Goal: Task Accomplishment & Management: Use online tool/utility

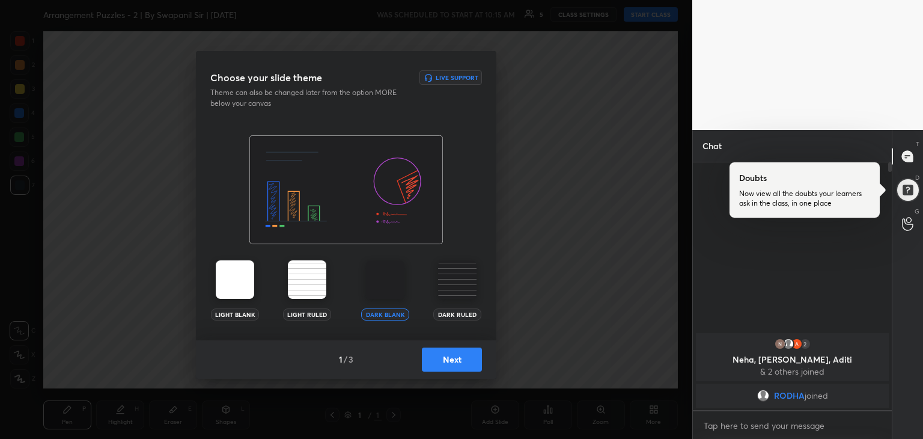
click at [453, 352] on button "Next" at bounding box center [452, 359] width 60 height 24
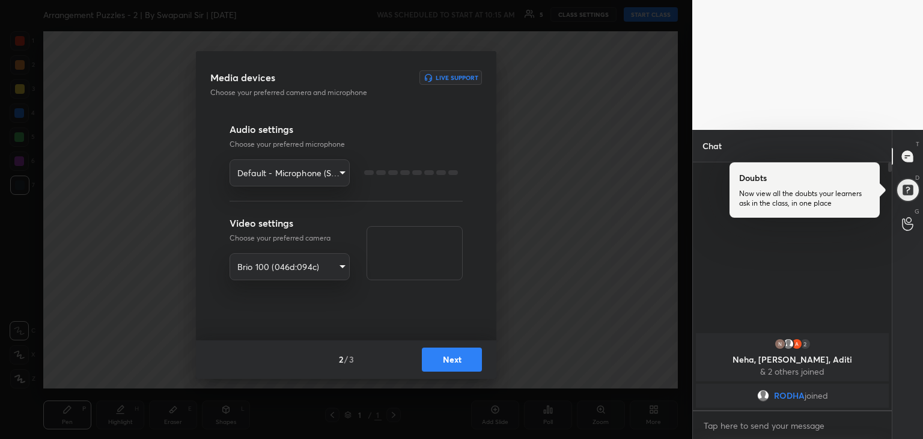
click at [453, 361] on button "Next" at bounding box center [452, 359] width 60 height 24
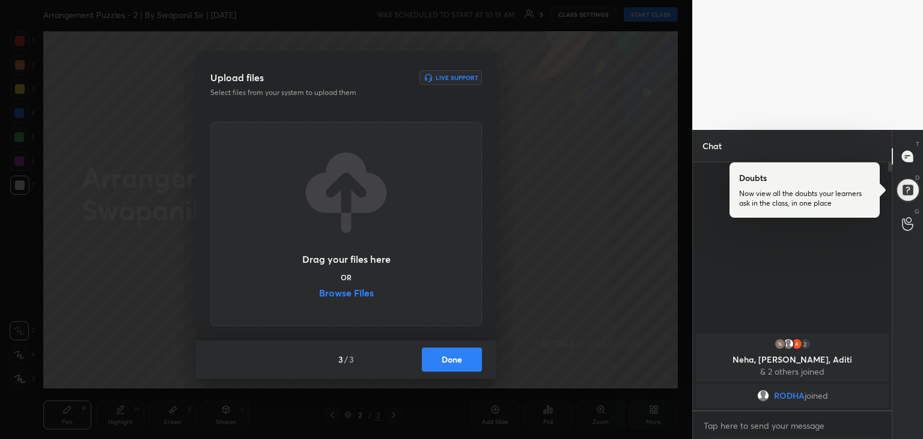
click at [335, 293] on label "Browse Files" at bounding box center [346, 294] width 55 height 13
click at [319, 293] on input "Browse Files" at bounding box center [319, 294] width 0 height 13
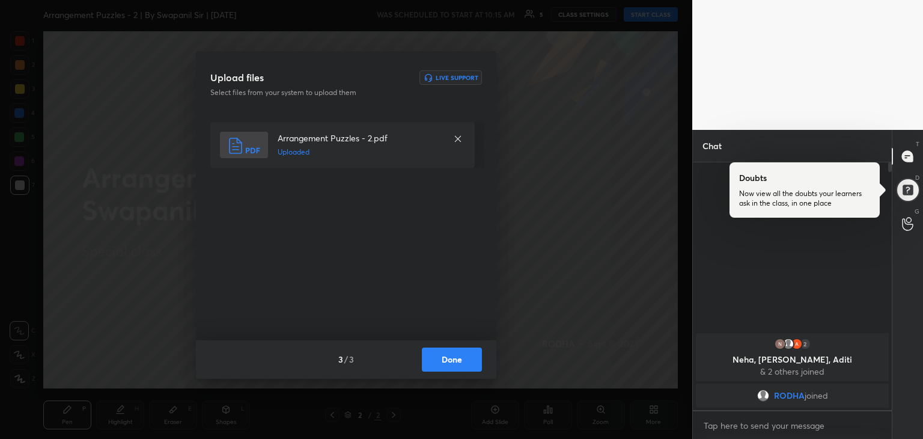
click at [457, 361] on button "Done" at bounding box center [452, 359] width 60 height 24
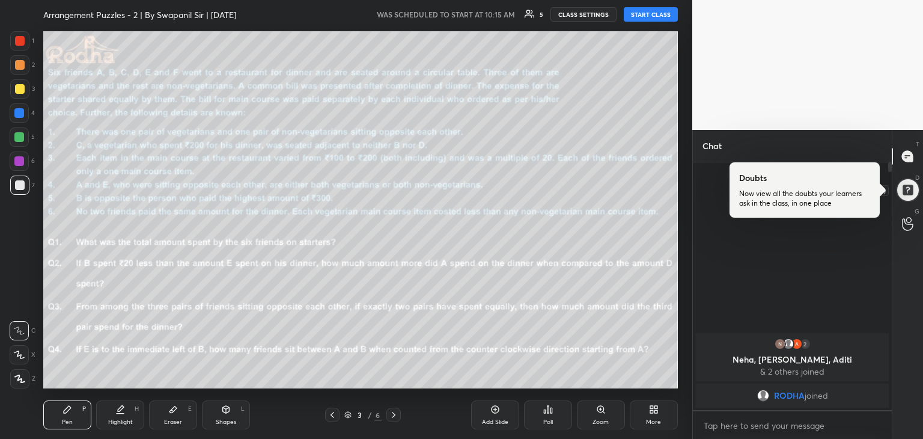
click at [910, 188] on div at bounding box center [908, 190] width 24 height 24
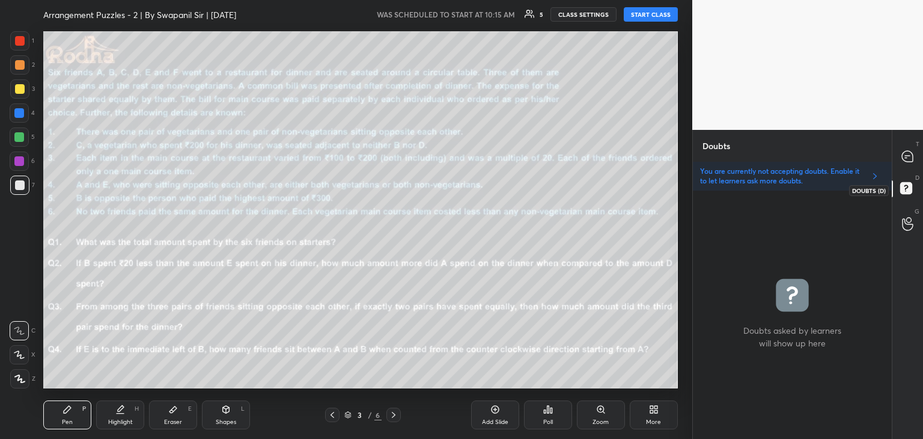
scroll to position [245, 195]
click at [911, 155] on icon at bounding box center [907, 156] width 11 height 11
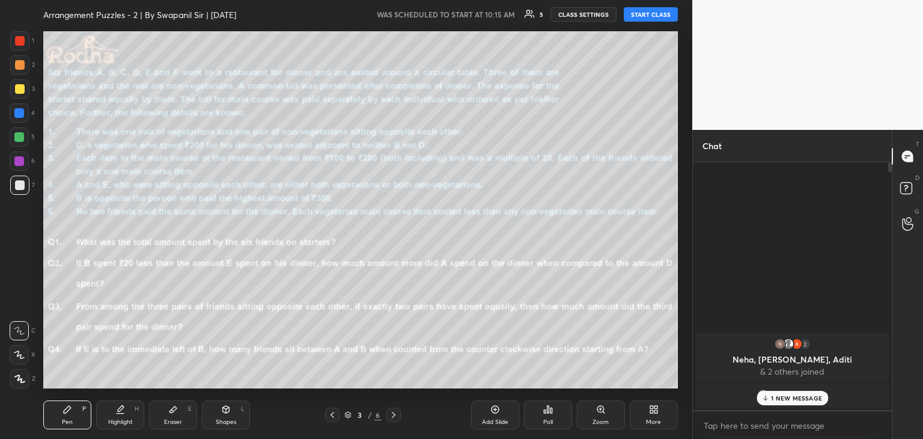
scroll to position [244, 195]
click at [767, 396] on icon at bounding box center [766, 397] width 8 height 7
click at [904, 192] on rect at bounding box center [906, 188] width 11 height 11
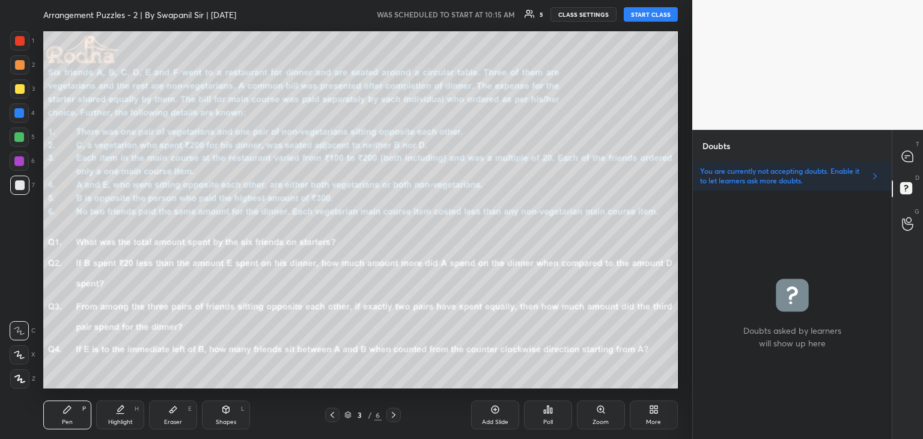
click at [660, 14] on button "START CLASS" at bounding box center [651, 14] width 54 height 14
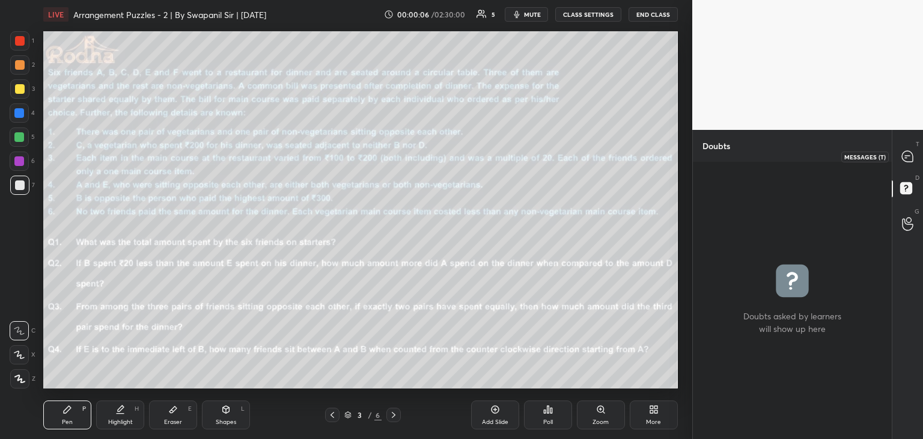
drag, startPoint x: 919, startPoint y: 159, endPoint x: 904, endPoint y: 155, distance: 15.6
click at [913, 158] on div at bounding box center [908, 156] width 24 height 22
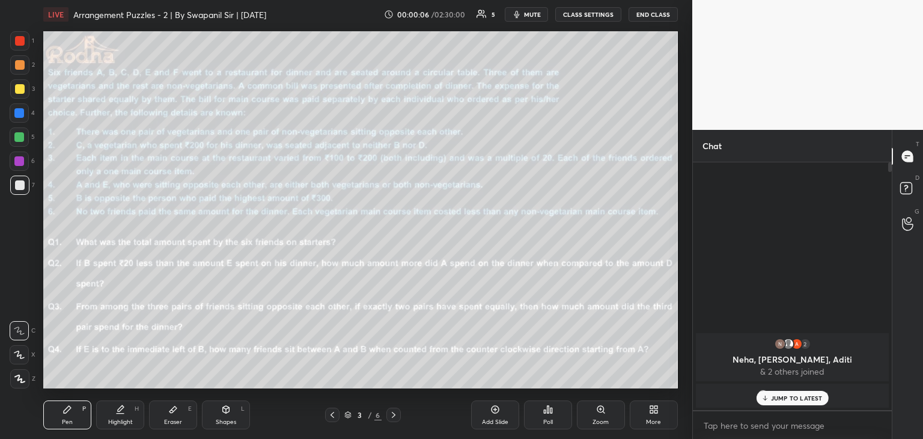
scroll to position [244, 195]
click at [775, 402] on p "JUMP TO LATEST" at bounding box center [797, 397] width 52 height 7
click at [912, 188] on rect at bounding box center [906, 188] width 11 height 11
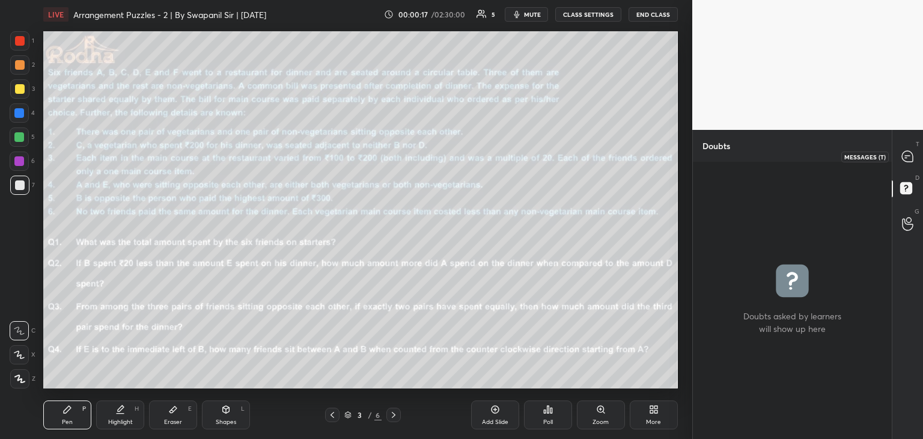
click at [909, 158] on icon at bounding box center [907, 156] width 11 height 11
type textarea "x"
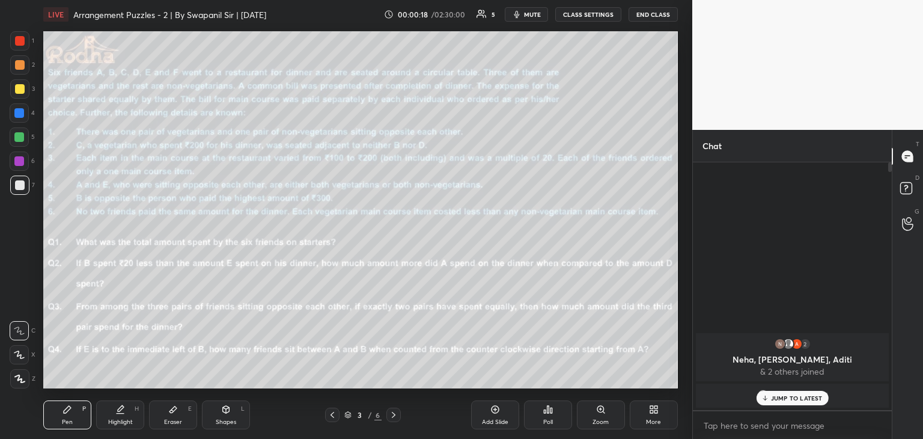
click at [774, 403] on div "JUMP TO LATEST" at bounding box center [792, 398] width 72 height 14
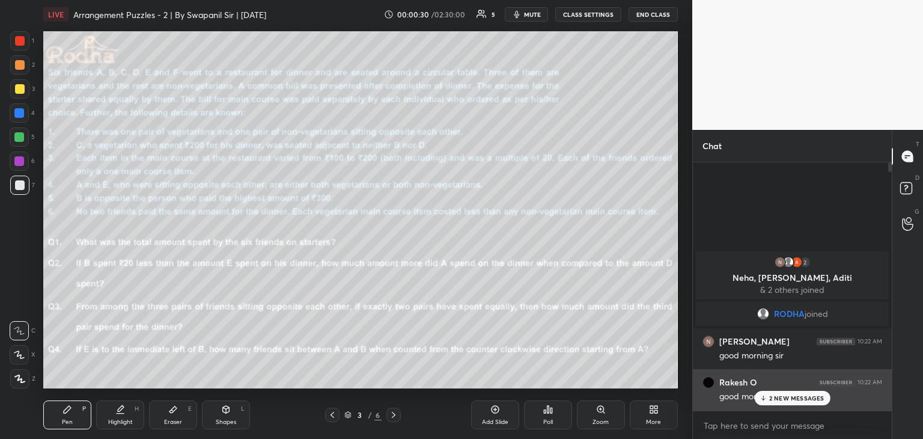
drag, startPoint x: 777, startPoint y: 400, endPoint x: 786, endPoint y: 403, distance: 9.3
click at [777, 400] on p "2 NEW MESSAGES" at bounding box center [797, 397] width 55 height 7
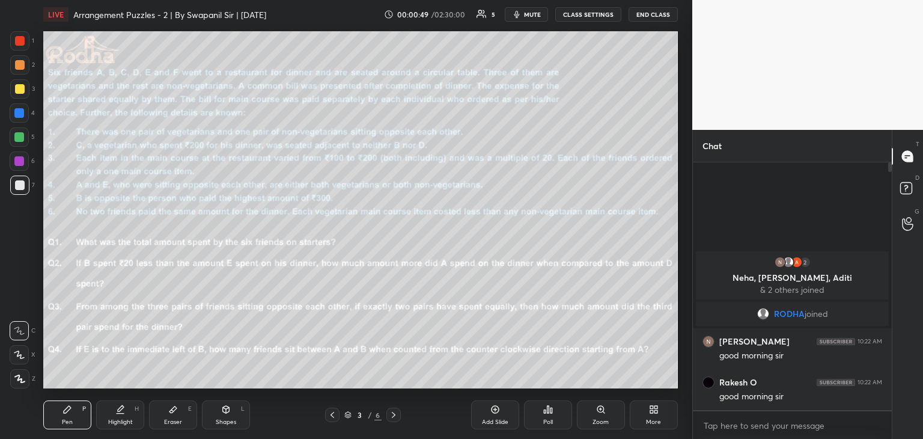
click at [396, 411] on icon at bounding box center [394, 415] width 10 height 10
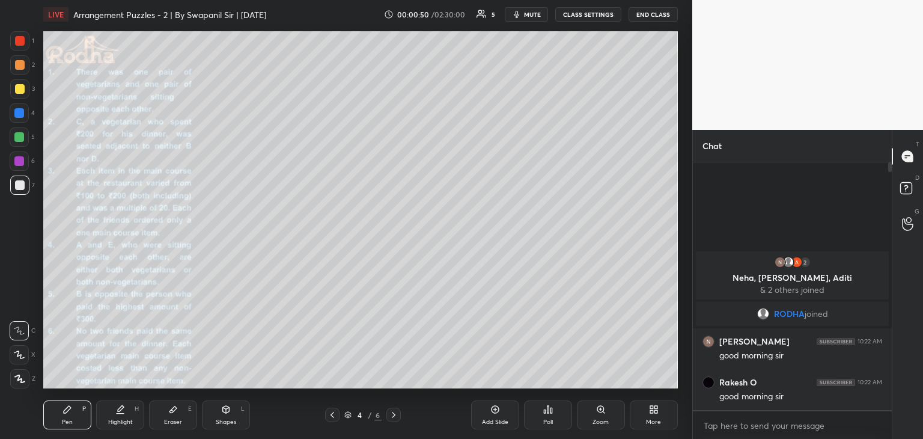
click at [335, 415] on icon at bounding box center [333, 415] width 10 height 10
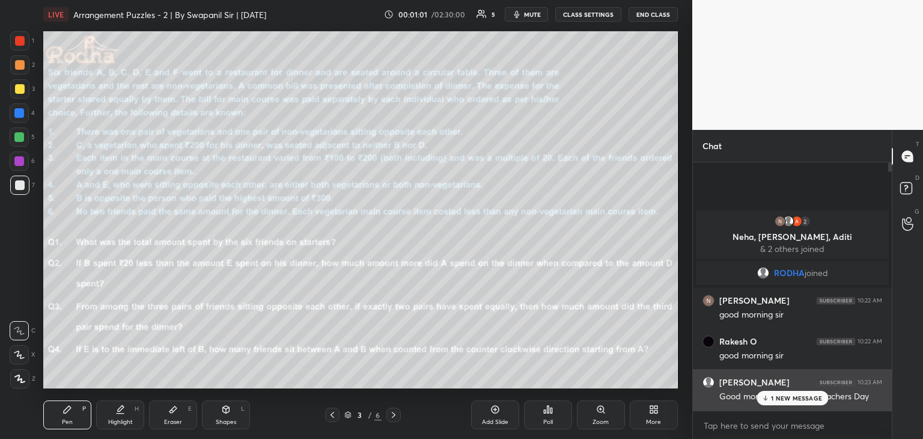
click at [794, 409] on div "[PERSON_NAME] 10:23 AM Good morning sir. Happy Teachers Day" at bounding box center [792, 389] width 199 height 41
drag, startPoint x: 794, startPoint y: 396, endPoint x: 801, endPoint y: 397, distance: 7.3
click at [793, 396] on p "1 NEW MESSAGE" at bounding box center [796, 397] width 51 height 7
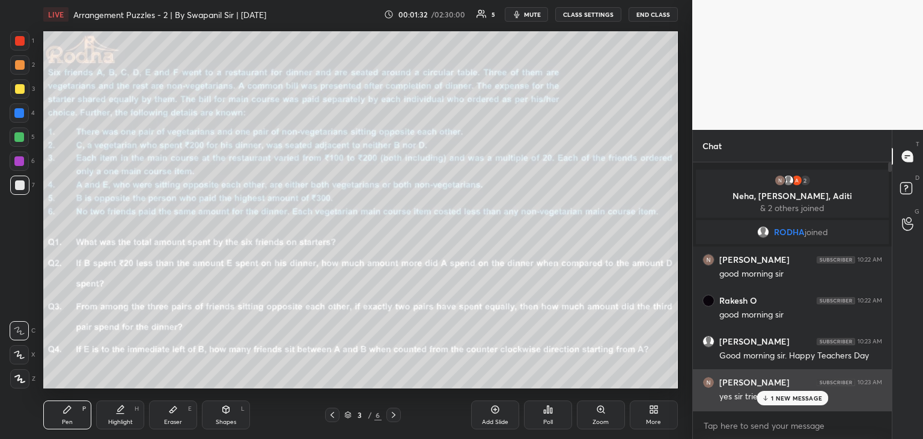
click at [775, 402] on div "1 NEW MESSAGE" at bounding box center [793, 398] width 72 height 14
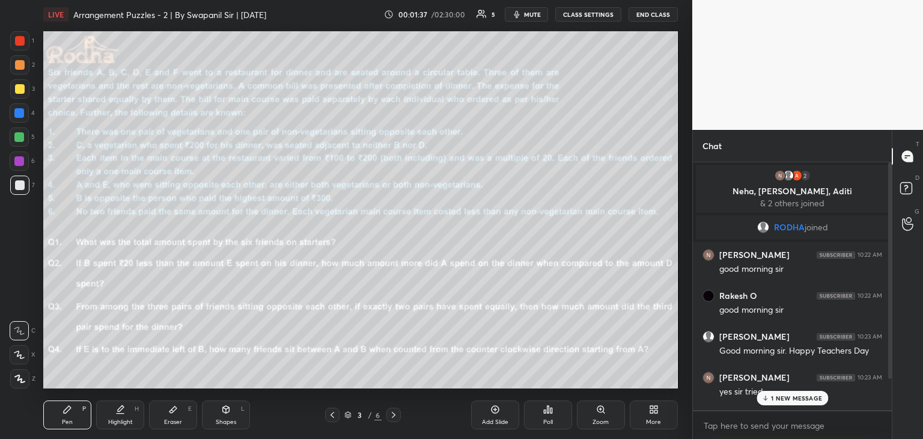
click at [777, 402] on div "1 NEW MESSAGE" at bounding box center [793, 398] width 72 height 14
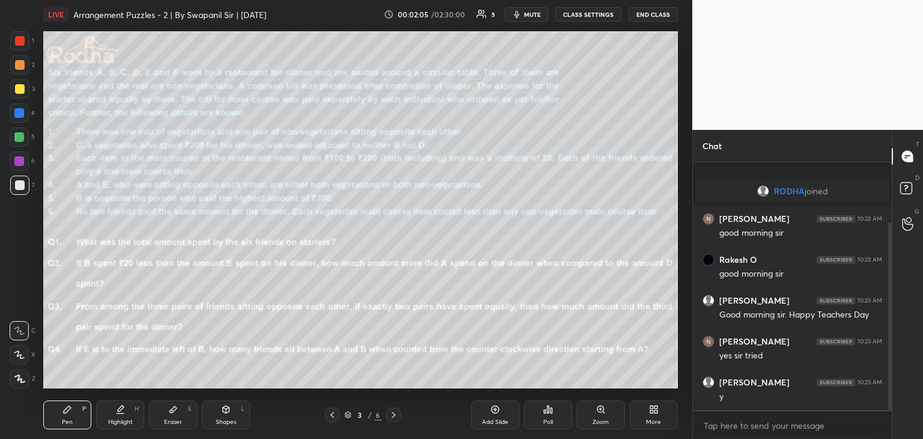
scroll to position [79, 0]
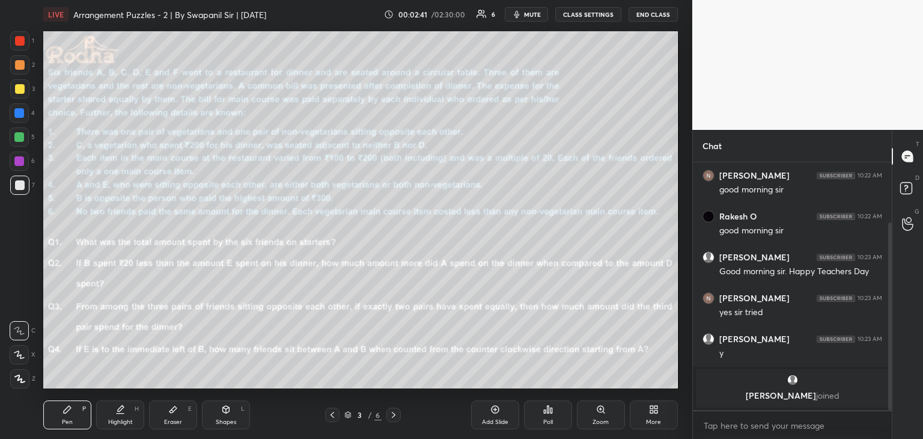
click at [388, 417] on div at bounding box center [394, 415] width 14 height 14
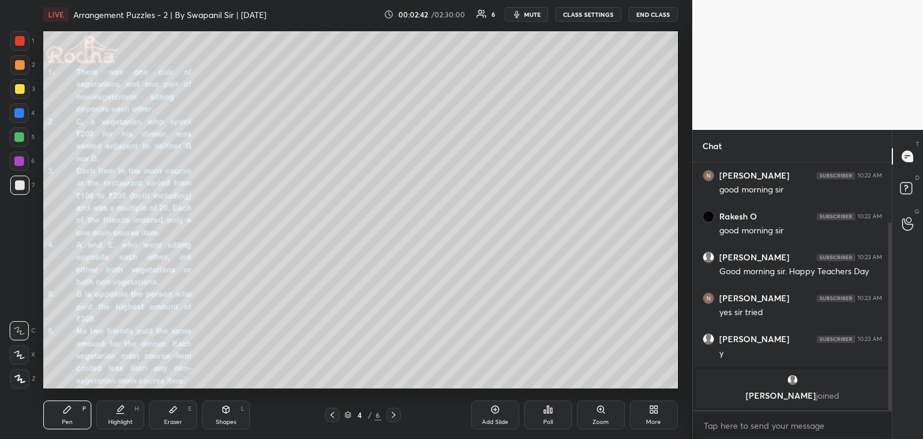
click at [334, 415] on icon at bounding box center [333, 415] width 10 height 10
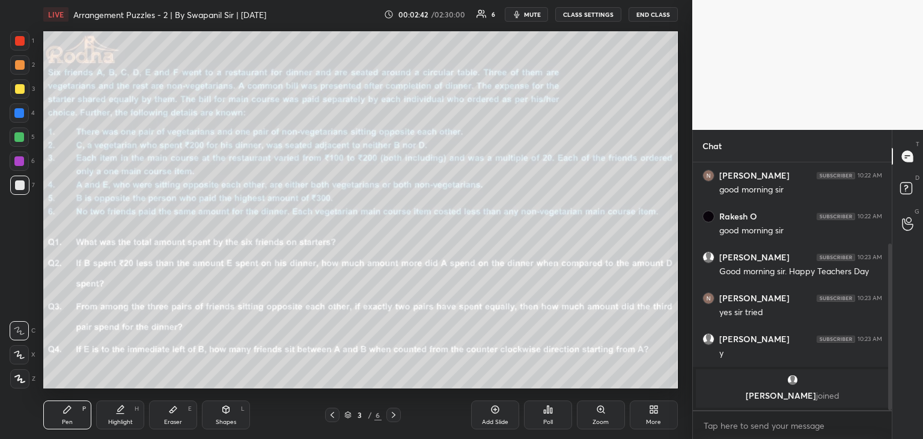
scroll to position [120, 0]
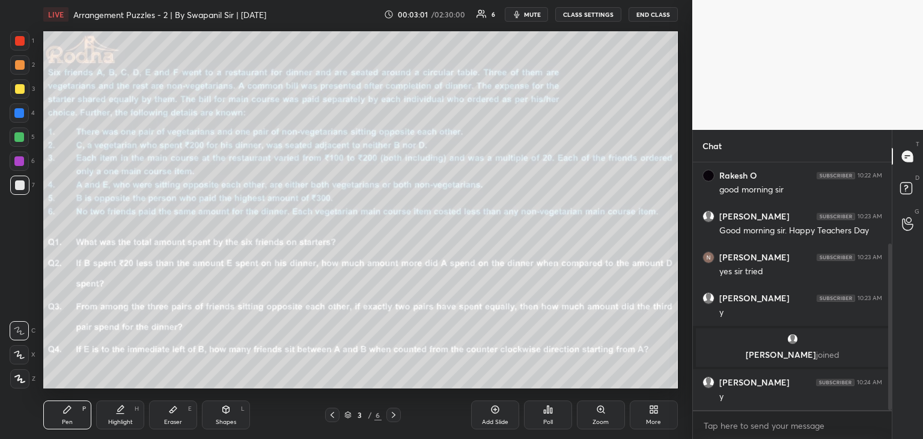
click at [215, 418] on div "Shapes L" at bounding box center [226, 414] width 48 height 29
click at [19, 375] on icon at bounding box center [20, 379] width 9 height 9
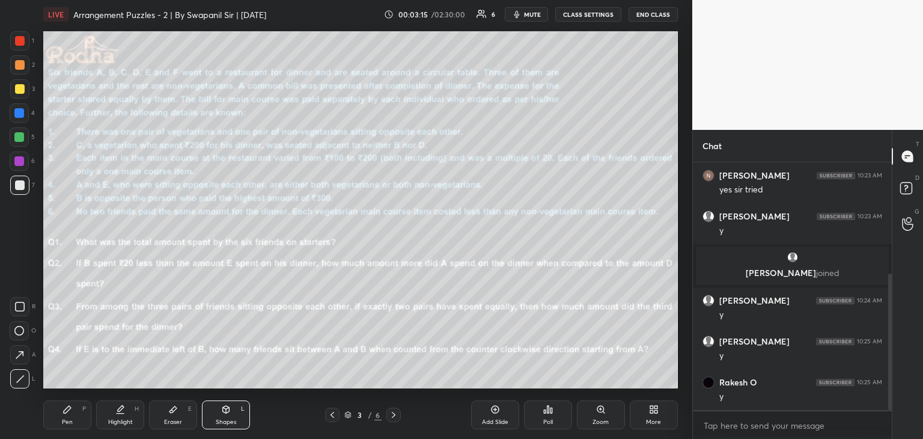
scroll to position [245, 0]
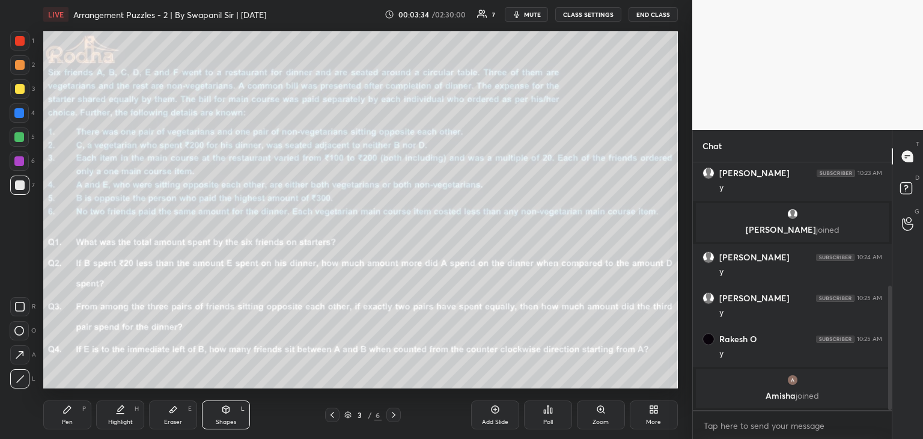
drag, startPoint x: 166, startPoint y: 417, endPoint x: 170, endPoint y: 393, distance: 24.3
click at [167, 417] on div "Eraser E" at bounding box center [173, 414] width 48 height 29
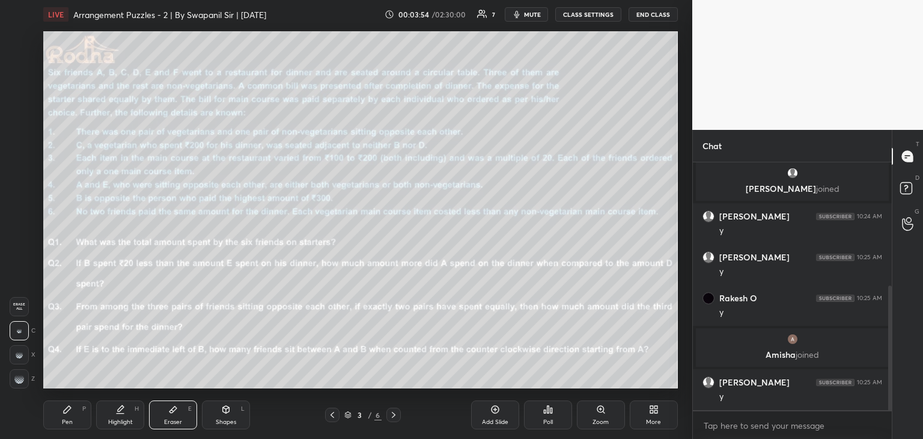
click at [392, 416] on icon at bounding box center [394, 415] width 10 height 10
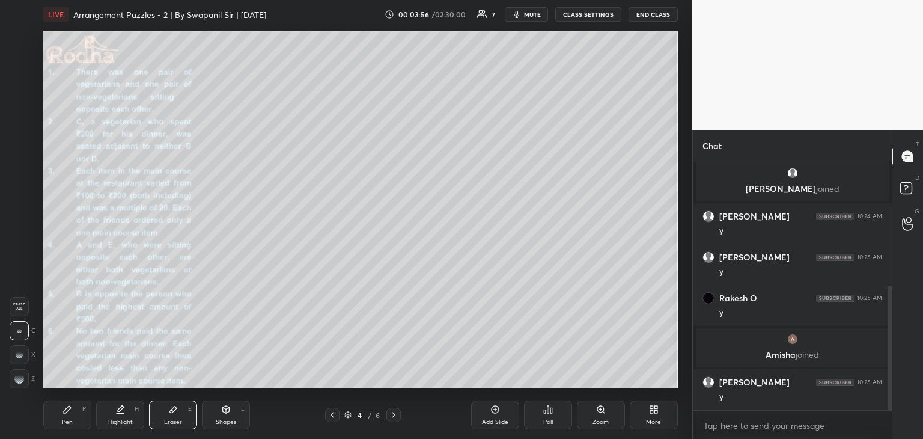
click at [226, 416] on div "Shapes L" at bounding box center [226, 414] width 48 height 29
click at [25, 329] on div at bounding box center [19, 330] width 19 height 19
click at [57, 416] on div "Pen P" at bounding box center [67, 414] width 48 height 29
click at [16, 349] on div at bounding box center [19, 354] width 19 height 19
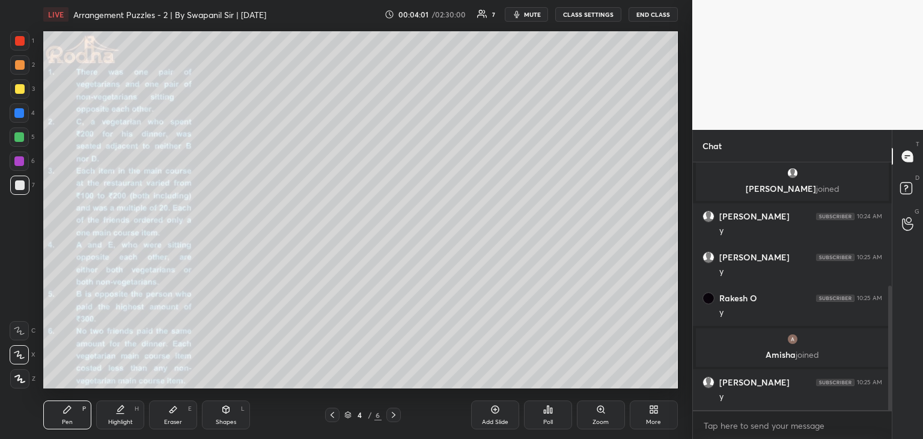
drag, startPoint x: 21, startPoint y: 39, endPoint x: 38, endPoint y: 39, distance: 17.4
click at [22, 39] on div at bounding box center [20, 41] width 10 height 10
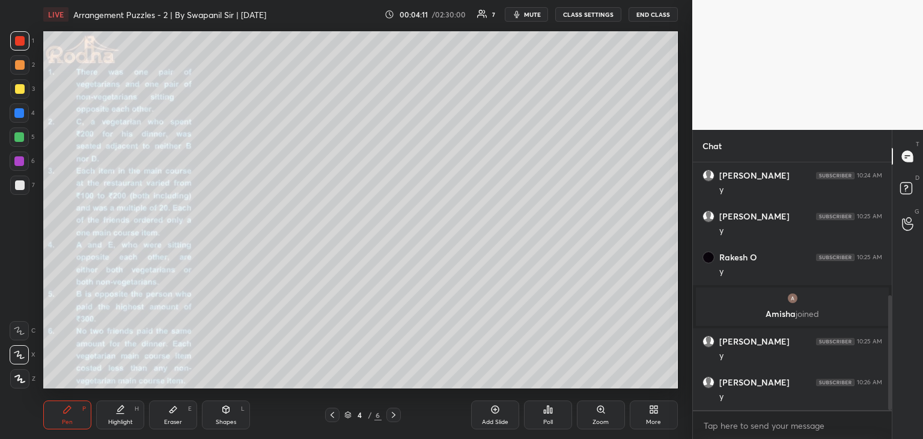
scroll to position [338, 0]
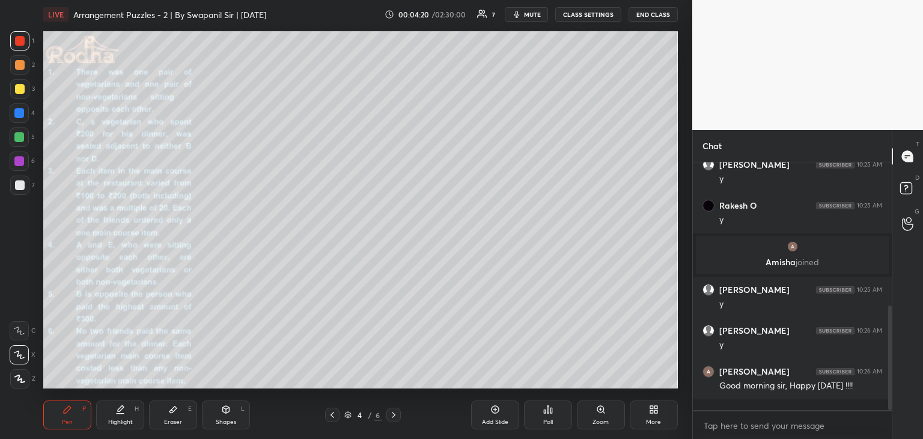
click at [337, 415] on div at bounding box center [332, 415] width 14 height 14
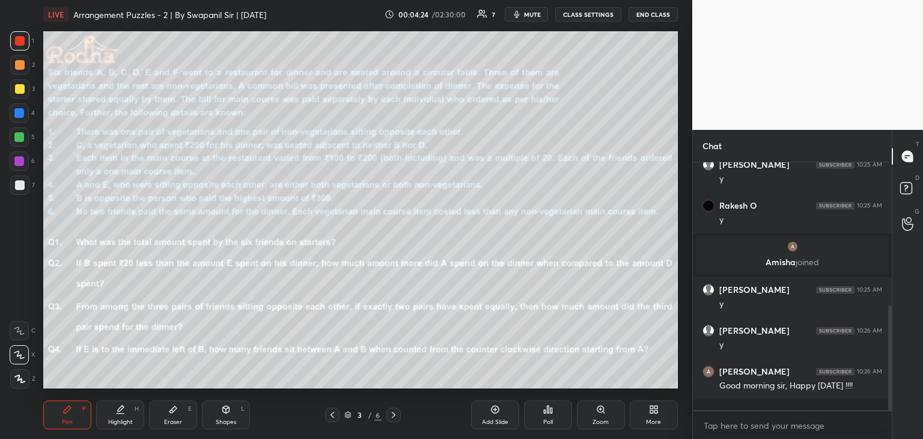
click at [396, 417] on icon at bounding box center [394, 415] width 10 height 10
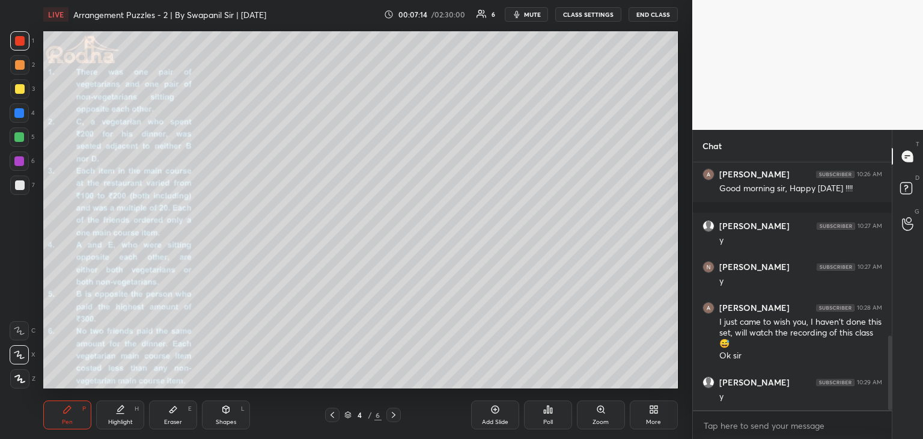
scroll to position [576, 0]
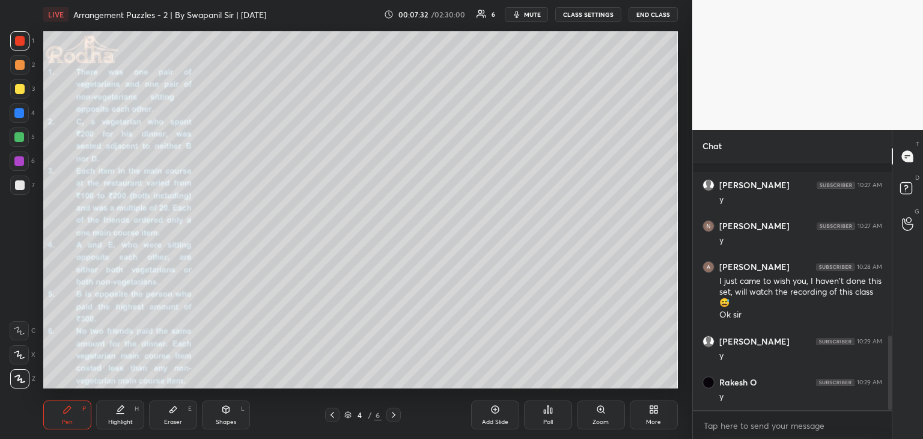
click at [13, 355] on div at bounding box center [19, 354] width 19 height 19
click at [219, 416] on div "Shapes L" at bounding box center [226, 414] width 48 height 29
click at [20, 334] on icon at bounding box center [19, 331] width 10 height 10
click at [19, 183] on div at bounding box center [20, 185] width 10 height 10
click at [67, 414] on icon at bounding box center [68, 410] width 10 height 10
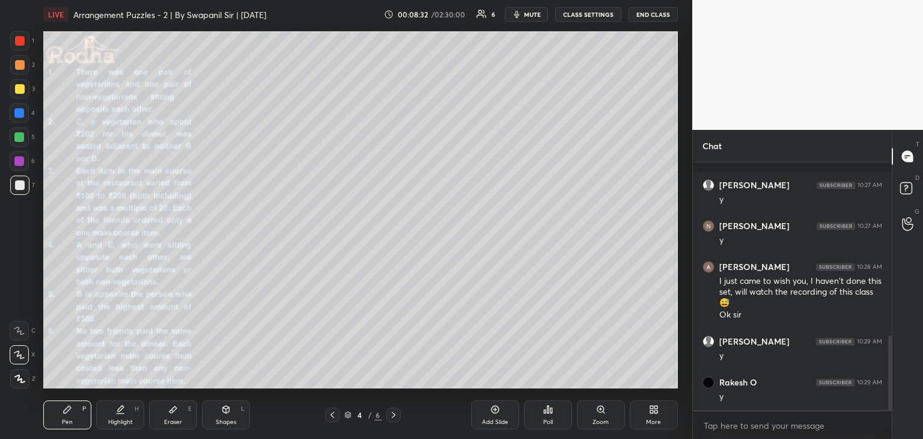
drag, startPoint x: 224, startPoint y: 426, endPoint x: 198, endPoint y: 412, distance: 29.1
click at [224, 426] on div "Shapes L" at bounding box center [226, 414] width 48 height 29
click at [58, 420] on div "Pen P" at bounding box center [67, 414] width 48 height 29
click at [17, 380] on icon at bounding box center [19, 379] width 11 height 8
click at [22, 332] on icon at bounding box center [19, 330] width 11 height 8
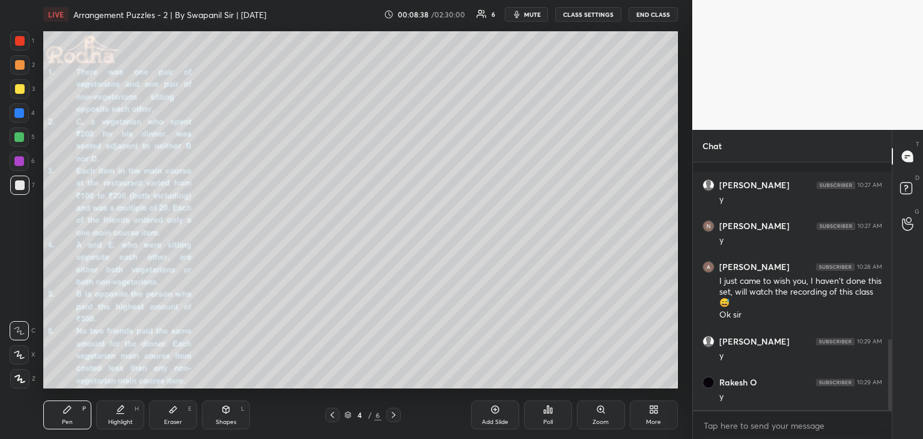
click at [233, 407] on div "Shapes L" at bounding box center [226, 414] width 48 height 29
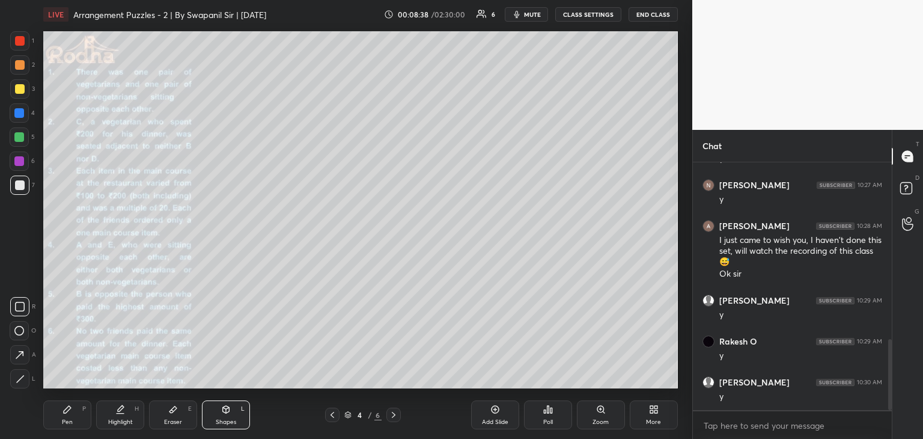
click at [22, 330] on icon at bounding box center [19, 331] width 10 height 10
drag, startPoint x: 20, startPoint y: 372, endPoint x: 37, endPoint y: 357, distance: 22.6
click at [22, 371] on div at bounding box center [19, 378] width 19 height 19
click at [50, 415] on div "Pen P" at bounding box center [67, 414] width 48 height 29
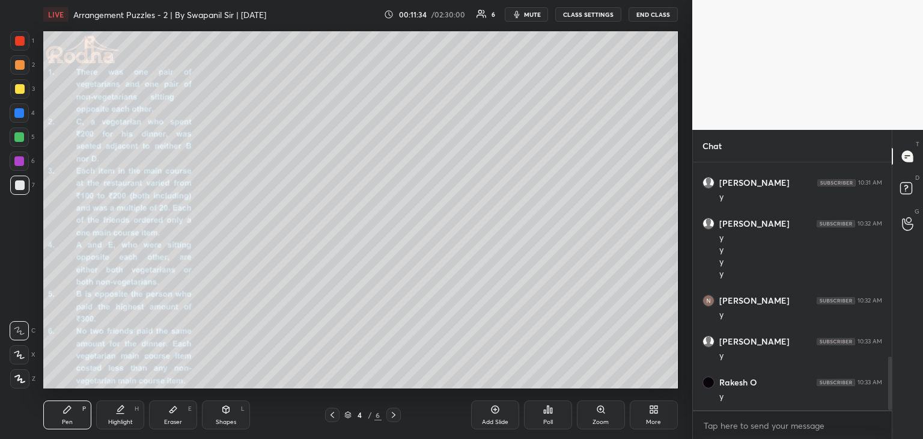
scroll to position [898, 0]
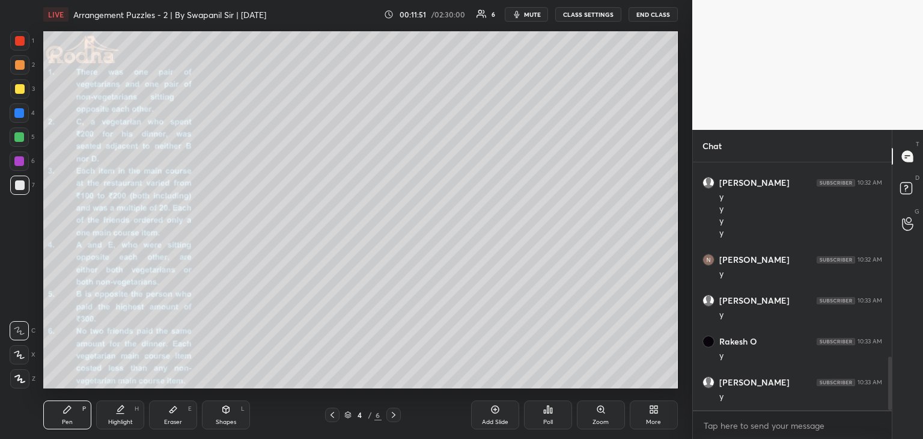
click at [18, 115] on div at bounding box center [19, 113] width 10 height 10
drag, startPoint x: 20, startPoint y: 87, endPoint x: 32, endPoint y: 87, distance: 11.4
click at [20, 88] on div at bounding box center [20, 89] width 10 height 10
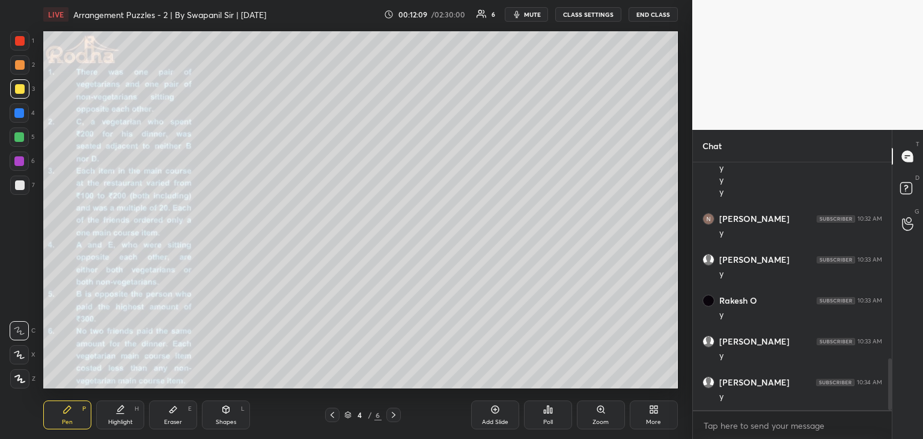
drag, startPoint x: 170, startPoint y: 414, endPoint x: 178, endPoint y: 396, distance: 19.9
click at [171, 411] on icon at bounding box center [173, 410] width 10 height 10
drag, startPoint x: 55, startPoint y: 409, endPoint x: 69, endPoint y: 402, distance: 16.4
click at [57, 409] on div "Pen P" at bounding box center [67, 414] width 48 height 29
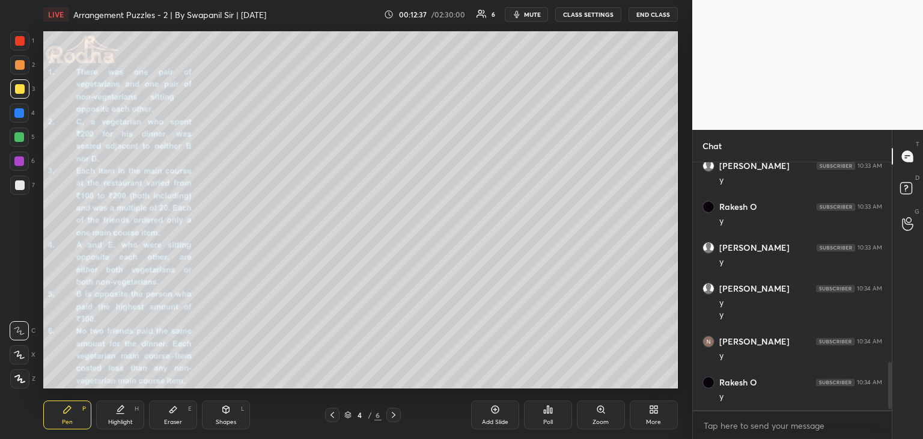
scroll to position [1074, 0]
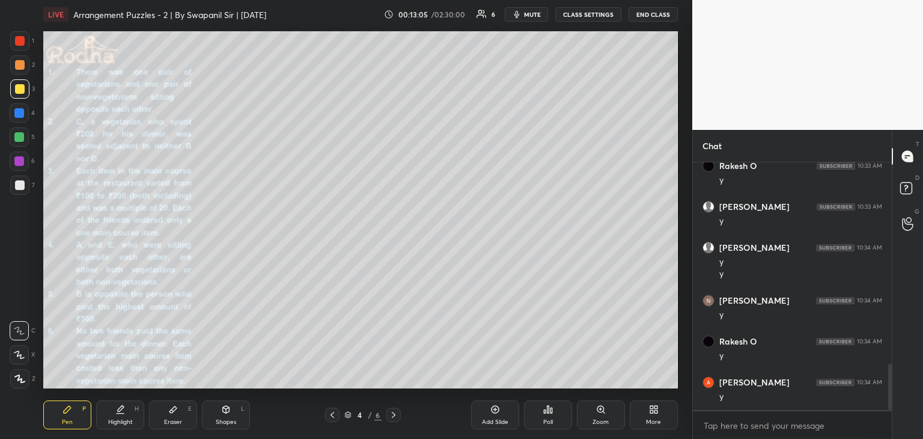
click at [182, 418] on div "Eraser E" at bounding box center [173, 414] width 48 height 29
drag, startPoint x: 22, startPoint y: 357, endPoint x: 31, endPoint y: 352, distance: 10.8
click at [23, 357] on div at bounding box center [19, 354] width 19 height 19
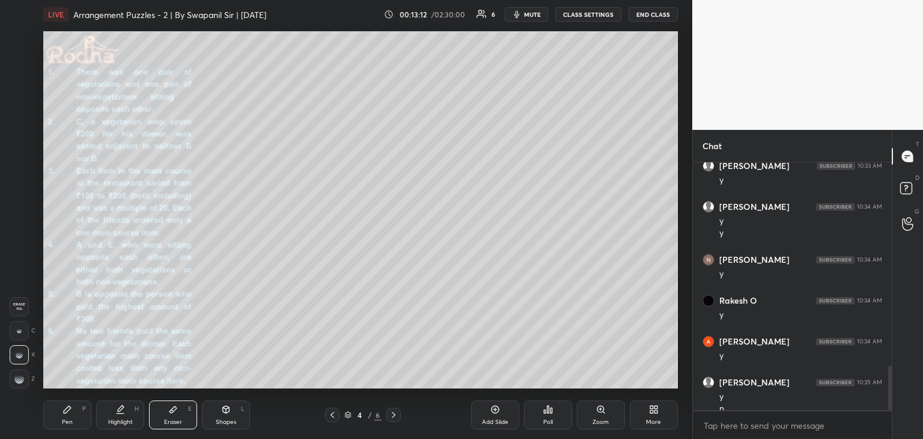
scroll to position [1127, 0]
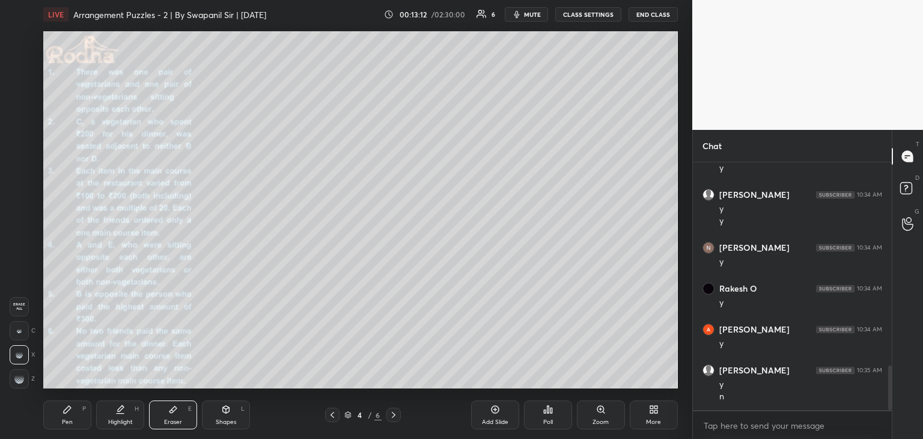
drag, startPoint x: 58, startPoint y: 420, endPoint x: 79, endPoint y: 393, distance: 35.1
click at [58, 418] on div "Pen P" at bounding box center [67, 414] width 48 height 29
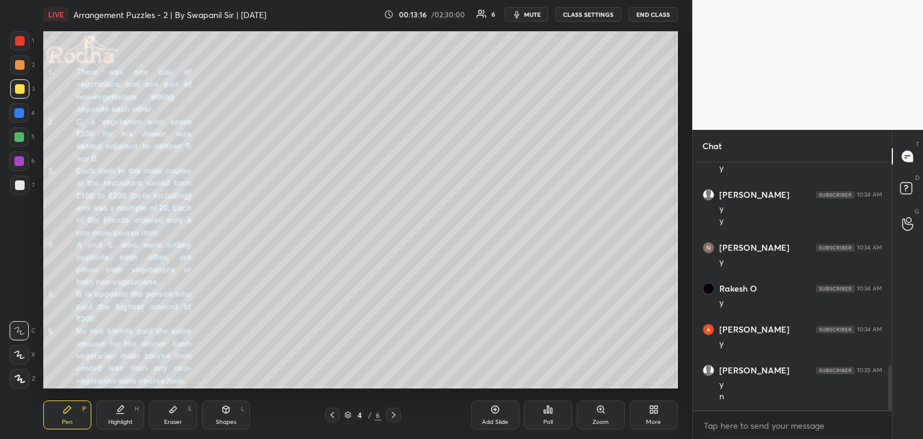
click at [177, 421] on div "Eraser" at bounding box center [173, 422] width 18 height 6
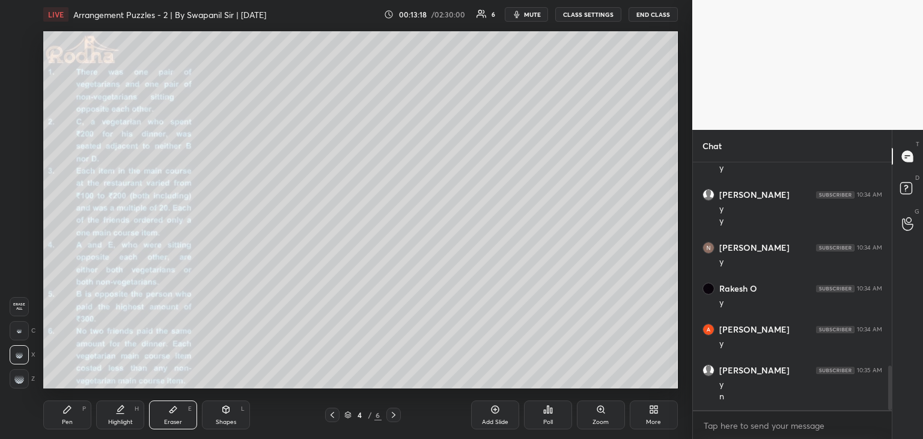
click at [60, 417] on div "Pen P" at bounding box center [67, 414] width 48 height 29
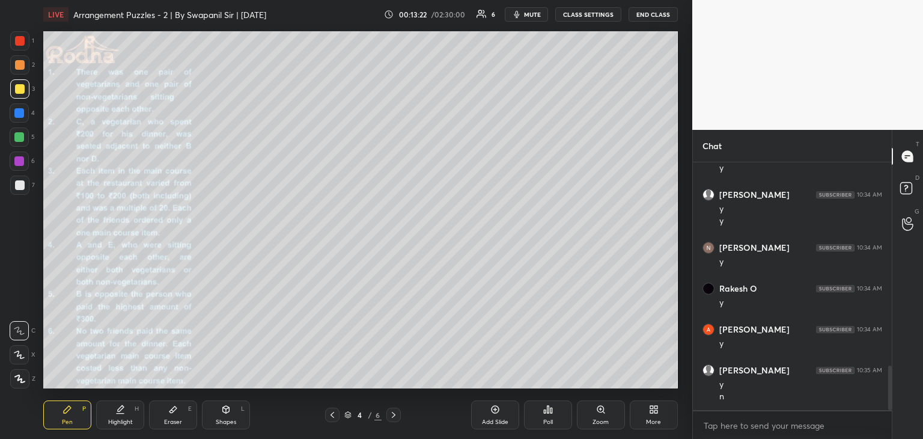
click at [168, 422] on div "Eraser" at bounding box center [173, 422] width 18 height 6
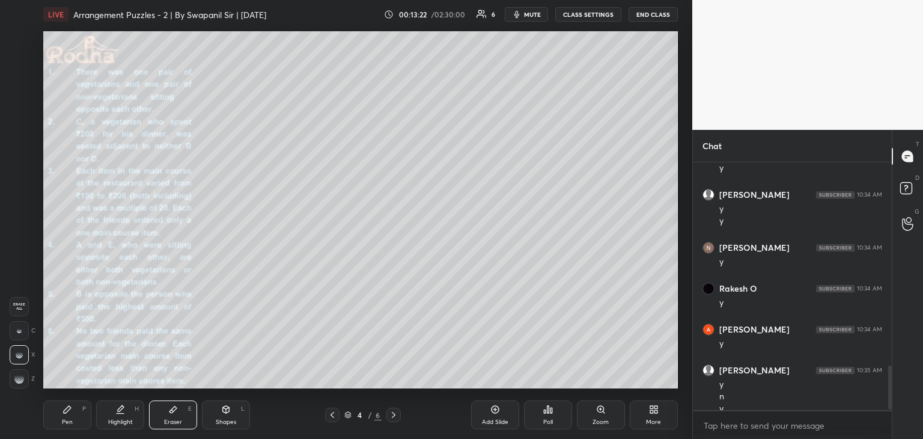
scroll to position [1139, 0]
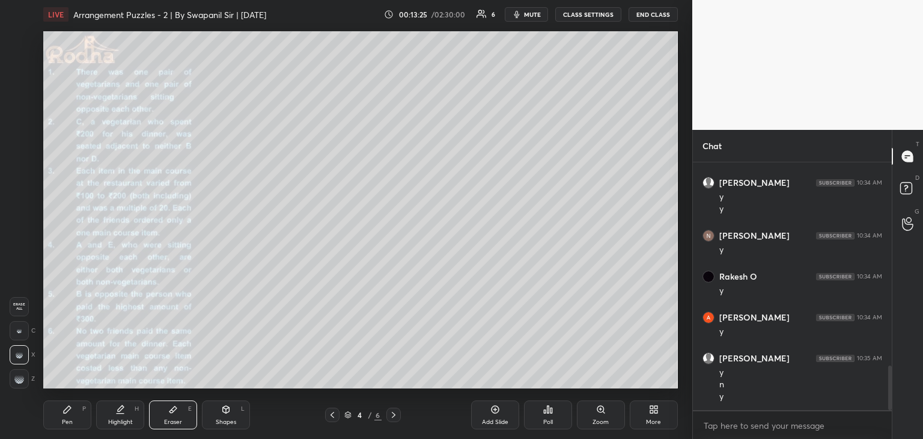
click at [61, 412] on div "Pen P" at bounding box center [67, 414] width 48 height 29
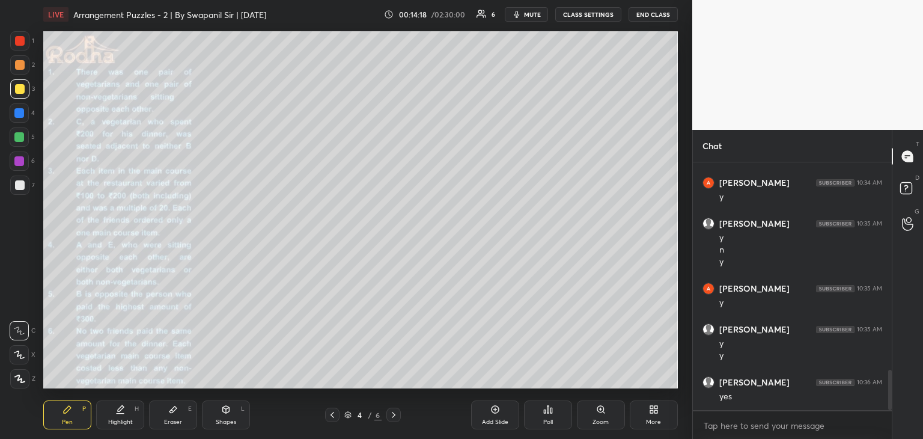
scroll to position [1314, 0]
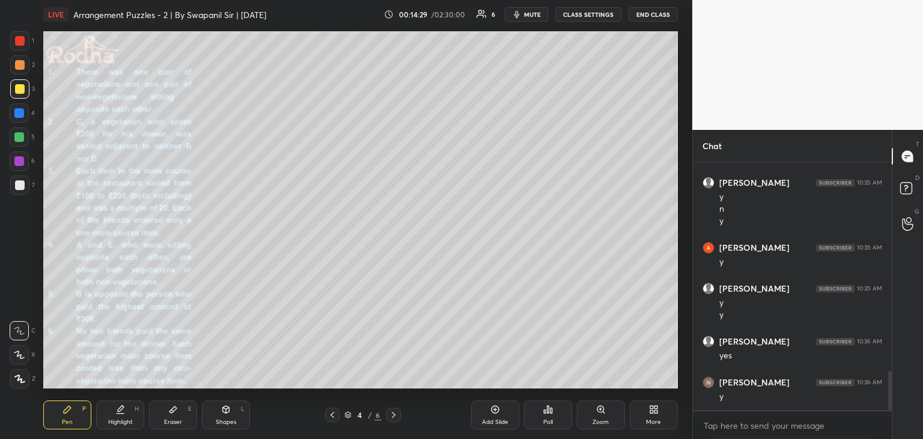
click at [19, 41] on div at bounding box center [20, 41] width 10 height 10
click at [19, 112] on div at bounding box center [19, 113] width 10 height 10
drag, startPoint x: 176, startPoint y: 417, endPoint x: 192, endPoint y: 397, distance: 26.0
click at [176, 417] on div "Eraser E" at bounding box center [173, 414] width 48 height 29
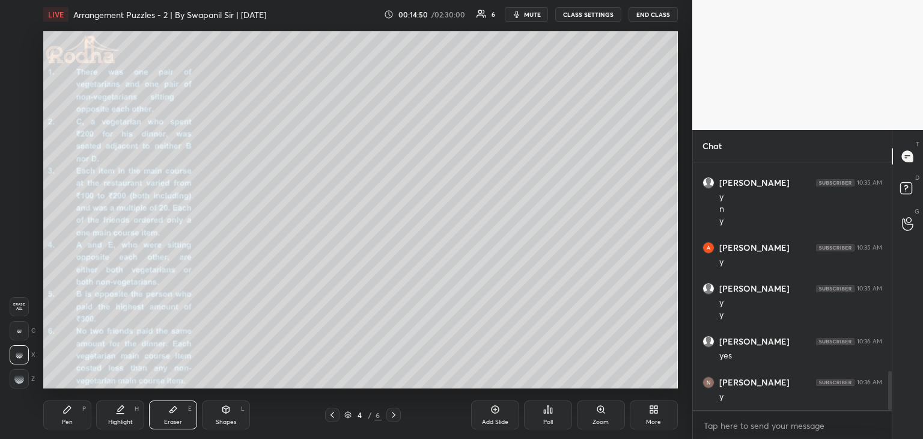
click at [60, 416] on div "Pen P" at bounding box center [67, 414] width 48 height 29
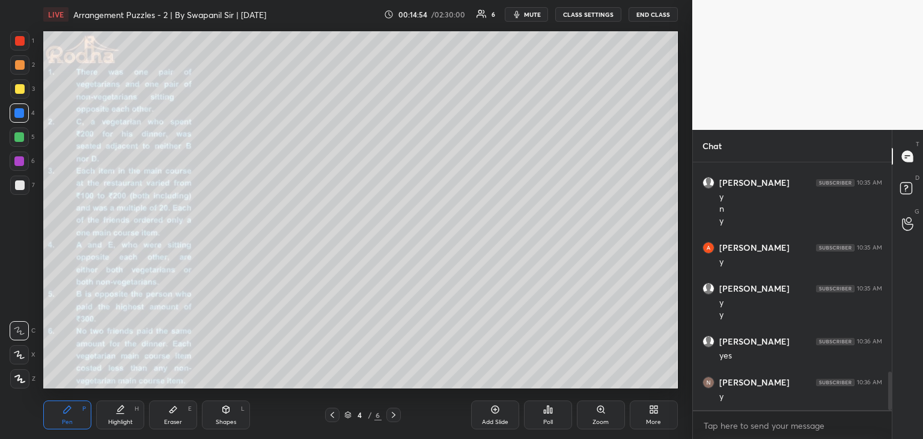
scroll to position [1355, 0]
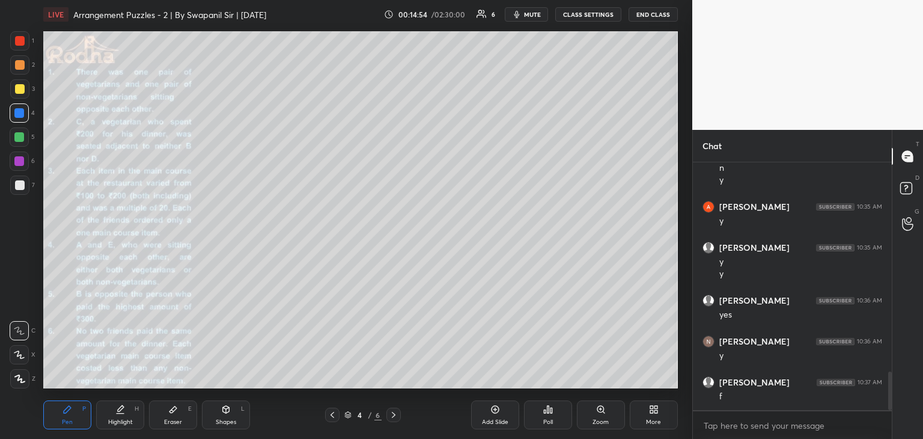
click at [17, 88] on div at bounding box center [20, 89] width 10 height 10
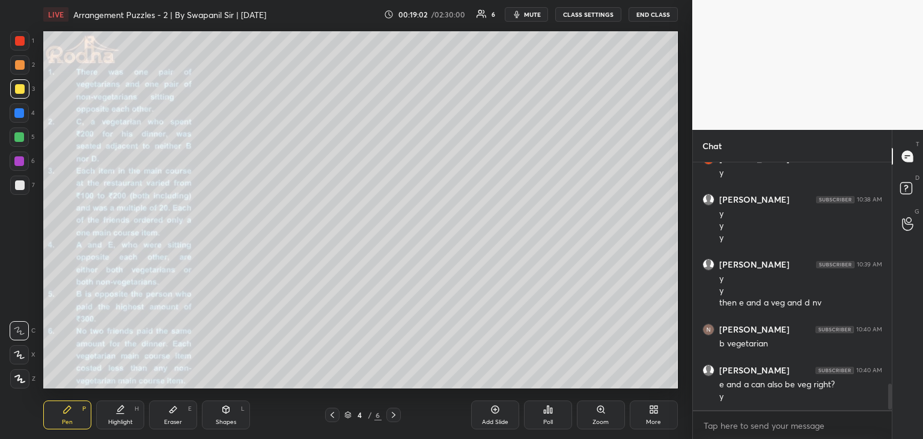
scroll to position [2110, 0]
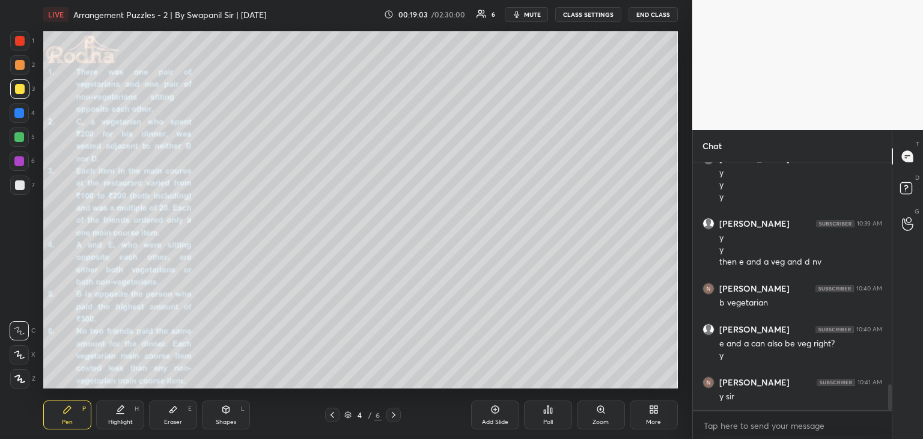
click at [171, 424] on div "Eraser" at bounding box center [173, 422] width 18 height 6
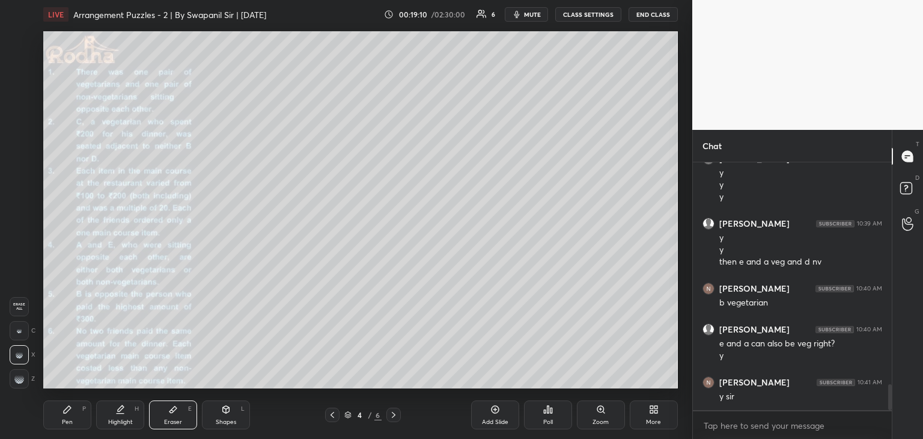
click at [75, 415] on div "Pen P" at bounding box center [67, 414] width 48 height 29
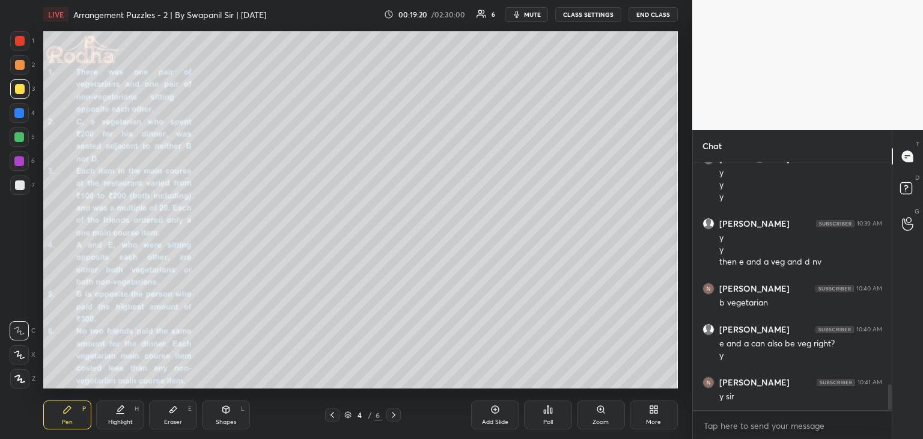
drag, startPoint x: 180, startPoint y: 407, endPoint x: 195, endPoint y: 391, distance: 22.5
click at [180, 407] on div "Eraser E" at bounding box center [173, 414] width 48 height 29
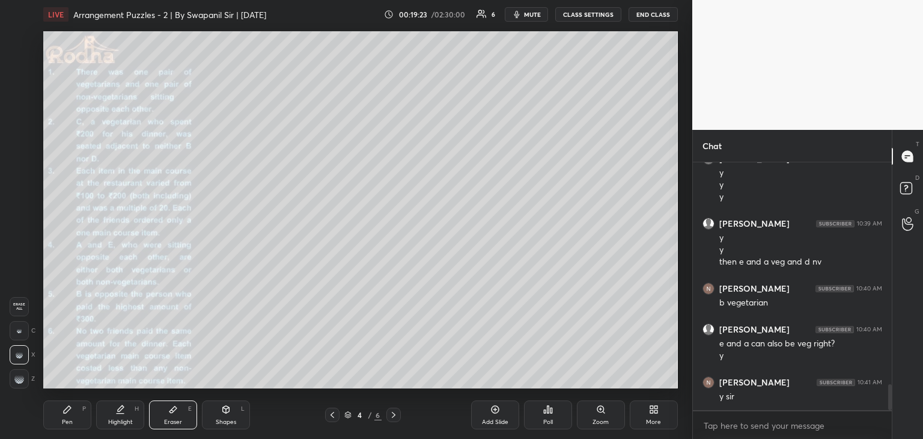
click at [53, 427] on div "Pen P" at bounding box center [67, 414] width 48 height 29
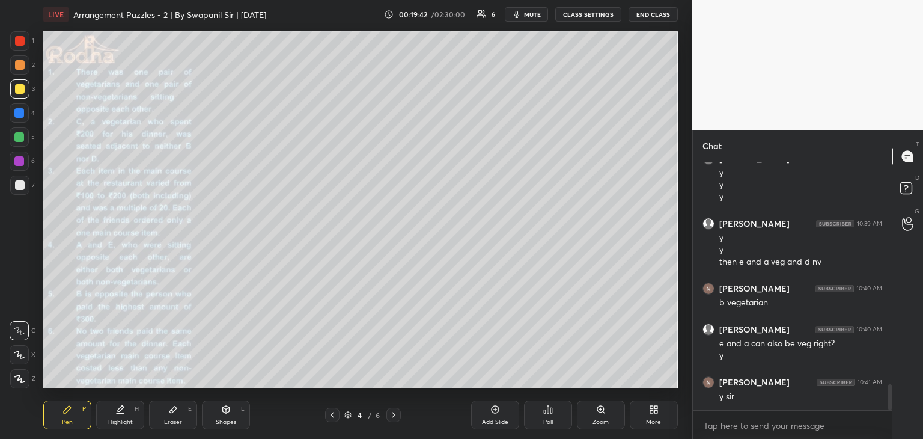
click at [173, 419] on div "Eraser" at bounding box center [173, 422] width 18 height 6
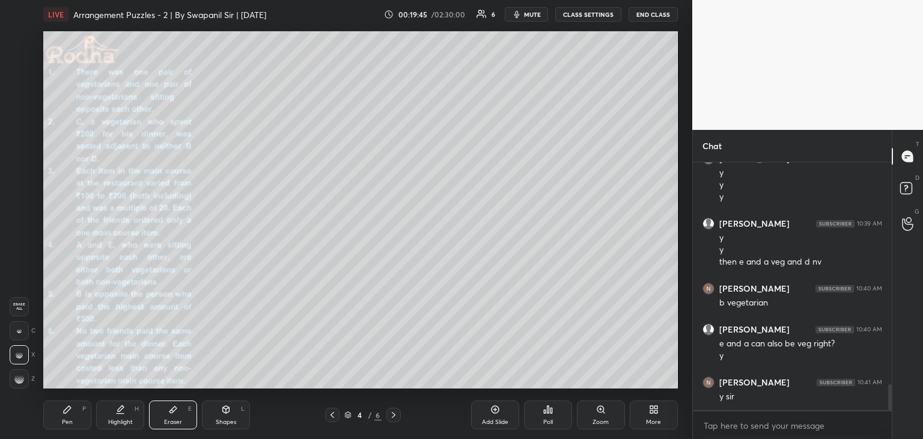
click at [63, 420] on div "Pen P" at bounding box center [67, 414] width 48 height 29
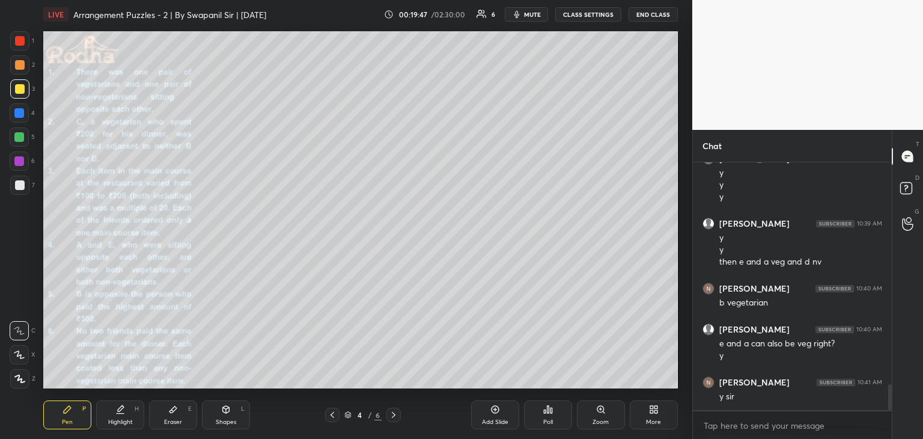
drag, startPoint x: 177, startPoint y: 414, endPoint x: 183, endPoint y: 409, distance: 6.9
click at [178, 414] on div "Eraser E" at bounding box center [173, 414] width 48 height 29
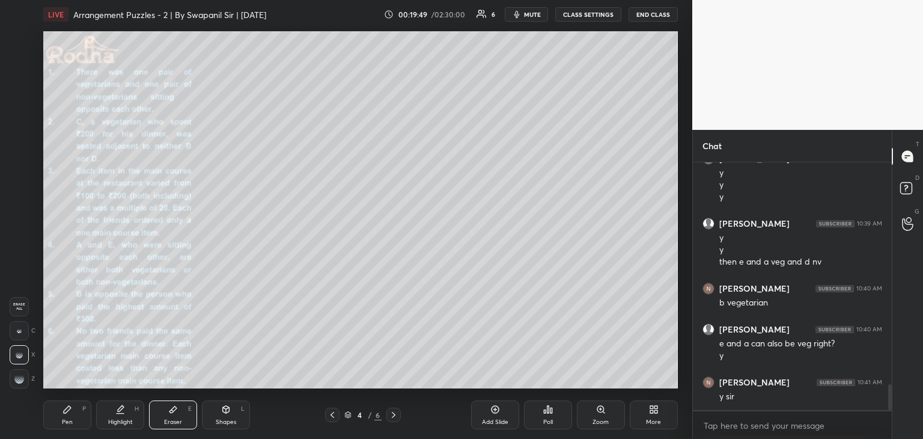
drag, startPoint x: 57, startPoint y: 427, endPoint x: 61, endPoint y: 423, distance: 6.4
click at [60, 426] on div "Pen P" at bounding box center [67, 414] width 48 height 29
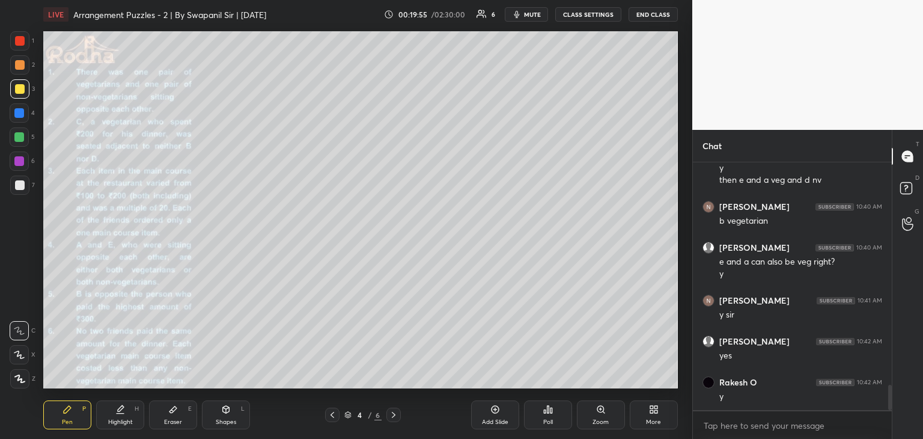
scroll to position [2233, 0]
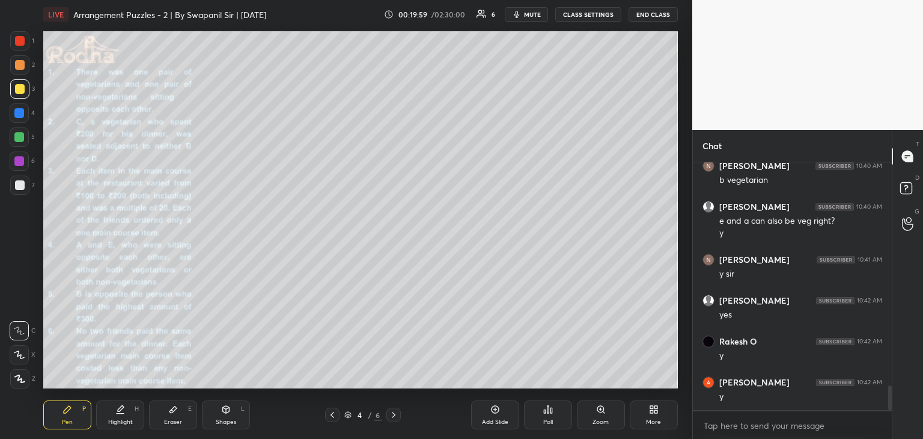
drag, startPoint x: 18, startPoint y: 94, endPoint x: 41, endPoint y: 109, distance: 27.0
click at [17, 93] on div at bounding box center [19, 88] width 19 height 19
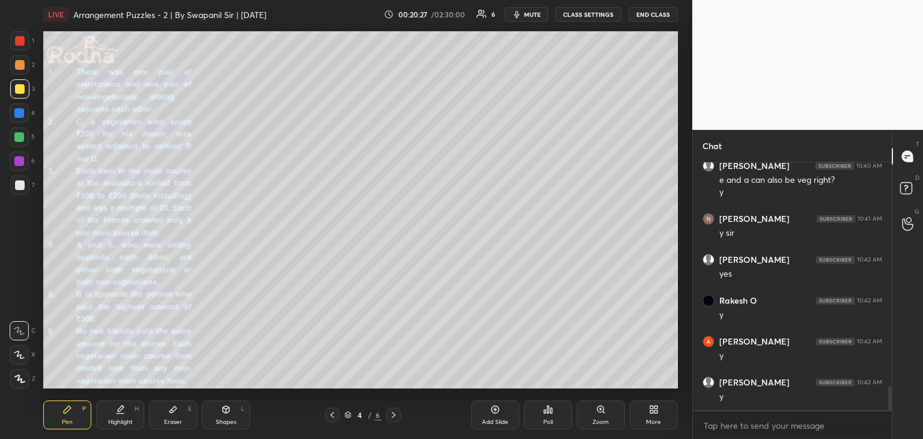
click at [325, 418] on div at bounding box center [332, 415] width 14 height 14
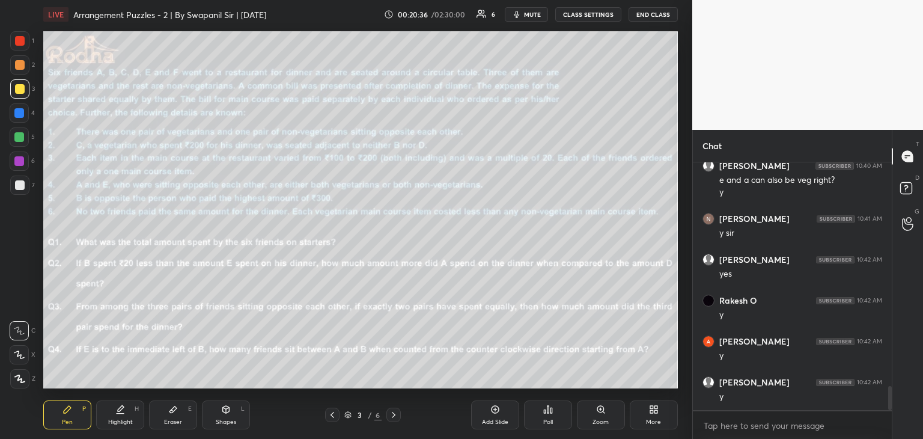
click at [392, 417] on icon at bounding box center [394, 415] width 10 height 10
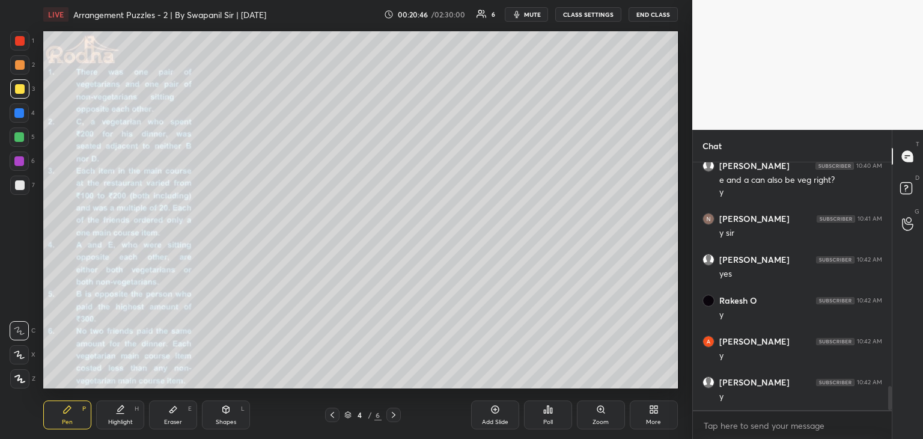
click at [397, 416] on icon at bounding box center [394, 415] width 10 height 10
click at [337, 417] on div at bounding box center [332, 415] width 14 height 14
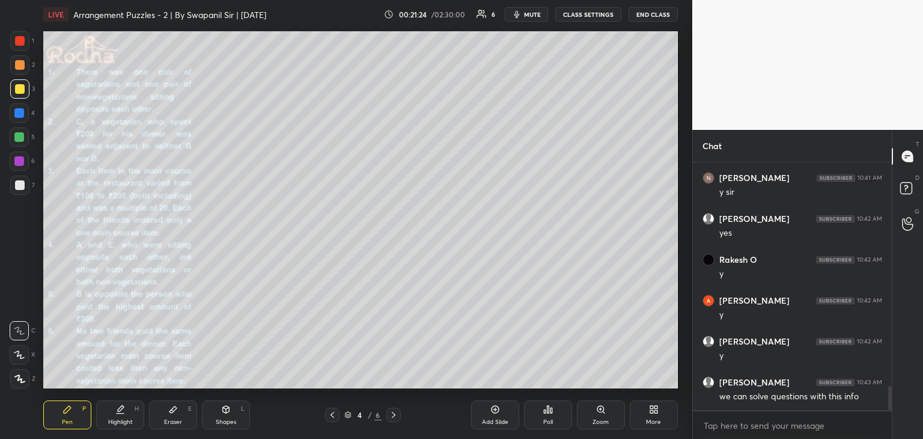
scroll to position [2327, 0]
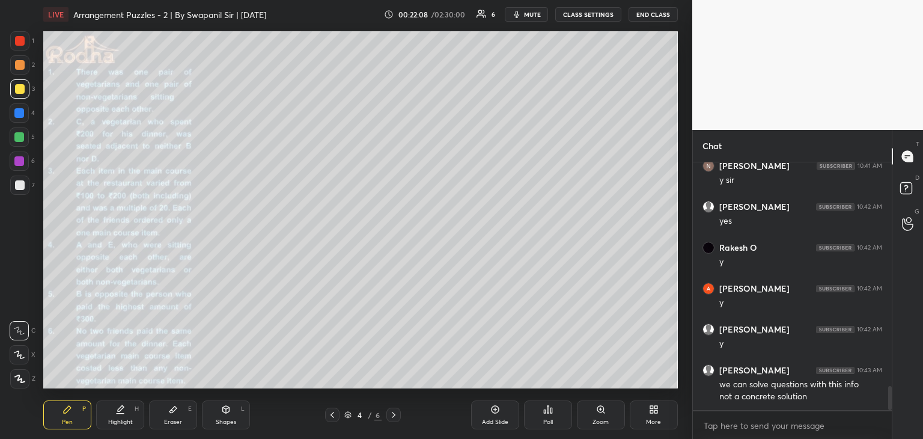
click at [396, 418] on icon at bounding box center [394, 415] width 10 height 10
click at [332, 415] on icon at bounding box center [333, 415] width 10 height 10
click at [331, 417] on icon at bounding box center [333, 415] width 10 height 10
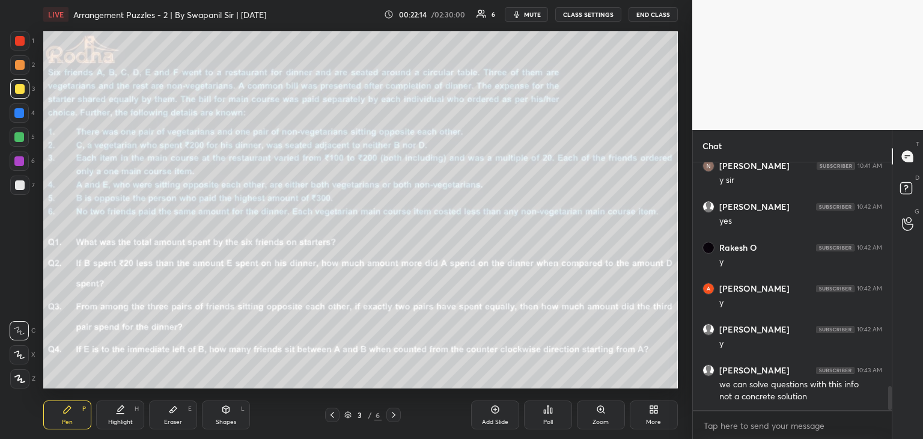
drag, startPoint x: 393, startPoint y: 417, endPoint x: 400, endPoint y: 414, distance: 7.6
click at [393, 417] on icon at bounding box center [394, 415] width 4 height 6
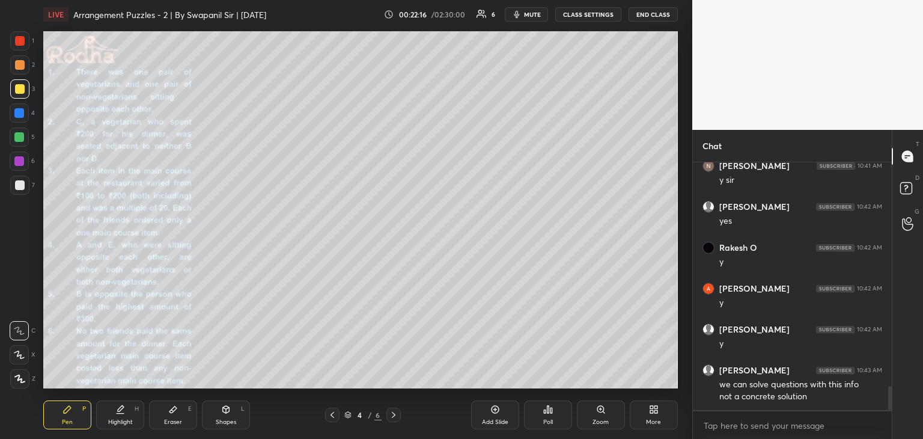
scroll to position [2368, 0]
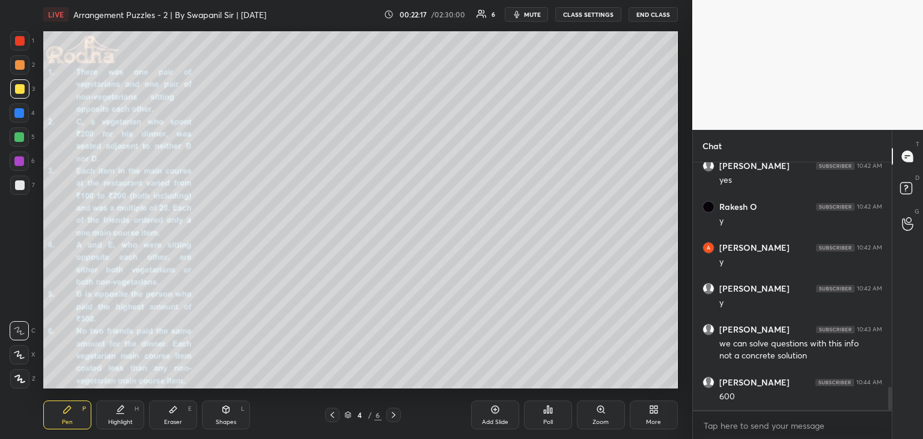
click at [325, 417] on div at bounding box center [332, 415] width 14 height 14
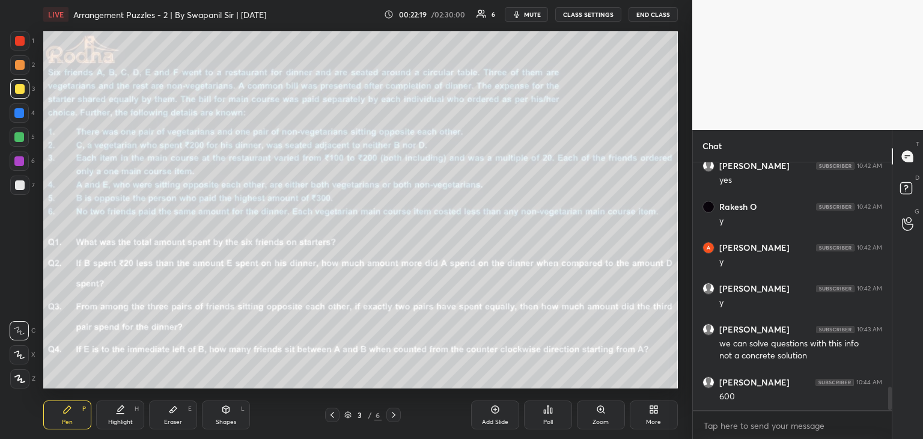
click at [20, 141] on div at bounding box center [19, 136] width 19 height 19
click at [19, 357] on icon at bounding box center [19, 354] width 11 height 8
drag, startPoint x: 174, startPoint y: 419, endPoint x: 205, endPoint y: 393, distance: 41.0
click at [176, 417] on div "Eraser E" at bounding box center [173, 414] width 48 height 29
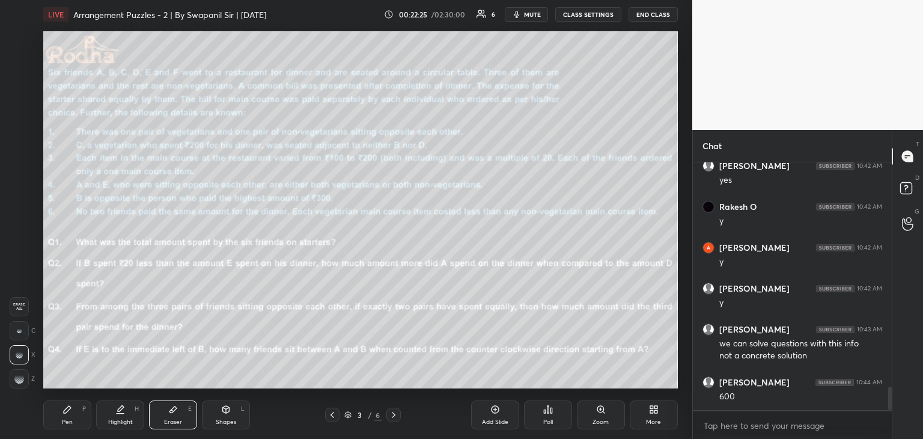
click at [64, 420] on div "Pen" at bounding box center [67, 422] width 11 height 6
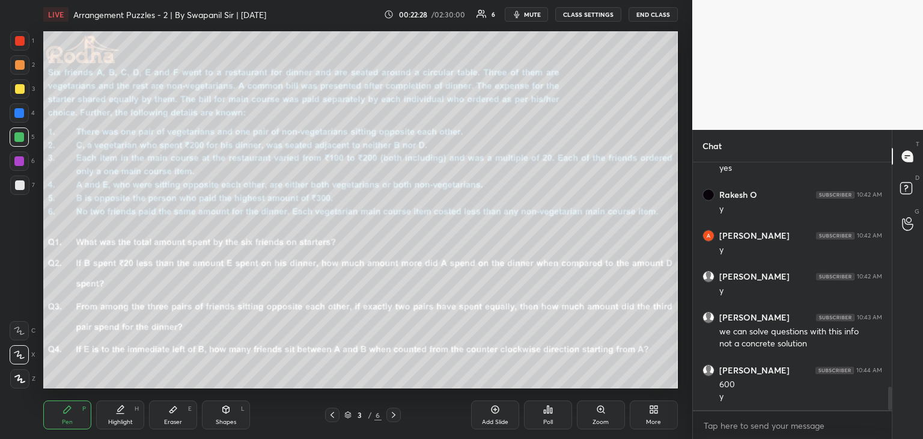
scroll to position [2420, 0]
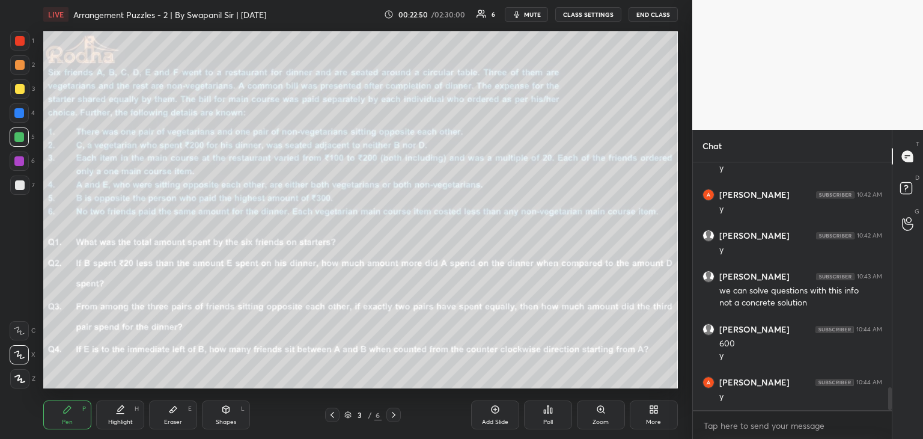
click at [397, 414] on icon at bounding box center [394, 415] width 10 height 10
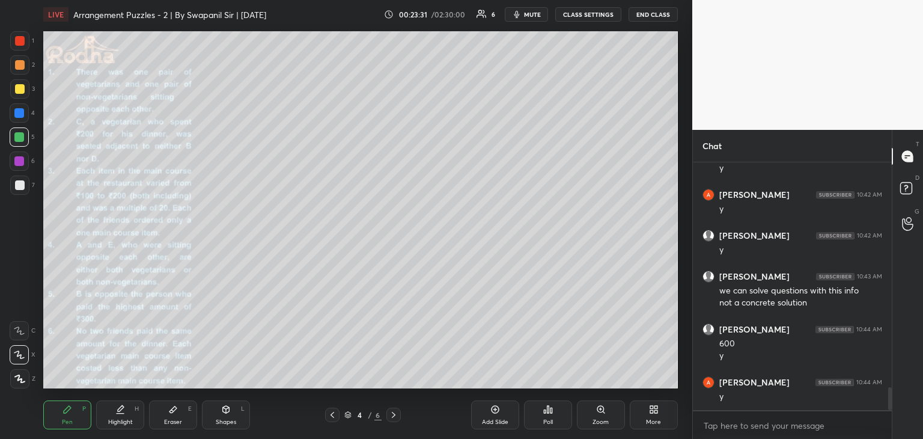
drag, startPoint x: 331, startPoint y: 418, endPoint x: 340, endPoint y: 421, distance: 9.5
click at [331, 418] on icon at bounding box center [333, 415] width 10 height 10
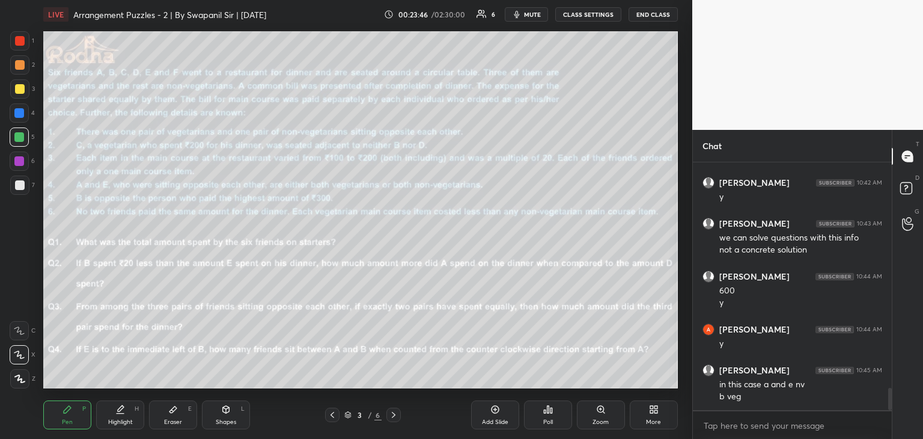
scroll to position [2485, 0]
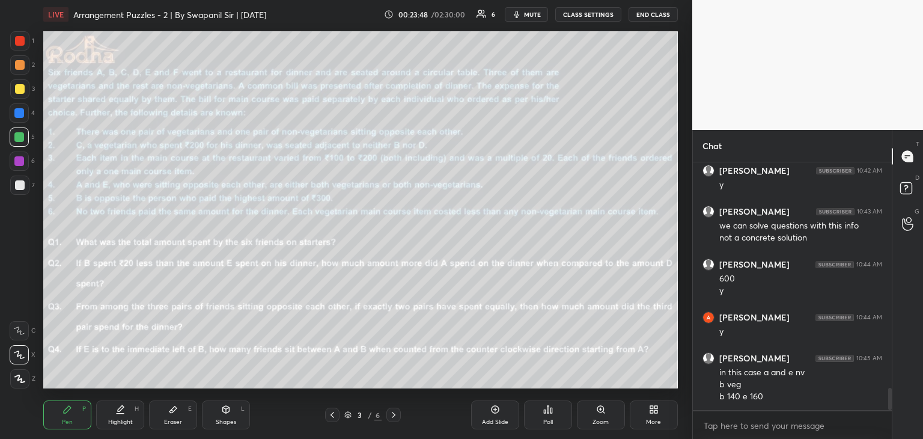
click at [395, 417] on icon at bounding box center [394, 415] width 10 height 10
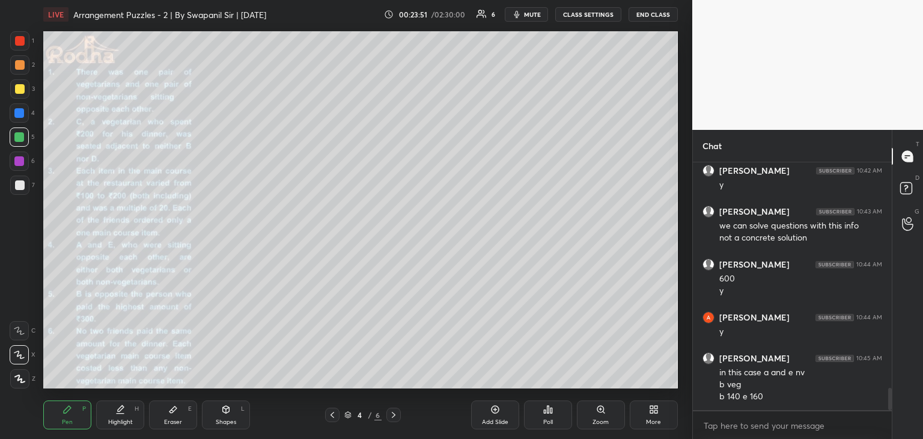
click at [496, 420] on div "Add Slide" at bounding box center [495, 422] width 26 height 6
click at [321, 414] on div "5 / 7" at bounding box center [363, 415] width 104 height 14
click at [329, 414] on icon at bounding box center [333, 415] width 10 height 10
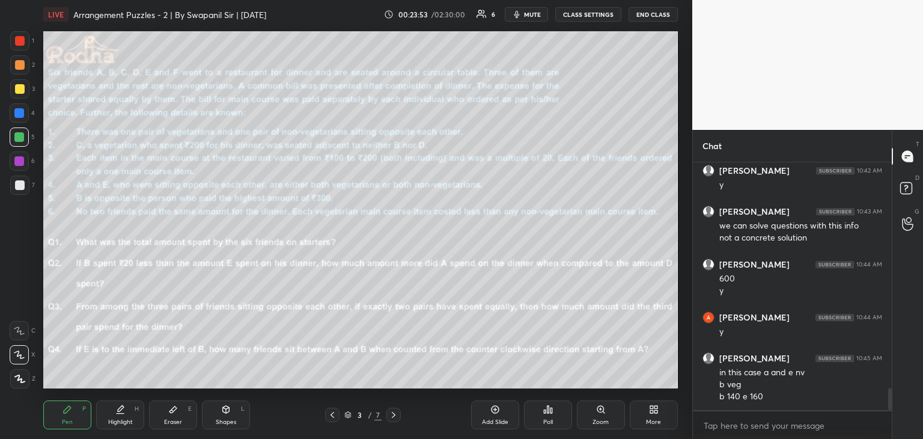
click at [329, 417] on icon at bounding box center [333, 415] width 10 height 10
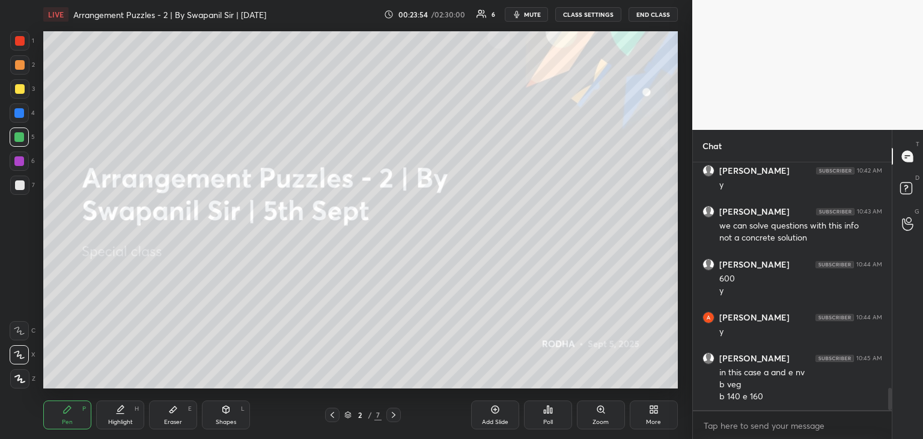
click at [391, 415] on icon at bounding box center [394, 415] width 10 height 10
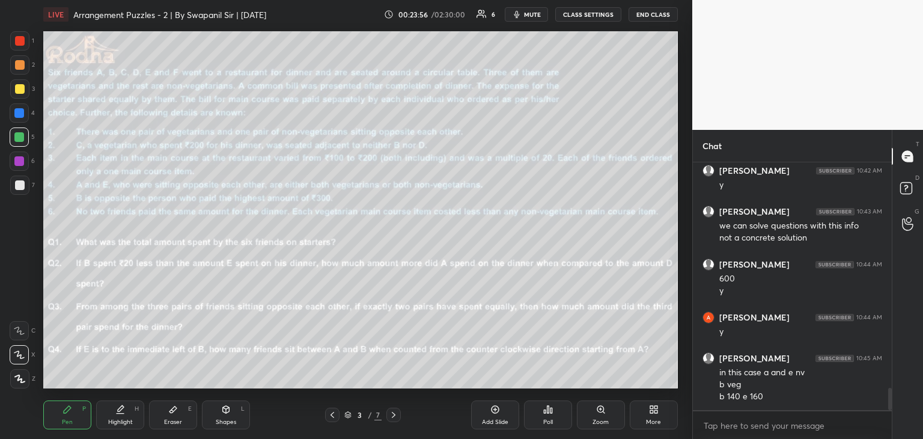
click at [396, 417] on icon at bounding box center [394, 415] width 10 height 10
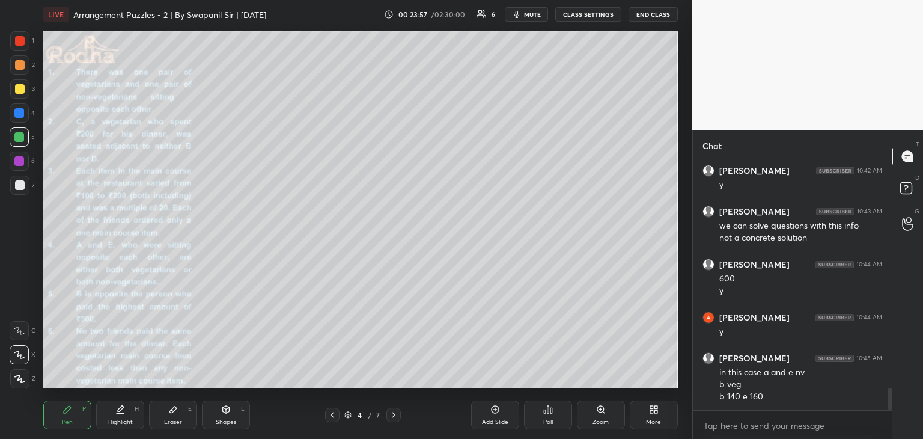
click at [391, 418] on icon at bounding box center [394, 415] width 10 height 10
click at [335, 416] on icon at bounding box center [333, 415] width 10 height 10
click at [328, 413] on icon at bounding box center [333, 415] width 10 height 10
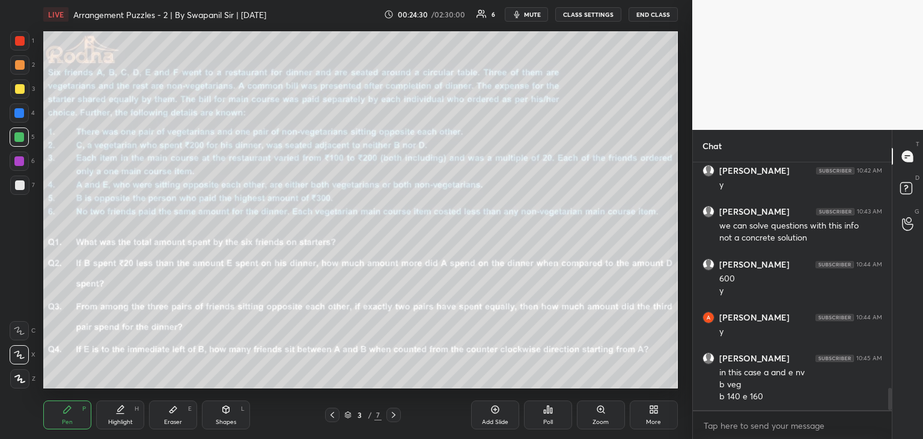
scroll to position [2526, 0]
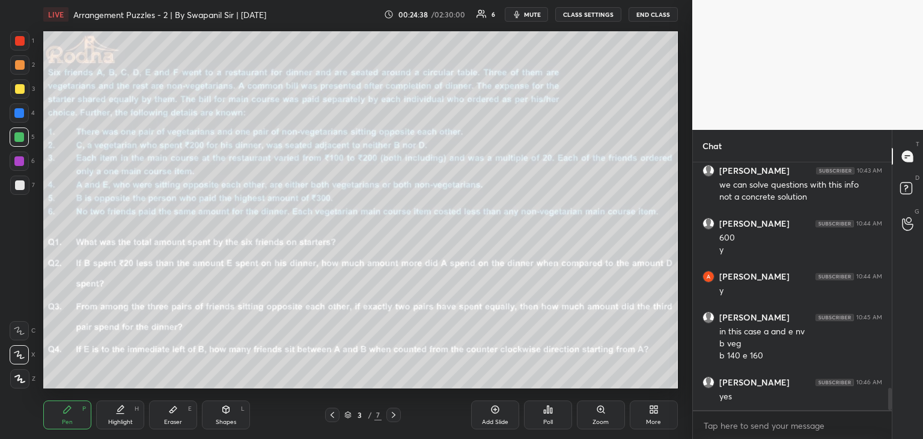
click at [396, 419] on icon at bounding box center [394, 415] width 10 height 10
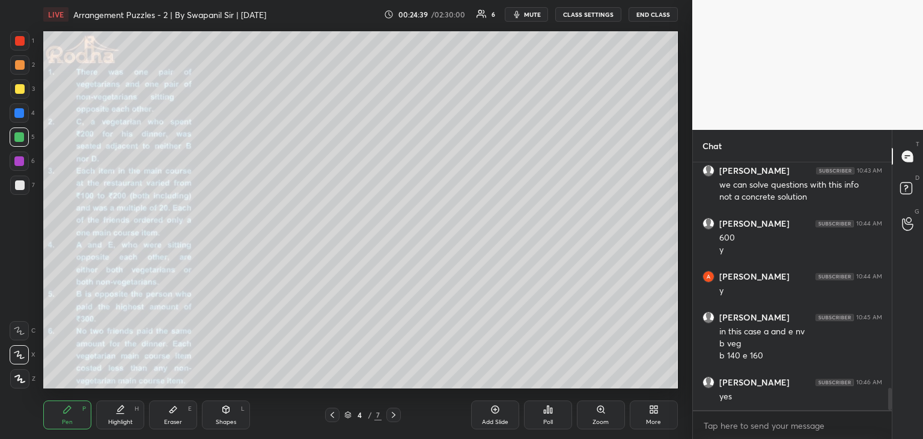
click at [394, 415] on icon at bounding box center [394, 415] width 10 height 10
click at [331, 416] on icon at bounding box center [333, 415] width 10 height 10
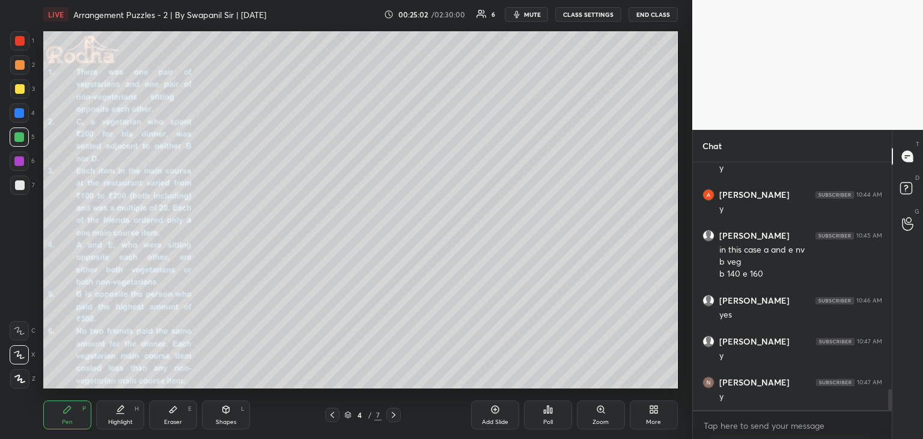
scroll to position [2649, 0]
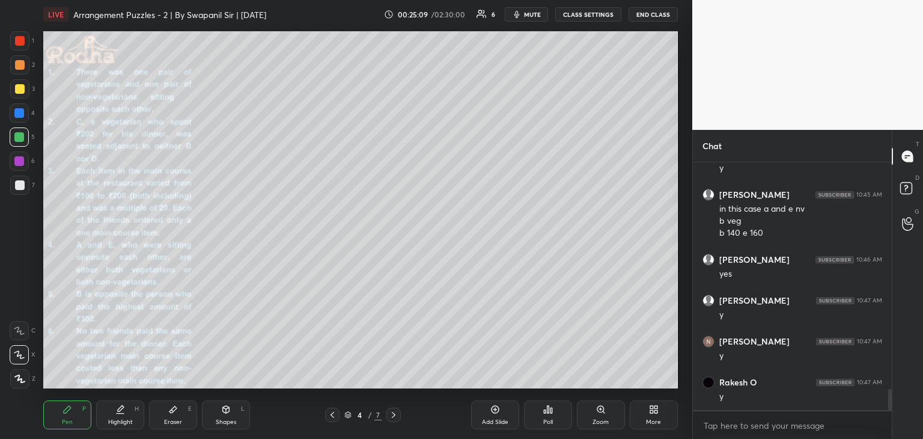
click at [391, 418] on icon at bounding box center [394, 415] width 10 height 10
click at [335, 415] on icon at bounding box center [333, 415] width 10 height 10
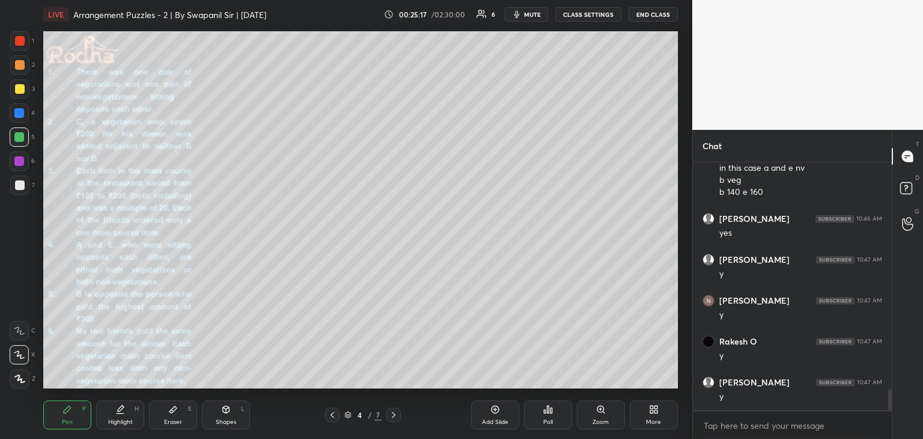
click at [396, 420] on div at bounding box center [394, 415] width 14 height 14
click at [329, 417] on icon at bounding box center [333, 415] width 10 height 10
click at [394, 418] on icon at bounding box center [394, 415] width 10 height 10
click at [334, 414] on icon at bounding box center [333, 415] width 10 height 10
click at [395, 419] on icon at bounding box center [394, 415] width 10 height 10
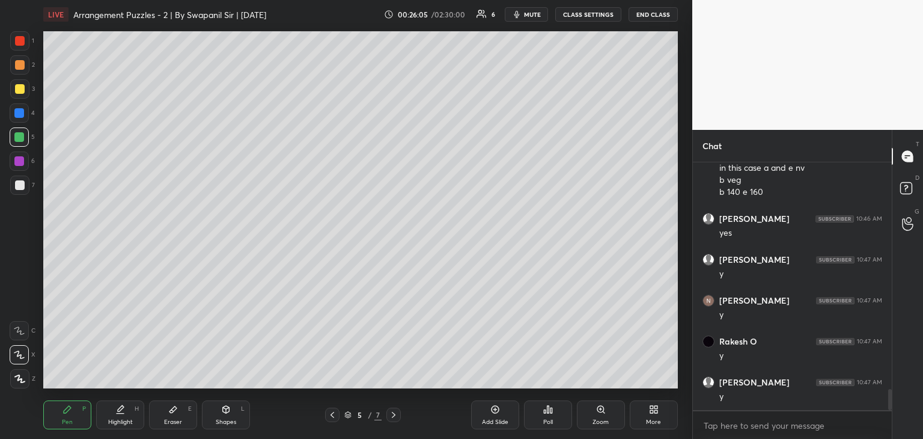
click at [331, 414] on icon at bounding box center [333, 415] width 10 height 10
drag, startPoint x: 390, startPoint y: 414, endPoint x: 409, endPoint y: 402, distance: 22.7
click at [391, 414] on icon at bounding box center [394, 415] width 10 height 10
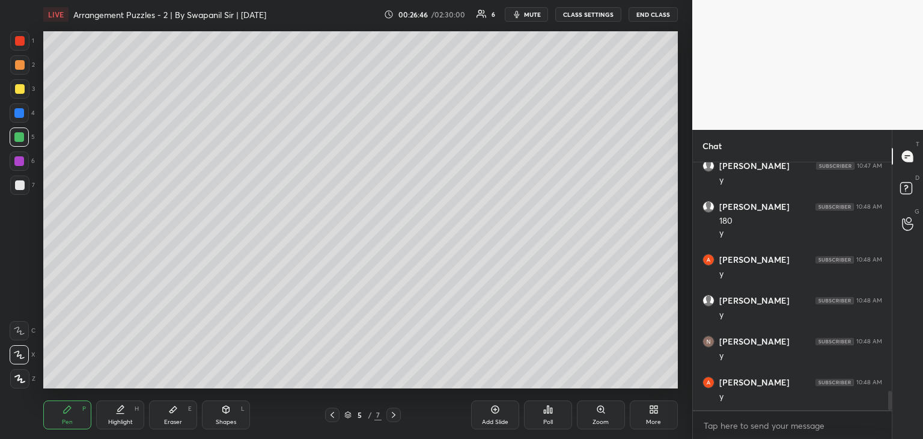
scroll to position [2947, 0]
click at [20, 90] on div at bounding box center [20, 89] width 10 height 10
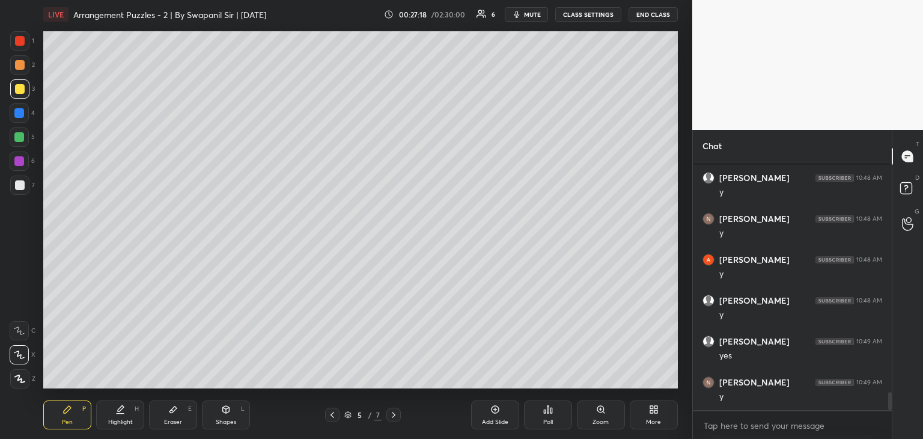
scroll to position [3111, 0]
click at [330, 418] on icon at bounding box center [333, 415] width 10 height 10
click at [393, 415] on icon at bounding box center [394, 415] width 10 height 10
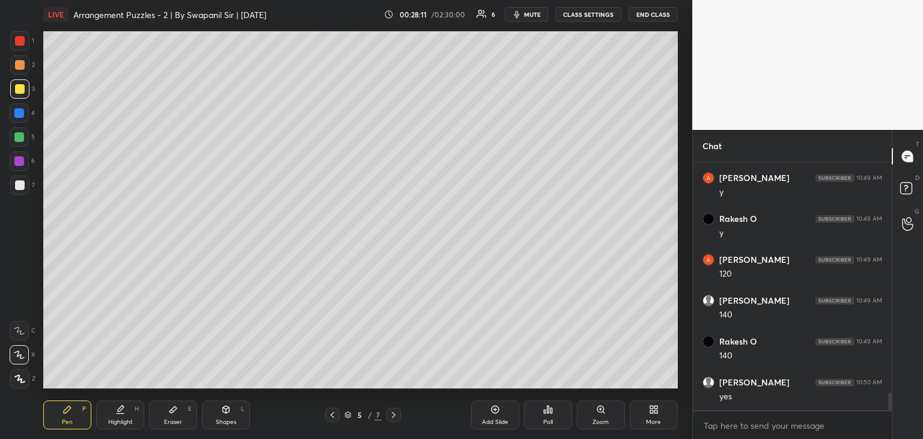
click at [334, 418] on icon at bounding box center [333, 415] width 10 height 10
click at [395, 419] on div at bounding box center [394, 415] width 14 height 14
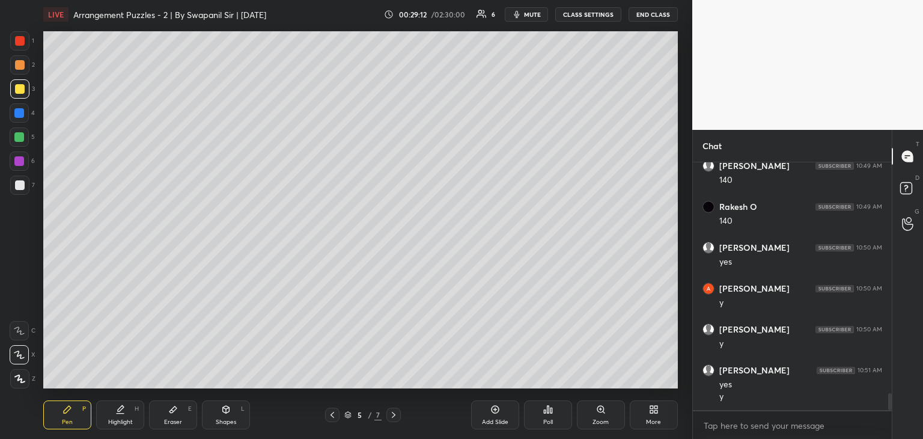
scroll to position [3450, 0]
click at [177, 420] on div "Eraser" at bounding box center [173, 422] width 18 height 6
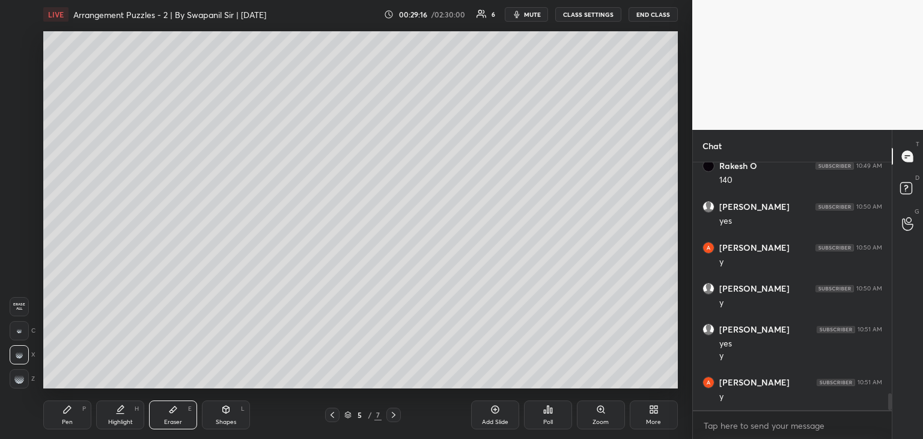
click at [16, 378] on g at bounding box center [19, 379] width 10 height 10
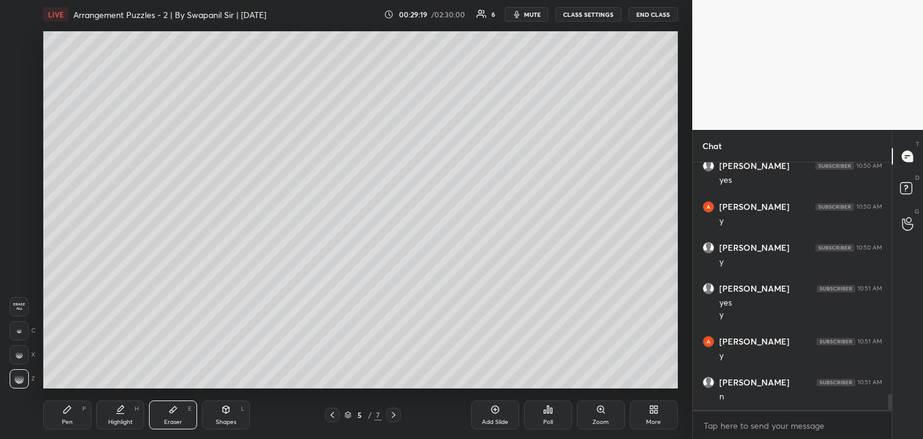
click at [67, 417] on div "Pen P" at bounding box center [67, 414] width 48 height 29
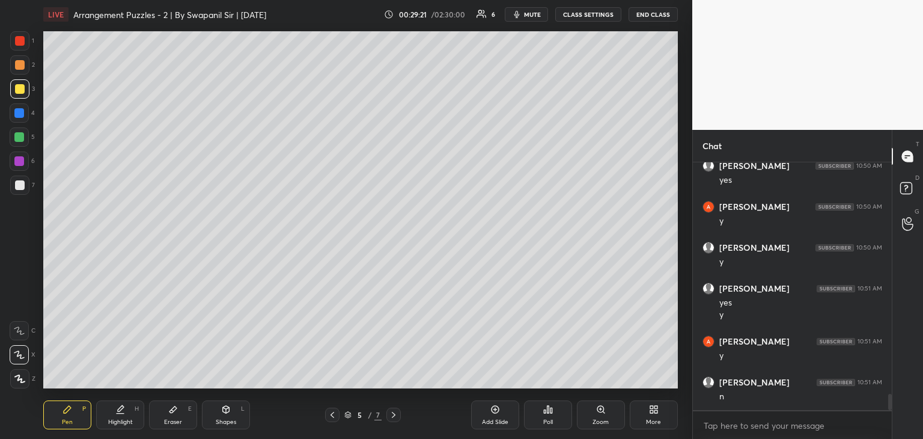
scroll to position [3531, 0]
click at [162, 423] on div "Eraser E" at bounding box center [173, 414] width 48 height 29
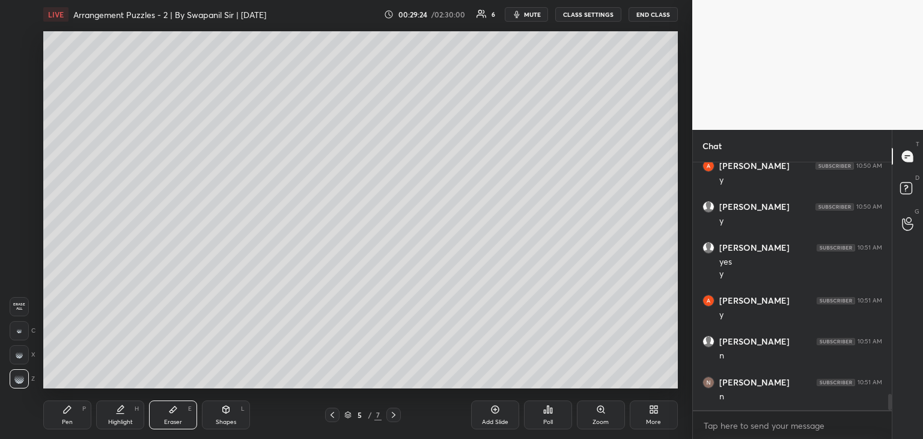
scroll to position [3572, 0]
click at [80, 415] on div "Pen P" at bounding box center [67, 414] width 48 height 29
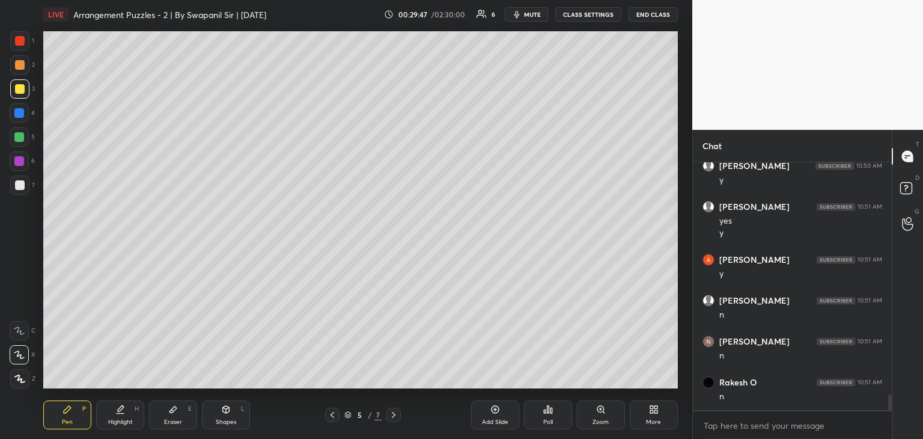
scroll to position [3613, 0]
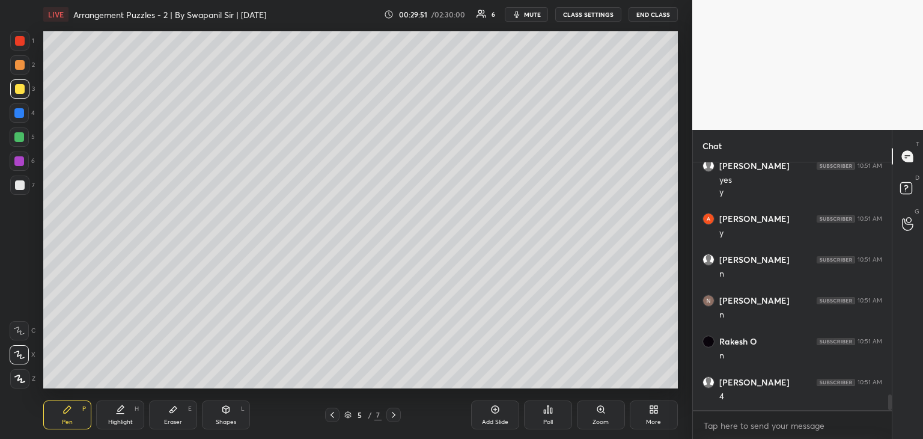
click at [22, 137] on div at bounding box center [19, 137] width 10 height 10
click at [183, 412] on div "Eraser E" at bounding box center [173, 414] width 48 height 29
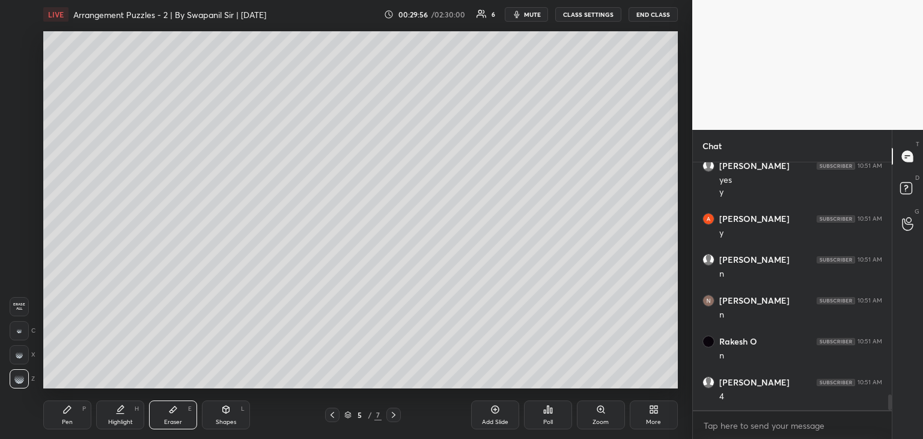
click at [24, 325] on div at bounding box center [19, 330] width 19 height 19
click at [78, 409] on div "Pen P" at bounding box center [67, 414] width 48 height 29
click at [20, 64] on div at bounding box center [20, 65] width 10 height 10
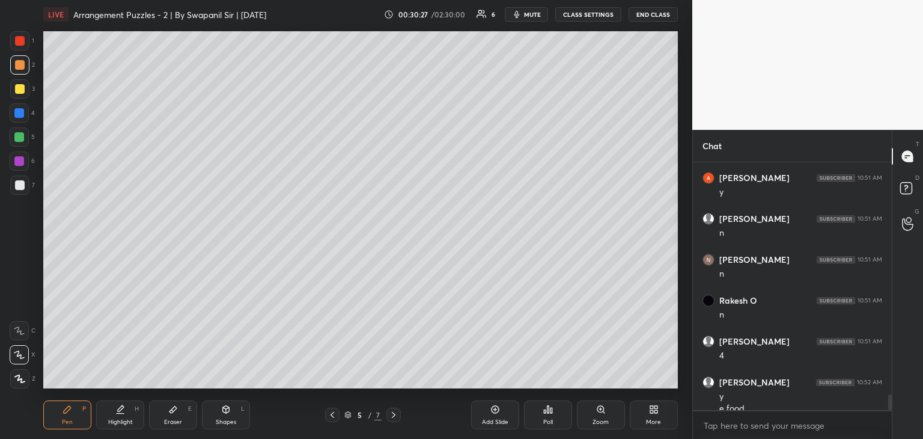
scroll to position [3666, 0]
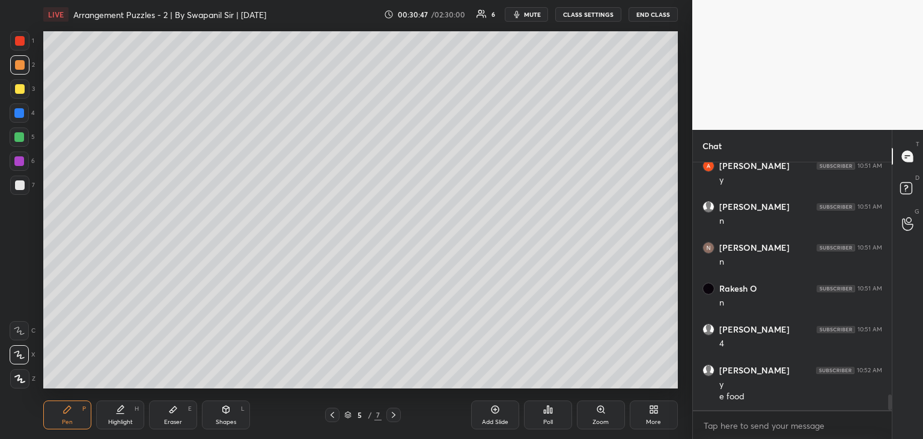
click at [174, 422] on div "Eraser" at bounding box center [173, 422] width 18 height 6
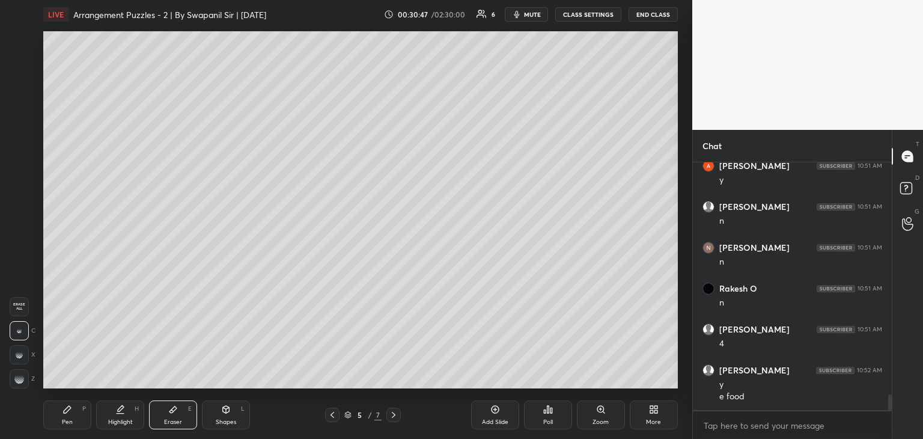
scroll to position [3678, 0]
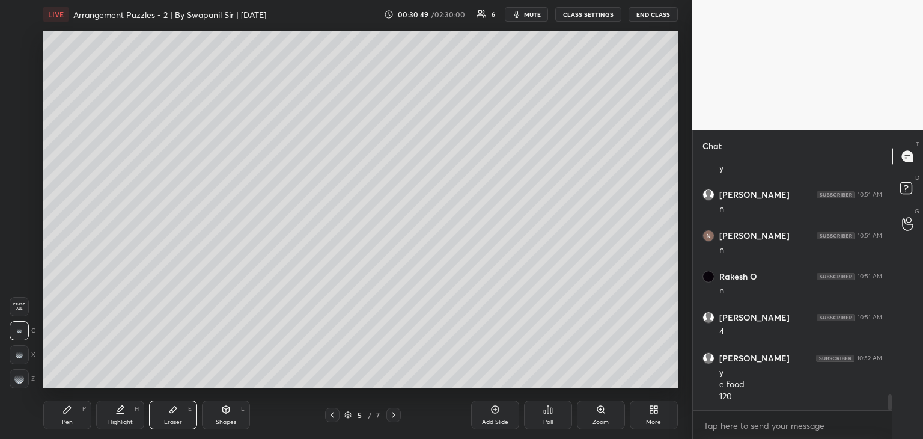
click at [58, 420] on div "Pen P" at bounding box center [67, 414] width 48 height 29
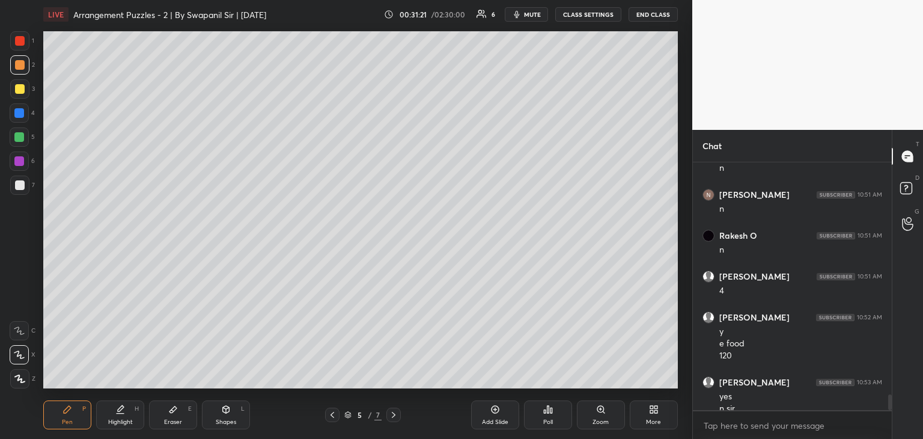
scroll to position [3731, 0]
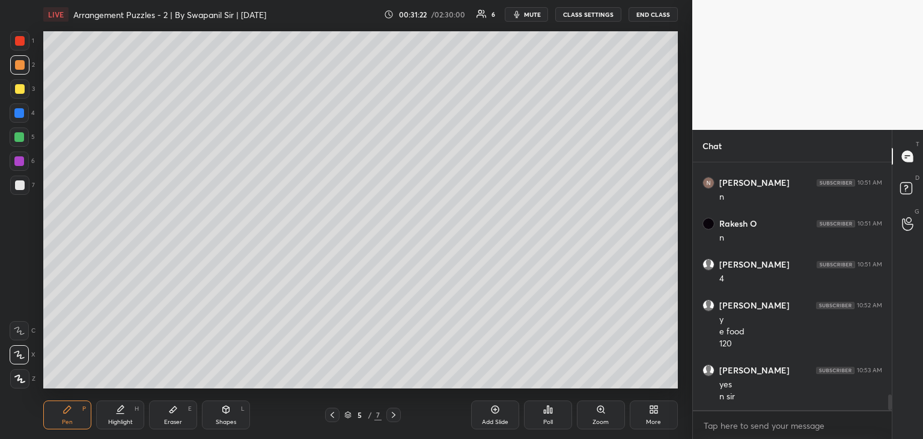
click at [334, 419] on icon at bounding box center [333, 415] width 10 height 10
click at [333, 419] on icon at bounding box center [333, 415] width 10 height 10
click at [396, 415] on icon at bounding box center [394, 415] width 10 height 10
click at [332, 415] on icon at bounding box center [333, 415] width 10 height 10
click at [394, 417] on icon at bounding box center [394, 415] width 10 height 10
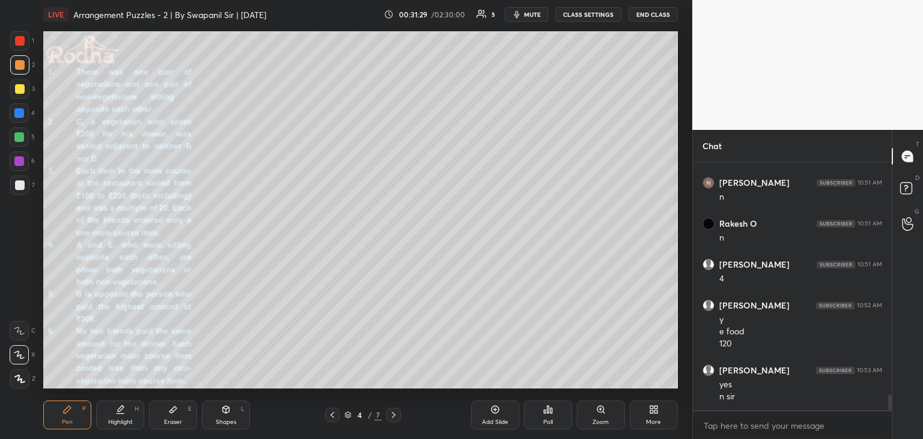
click at [395, 417] on icon at bounding box center [394, 415] width 10 height 10
click at [170, 411] on icon at bounding box center [173, 410] width 10 height 10
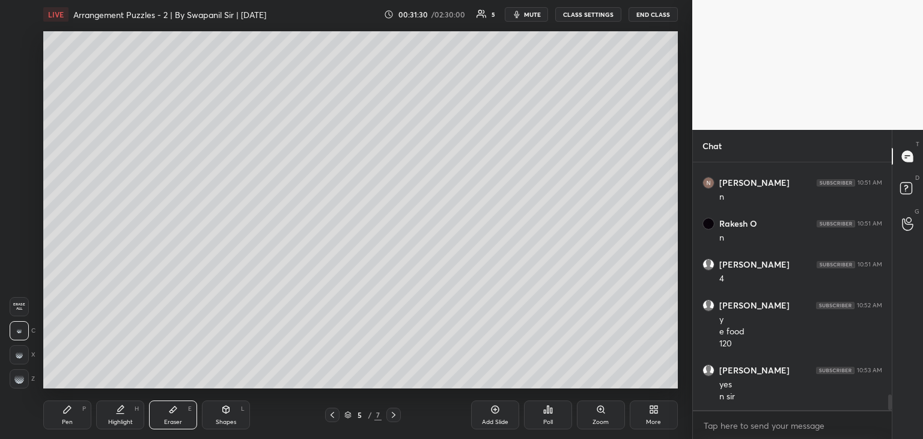
scroll to position [3743, 0]
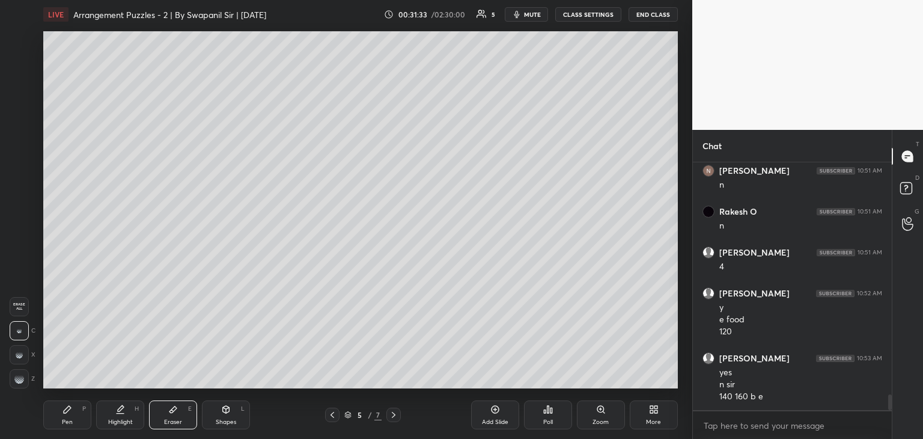
click at [58, 425] on div "Pen P" at bounding box center [67, 414] width 48 height 29
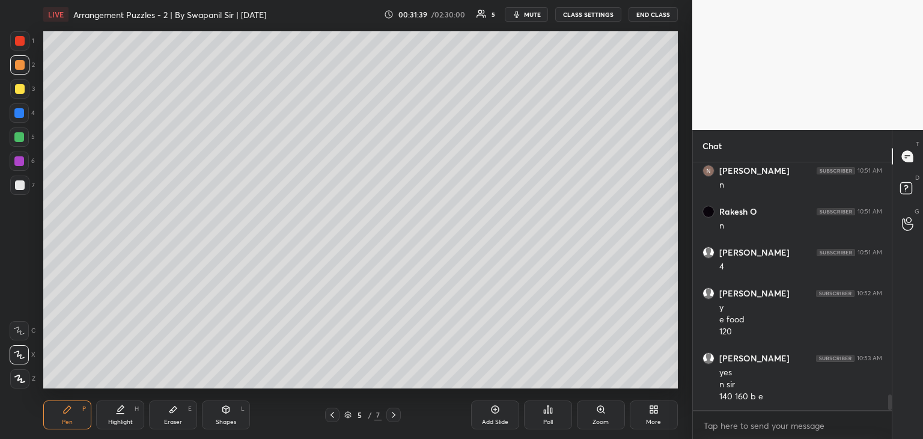
click at [164, 421] on div "Eraser E" at bounding box center [173, 414] width 48 height 29
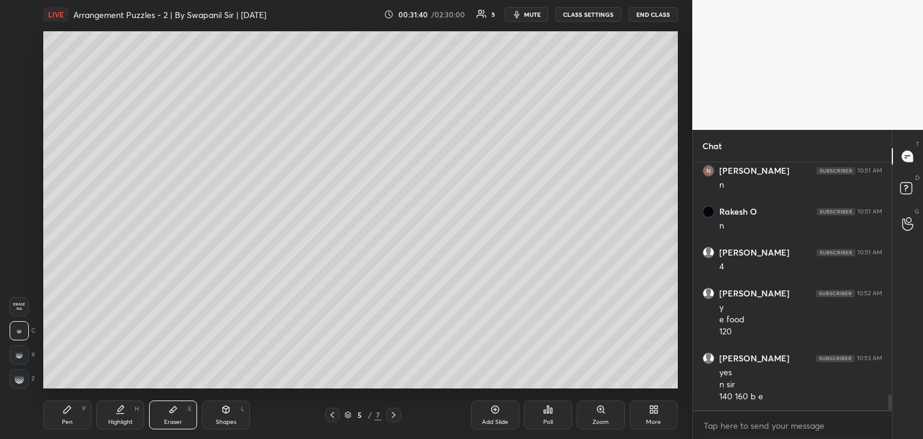
click at [69, 416] on div "Pen P" at bounding box center [67, 414] width 48 height 29
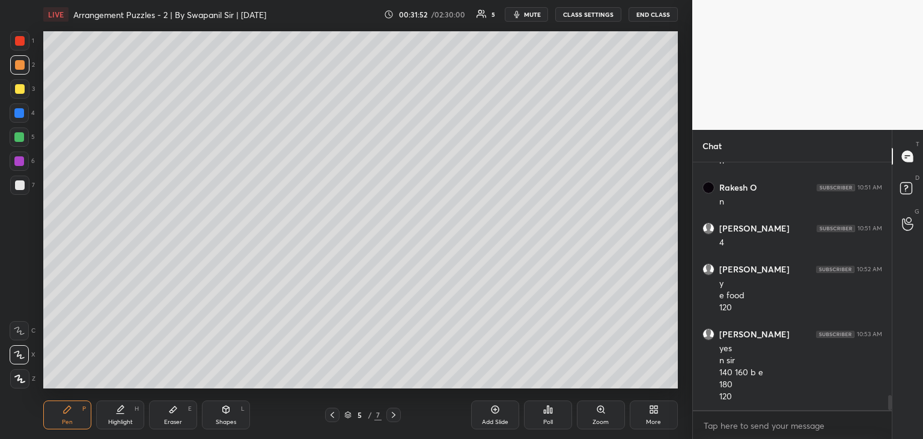
scroll to position [3808, 0]
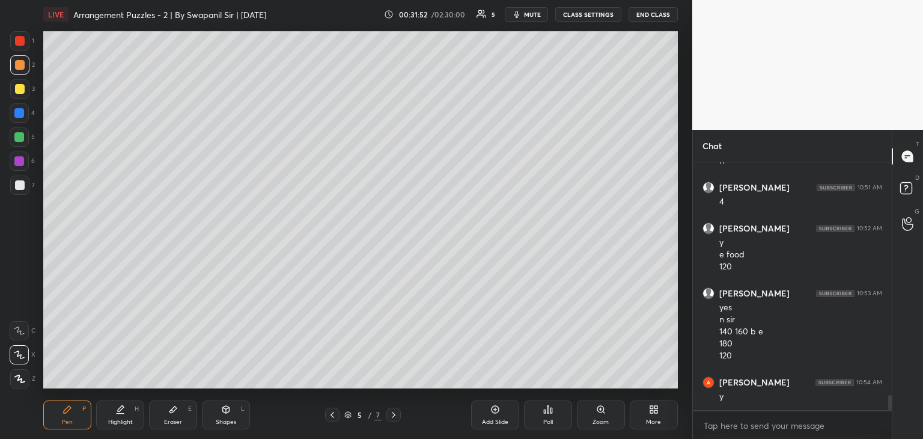
click at [170, 421] on div "Eraser" at bounding box center [173, 422] width 18 height 6
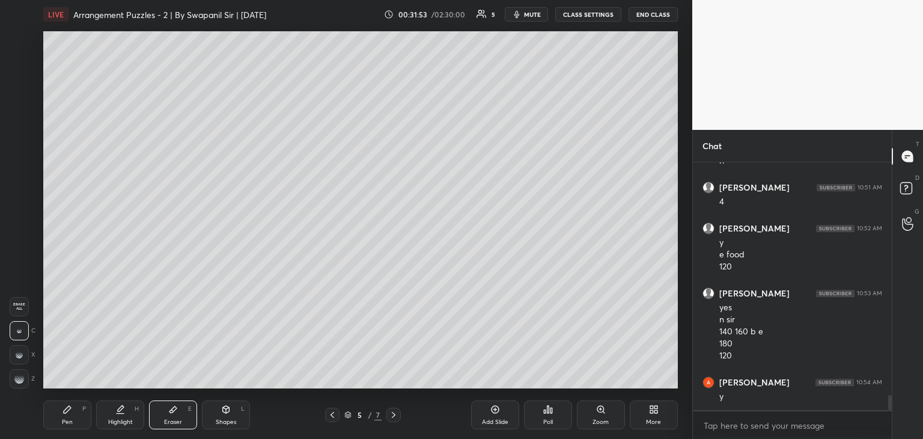
scroll to position [3849, 0]
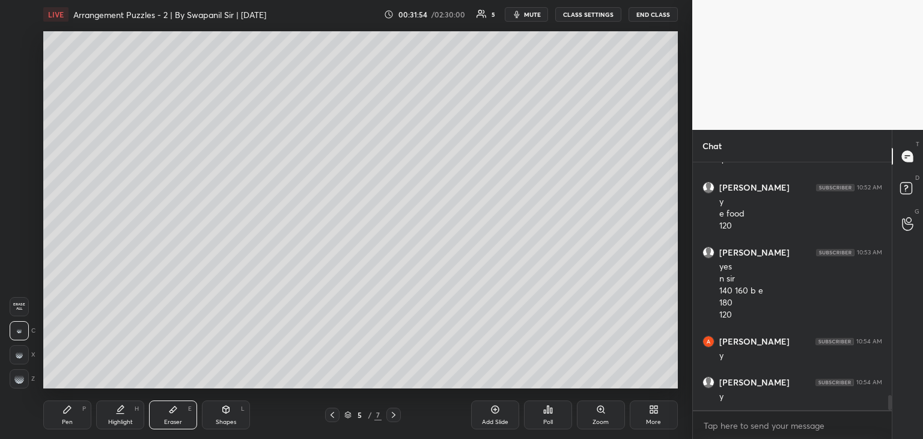
drag, startPoint x: 20, startPoint y: 383, endPoint x: 34, endPoint y: 370, distance: 18.7
click at [19, 382] on g at bounding box center [19, 379] width 10 height 10
click at [70, 421] on div "Pen" at bounding box center [67, 422] width 11 height 6
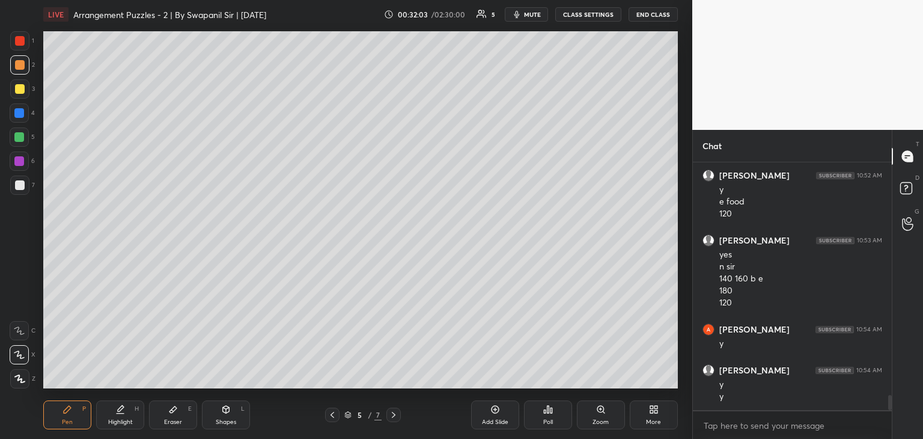
scroll to position [3902, 0]
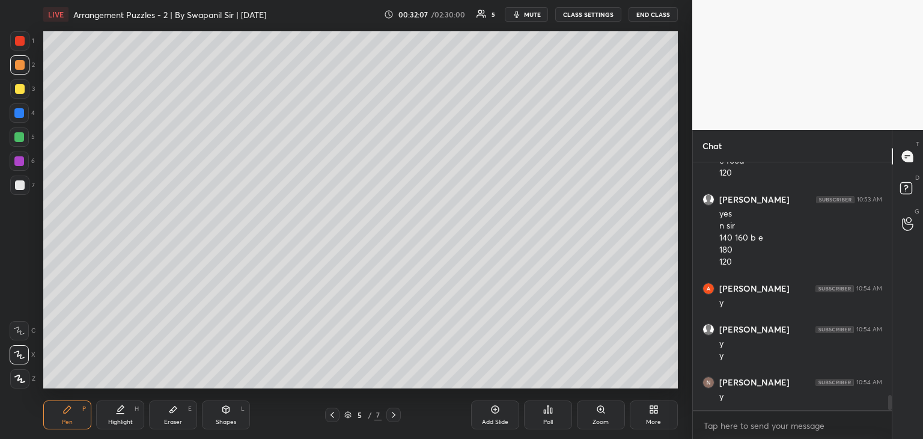
click at [334, 418] on icon at bounding box center [333, 415] width 10 height 10
click at [394, 418] on icon at bounding box center [394, 415] width 10 height 10
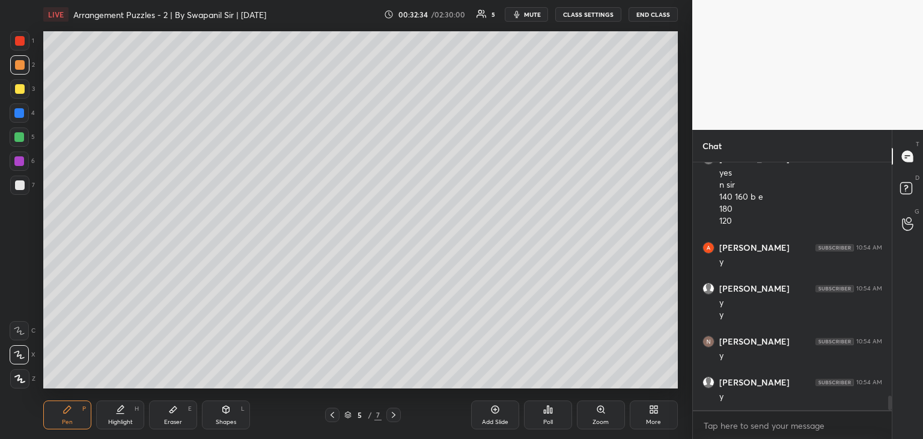
click at [330, 420] on div at bounding box center [332, 415] width 14 height 14
click at [329, 420] on div at bounding box center [332, 415] width 14 height 14
click at [396, 415] on icon at bounding box center [394, 415] width 10 height 10
click at [397, 417] on icon at bounding box center [394, 415] width 10 height 10
click at [329, 414] on icon at bounding box center [333, 415] width 10 height 10
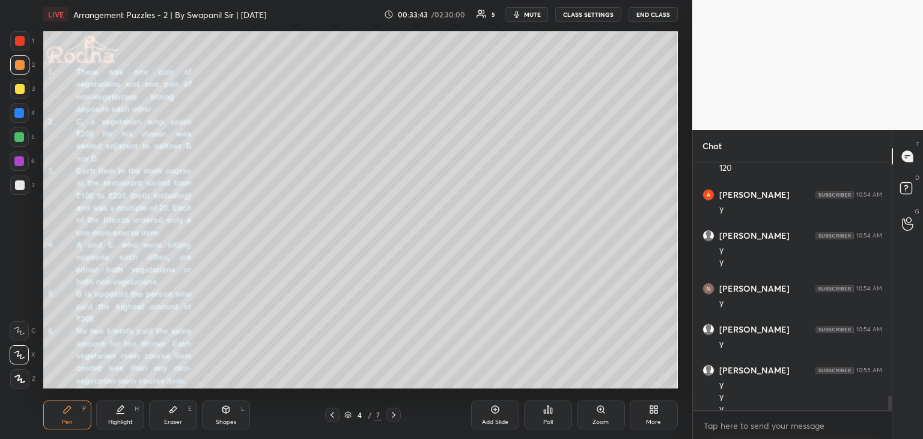
scroll to position [4008, 0]
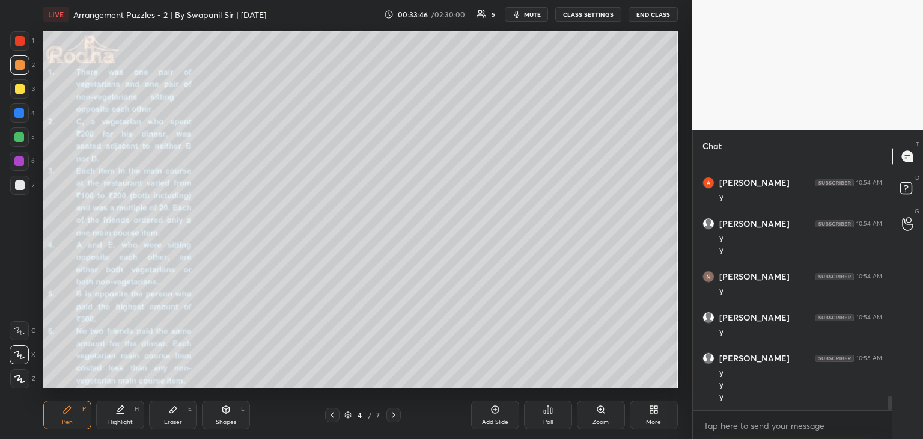
click at [329, 417] on icon at bounding box center [333, 415] width 10 height 10
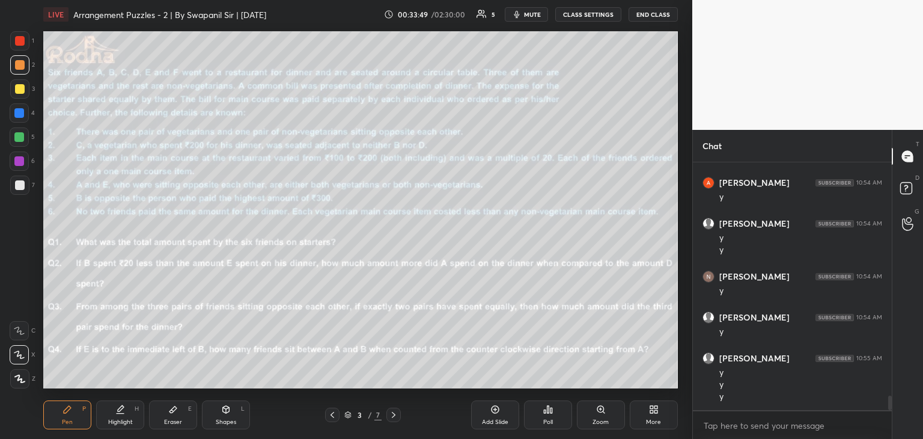
drag, startPoint x: 22, startPoint y: 66, endPoint x: 33, endPoint y: 66, distance: 11.4
click at [23, 65] on div at bounding box center [20, 65] width 10 height 10
click at [397, 415] on icon at bounding box center [394, 415] width 10 height 10
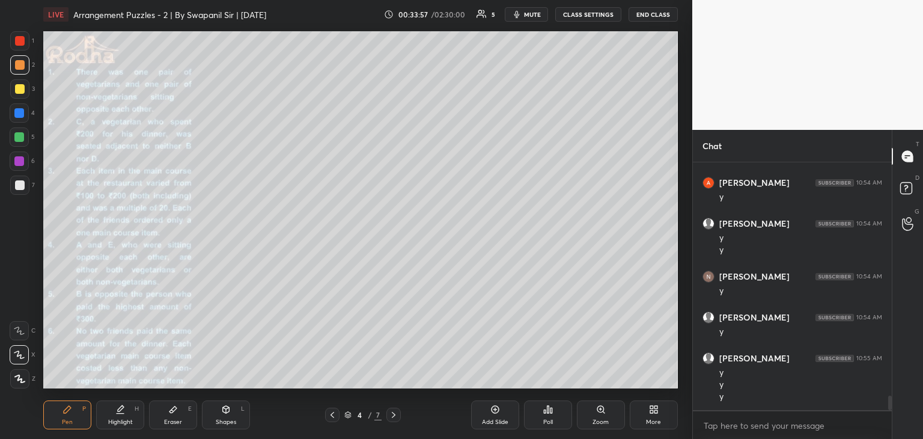
click at [397, 415] on icon at bounding box center [394, 415] width 10 height 10
click at [329, 419] on icon at bounding box center [333, 415] width 10 height 10
click at [331, 418] on icon at bounding box center [333, 415] width 10 height 10
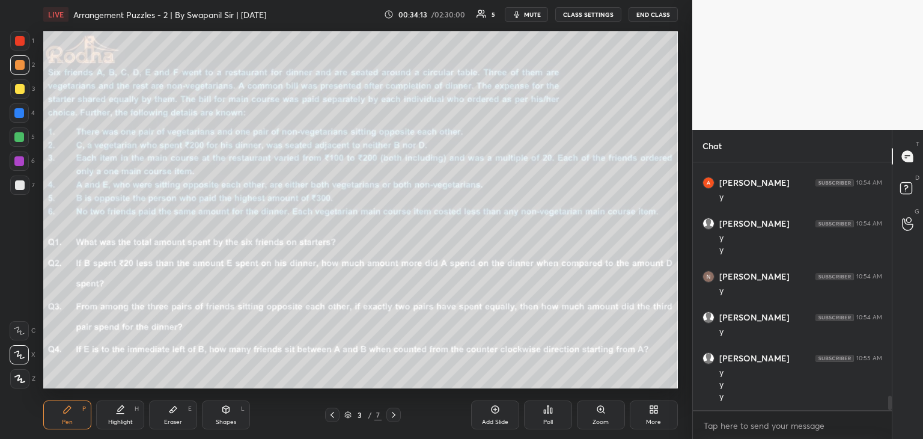
scroll to position [4048, 0]
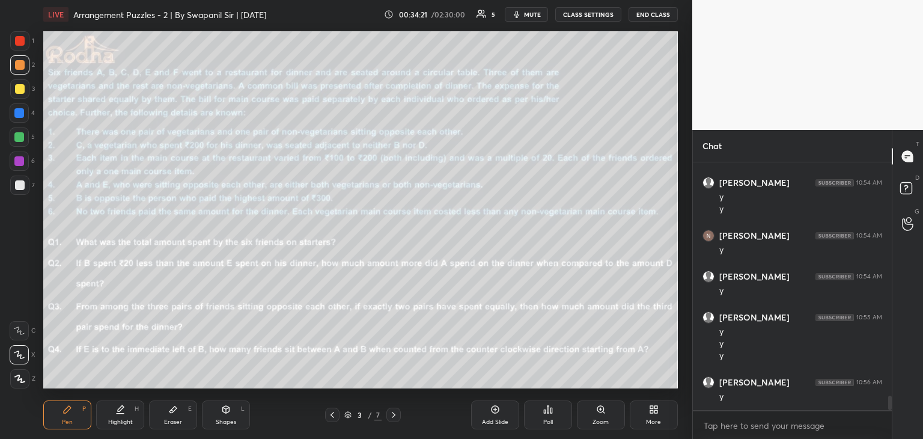
click at [396, 414] on icon at bounding box center [394, 415] width 10 height 10
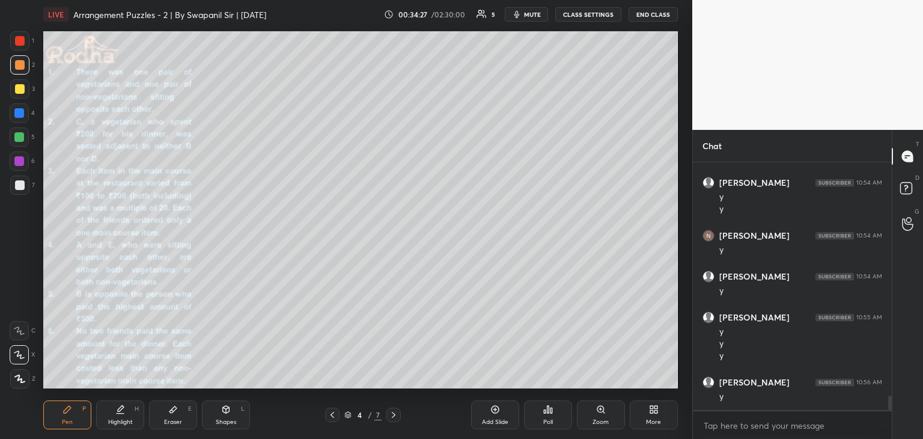
click at [16, 85] on div at bounding box center [20, 89] width 10 height 10
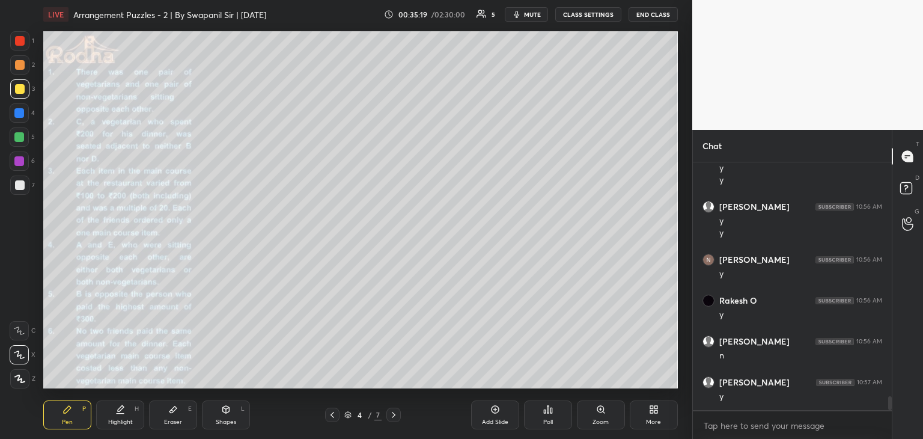
scroll to position [4236, 0]
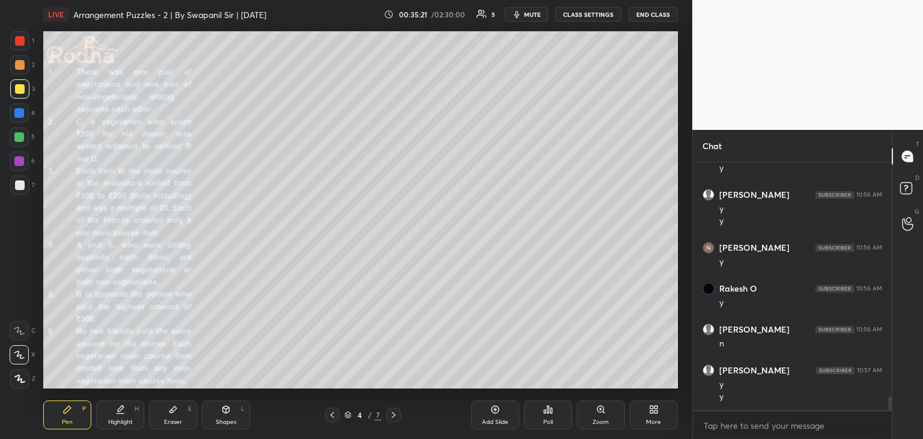
click at [334, 416] on icon at bounding box center [333, 415] width 10 height 10
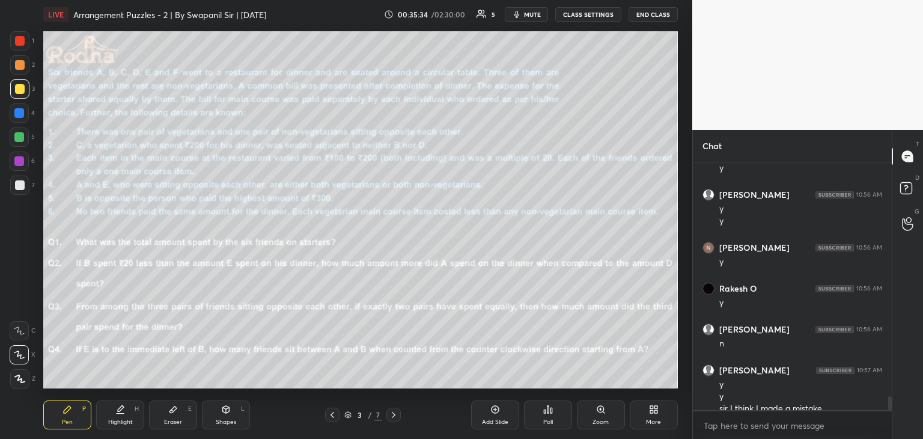
scroll to position [4248, 0]
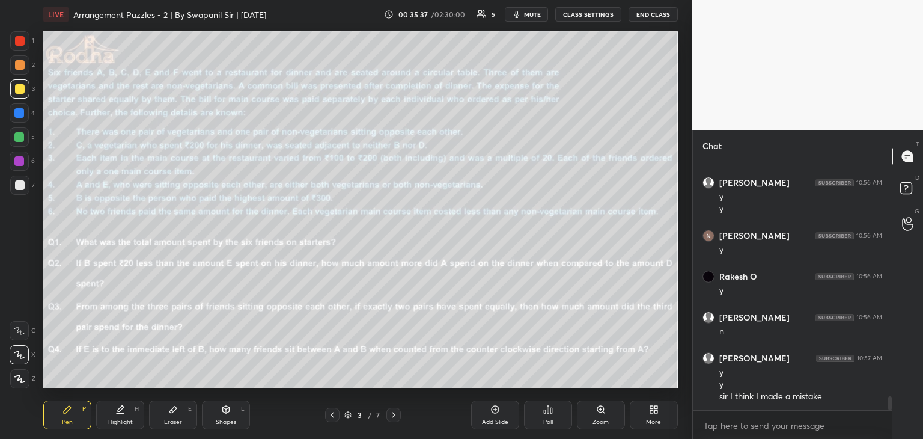
click at [393, 417] on icon at bounding box center [394, 415] width 10 height 10
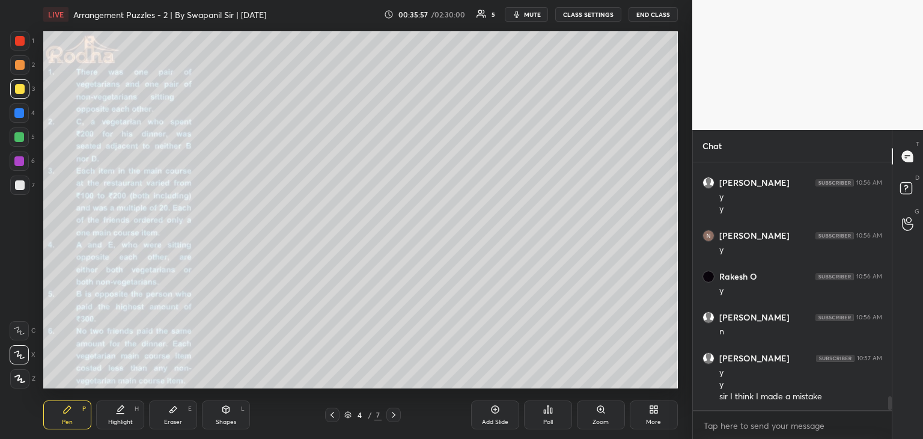
click at [20, 92] on div at bounding box center [20, 89] width 10 height 10
click at [179, 417] on div "Eraser E" at bounding box center [173, 414] width 48 height 29
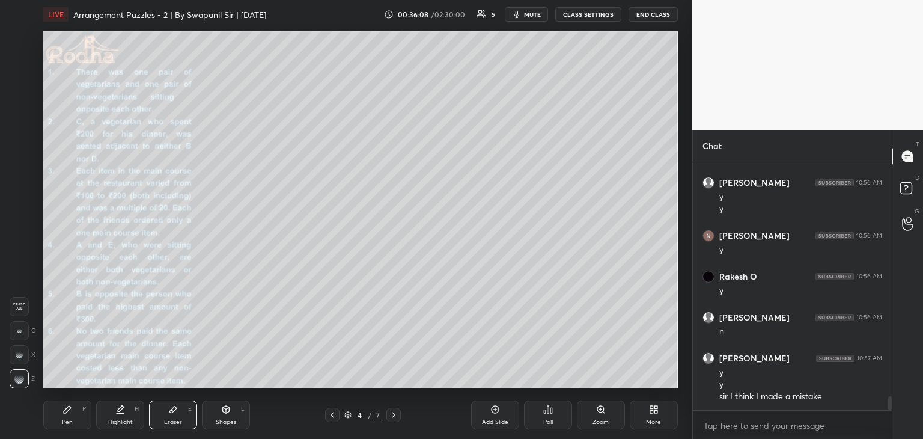
drag, startPoint x: 70, startPoint y: 417, endPoint x: 94, endPoint y: 404, distance: 26.6
click at [72, 414] on div "Pen P" at bounding box center [67, 414] width 48 height 29
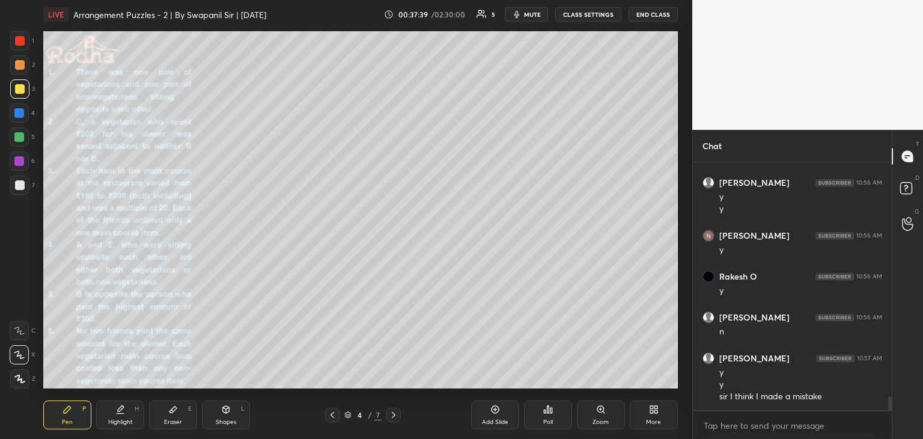
scroll to position [4289, 0]
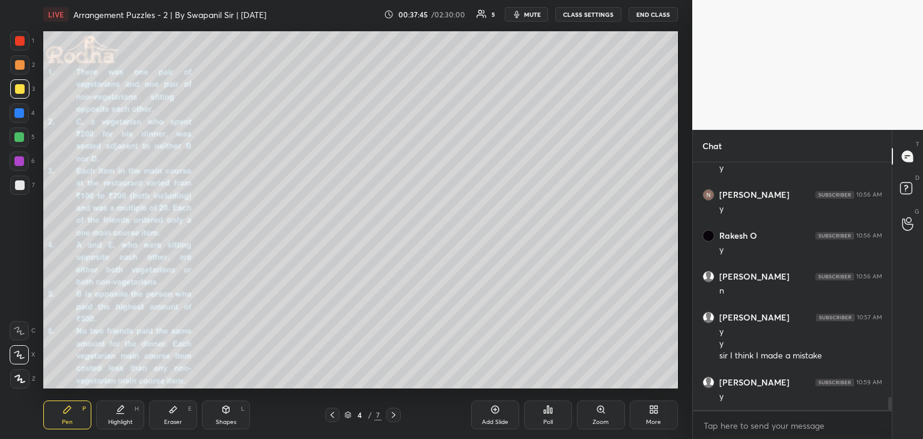
click at [392, 415] on icon at bounding box center [394, 415] width 10 height 10
click at [332, 412] on icon at bounding box center [333, 415] width 10 height 10
click at [332, 414] on icon at bounding box center [333, 415] width 10 height 10
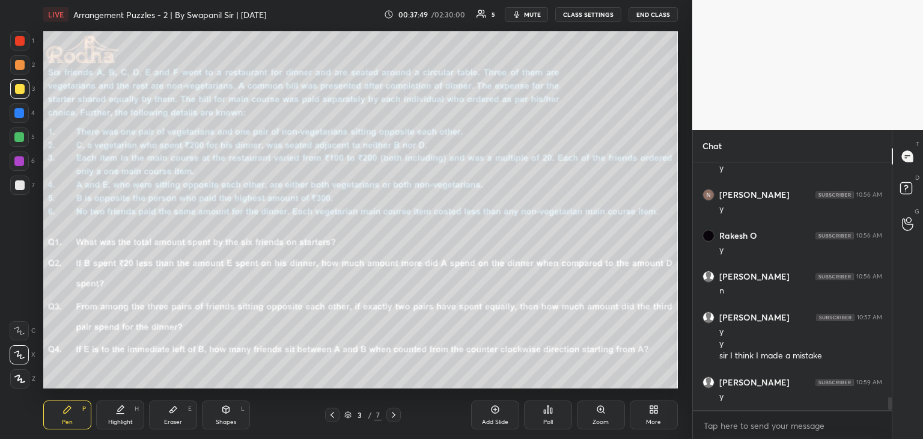
click at [393, 414] on icon at bounding box center [394, 415] width 10 height 10
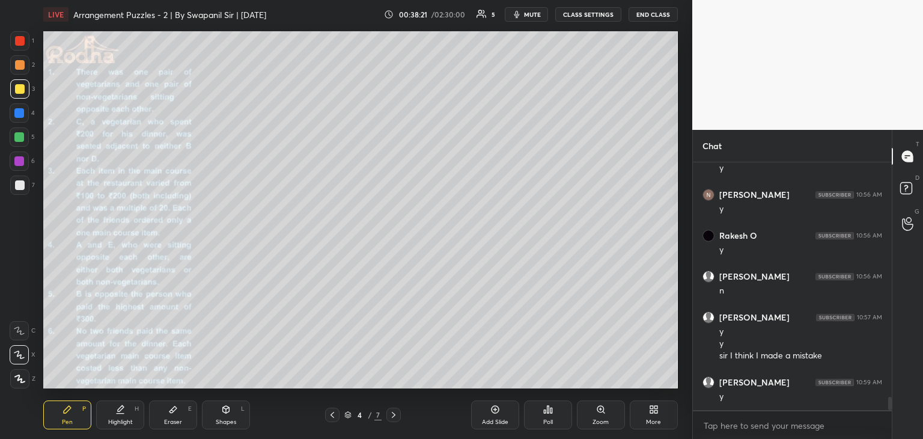
scroll to position [4330, 0]
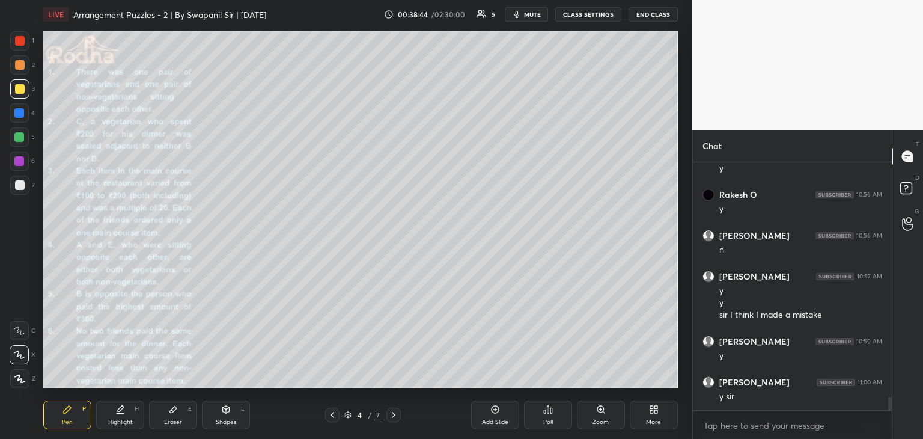
drag, startPoint x: 176, startPoint y: 418, endPoint x: 180, endPoint y: 413, distance: 7.2
click at [177, 419] on div "Eraser" at bounding box center [173, 422] width 18 height 6
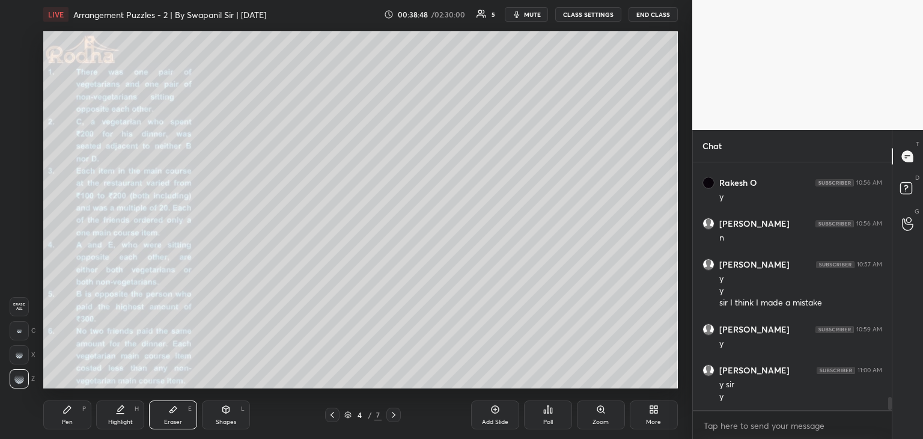
click at [63, 423] on div "Pen" at bounding box center [67, 422] width 11 height 6
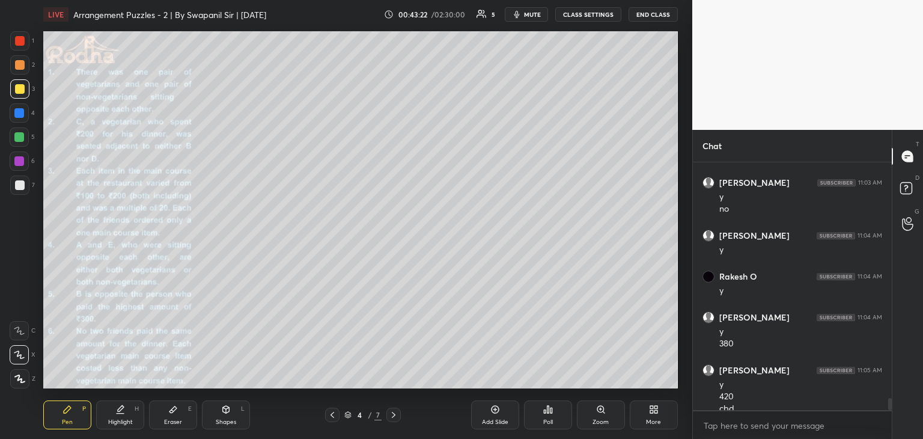
scroll to position [4888, 0]
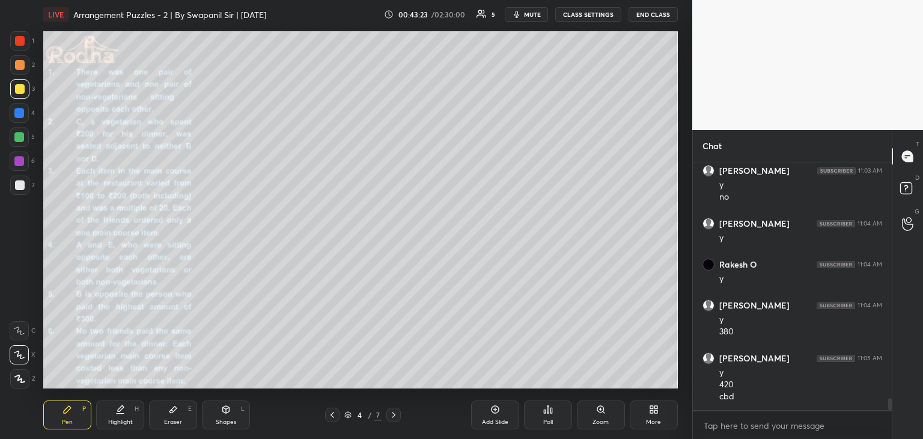
drag, startPoint x: 20, startPoint y: 113, endPoint x: 32, endPoint y: 109, distance: 12.0
click at [22, 114] on div at bounding box center [19, 113] width 10 height 10
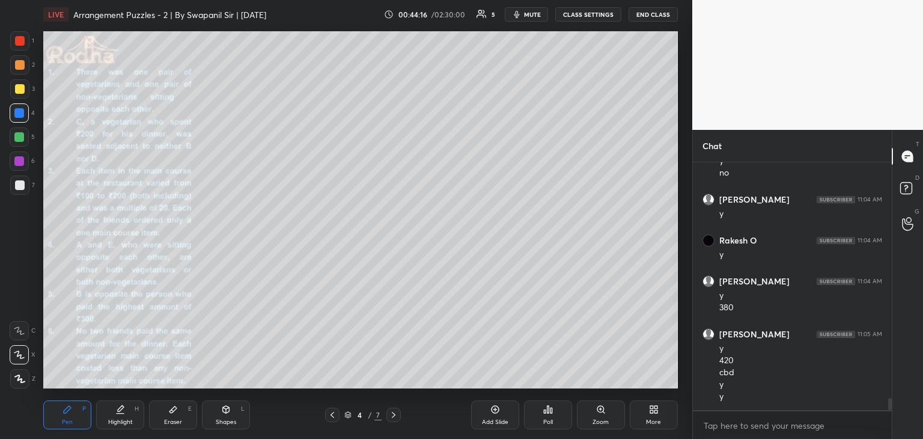
scroll to position [4953, 0]
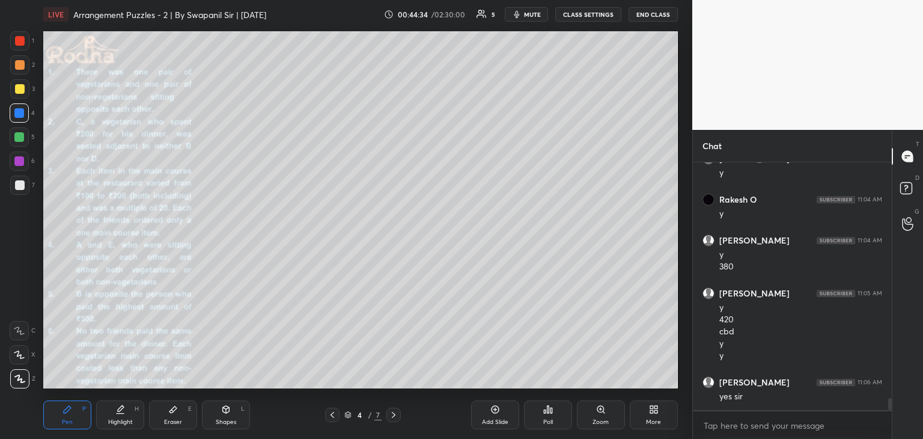
click at [19, 355] on icon at bounding box center [19, 354] width 10 height 7
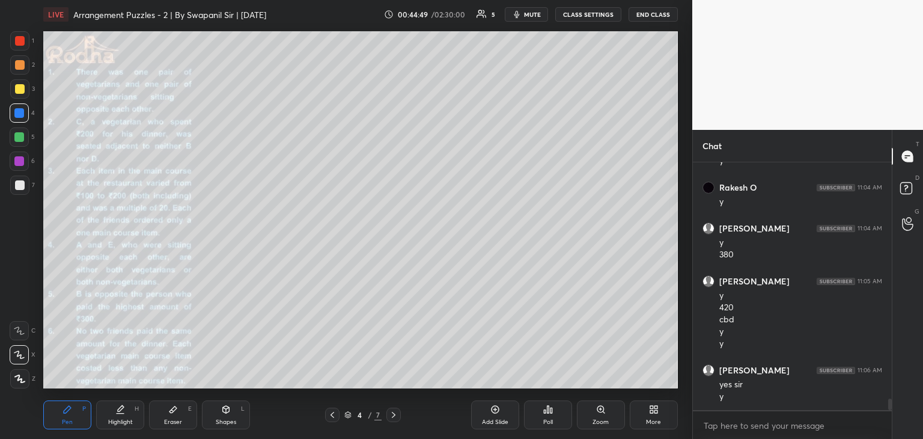
scroll to position [5006, 0]
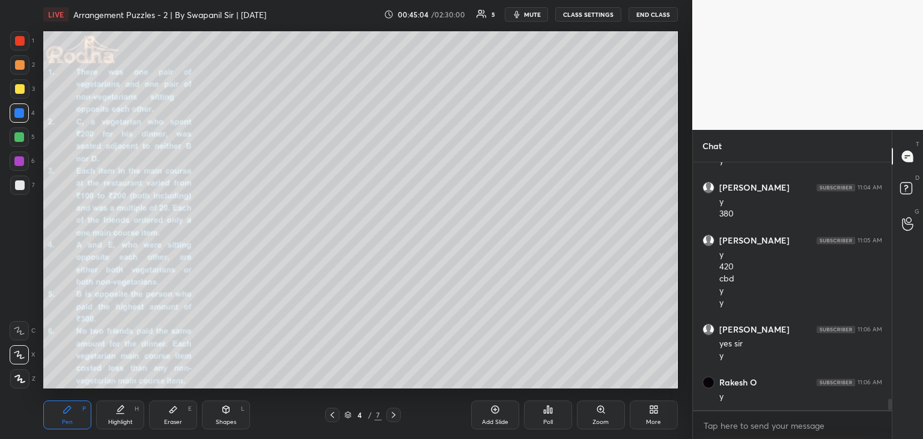
click at [329, 414] on icon at bounding box center [333, 415] width 10 height 10
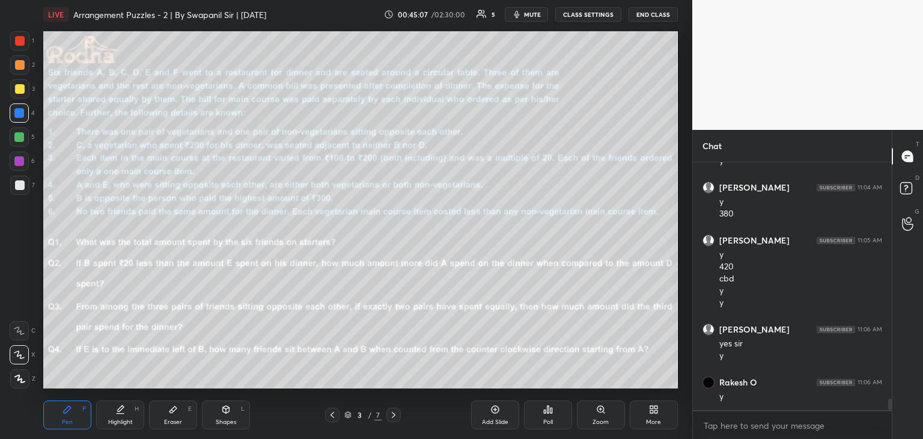
scroll to position [5046, 0]
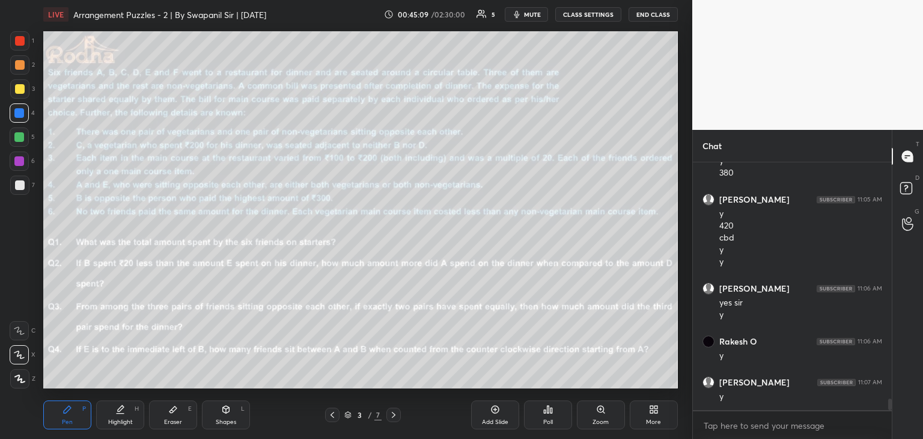
click at [395, 415] on icon at bounding box center [394, 415] width 10 height 10
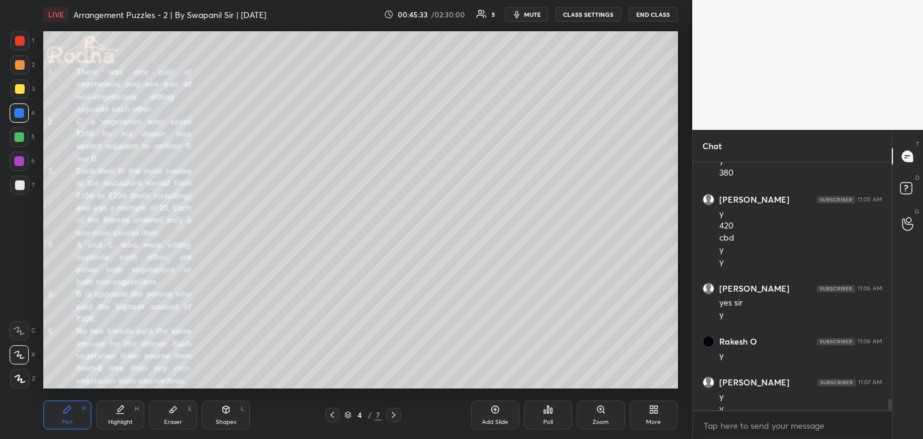
scroll to position [5058, 0]
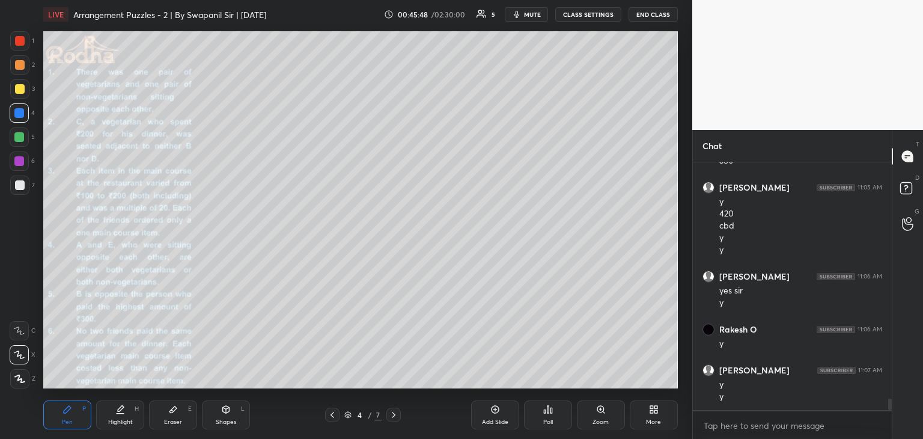
drag, startPoint x: 183, startPoint y: 415, endPoint x: 209, endPoint y: 402, distance: 29.0
click at [183, 415] on div "Eraser E" at bounding box center [173, 414] width 48 height 29
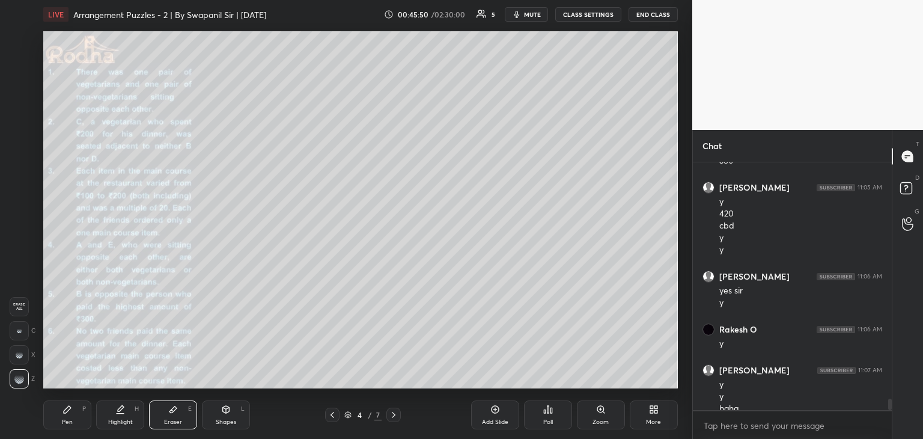
scroll to position [5070, 0]
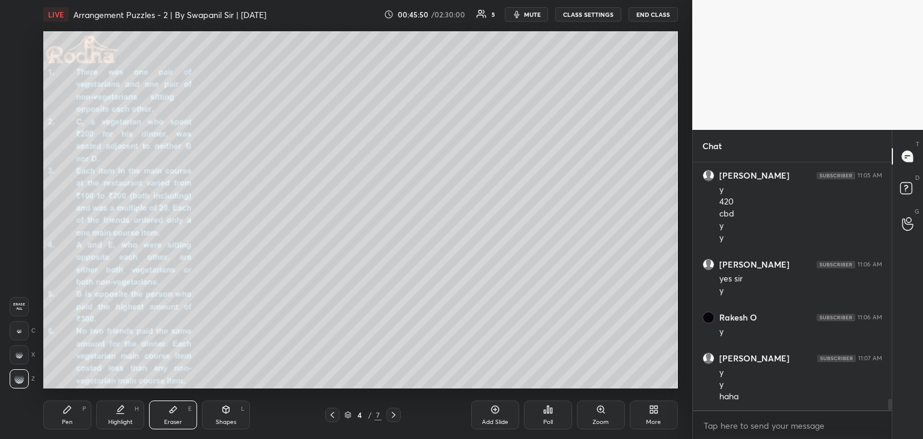
click at [63, 415] on div "Pen P" at bounding box center [67, 414] width 48 height 29
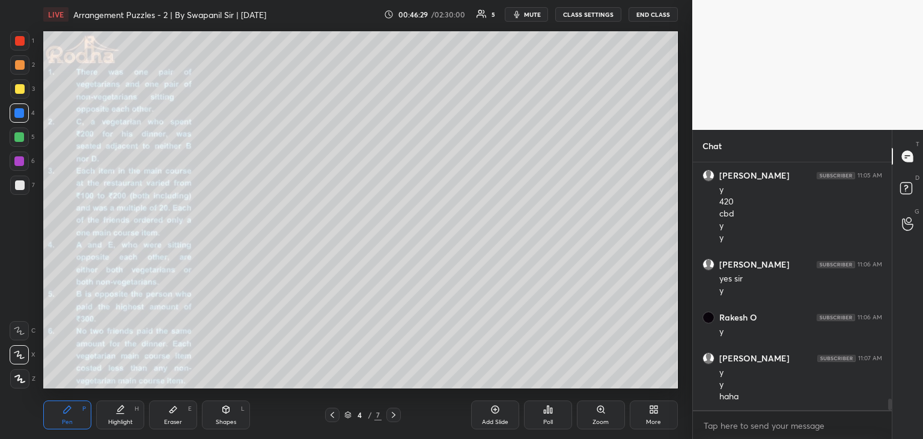
scroll to position [5111, 0]
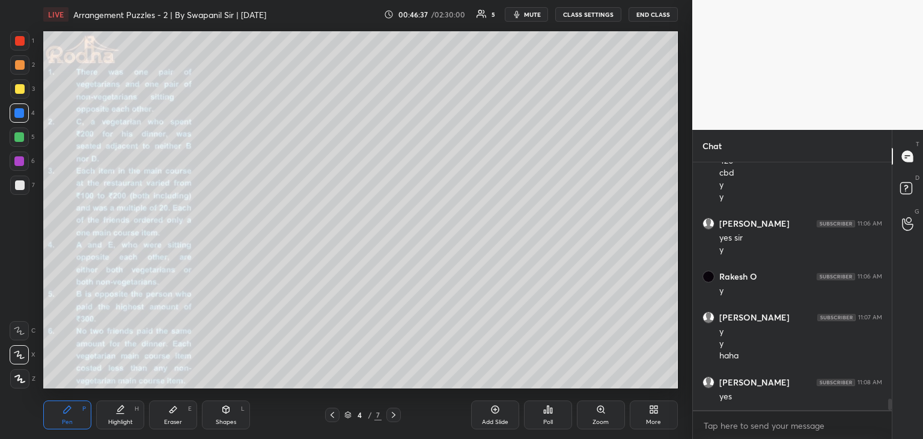
click at [399, 418] on div at bounding box center [394, 415] width 14 height 14
click at [335, 421] on div at bounding box center [332, 415] width 14 height 14
click at [333, 420] on div at bounding box center [332, 415] width 14 height 14
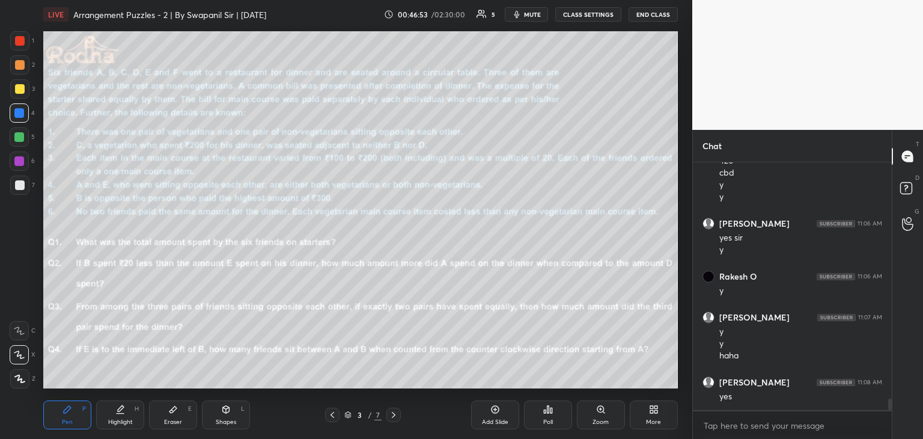
scroll to position [5152, 0]
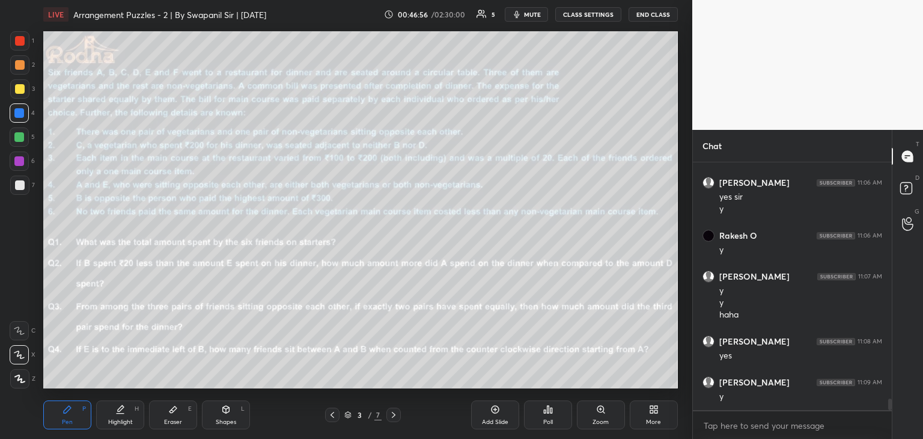
click at [57, 351] on div "Setting up your live class Poll for secs No correct answer Start poll" at bounding box center [360, 210] width 644 height 362
drag, startPoint x: 393, startPoint y: 414, endPoint x: 401, endPoint y: 414, distance: 8.4
click at [394, 414] on icon at bounding box center [394, 415] width 10 height 10
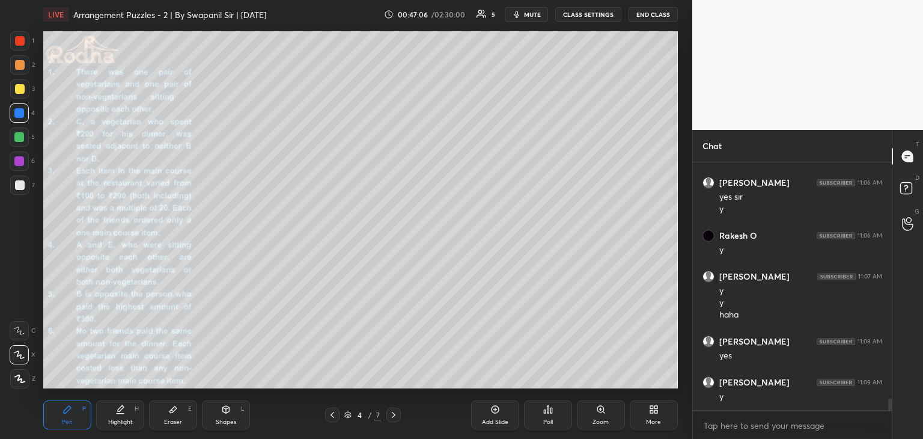
click at [391, 415] on icon at bounding box center [394, 415] width 10 height 10
drag, startPoint x: 169, startPoint y: 424, endPoint x: 161, endPoint y: 390, distance: 34.6
click at [169, 421] on div "Eraser" at bounding box center [173, 422] width 18 height 6
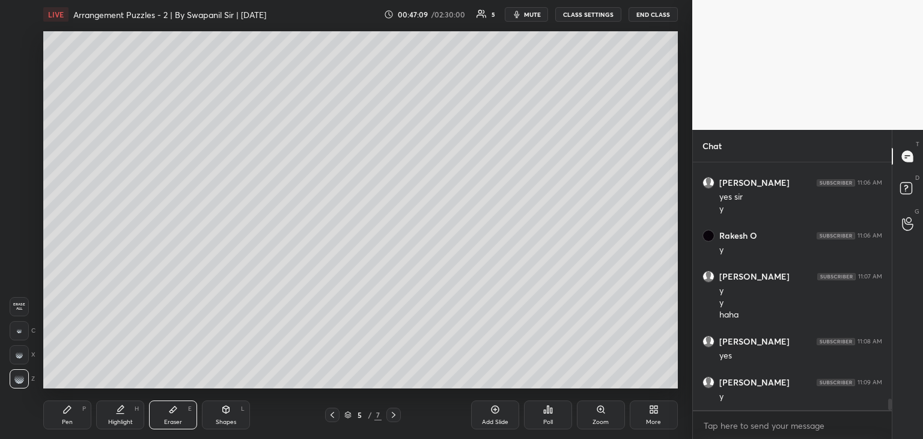
click at [72, 407] on div "Pen P" at bounding box center [67, 414] width 48 height 29
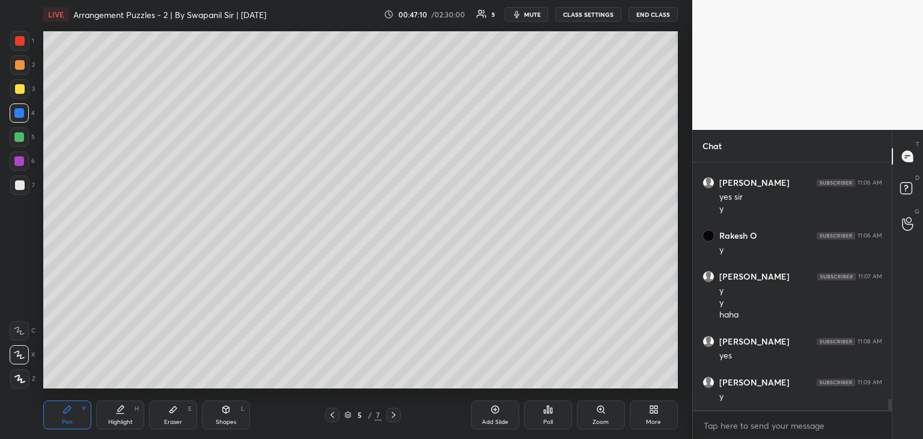
drag, startPoint x: 323, startPoint y: 414, endPoint x: 343, endPoint y: 418, distance: 19.7
click at [325, 415] on div "5 / 7" at bounding box center [363, 415] width 104 height 14
click at [337, 417] on div at bounding box center [332, 415] width 14 height 14
click at [19, 164] on div at bounding box center [19, 161] width 10 height 10
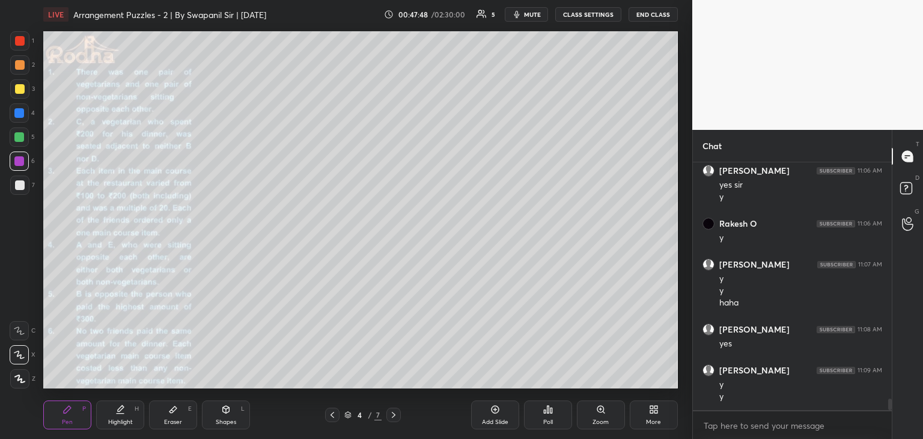
click at [329, 417] on icon at bounding box center [333, 415] width 10 height 10
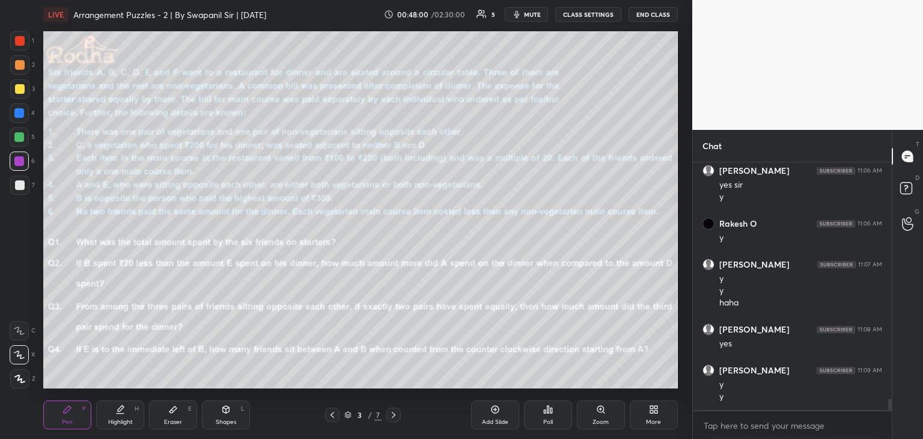
click at [397, 414] on icon at bounding box center [394, 415] width 10 height 10
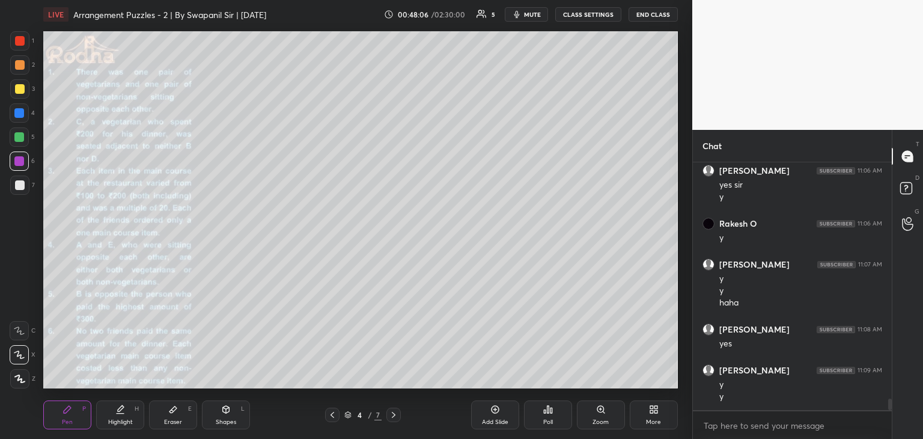
click at [334, 418] on icon at bounding box center [333, 415] width 10 height 10
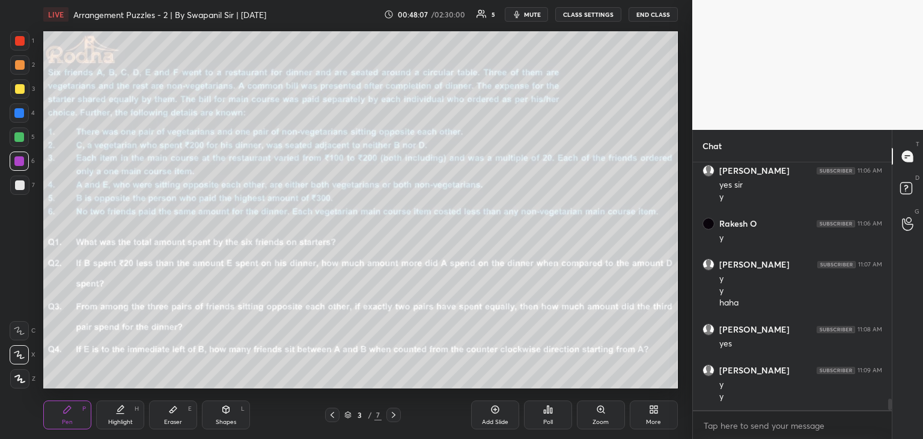
click at [398, 418] on icon at bounding box center [394, 415] width 10 height 10
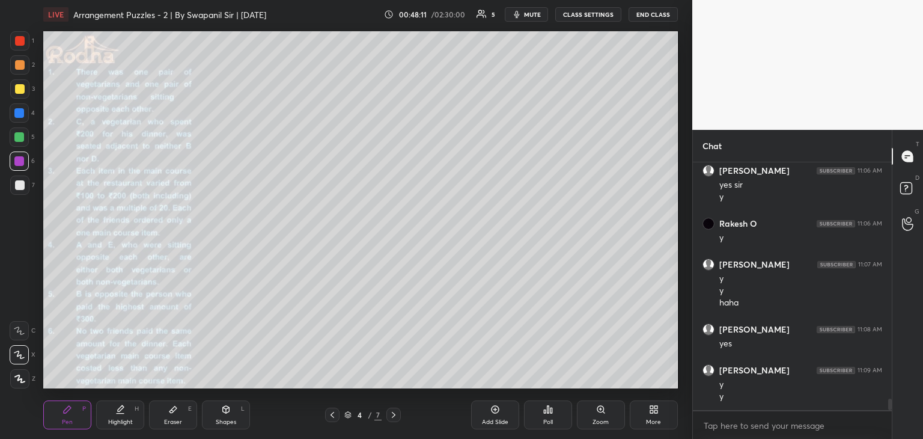
click at [334, 417] on icon at bounding box center [333, 415] width 4 height 6
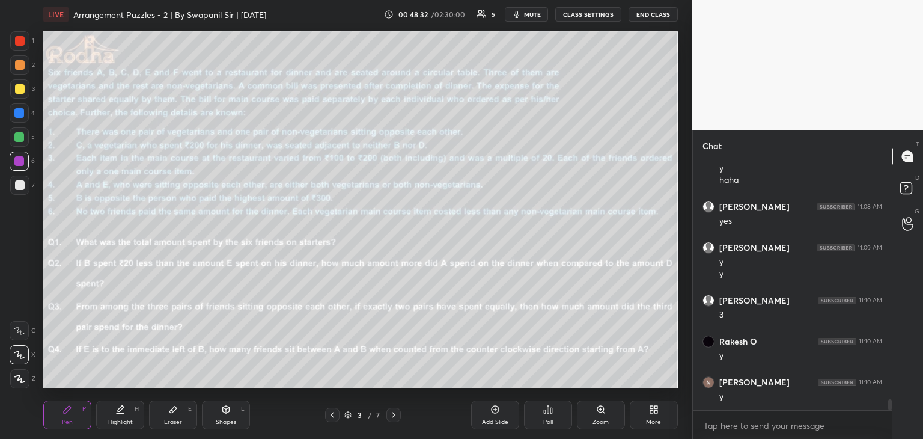
scroll to position [5328, 0]
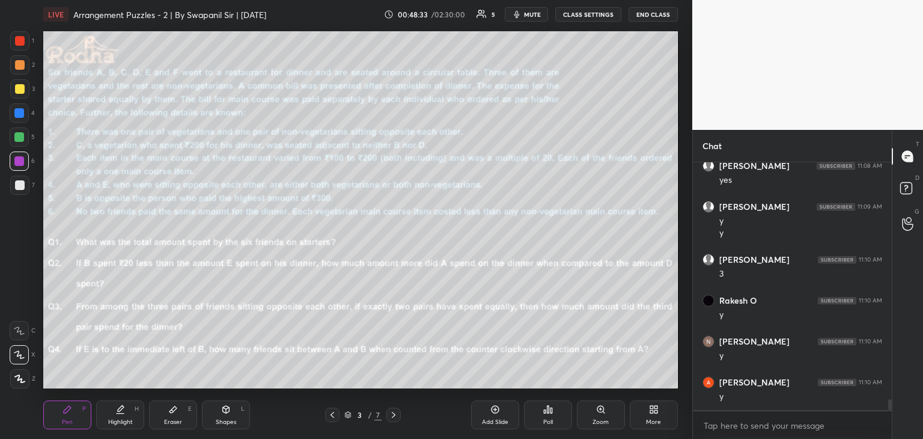
click at [393, 417] on icon at bounding box center [394, 415] width 4 height 6
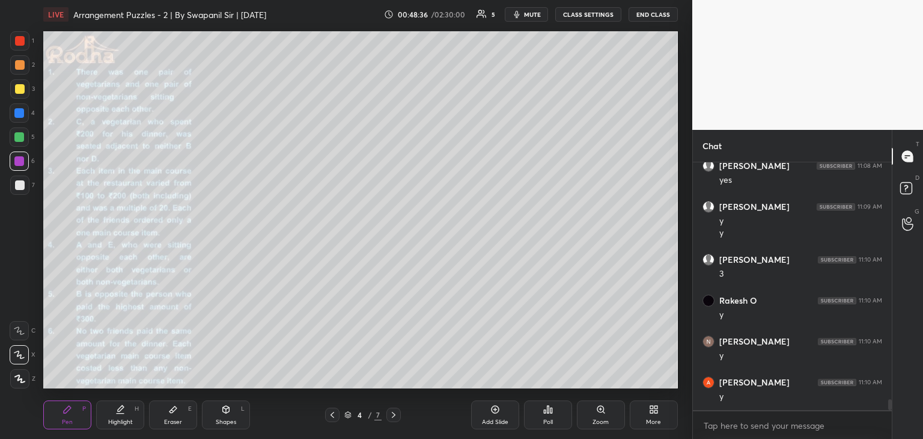
click at [332, 416] on icon at bounding box center [333, 415] width 10 height 10
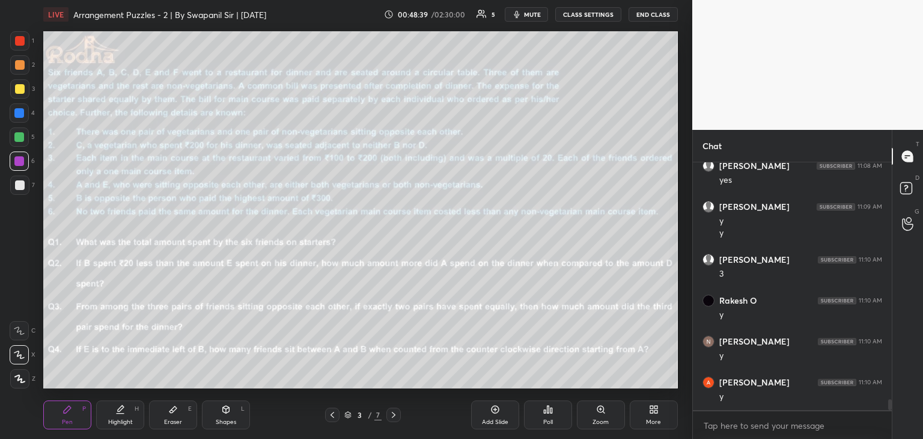
click at [393, 414] on icon at bounding box center [394, 415] width 4 height 6
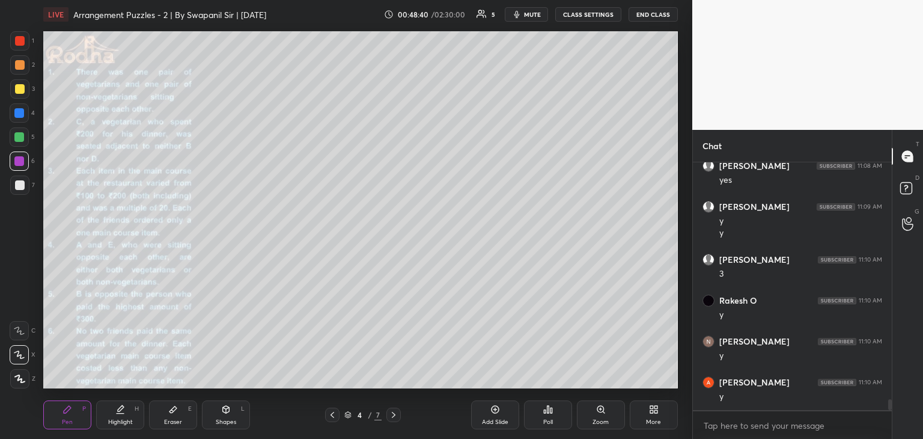
click at [335, 416] on icon at bounding box center [333, 415] width 10 height 10
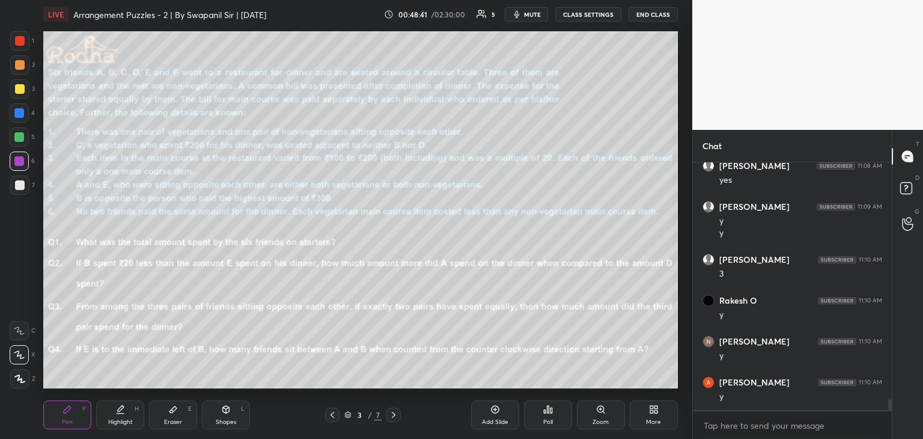
click at [332, 414] on icon at bounding box center [333, 415] width 4 height 6
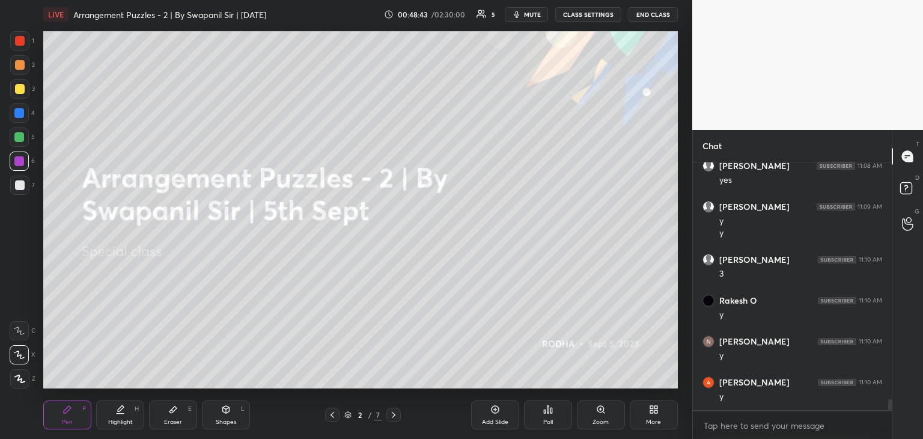
click at [397, 418] on icon at bounding box center [394, 415] width 10 height 10
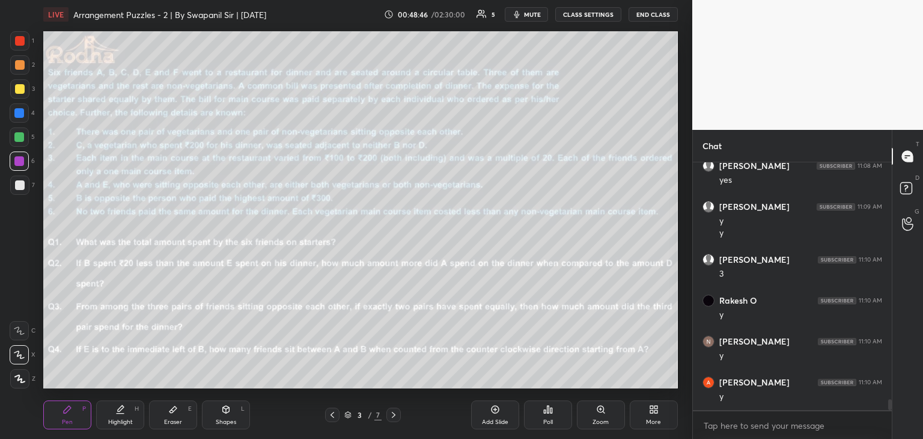
click at [22, 359] on div at bounding box center [19, 354] width 19 height 19
click at [396, 417] on icon at bounding box center [394, 415] width 10 height 10
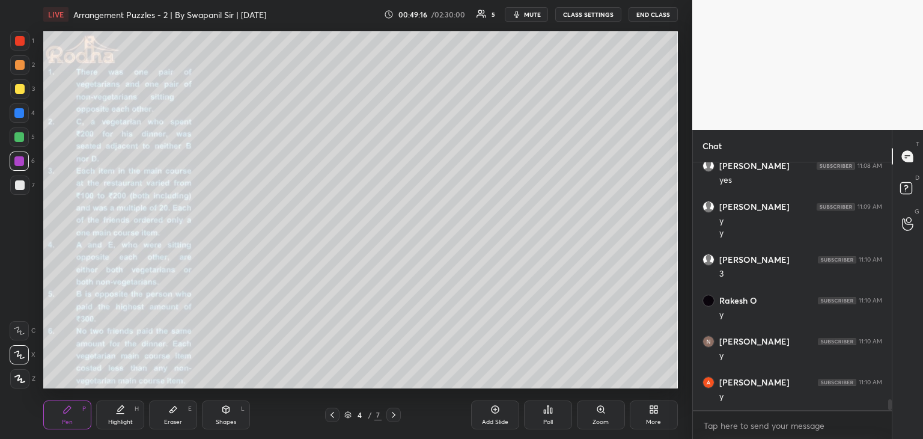
click at [329, 417] on icon at bounding box center [333, 415] width 10 height 10
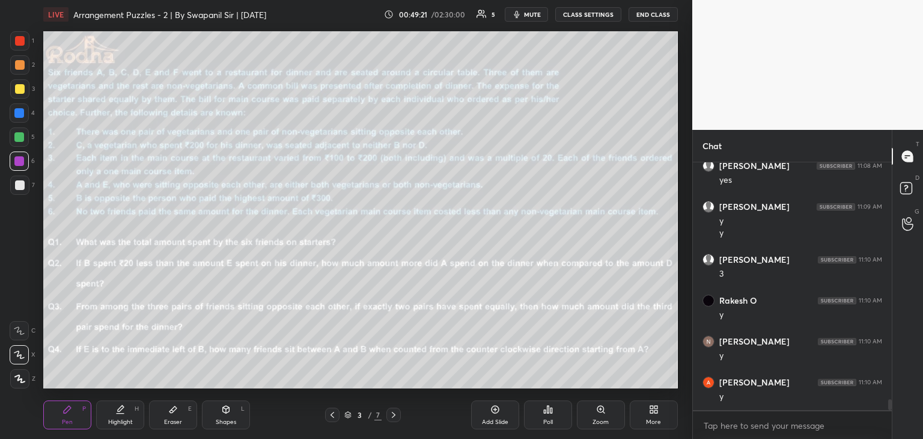
click at [389, 412] on icon at bounding box center [394, 415] width 10 height 10
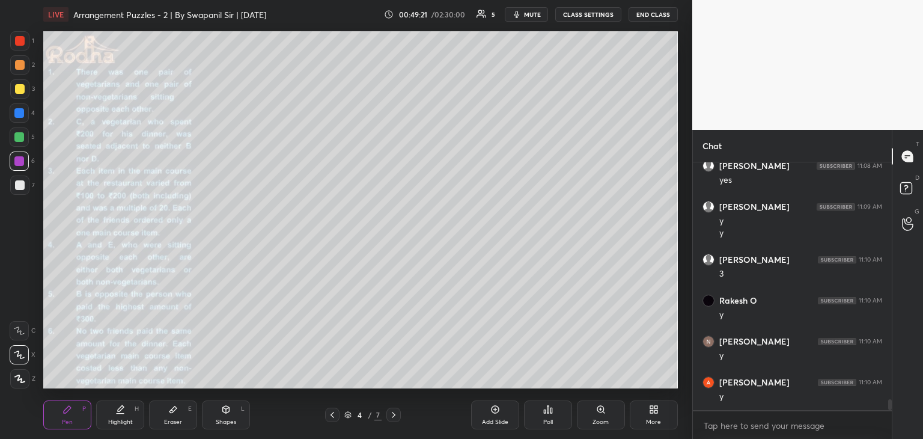
click at [391, 415] on icon at bounding box center [394, 415] width 10 height 10
click at [393, 418] on icon at bounding box center [394, 415] width 10 height 10
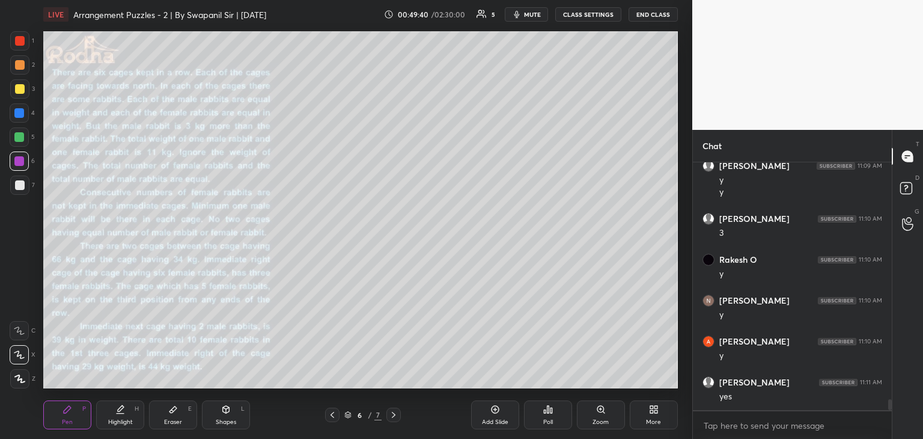
click at [19, 357] on icon at bounding box center [19, 354] width 11 height 8
click at [400, 418] on div at bounding box center [394, 415] width 14 height 14
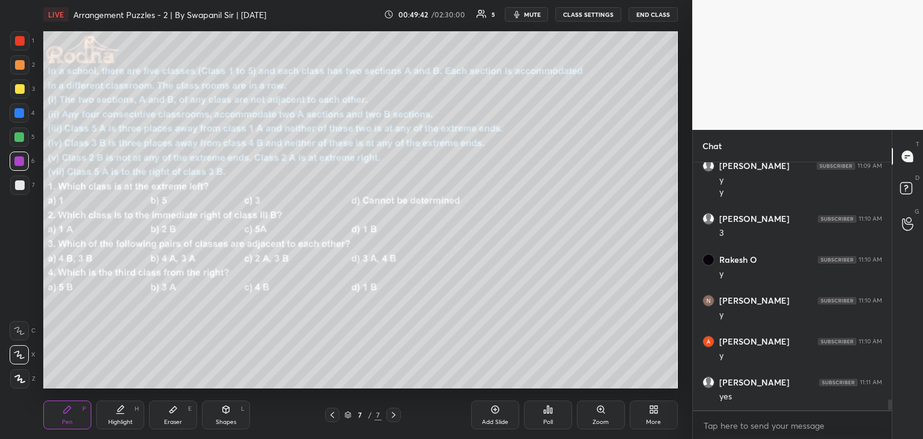
click at [336, 419] on icon at bounding box center [333, 415] width 10 height 10
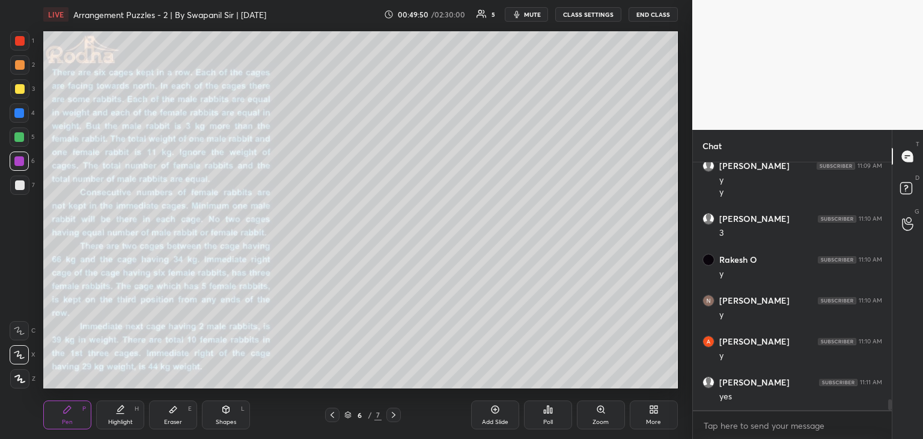
click at [332, 415] on icon at bounding box center [333, 415] width 10 height 10
click at [20, 136] on div at bounding box center [19, 137] width 10 height 10
click at [333, 415] on icon at bounding box center [333, 415] width 10 height 10
click at [394, 415] on icon at bounding box center [394, 415] width 4 height 6
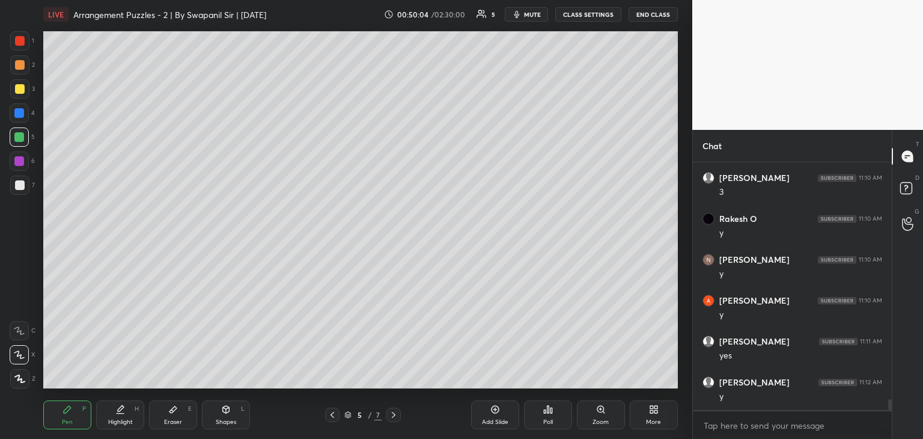
click at [394, 415] on icon at bounding box center [394, 415] width 10 height 10
click at [231, 417] on div "Shapes L" at bounding box center [226, 414] width 48 height 29
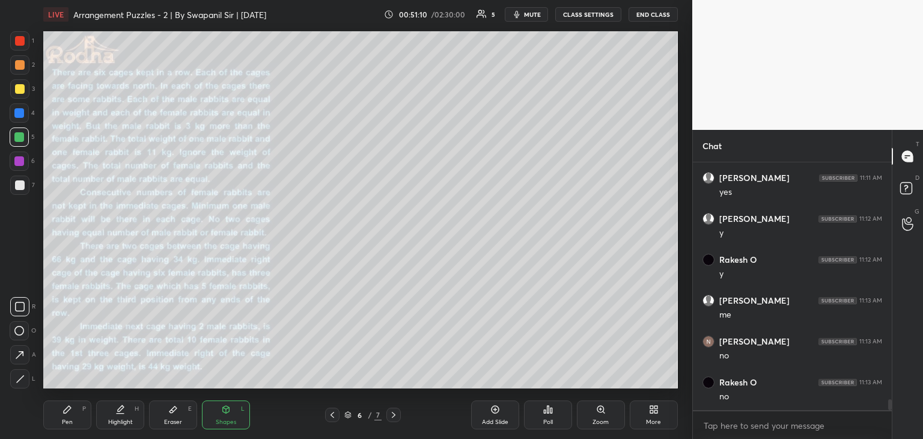
scroll to position [5614, 0]
click at [67, 421] on div "Pen" at bounding box center [67, 422] width 11 height 6
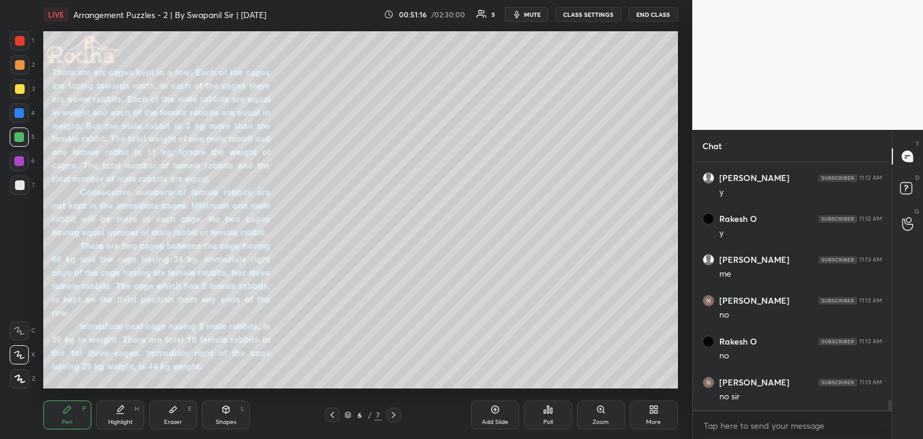
click at [18, 64] on div at bounding box center [20, 65] width 10 height 10
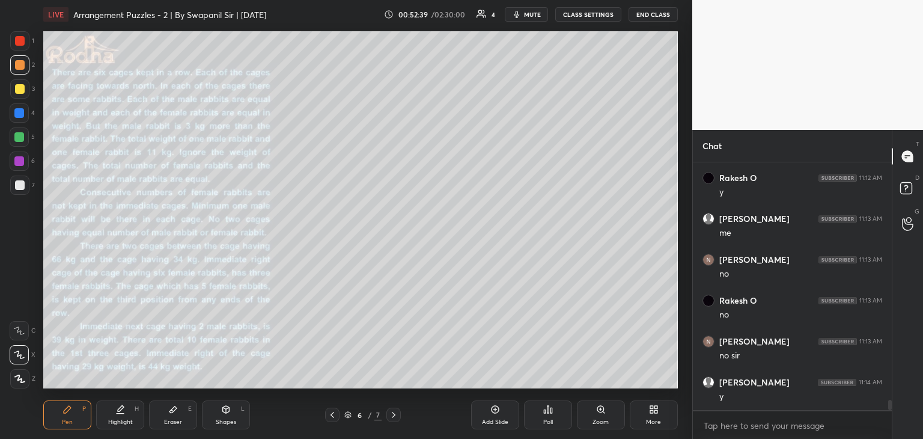
drag, startPoint x: 183, startPoint y: 412, endPoint x: 192, endPoint y: 397, distance: 17.3
click at [183, 411] on div "Eraser E" at bounding box center [173, 414] width 48 height 29
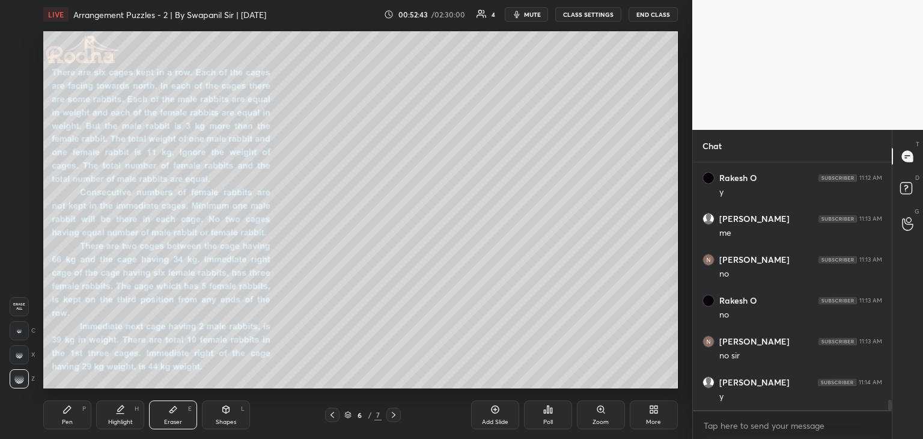
drag, startPoint x: 486, startPoint y: 425, endPoint x: 467, endPoint y: 404, distance: 28.5
click at [486, 424] on div "Add Slide" at bounding box center [495, 422] width 26 height 6
click at [67, 414] on icon at bounding box center [68, 410] width 10 height 10
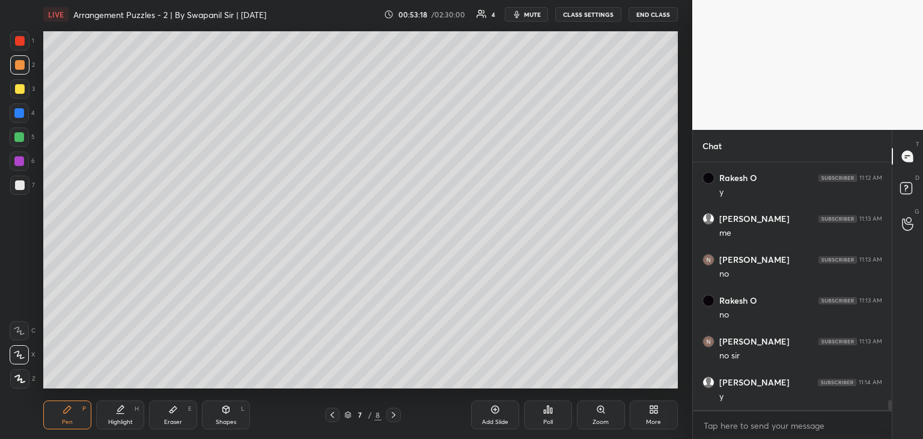
scroll to position [5696, 0]
click at [337, 414] on icon at bounding box center [333, 415] width 10 height 10
click at [224, 416] on div "Shapes L" at bounding box center [226, 414] width 48 height 29
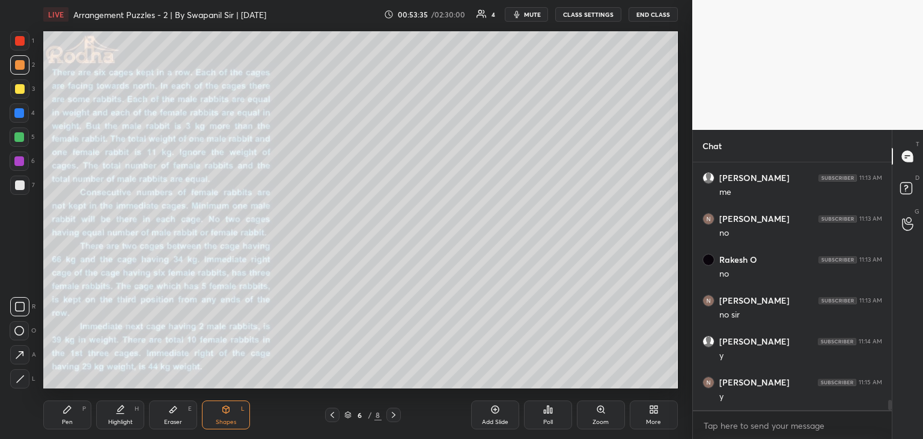
click at [16, 381] on icon at bounding box center [20, 379] width 9 height 9
click at [20, 39] on div at bounding box center [20, 41] width 10 height 10
drag, startPoint x: 330, startPoint y: 421, endPoint x: 340, endPoint y: 415, distance: 11.3
click at [331, 421] on div at bounding box center [332, 415] width 14 height 14
click at [389, 414] on icon at bounding box center [394, 415] width 10 height 10
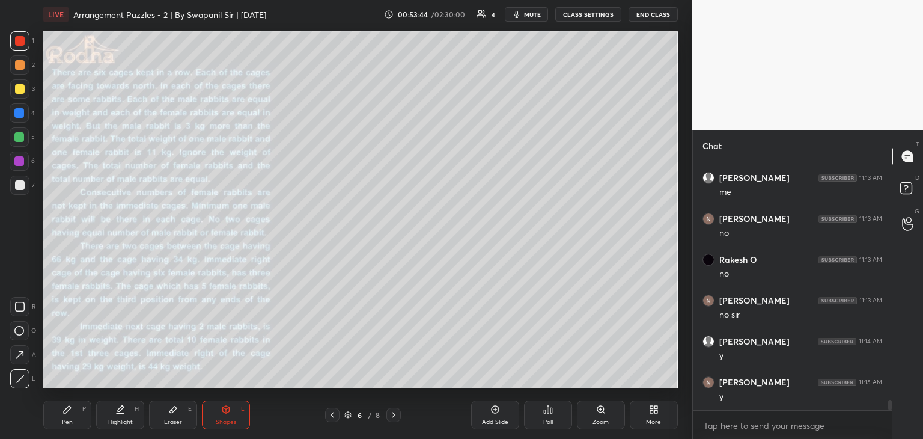
click at [62, 422] on div "Pen" at bounding box center [67, 422] width 11 height 6
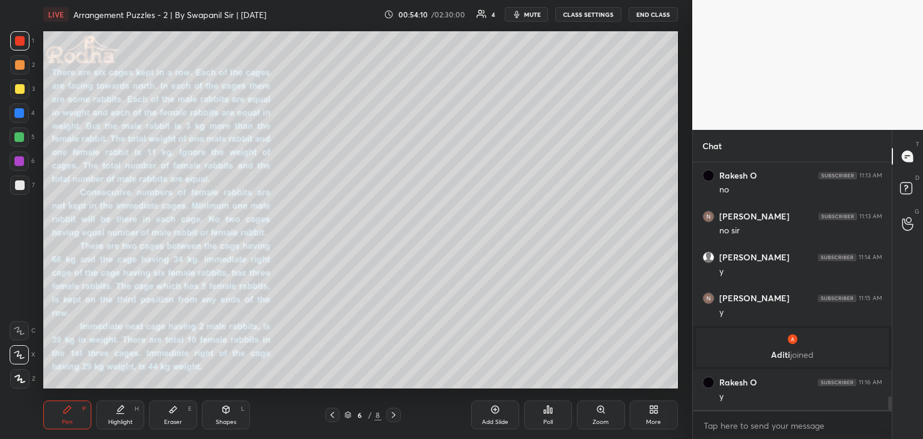
scroll to position [4140, 0]
click at [226, 409] on icon at bounding box center [226, 409] width 7 height 2
click at [22, 384] on div at bounding box center [19, 378] width 19 height 19
click at [78, 420] on div "Pen P" at bounding box center [67, 414] width 48 height 29
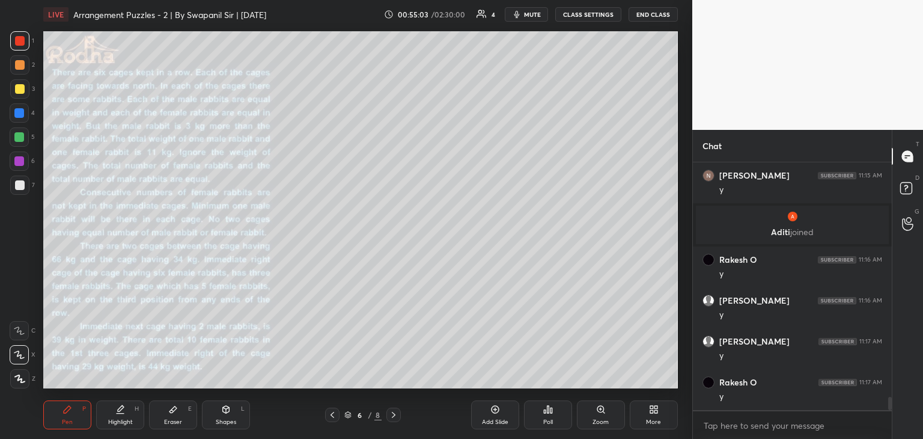
scroll to position [4303, 0]
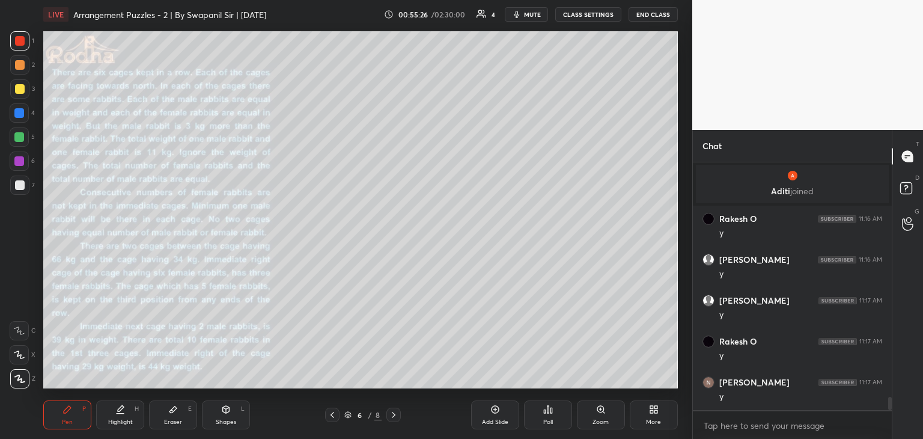
click at [22, 357] on icon at bounding box center [19, 354] width 11 height 8
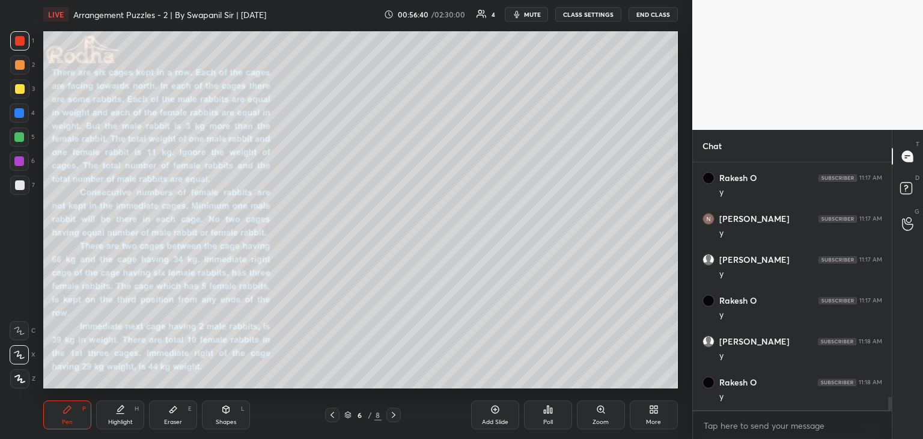
scroll to position [4508, 0]
click at [17, 112] on div at bounding box center [19, 113] width 10 height 10
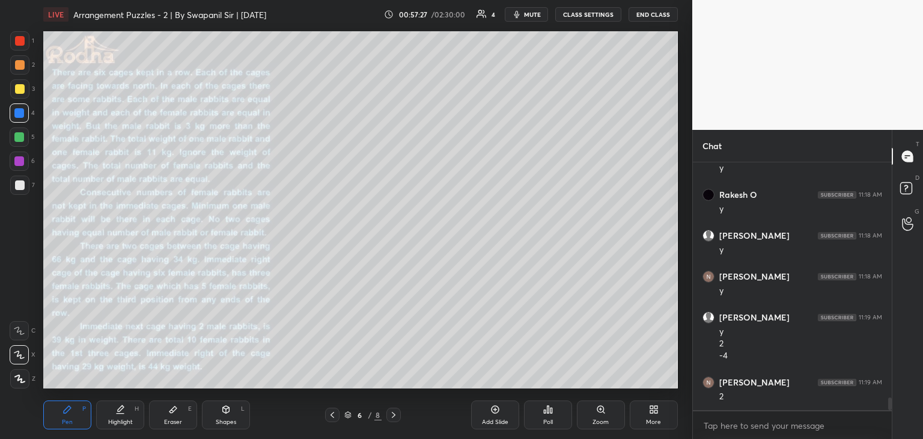
scroll to position [4695, 0]
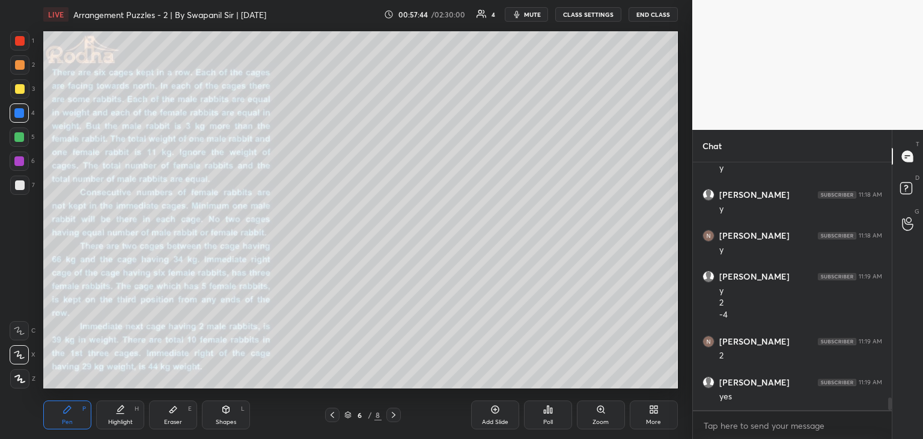
click at [167, 419] on div "Eraser" at bounding box center [173, 422] width 18 height 6
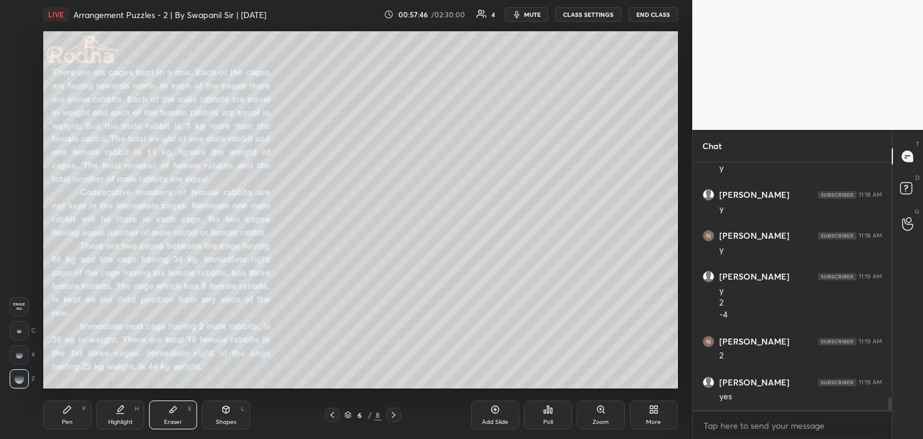
click at [58, 418] on div "Pen P" at bounding box center [67, 414] width 48 height 29
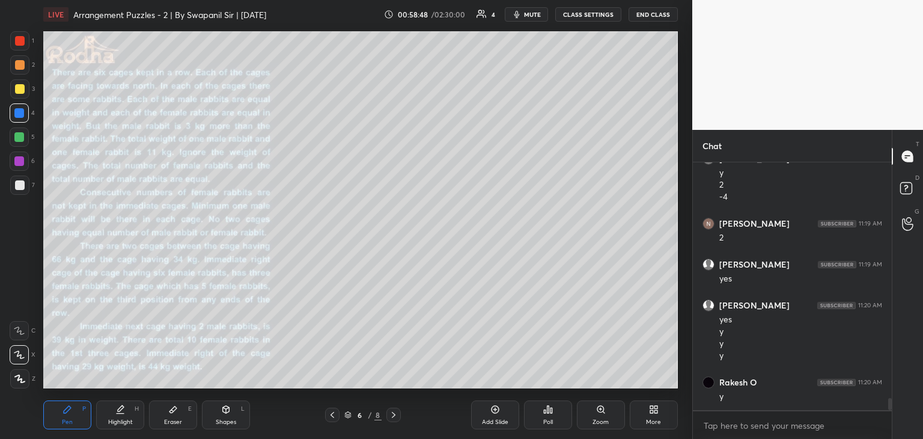
scroll to position [4854, 0]
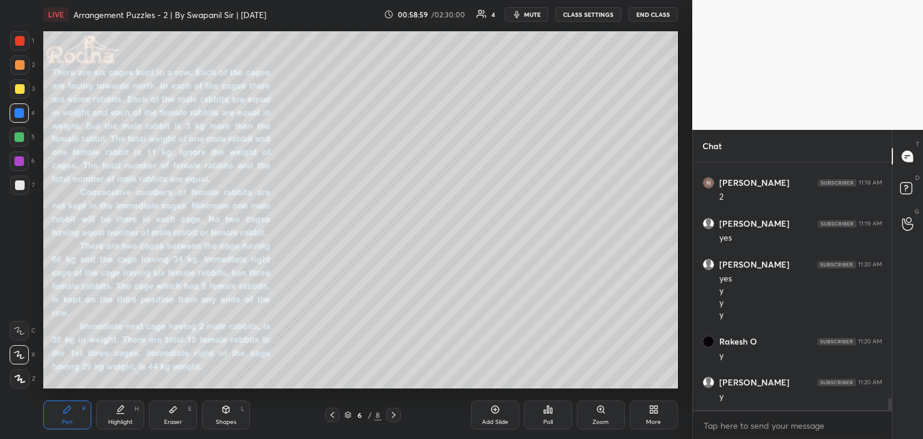
click at [21, 140] on div at bounding box center [19, 137] width 10 height 10
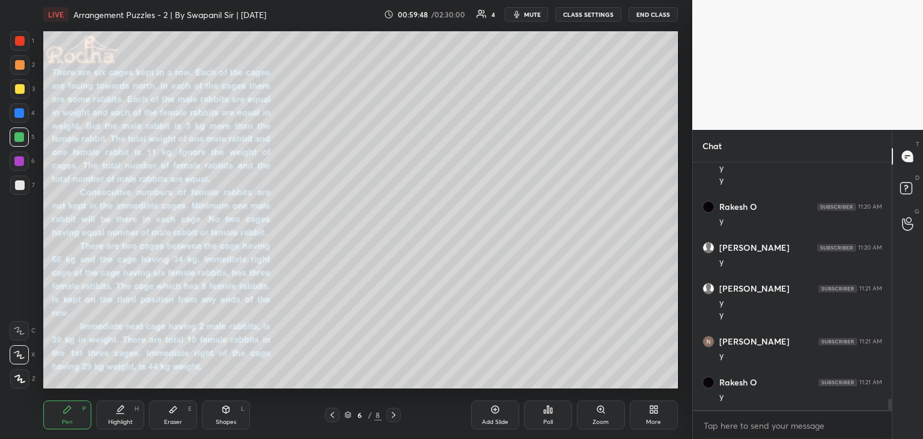
scroll to position [5030, 0]
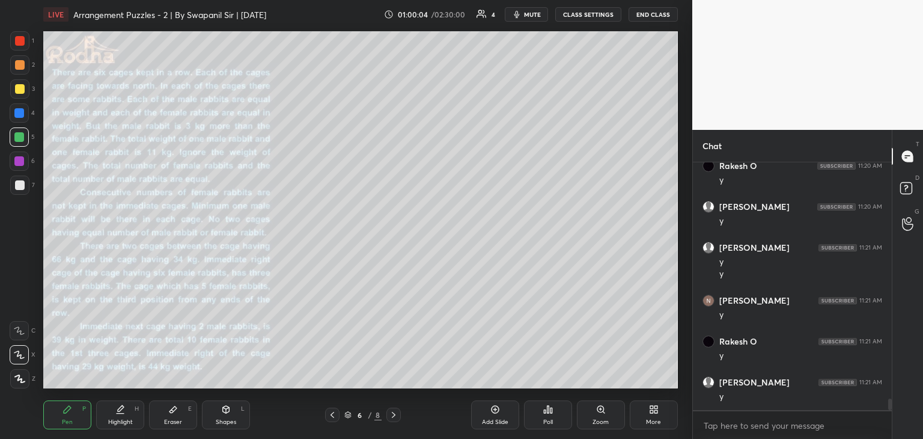
click at [17, 90] on div at bounding box center [20, 89] width 10 height 10
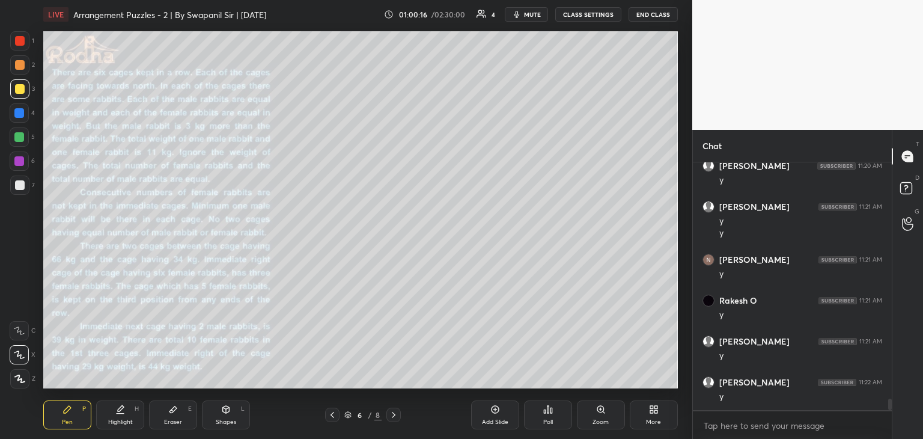
click at [14, 137] on div at bounding box center [19, 137] width 10 height 10
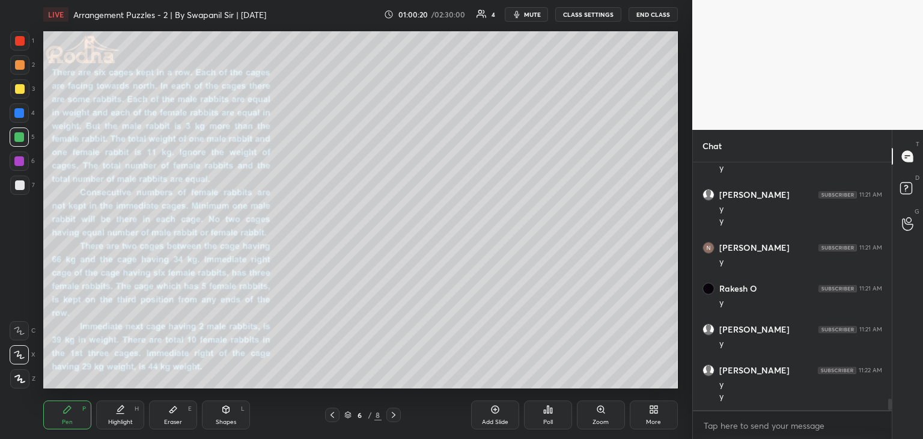
scroll to position [5123, 0]
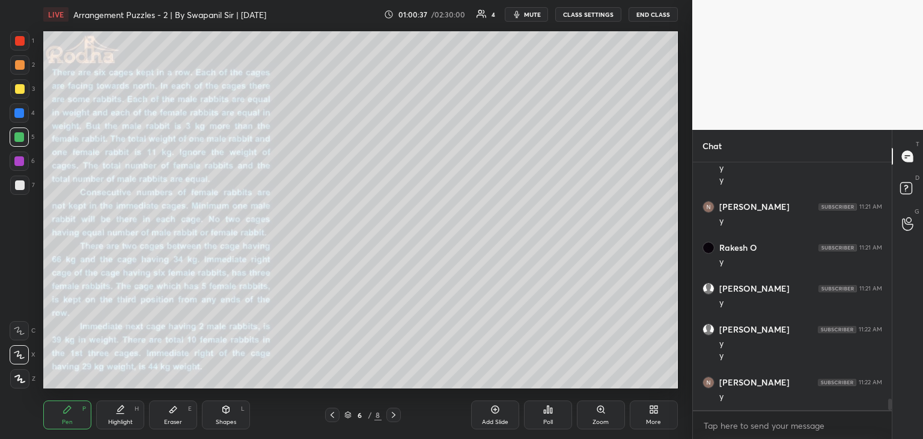
click at [19, 87] on div at bounding box center [20, 89] width 10 height 10
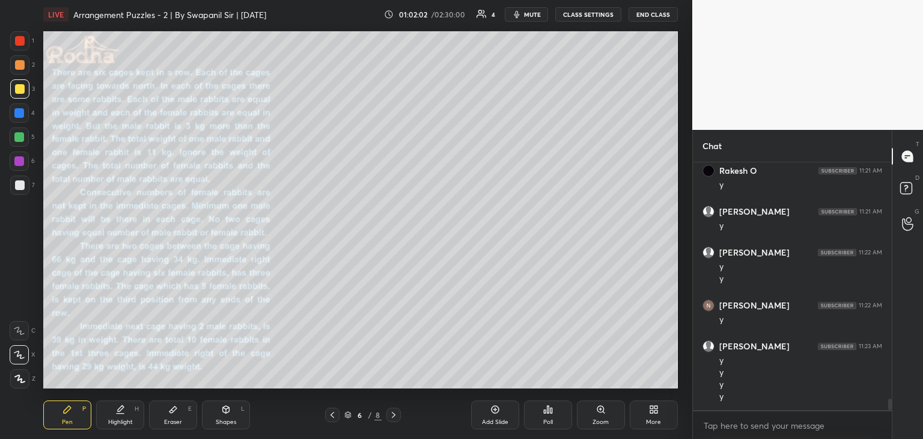
scroll to position [5241, 0]
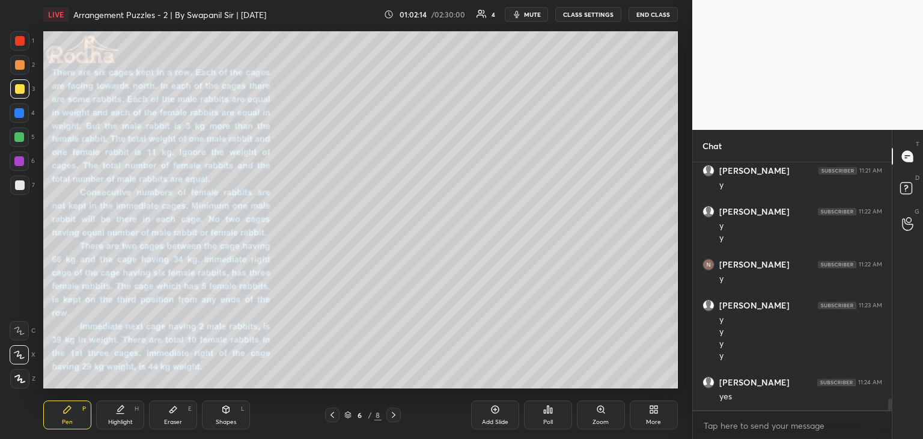
click at [176, 416] on div "Eraser E" at bounding box center [173, 414] width 48 height 29
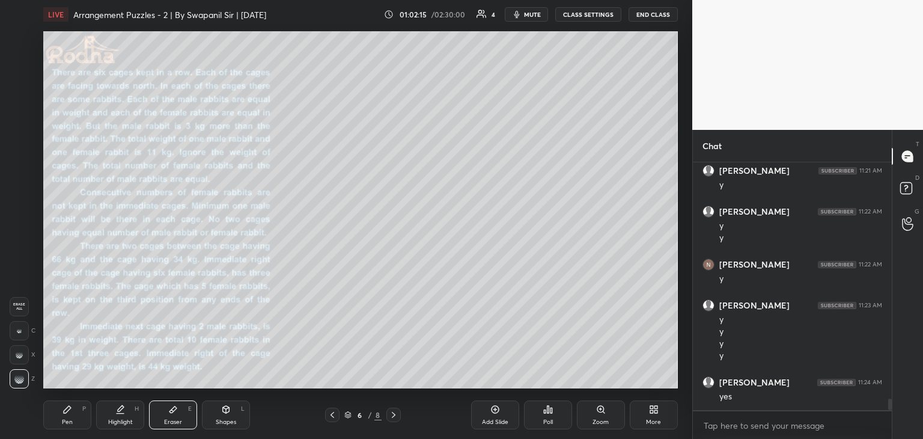
click at [59, 423] on div "Pen P" at bounding box center [67, 414] width 48 height 29
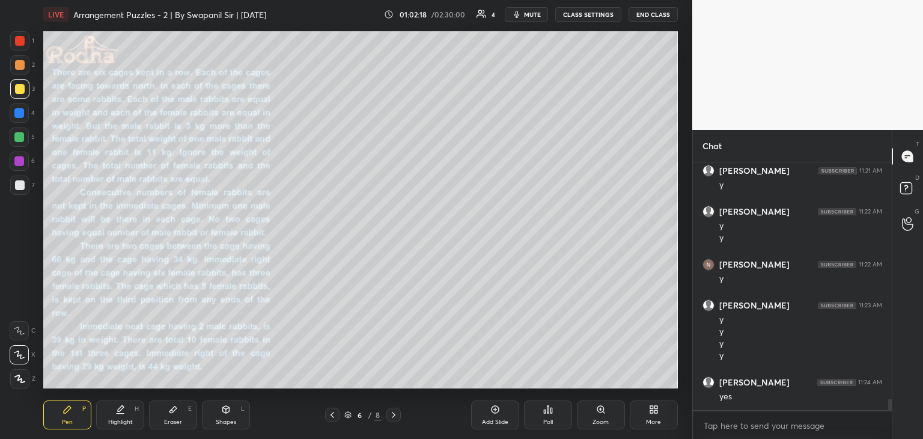
click at [19, 114] on div at bounding box center [19, 113] width 10 height 10
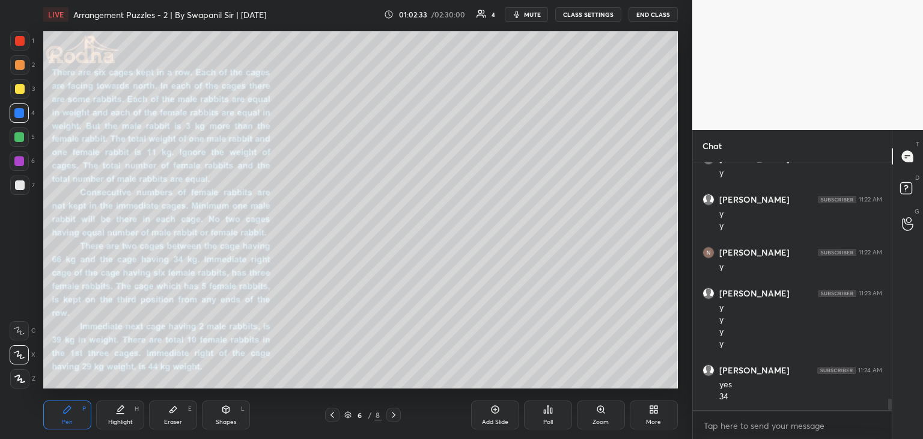
click at [22, 184] on div at bounding box center [20, 185] width 10 height 10
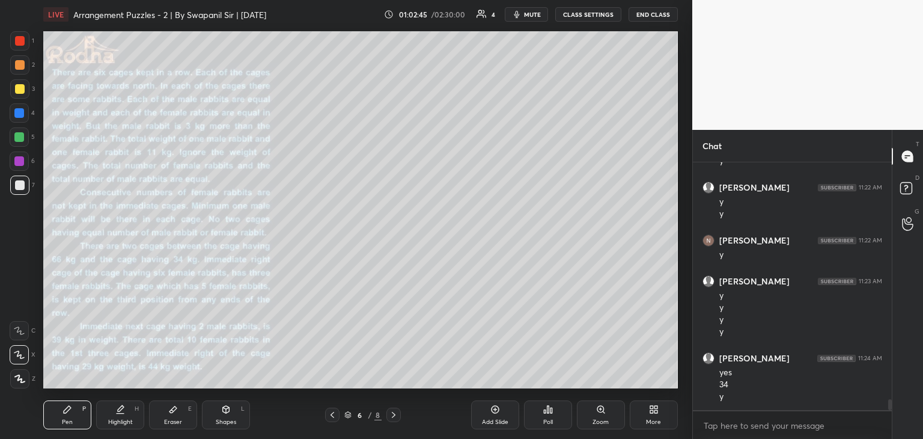
click at [310, 46] on div "Setting up your live class Poll for secs No correct answer Start poll" at bounding box center [360, 210] width 644 height 362
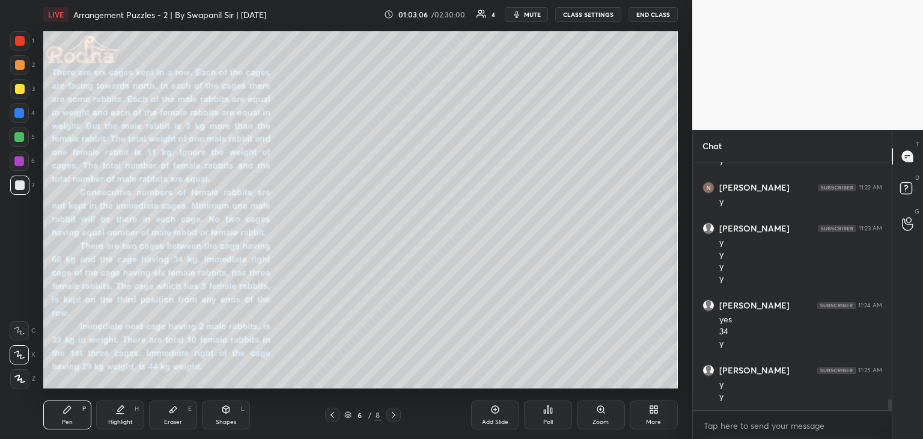
scroll to position [5359, 0]
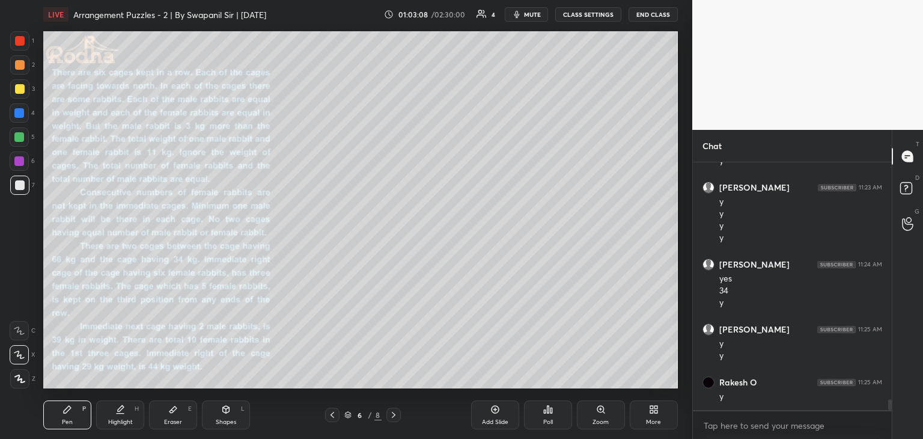
click at [19, 65] on div at bounding box center [20, 65] width 10 height 10
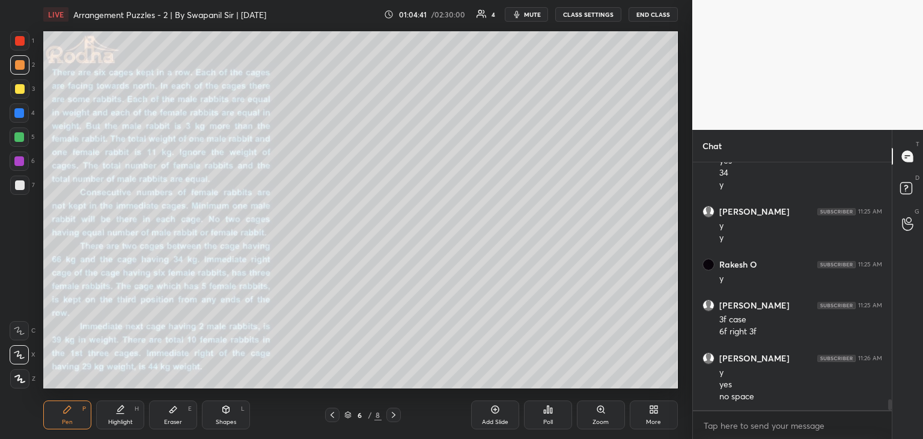
scroll to position [5489, 0]
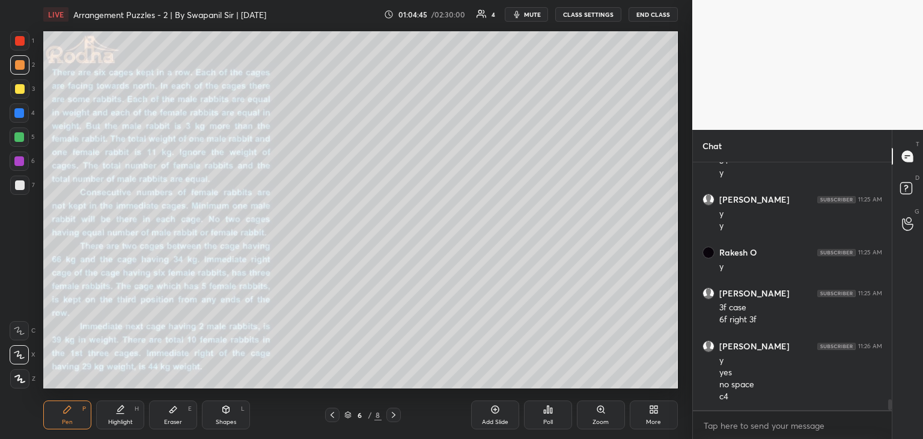
click at [173, 425] on div "Eraser" at bounding box center [173, 422] width 18 height 6
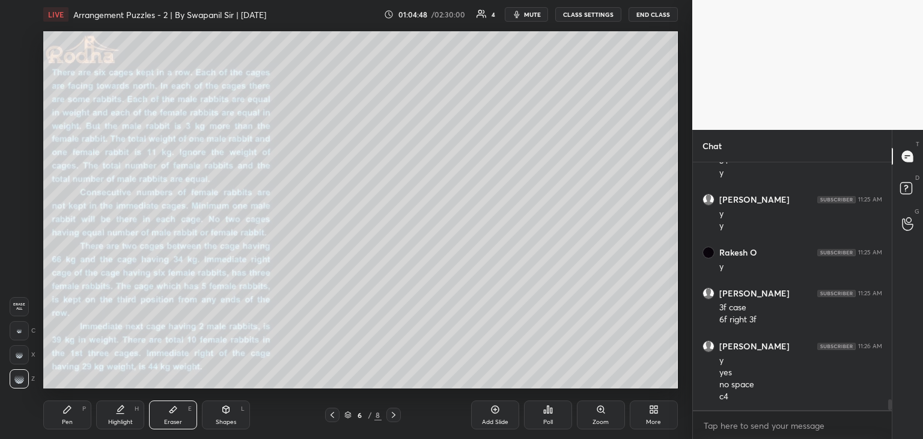
click at [74, 421] on div "Pen P" at bounding box center [67, 414] width 48 height 29
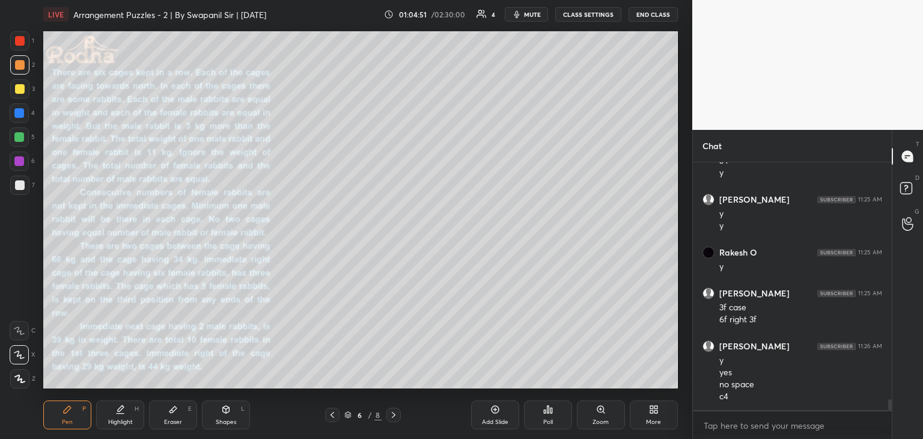
click at [17, 116] on div at bounding box center [19, 112] width 19 height 19
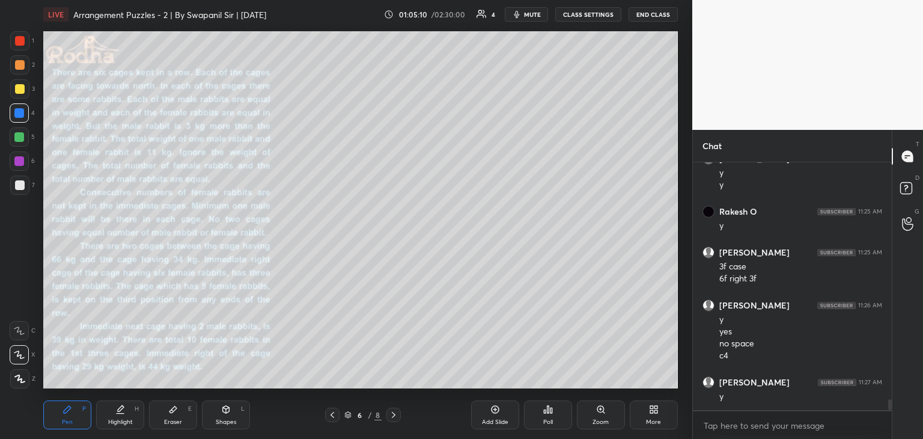
click at [392, 414] on icon at bounding box center [394, 415] width 10 height 10
click at [179, 419] on div "Eraser" at bounding box center [173, 422] width 18 height 6
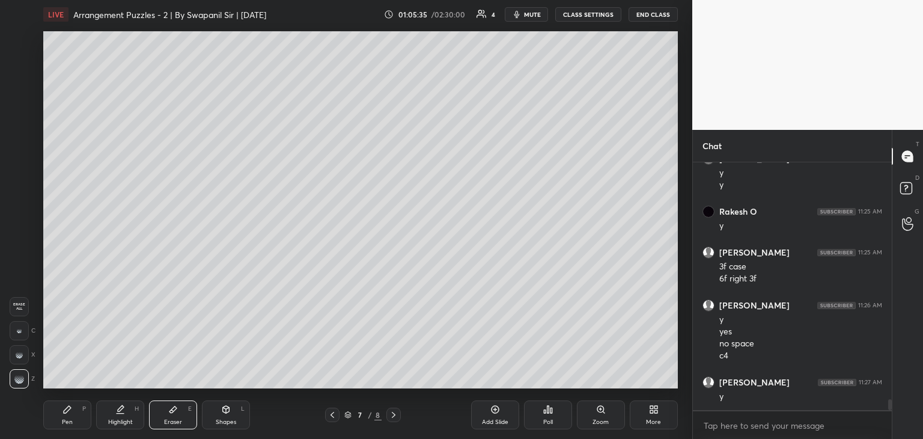
drag, startPoint x: 73, startPoint y: 414, endPoint x: 101, endPoint y: 392, distance: 36.0
click at [73, 413] on div "Pen P" at bounding box center [67, 414] width 48 height 29
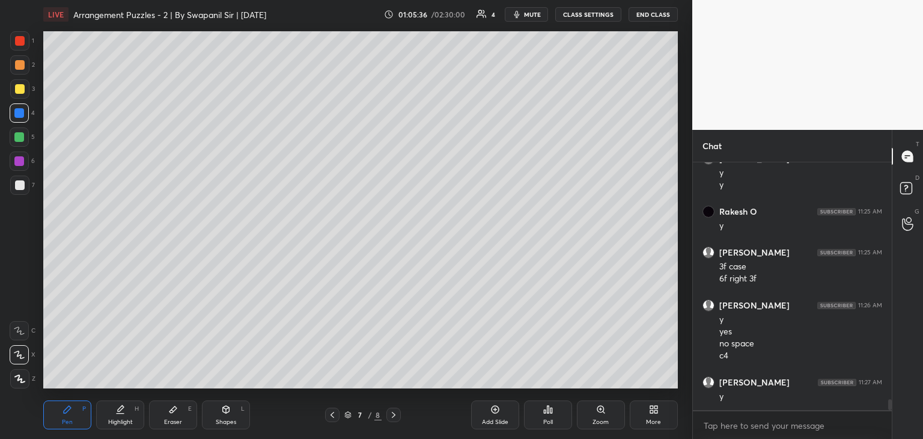
click at [17, 68] on div at bounding box center [20, 65] width 10 height 10
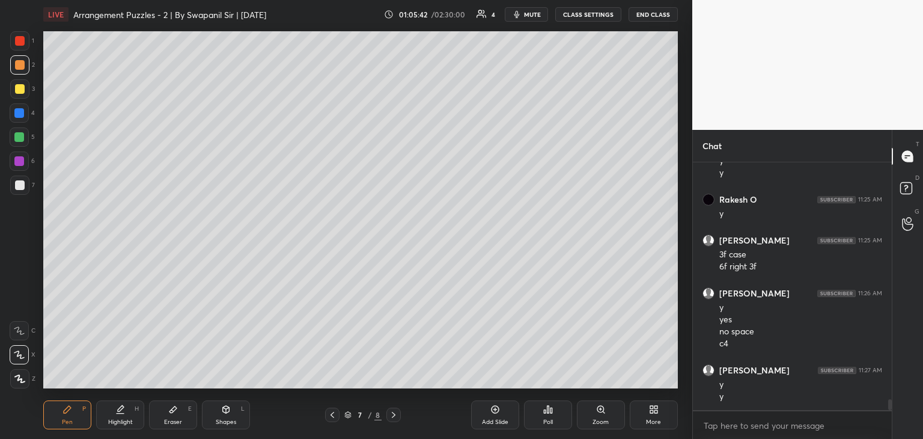
drag, startPoint x: 333, startPoint y: 414, endPoint x: 341, endPoint y: 412, distance: 7.9
click at [335, 414] on icon at bounding box center [333, 415] width 10 height 10
click at [397, 414] on icon at bounding box center [394, 415] width 10 height 10
click at [176, 419] on div "Eraser" at bounding box center [173, 422] width 18 height 6
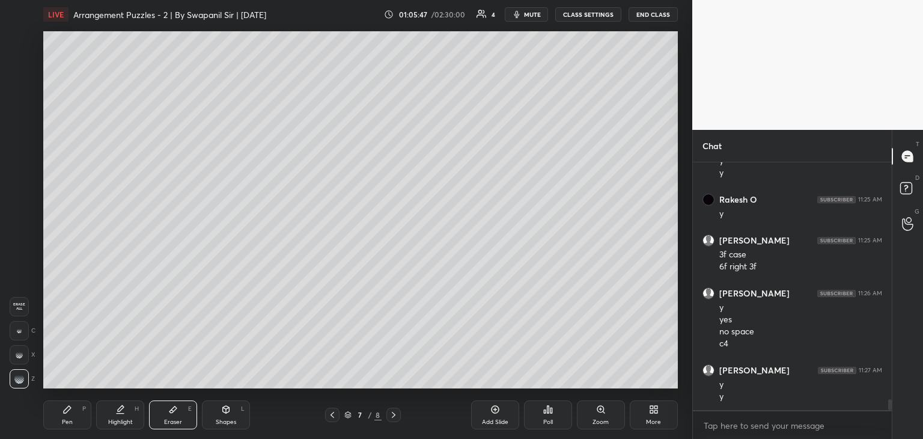
drag, startPoint x: 68, startPoint y: 410, endPoint x: 77, endPoint y: 393, distance: 19.6
click at [70, 407] on icon at bounding box center [67, 409] width 7 height 7
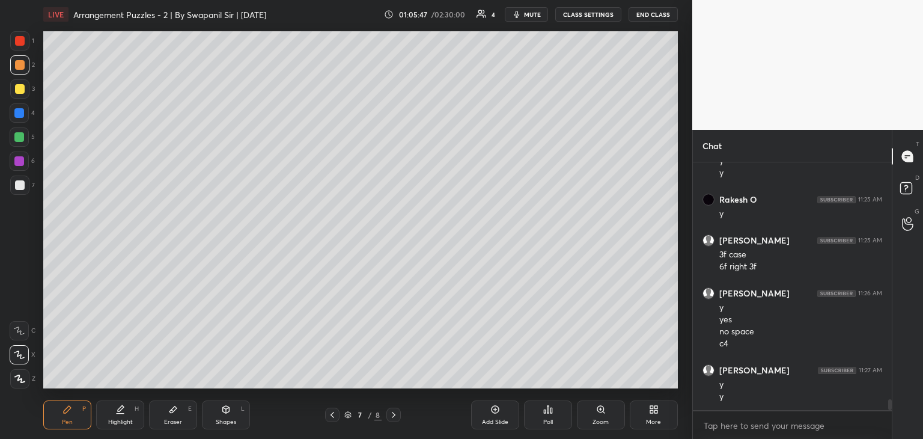
click at [17, 116] on div at bounding box center [19, 113] width 10 height 10
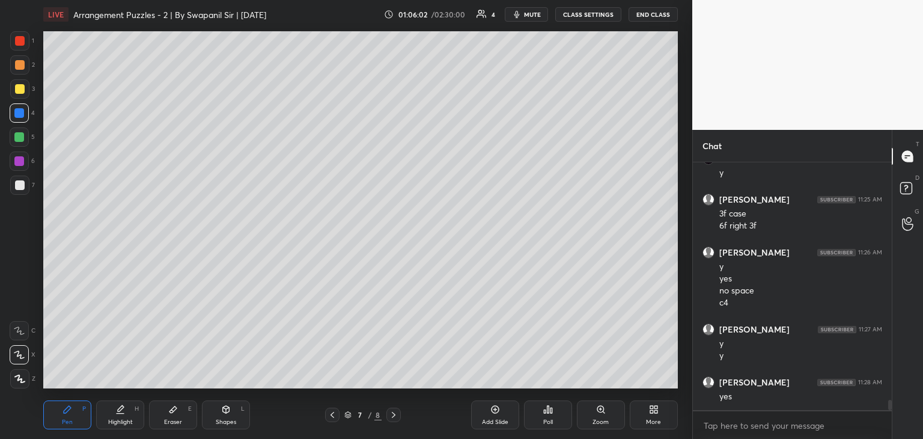
click at [331, 418] on icon at bounding box center [333, 415] width 10 height 10
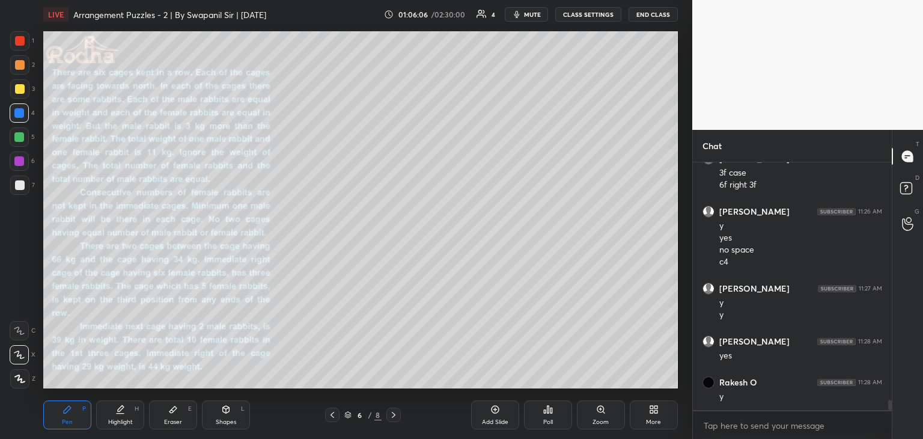
click at [399, 417] on div at bounding box center [394, 415] width 14 height 14
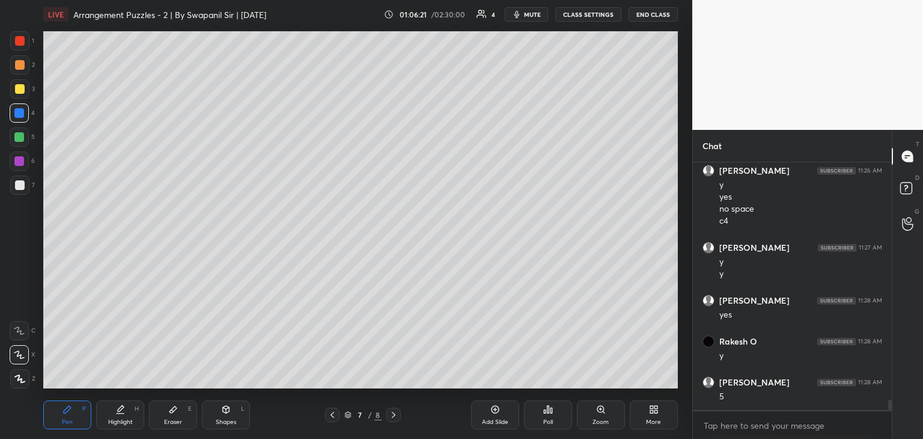
click at [331, 416] on icon at bounding box center [333, 415] width 10 height 10
click at [395, 417] on icon at bounding box center [394, 415] width 10 height 10
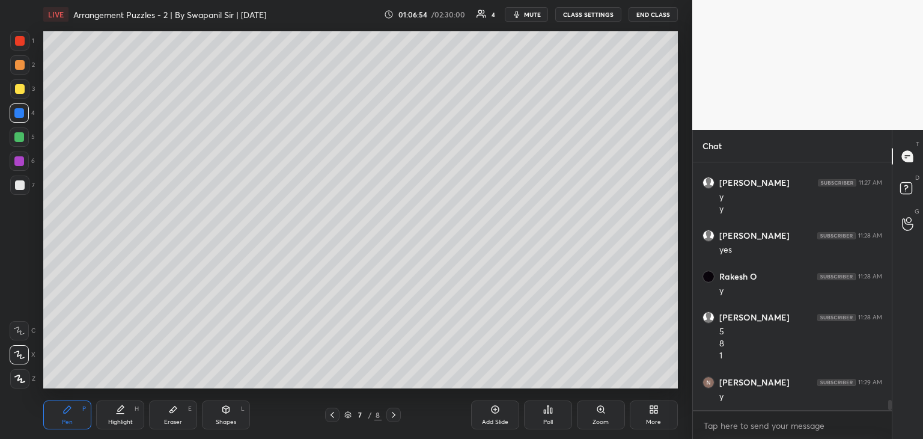
scroll to position [5770, 0]
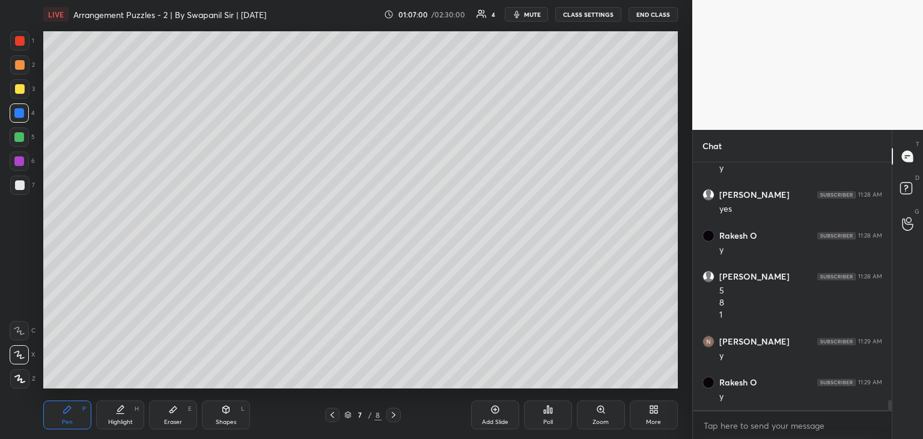
click at [331, 415] on icon at bounding box center [333, 415] width 4 height 6
click at [332, 417] on icon at bounding box center [333, 415] width 4 height 6
click at [326, 416] on div at bounding box center [332, 415] width 14 height 14
click at [393, 408] on div at bounding box center [394, 415] width 14 height 14
click at [394, 415] on icon at bounding box center [394, 415] width 10 height 10
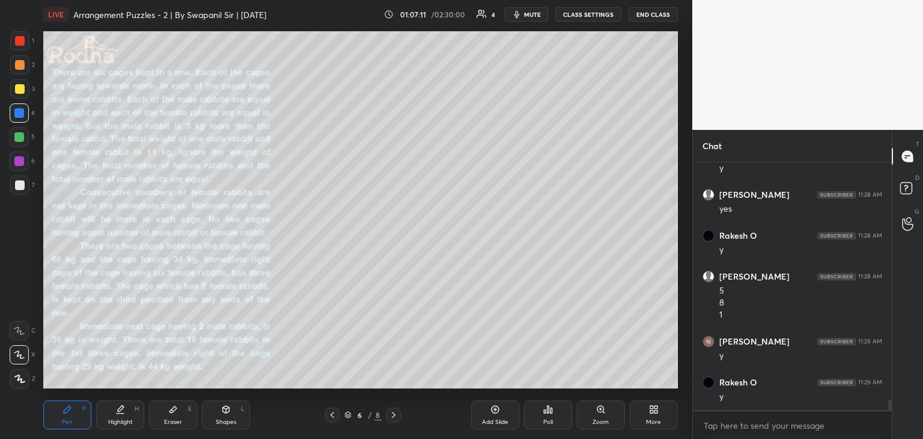
click at [184, 421] on div "Eraser E" at bounding box center [173, 414] width 48 height 29
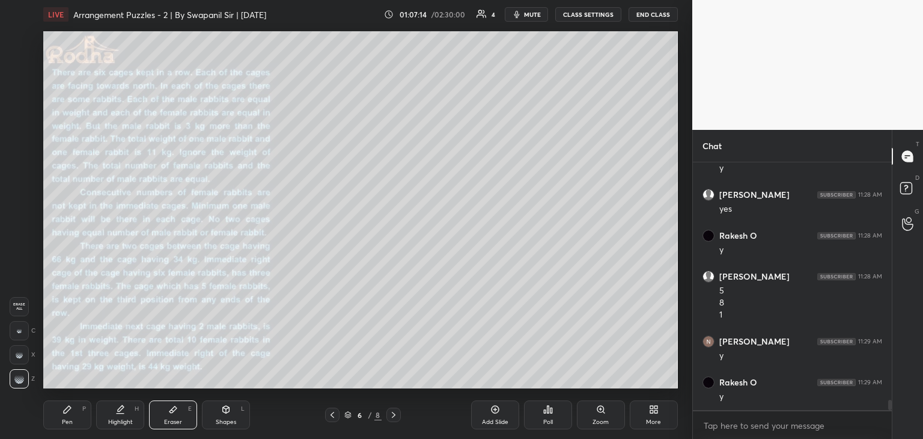
drag, startPoint x: 84, startPoint y: 412, endPoint x: 91, endPoint y: 406, distance: 8.9
click at [87, 410] on div "Pen P" at bounding box center [67, 414] width 48 height 29
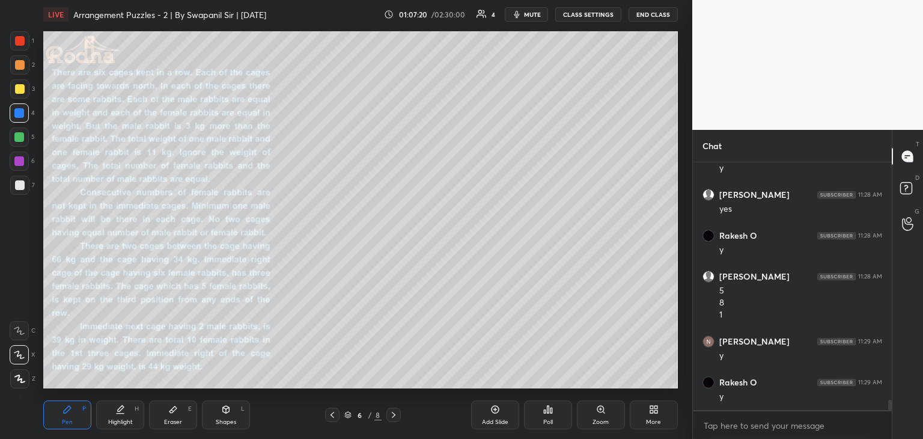
scroll to position [5811, 0]
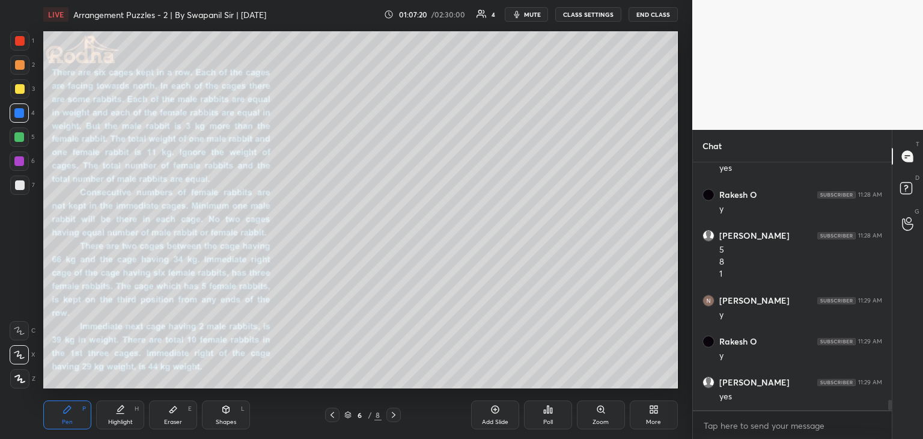
click at [396, 416] on icon at bounding box center [394, 415] width 10 height 10
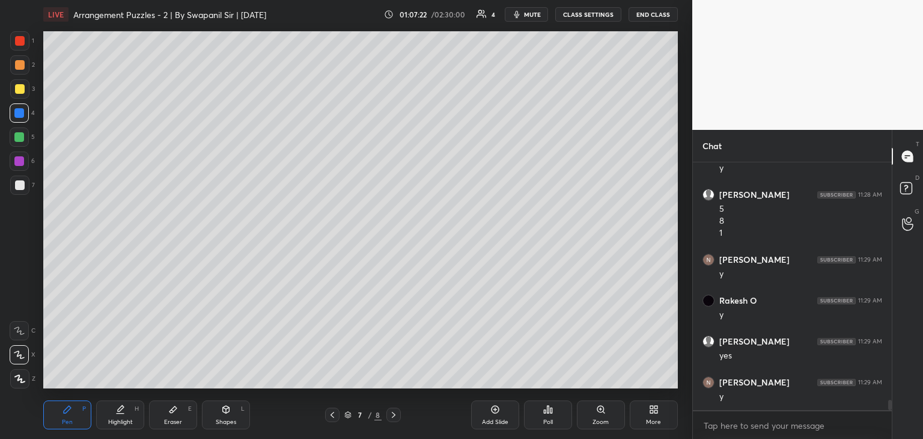
click at [328, 418] on icon at bounding box center [333, 415] width 10 height 10
click at [393, 418] on icon at bounding box center [394, 415] width 10 height 10
click at [333, 417] on icon at bounding box center [333, 415] width 10 height 10
click at [394, 417] on icon at bounding box center [394, 415] width 10 height 10
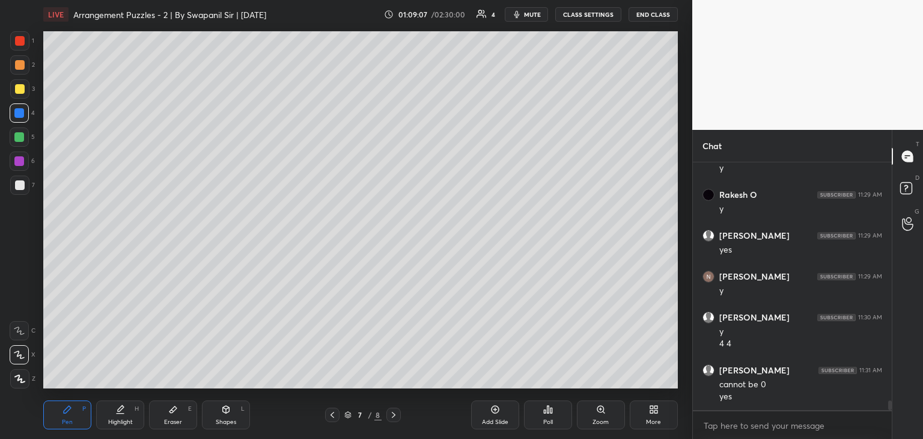
scroll to position [5999, 0]
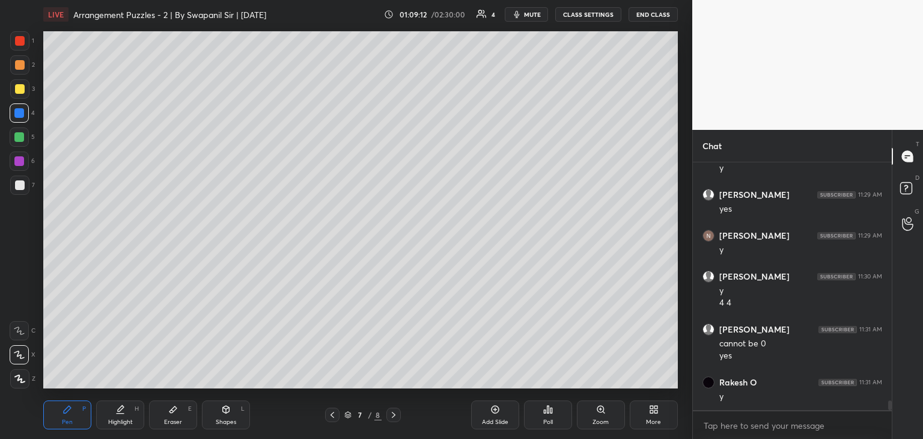
click at [332, 417] on icon at bounding box center [333, 415] width 10 height 10
click at [394, 419] on div at bounding box center [394, 415] width 14 height 14
click at [338, 418] on div at bounding box center [332, 415] width 14 height 14
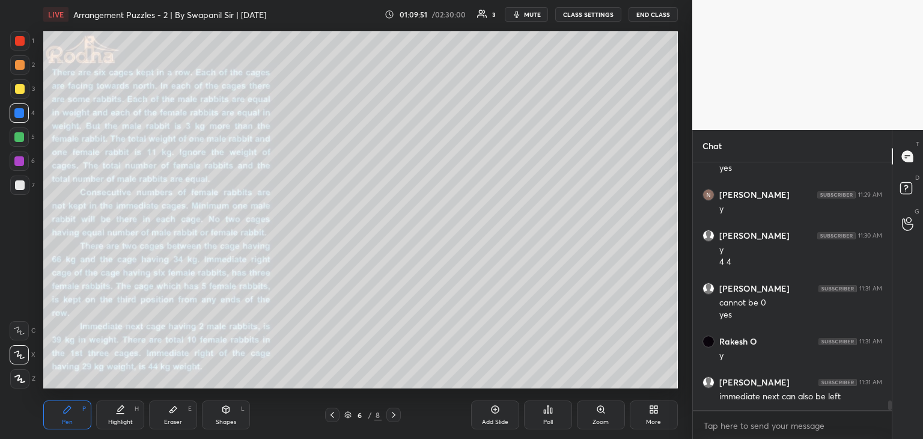
scroll to position [6080, 0]
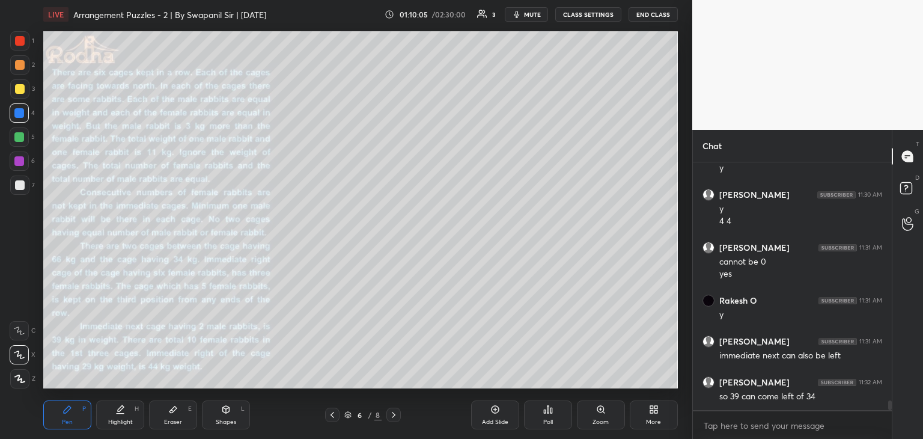
click at [171, 421] on div "Eraser" at bounding box center [173, 422] width 18 height 6
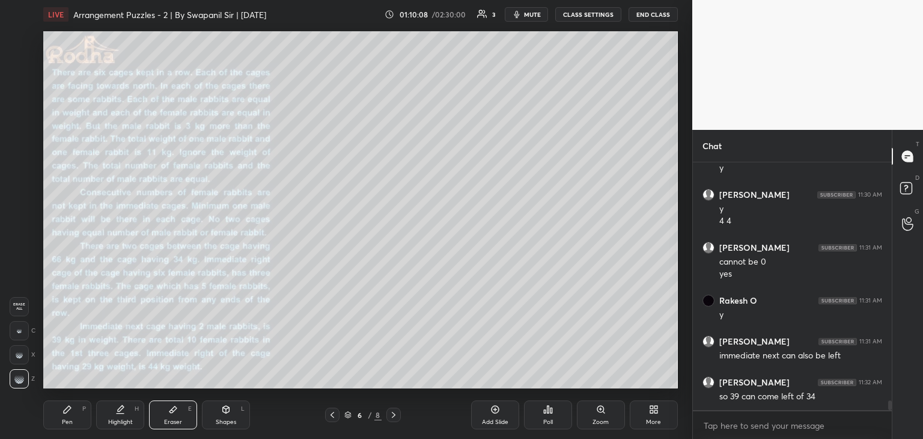
click at [61, 417] on div "Pen P" at bounding box center [67, 414] width 48 height 29
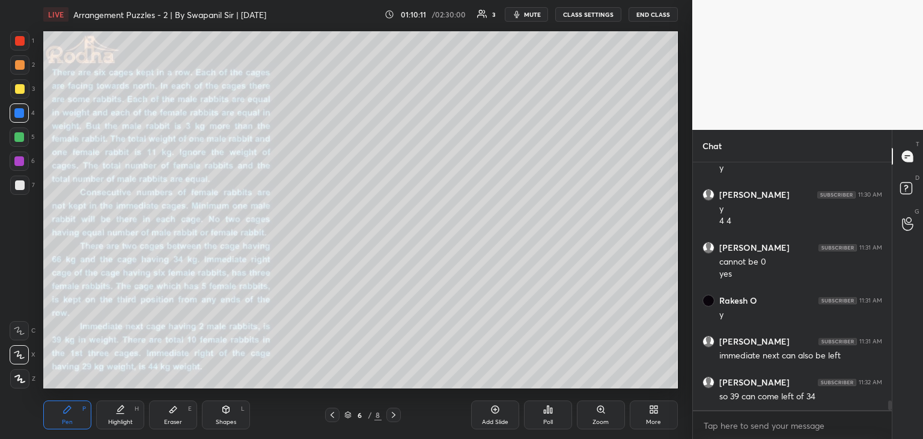
click at [563, 31] on div "Setting up your live class Poll for secs No correct answer Start poll" at bounding box center [360, 210] width 644 height 362
click at [393, 418] on icon at bounding box center [394, 415] width 10 height 10
click at [328, 418] on icon at bounding box center [333, 415] width 10 height 10
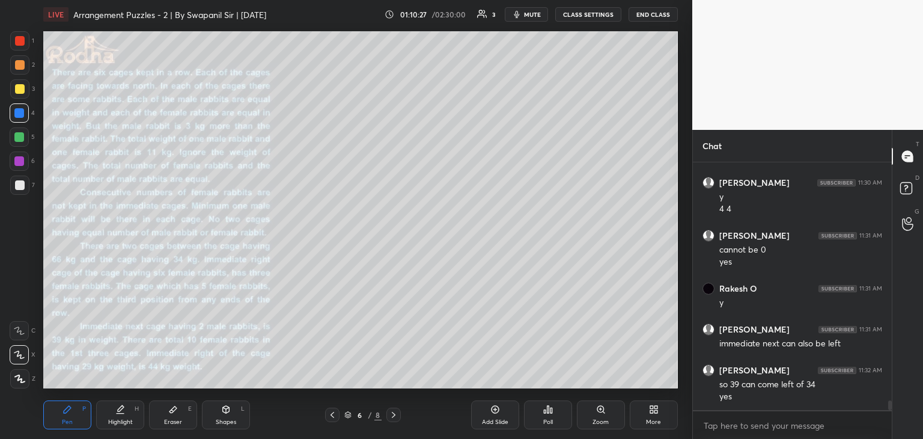
drag, startPoint x: 176, startPoint y: 414, endPoint x: 186, endPoint y: 407, distance: 12.2
click at [177, 414] on icon at bounding box center [173, 410] width 10 height 10
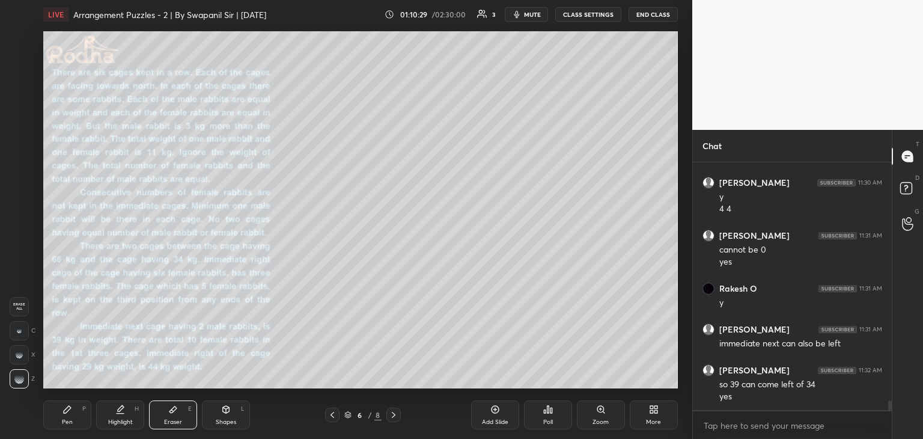
drag, startPoint x: 75, startPoint y: 400, endPoint x: 85, endPoint y: 393, distance: 13.0
click at [75, 400] on div "Pen P" at bounding box center [67, 414] width 48 height 29
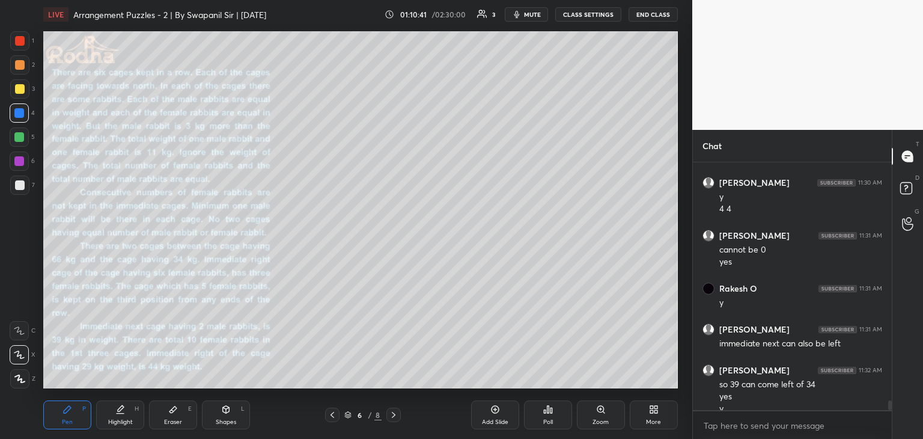
scroll to position [6105, 0]
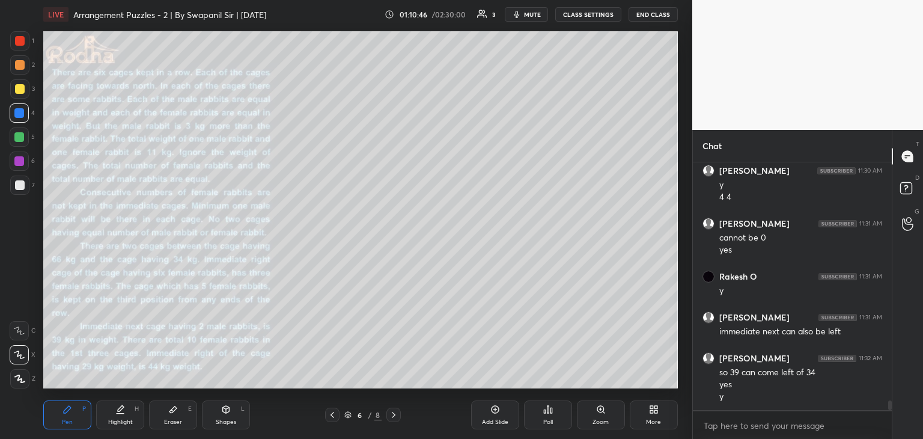
click at [19, 182] on div at bounding box center [20, 185] width 10 height 10
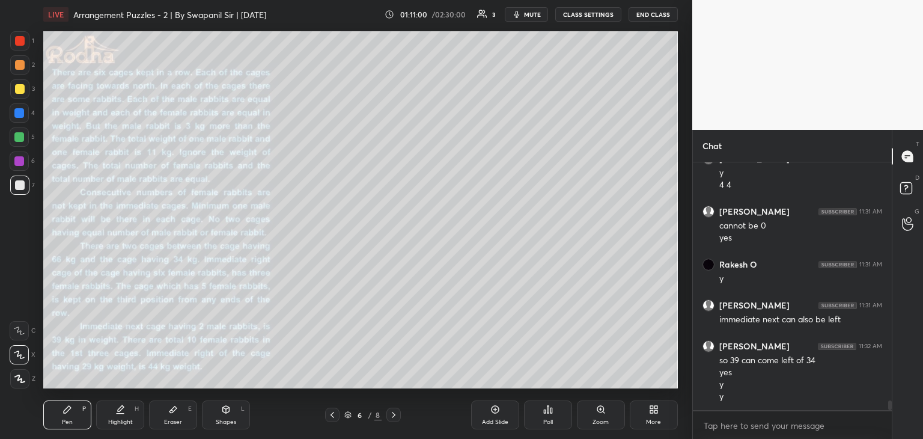
click at [396, 416] on icon at bounding box center [394, 415] width 10 height 10
click at [328, 415] on icon at bounding box center [333, 415] width 10 height 10
click at [392, 418] on icon at bounding box center [394, 415] width 10 height 10
click at [333, 414] on icon at bounding box center [333, 415] width 10 height 10
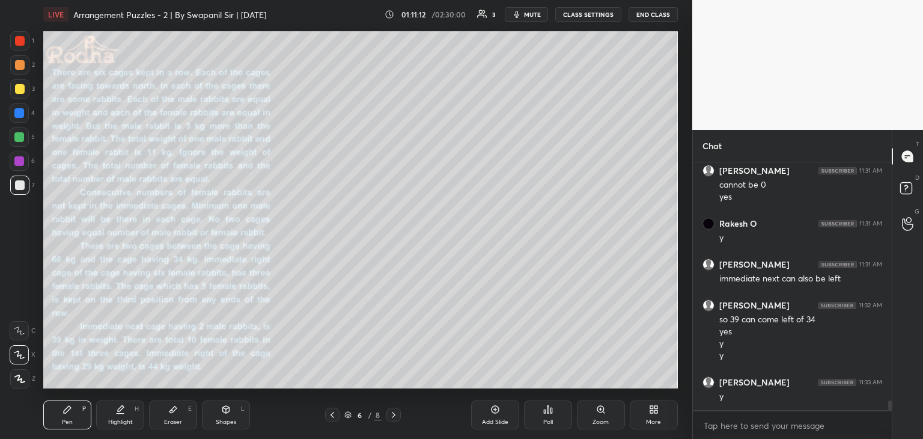
click at [173, 420] on div "Eraser" at bounding box center [173, 422] width 18 height 6
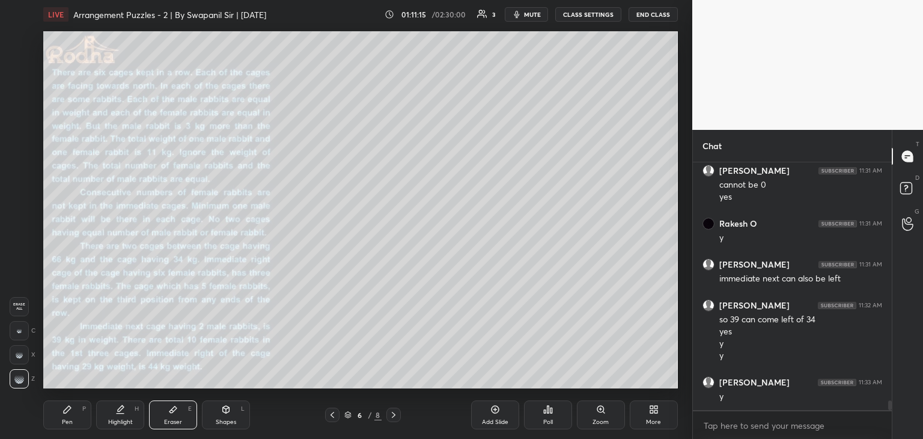
scroll to position [6201, 0]
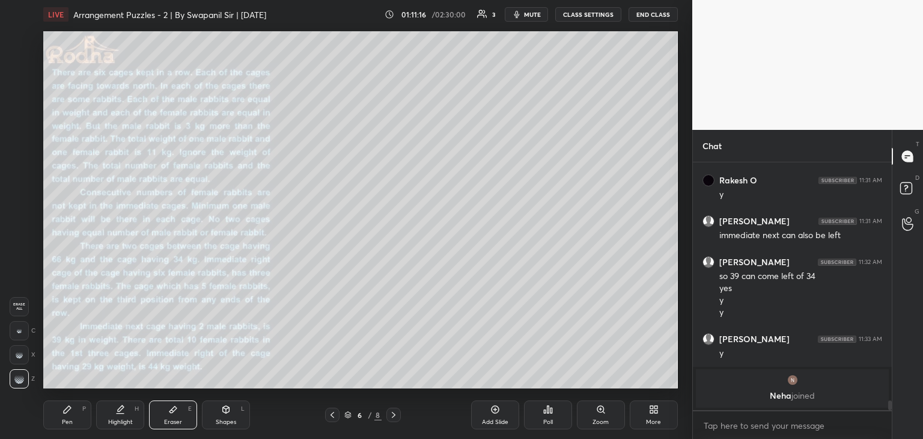
click at [70, 419] on div "Pen" at bounding box center [67, 422] width 11 height 6
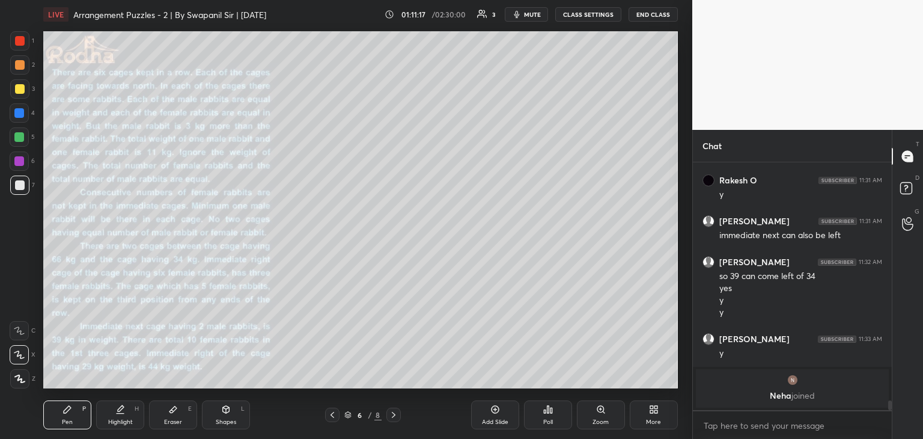
click at [176, 412] on icon at bounding box center [173, 410] width 10 height 10
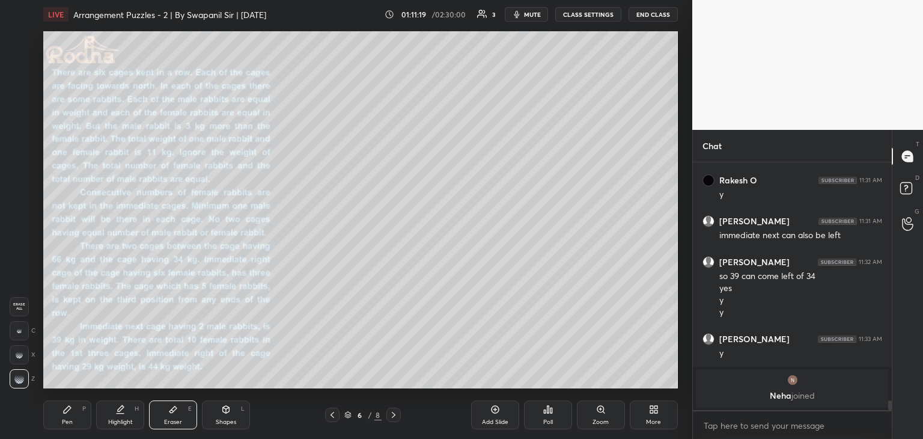
drag, startPoint x: 70, startPoint y: 418, endPoint x: 100, endPoint y: 397, distance: 36.7
click at [72, 419] on div "Pen" at bounding box center [67, 422] width 11 height 6
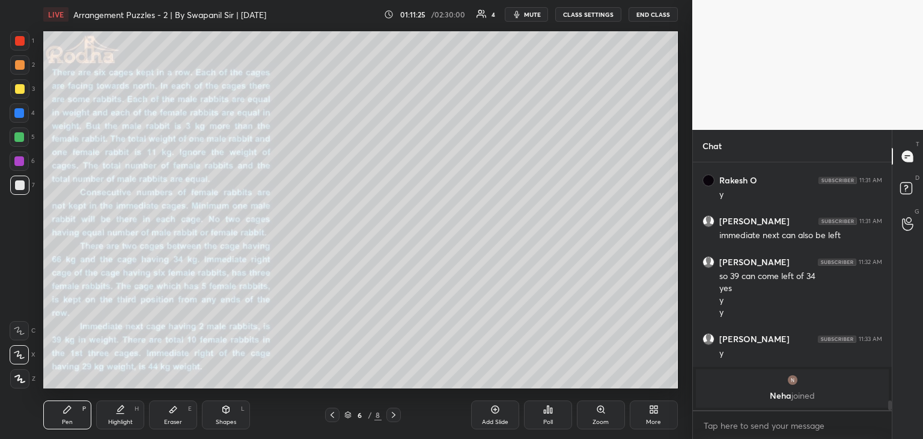
click at [393, 417] on icon at bounding box center [394, 415] width 4 height 6
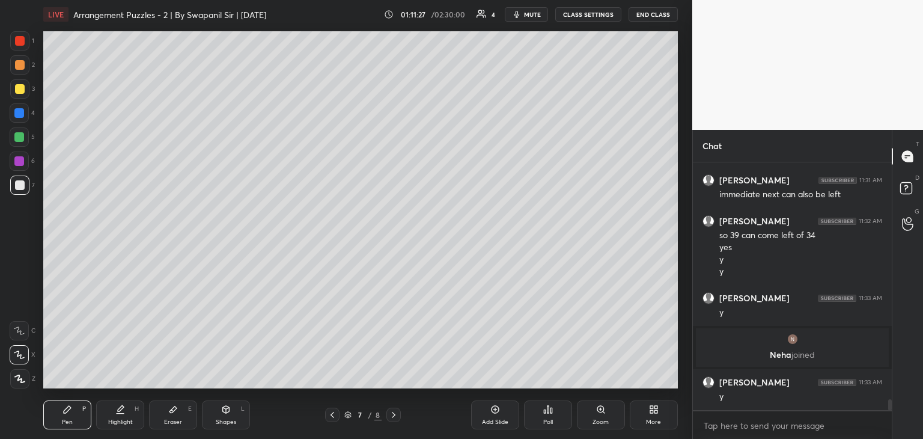
scroll to position [5571, 0]
click at [333, 412] on icon at bounding box center [333, 415] width 10 height 10
click at [334, 413] on icon at bounding box center [333, 415] width 10 height 10
click at [394, 418] on icon at bounding box center [394, 415] width 10 height 10
click at [395, 417] on icon at bounding box center [394, 415] width 10 height 10
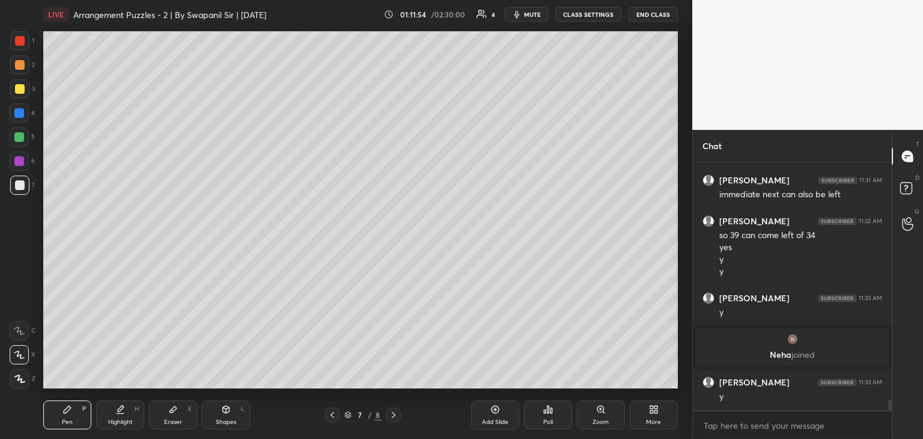
scroll to position [5612, 0]
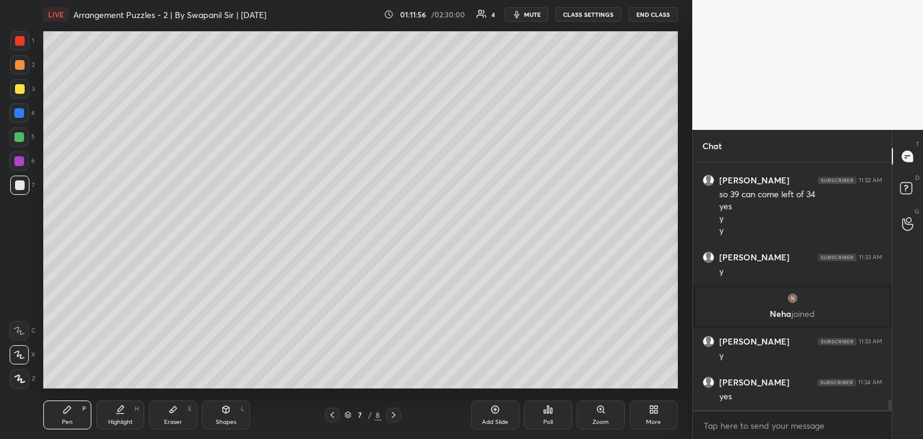
drag, startPoint x: 329, startPoint y: 429, endPoint x: 332, endPoint y: 423, distance: 6.5
click at [331, 427] on div "Pen P Highlight H Eraser E Shapes L 7 / 8 Add Slide Poll Zoom More" at bounding box center [360, 415] width 635 height 48
click at [329, 417] on icon at bounding box center [333, 415] width 10 height 10
click at [392, 420] on div at bounding box center [394, 415] width 14 height 14
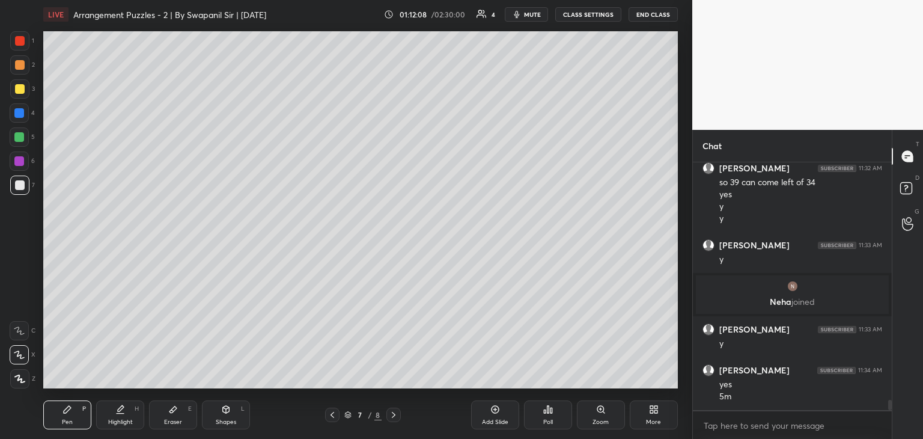
scroll to position [5664, 0]
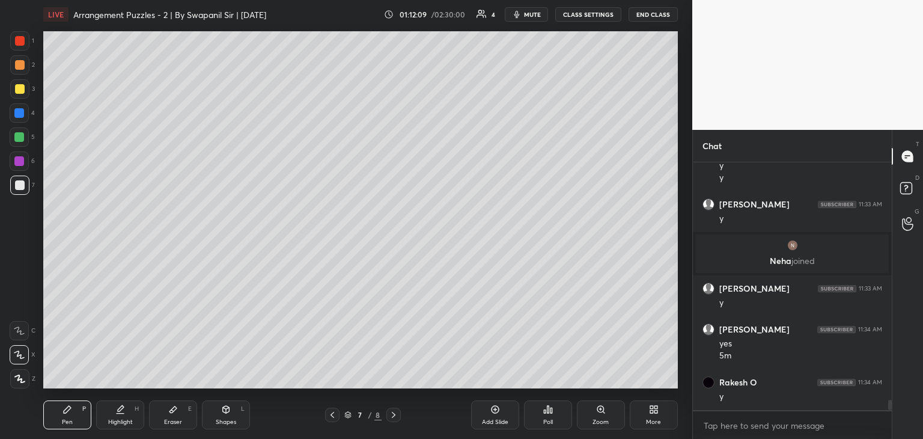
click at [330, 417] on icon at bounding box center [333, 415] width 10 height 10
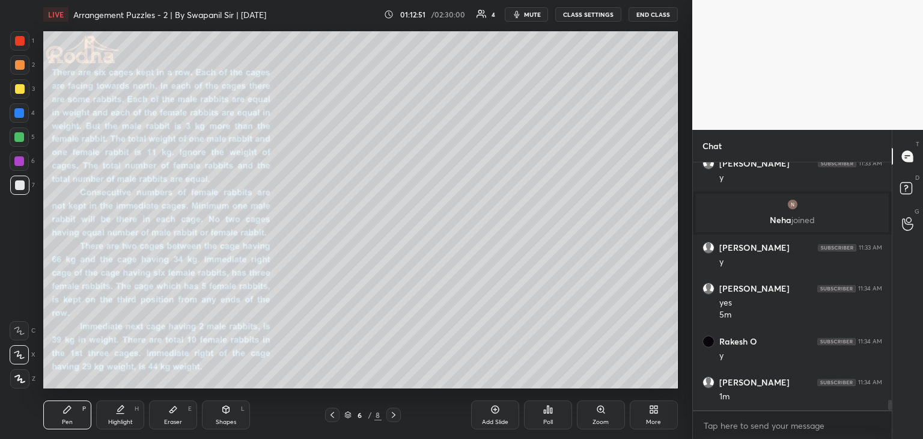
scroll to position [5717, 0]
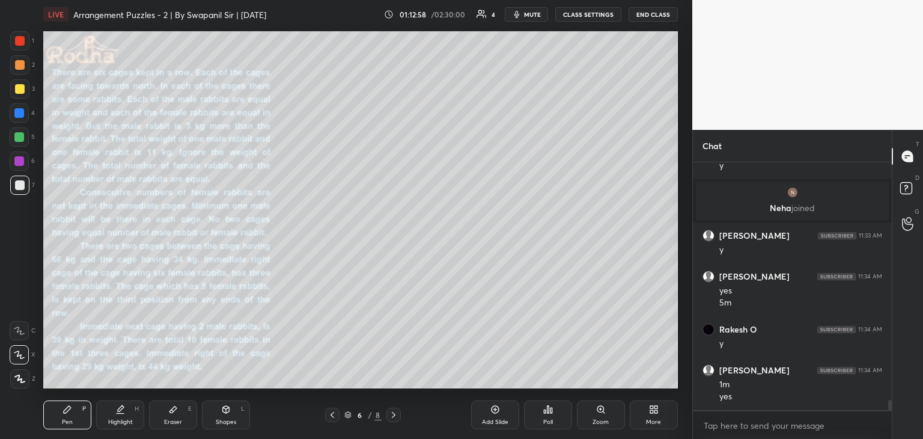
click at [394, 420] on div at bounding box center [394, 415] width 14 height 14
click at [335, 418] on icon at bounding box center [333, 415] width 10 height 10
click at [328, 417] on icon at bounding box center [333, 415] width 10 height 10
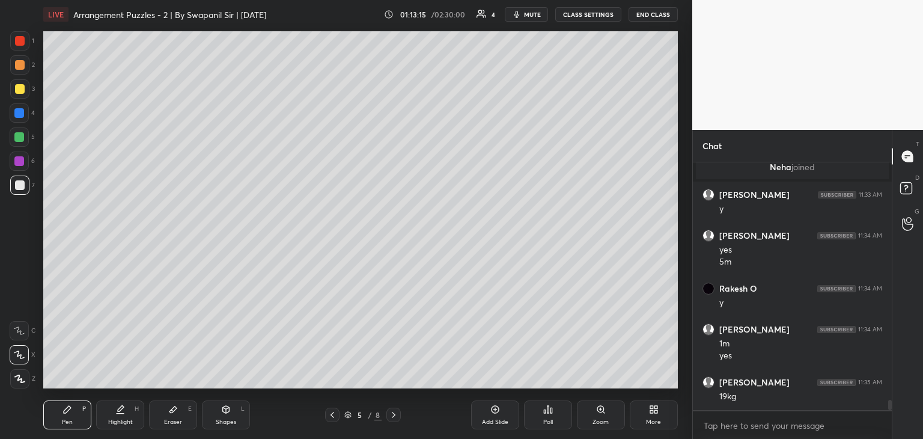
click at [389, 418] on icon at bounding box center [394, 415] width 10 height 10
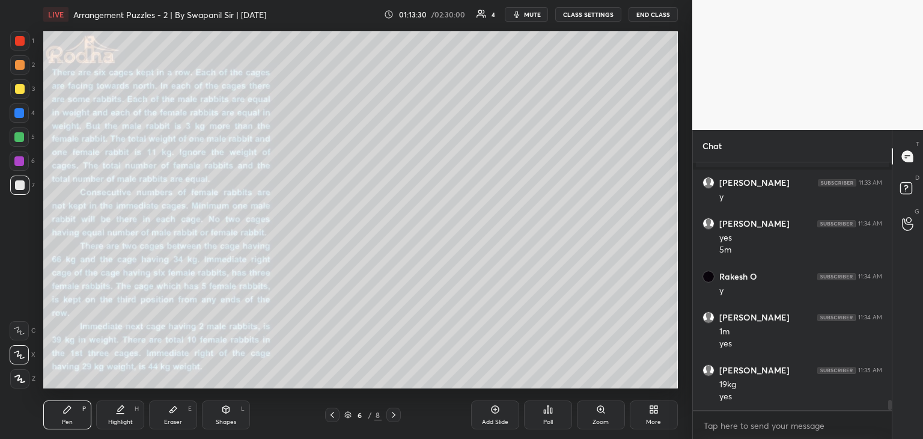
scroll to position [5782, 0]
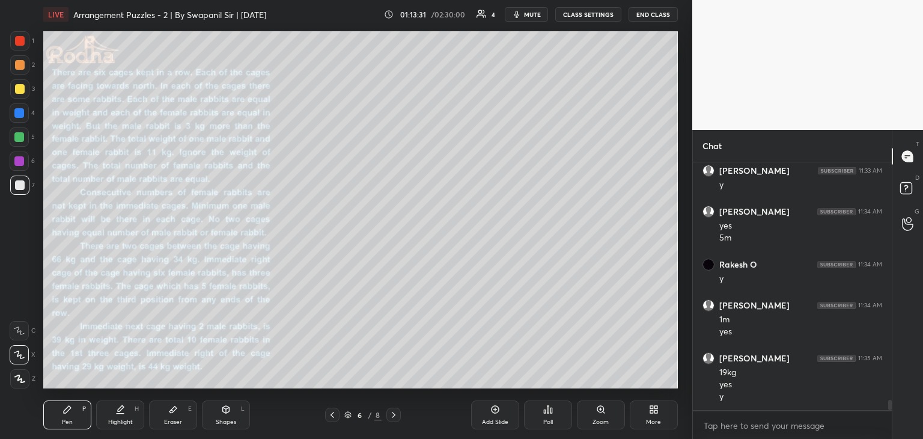
drag, startPoint x: 168, startPoint y: 426, endPoint x: 180, endPoint y: 418, distance: 13.8
click at [169, 426] on div "Eraser E" at bounding box center [173, 414] width 48 height 29
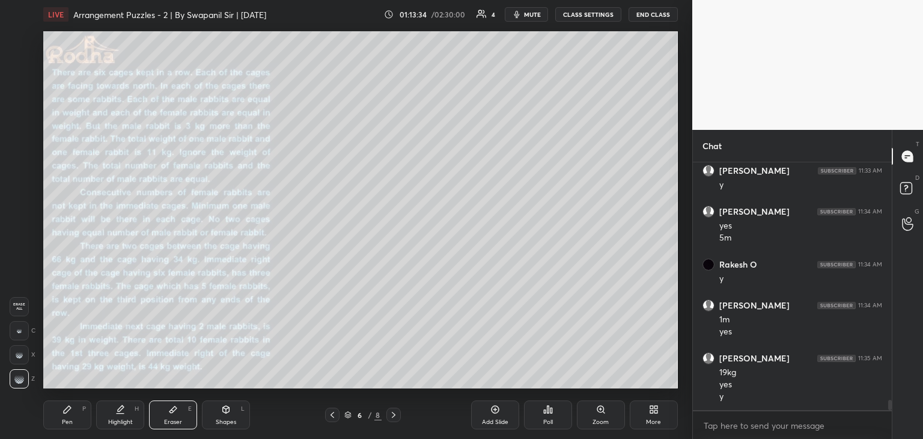
click at [69, 412] on icon at bounding box center [68, 410] width 10 height 10
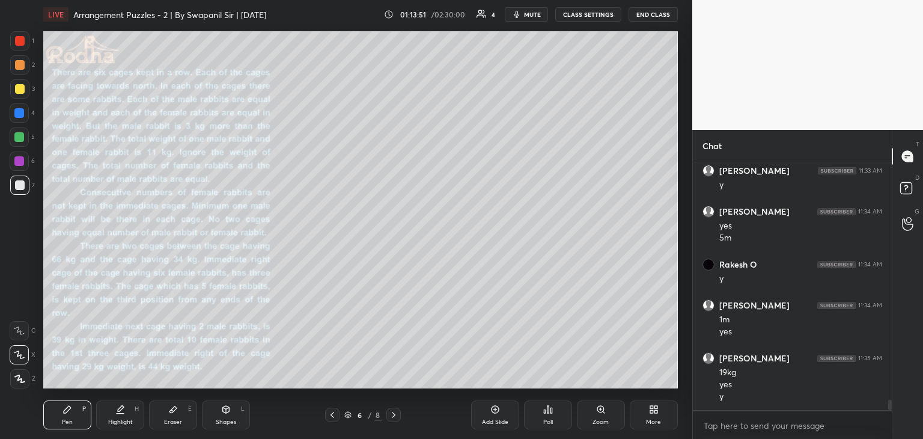
drag, startPoint x: 221, startPoint y: 413, endPoint x: 204, endPoint y: 396, distance: 23.8
click at [222, 412] on icon at bounding box center [226, 410] width 10 height 10
click at [63, 417] on div "Pen P" at bounding box center [67, 414] width 48 height 29
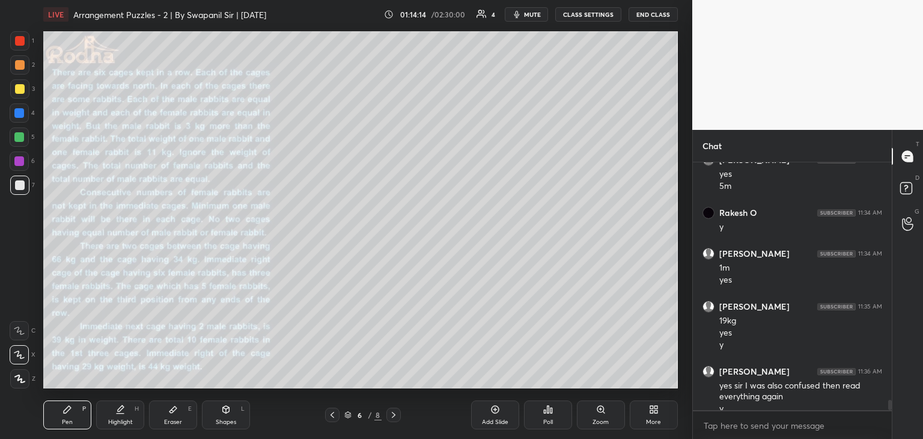
scroll to position [5846, 0]
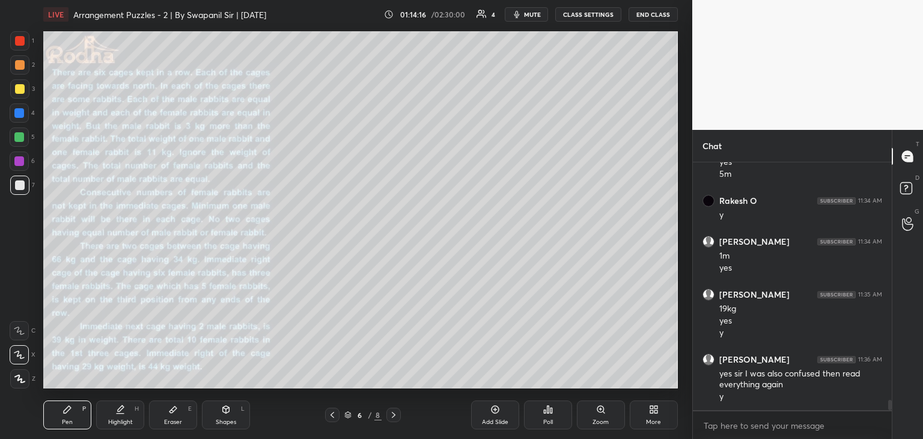
click at [330, 417] on icon at bounding box center [333, 415] width 10 height 10
click at [329, 415] on icon at bounding box center [333, 415] width 10 height 10
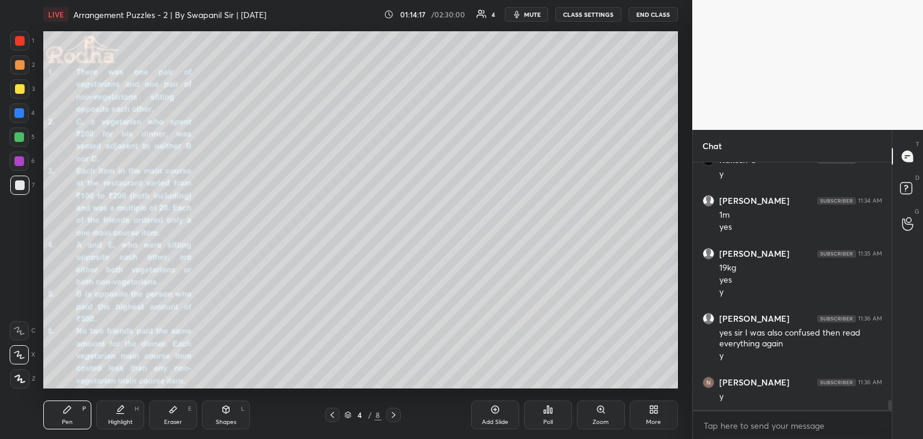
click at [331, 414] on icon at bounding box center [333, 415] width 4 height 6
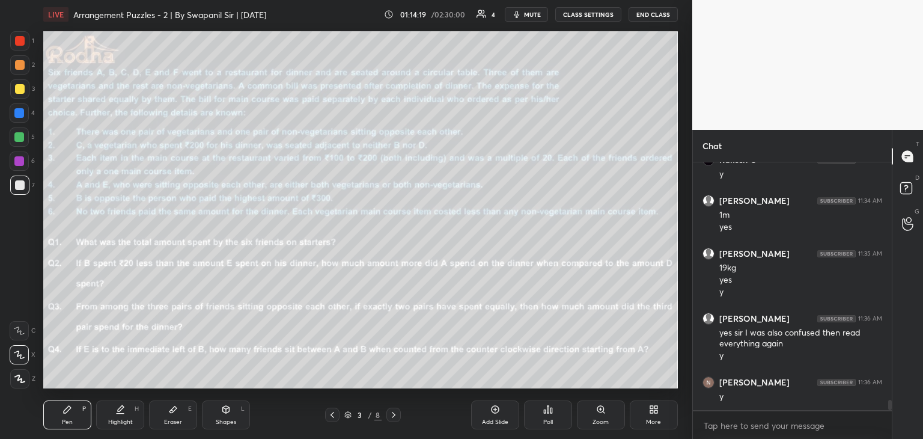
scroll to position [5928, 0]
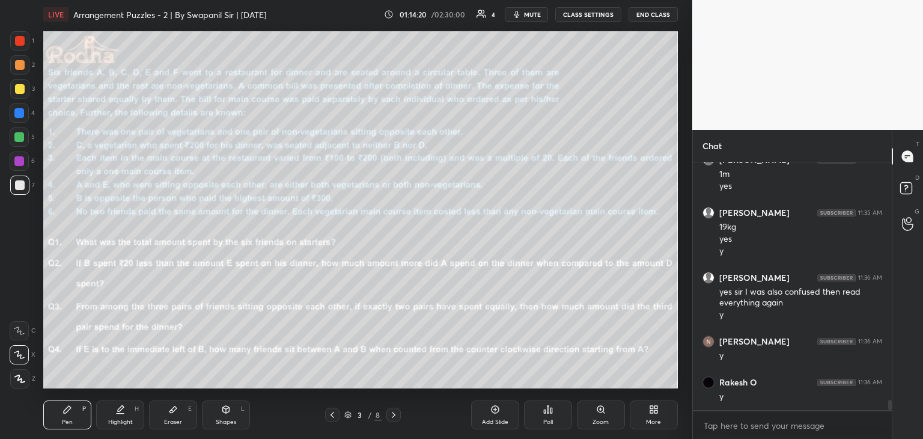
click at [396, 417] on icon at bounding box center [394, 415] width 10 height 10
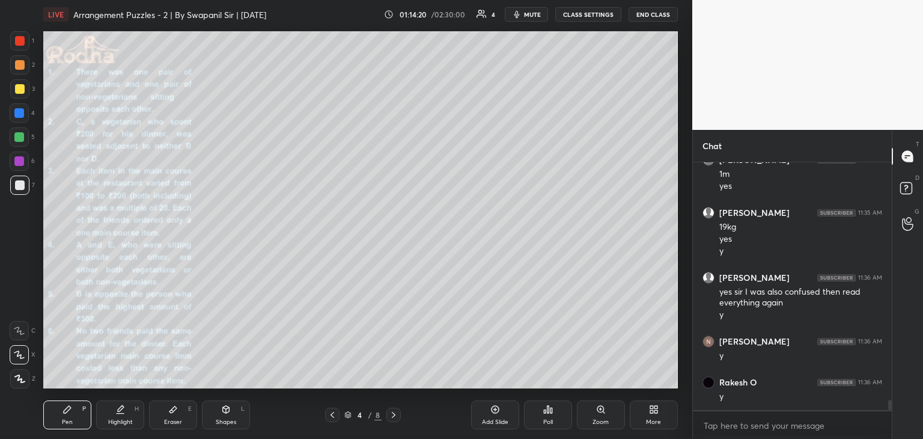
click at [397, 417] on icon at bounding box center [394, 415] width 10 height 10
click at [394, 416] on icon at bounding box center [394, 415] width 10 height 10
click at [394, 414] on icon at bounding box center [394, 415] width 4 height 6
click at [393, 414] on icon at bounding box center [394, 415] width 10 height 10
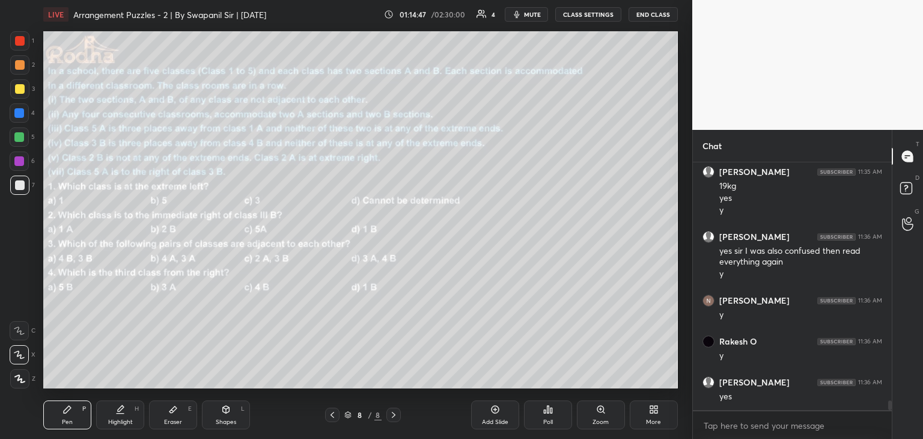
scroll to position [6010, 0]
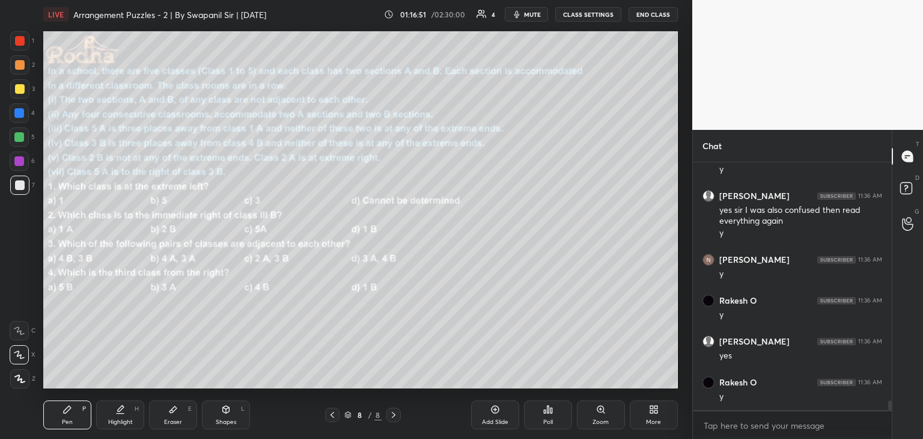
drag, startPoint x: 533, startPoint y: 15, endPoint x: 545, endPoint y: 12, distance: 13.0
click at [532, 15] on span "mute" at bounding box center [532, 14] width 17 height 8
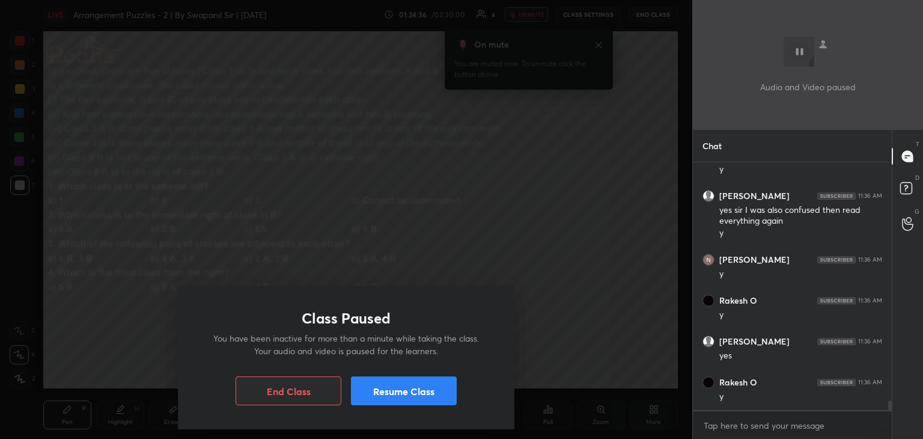
drag, startPoint x: 427, startPoint y: 389, endPoint x: 438, endPoint y: 388, distance: 11.4
click at [428, 390] on button "Resume Class" at bounding box center [404, 390] width 106 height 29
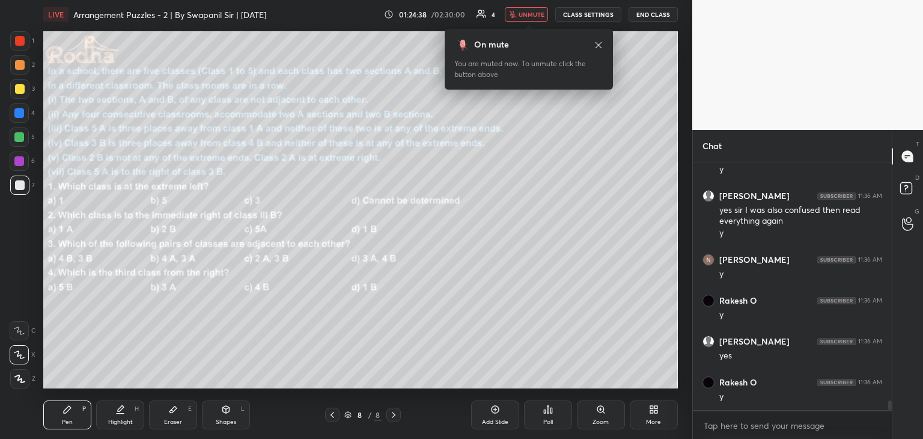
drag, startPoint x: 535, startPoint y: 13, endPoint x: 534, endPoint y: 28, distance: 15.7
click at [535, 13] on span "unmute" at bounding box center [532, 14] width 26 height 8
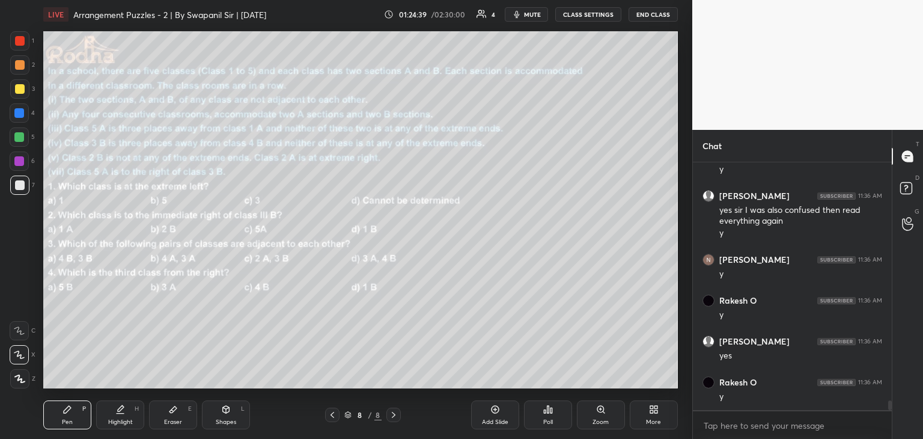
click at [333, 417] on icon at bounding box center [333, 415] width 10 height 10
click at [334, 415] on icon at bounding box center [333, 415] width 10 height 10
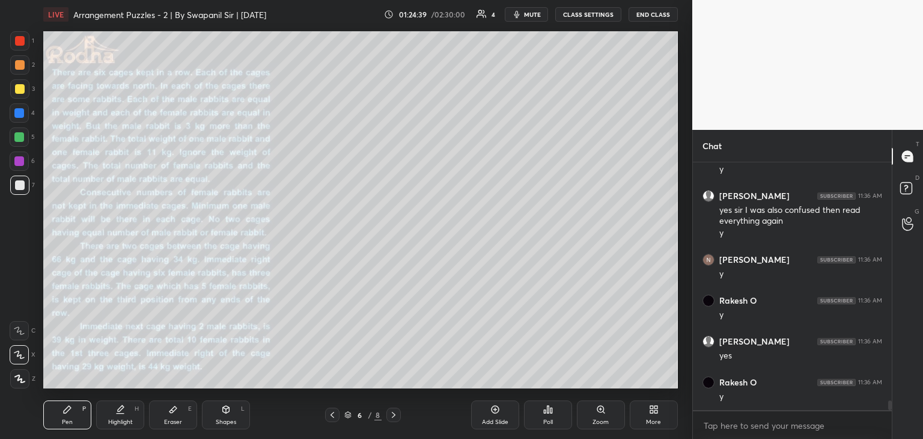
click at [335, 415] on icon at bounding box center [333, 415] width 10 height 10
click at [336, 413] on icon at bounding box center [333, 415] width 10 height 10
click at [337, 413] on div at bounding box center [332, 415] width 14 height 14
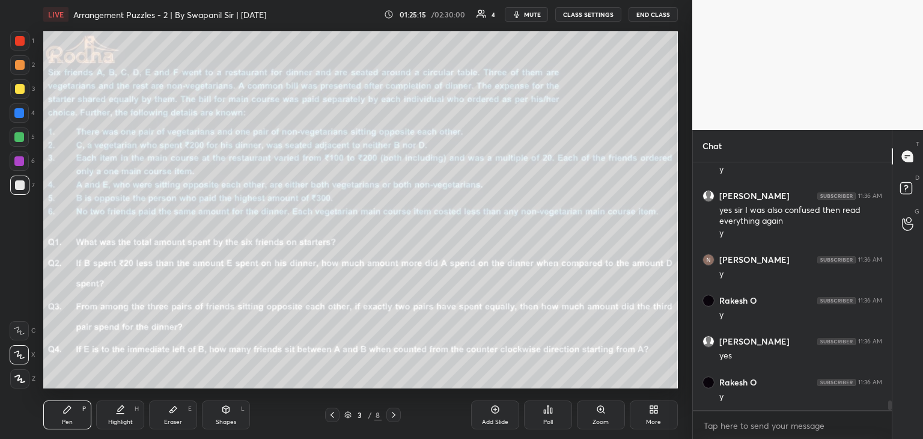
click at [522, 17] on button "mute" at bounding box center [526, 14] width 43 height 14
click at [529, 13] on span "unmute" at bounding box center [532, 14] width 26 height 8
click at [394, 415] on icon at bounding box center [394, 415] width 4 height 6
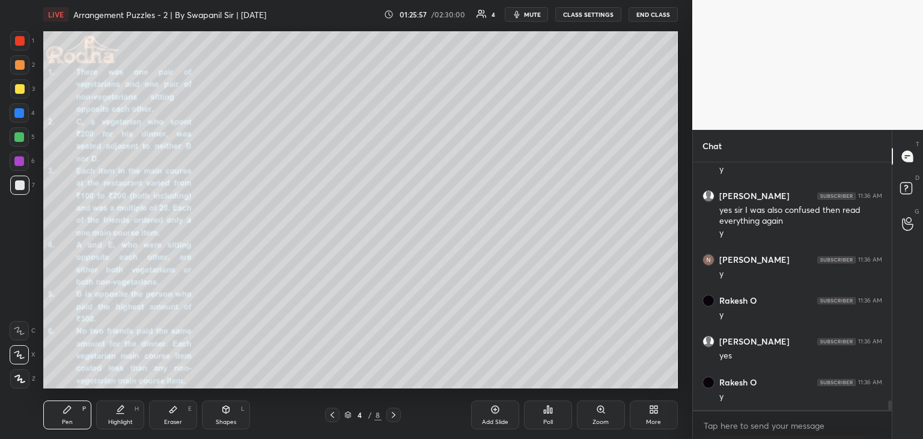
click at [395, 414] on icon at bounding box center [394, 415] width 4 height 6
click at [335, 417] on icon at bounding box center [333, 415] width 10 height 10
click at [332, 418] on icon at bounding box center [333, 415] width 10 height 10
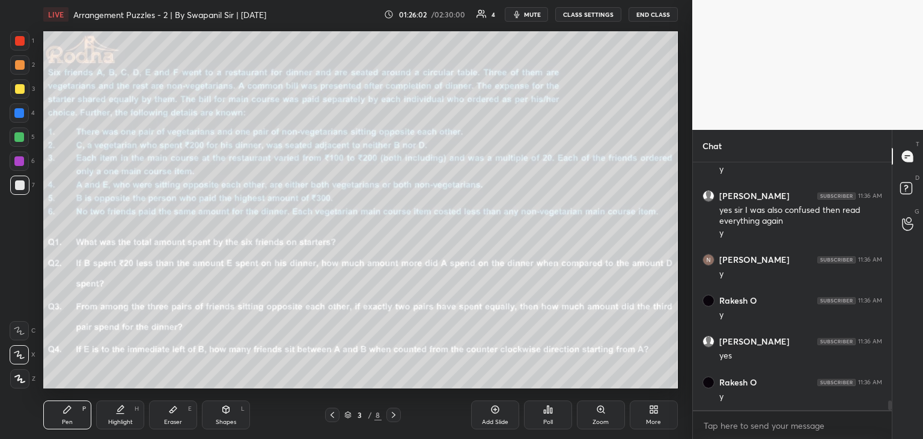
click at [394, 415] on icon at bounding box center [394, 415] width 10 height 10
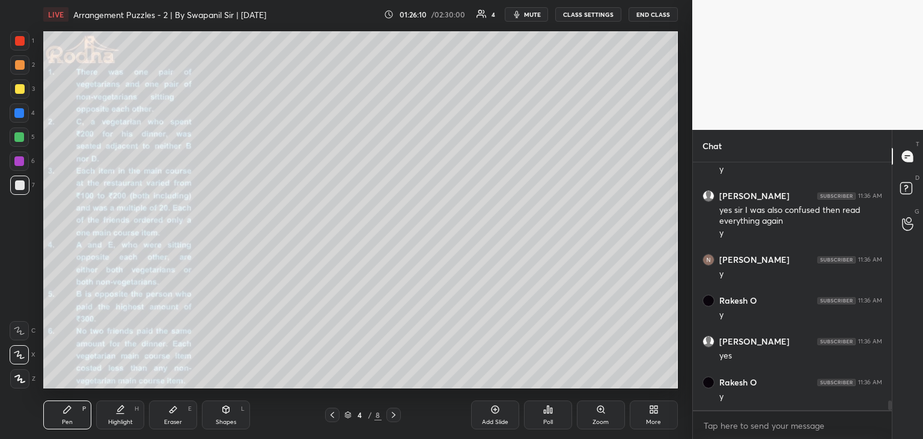
scroll to position [6050, 0]
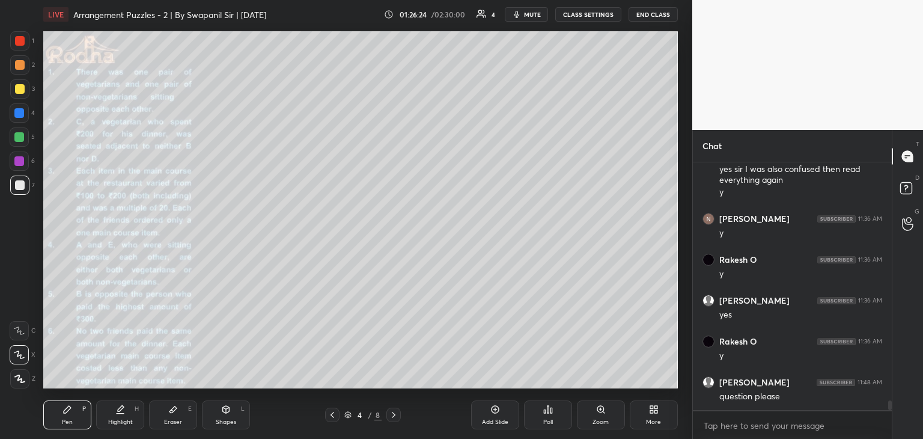
click at [393, 417] on icon at bounding box center [394, 415] width 4 height 6
click at [392, 418] on icon at bounding box center [394, 415] width 10 height 10
click at [395, 415] on icon at bounding box center [394, 415] width 10 height 10
click at [399, 415] on div at bounding box center [394, 415] width 14 height 14
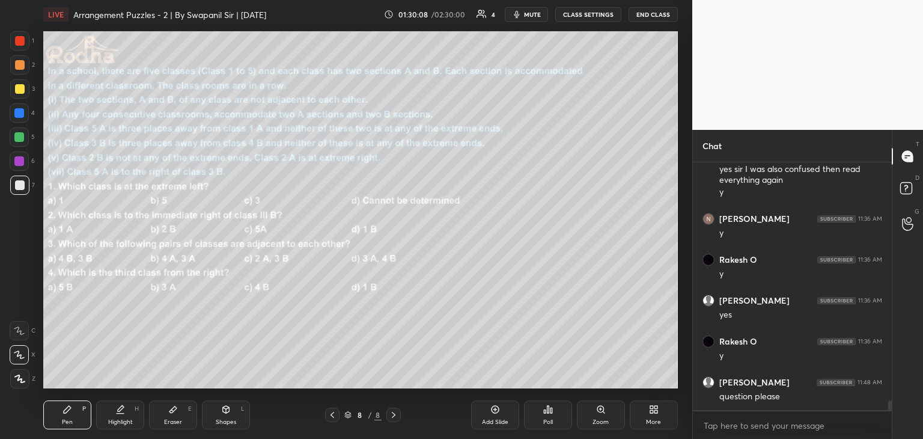
click at [331, 412] on icon at bounding box center [333, 415] width 10 height 10
click at [332, 413] on icon at bounding box center [333, 415] width 10 height 10
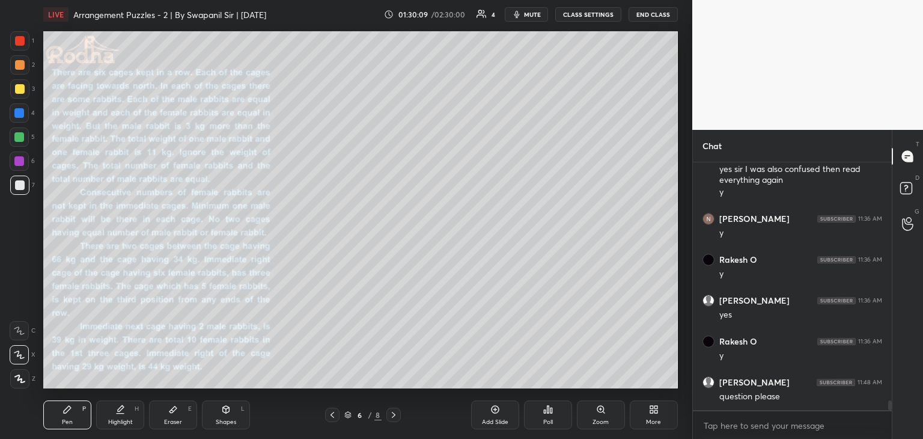
click at [332, 413] on icon at bounding box center [333, 415] width 4 height 6
click at [333, 413] on icon at bounding box center [333, 415] width 4 height 6
click at [335, 412] on icon at bounding box center [333, 415] width 10 height 10
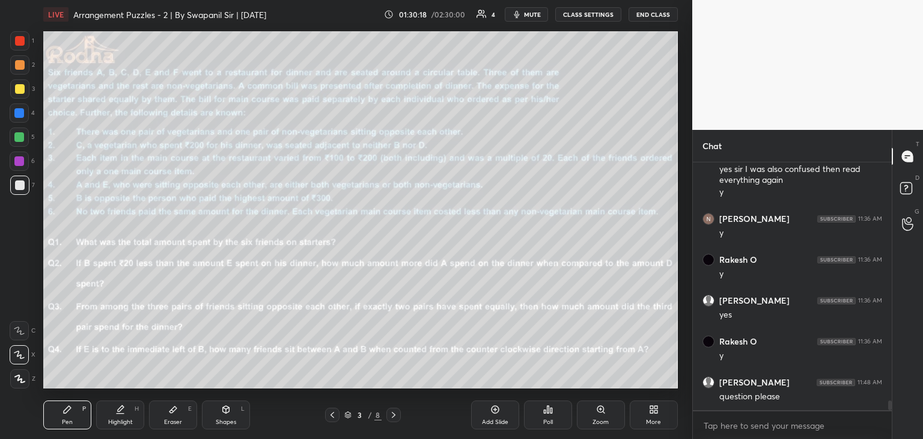
click at [394, 415] on icon at bounding box center [394, 415] width 10 height 10
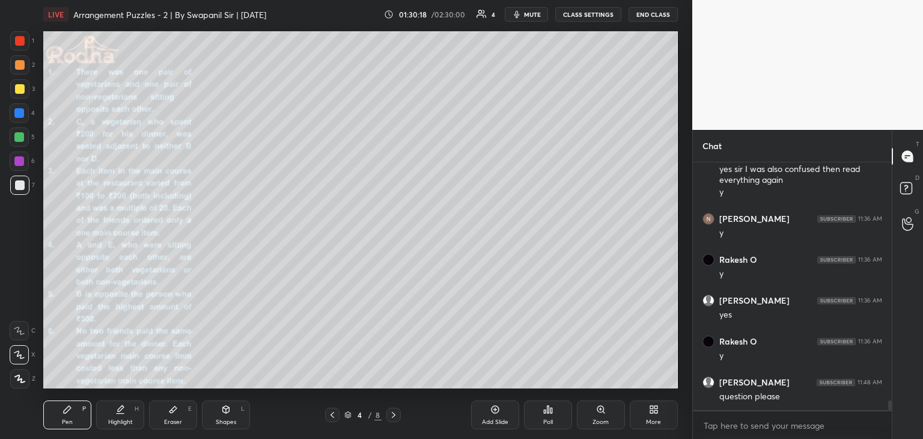
click at [396, 416] on icon at bounding box center [394, 415] width 10 height 10
click at [395, 415] on icon at bounding box center [394, 415] width 10 height 10
click at [396, 415] on icon at bounding box center [394, 415] width 10 height 10
click at [334, 415] on icon at bounding box center [333, 415] width 10 height 10
click at [331, 418] on icon at bounding box center [333, 415] width 10 height 10
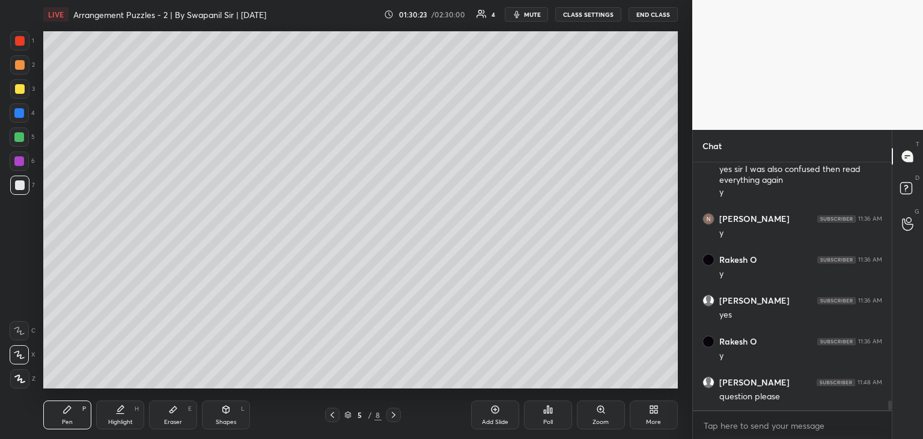
click at [332, 417] on icon at bounding box center [333, 415] width 10 height 10
click at [330, 418] on icon at bounding box center [333, 415] width 10 height 10
click at [399, 413] on div at bounding box center [394, 415] width 14 height 14
click at [332, 417] on icon at bounding box center [333, 415] width 10 height 10
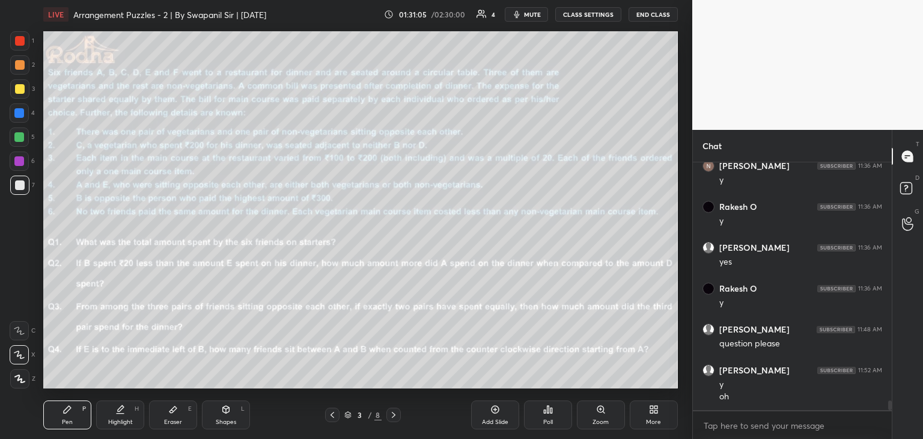
scroll to position [6144, 0]
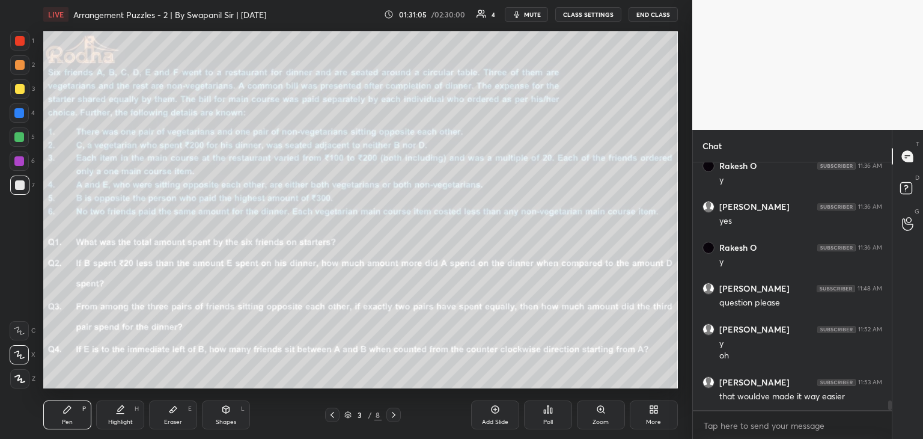
click at [392, 415] on icon at bounding box center [394, 415] width 10 height 10
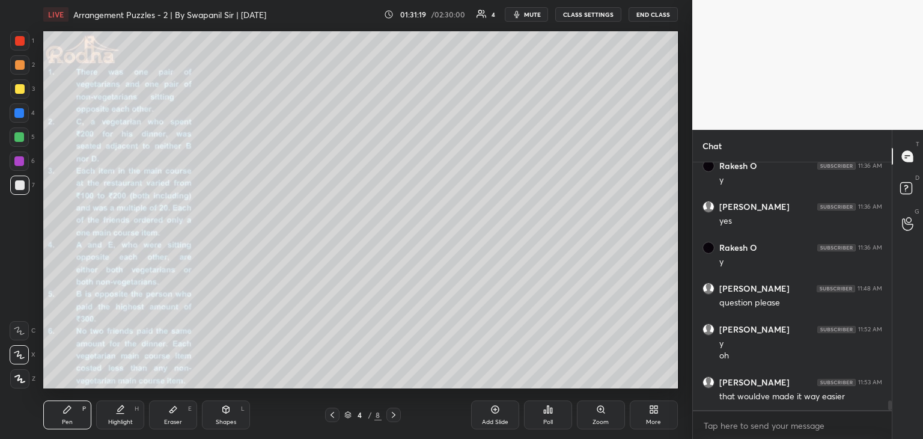
click at [331, 417] on icon at bounding box center [333, 415] width 10 height 10
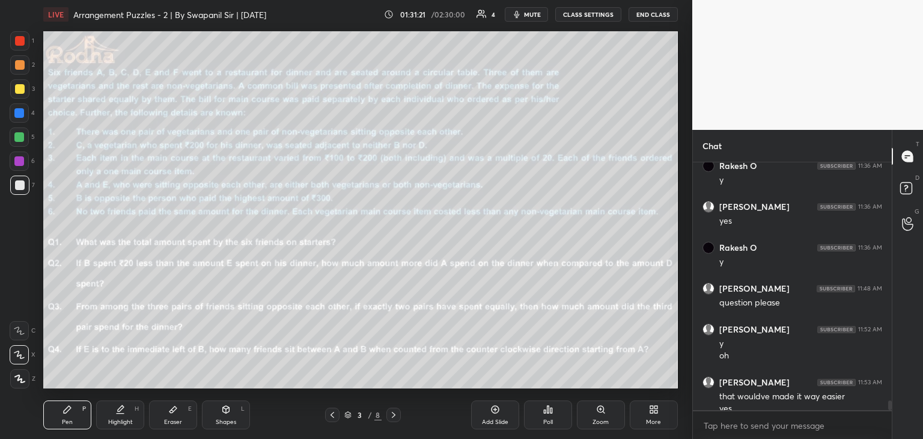
scroll to position [6156, 0]
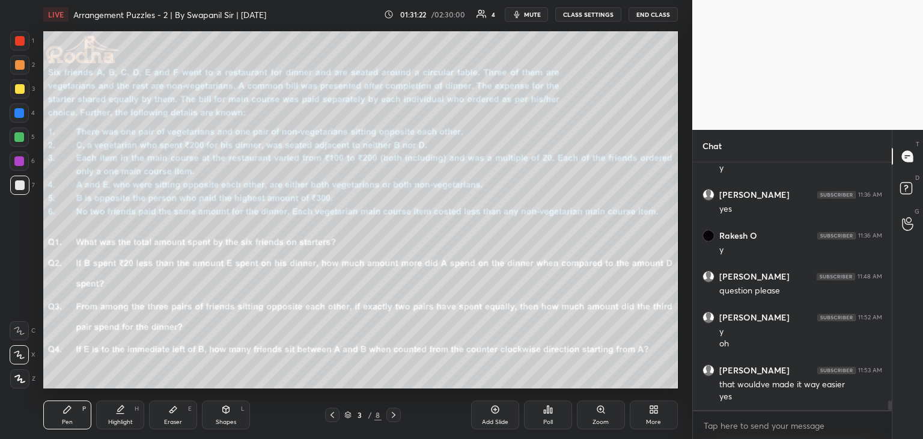
click at [395, 419] on icon at bounding box center [394, 415] width 10 height 10
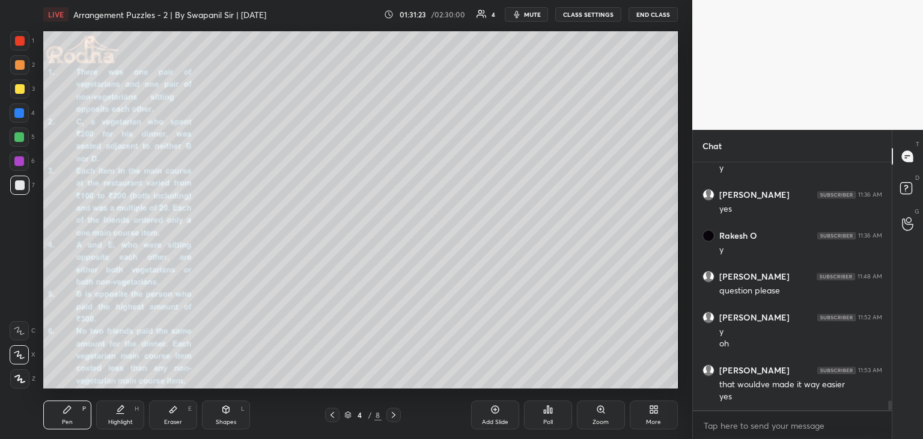
click at [396, 419] on icon at bounding box center [394, 415] width 10 height 10
click at [395, 419] on icon at bounding box center [394, 415] width 10 height 10
click at [396, 417] on icon at bounding box center [394, 415] width 10 height 10
click at [397, 417] on icon at bounding box center [394, 415] width 10 height 10
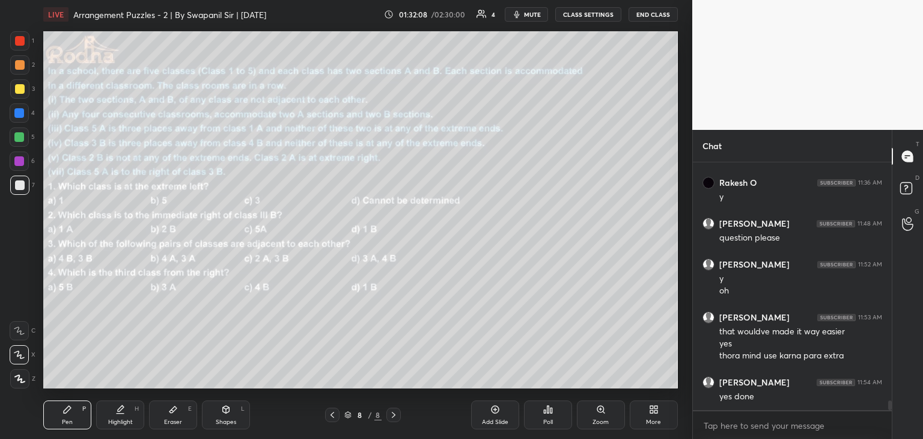
scroll to position [6250, 0]
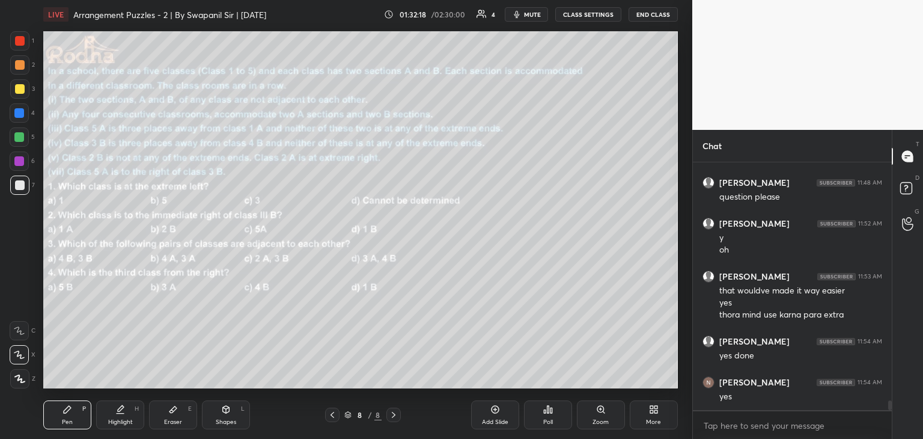
click at [552, 415] on div "Poll" at bounding box center [548, 414] width 48 height 29
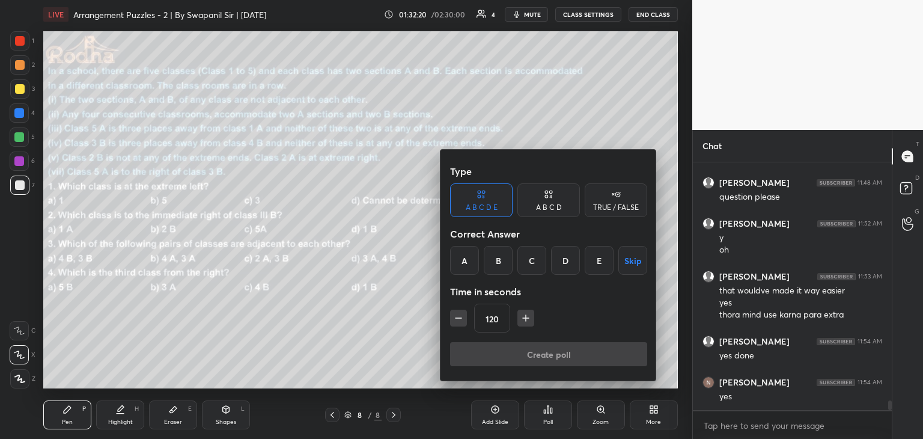
click at [466, 268] on div "A" at bounding box center [464, 260] width 29 height 29
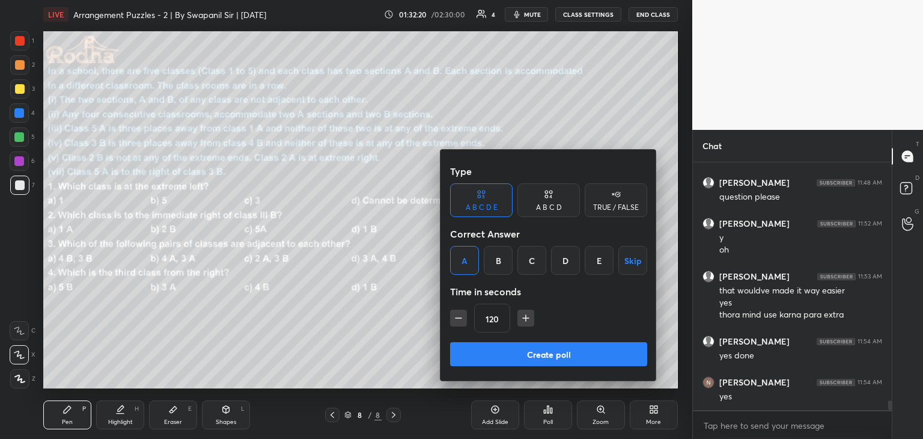
click at [467, 265] on div "A" at bounding box center [464, 260] width 29 height 29
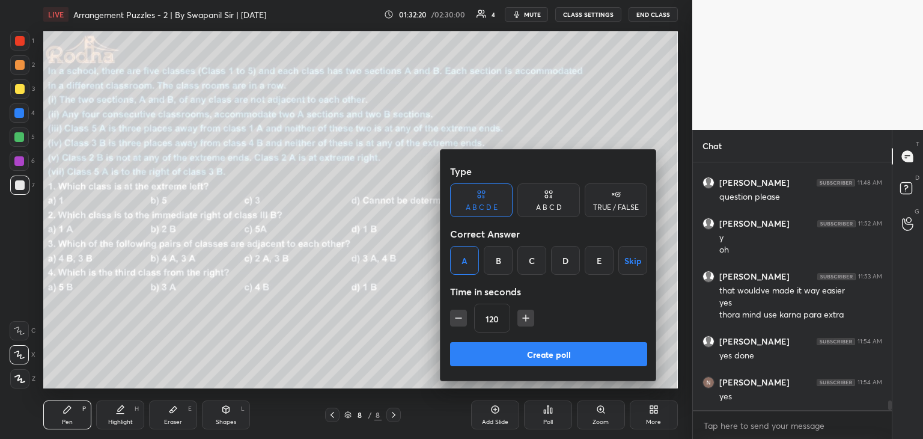
click at [467, 265] on div "A" at bounding box center [464, 260] width 29 height 29
click at [467, 263] on div "A" at bounding box center [464, 260] width 29 height 29
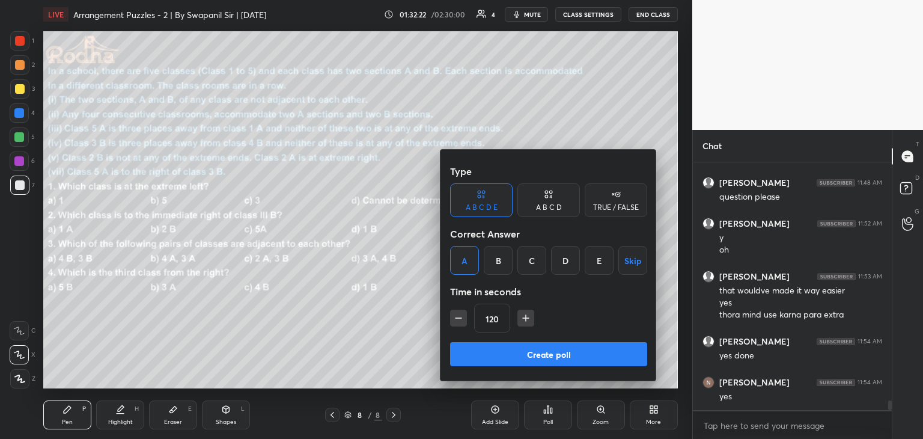
click at [547, 198] on icon at bounding box center [546, 196] width 3 height 3
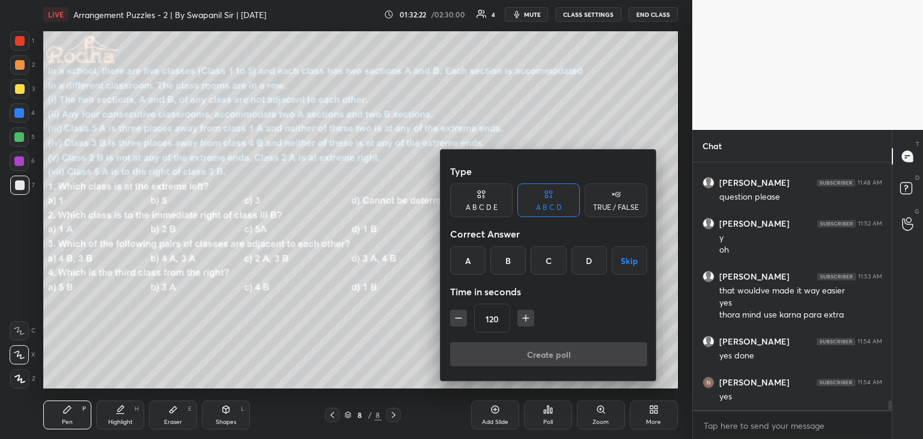
click at [461, 267] on div "A" at bounding box center [467, 260] width 35 height 29
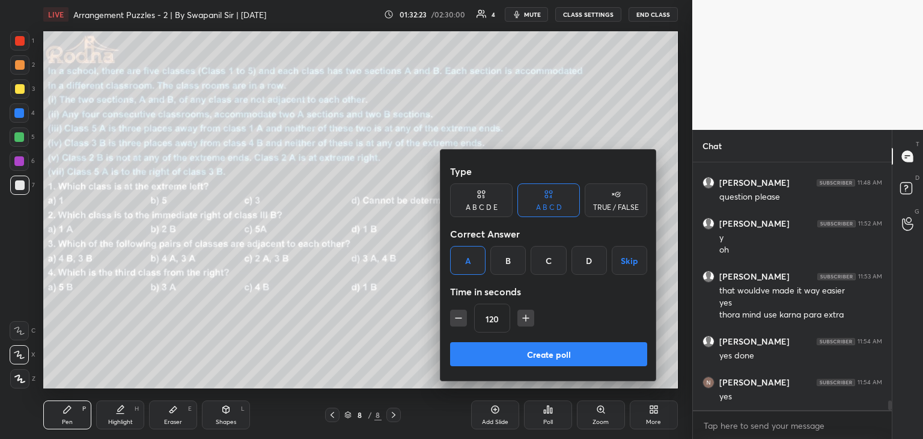
click at [457, 316] on icon "button" at bounding box center [459, 318] width 12 height 12
click at [458, 316] on icon "button" at bounding box center [459, 318] width 12 height 12
click at [457, 318] on icon "button" at bounding box center [459, 318] width 12 height 12
click at [458, 318] on icon "button" at bounding box center [459, 318] width 6 height 0
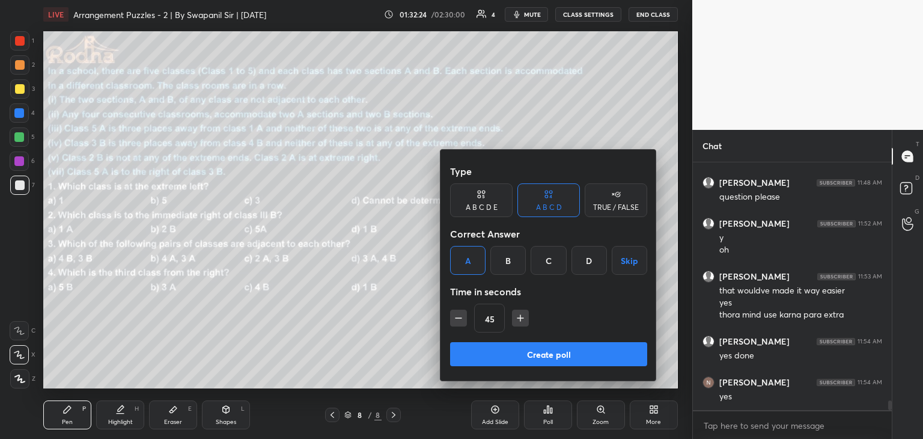
click at [458, 318] on icon "button" at bounding box center [459, 318] width 6 height 0
click at [459, 318] on icon "button" at bounding box center [459, 318] width 6 height 0
type input "15"
click at [459, 318] on div "15" at bounding box center [548, 318] width 197 height 29
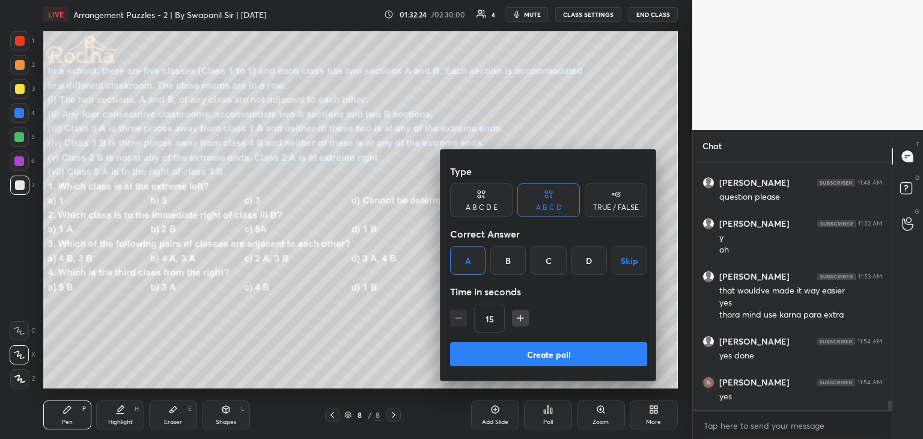
click at [459, 318] on div "15" at bounding box center [548, 318] width 197 height 29
click at [583, 260] on div "D" at bounding box center [589, 260] width 35 height 29
click at [541, 360] on button "Create poll" at bounding box center [548, 354] width 197 height 24
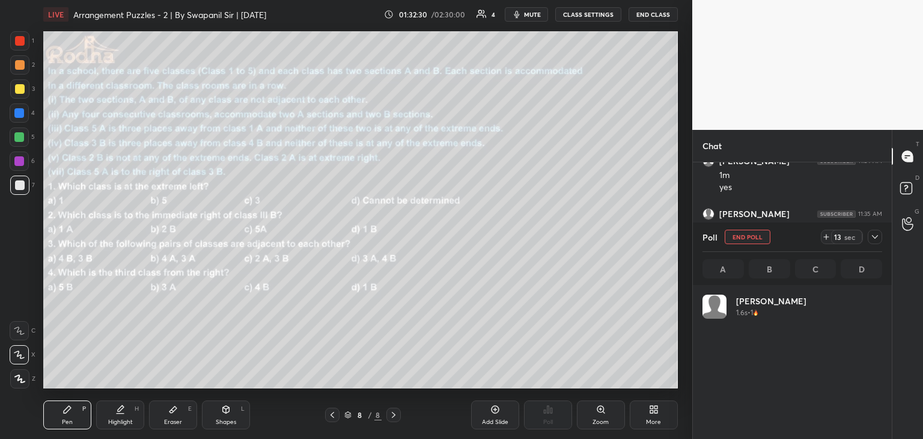
scroll to position [141, 176]
click at [877, 240] on icon at bounding box center [876, 237] width 10 height 10
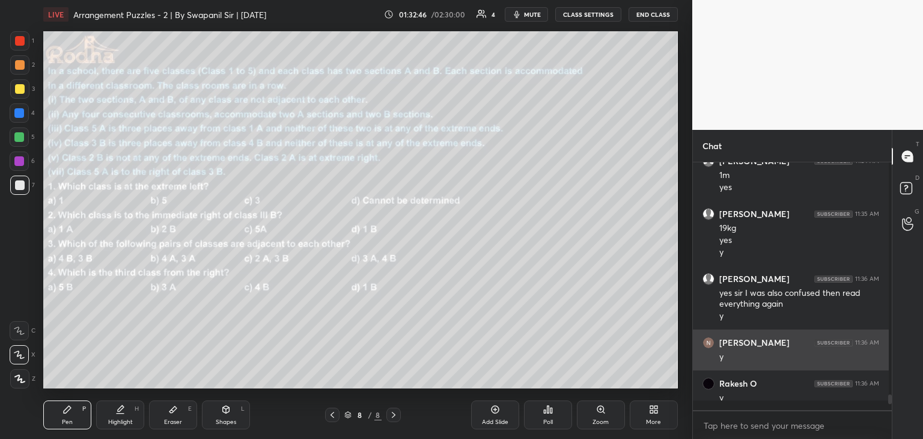
scroll to position [4, 4]
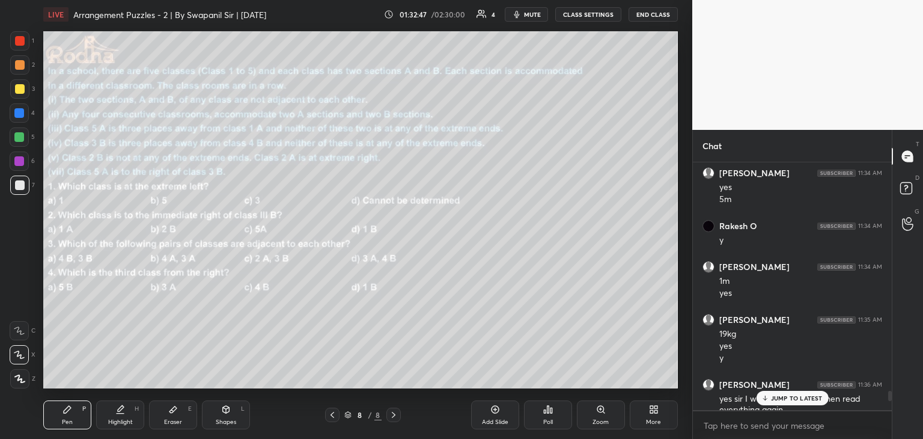
click at [545, 422] on div "Poll" at bounding box center [548, 422] width 10 height 6
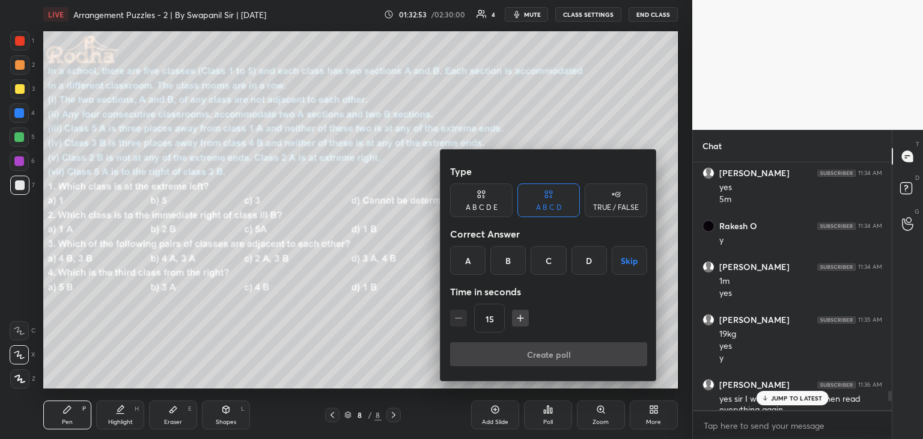
click at [548, 270] on div "C" at bounding box center [548, 260] width 35 height 29
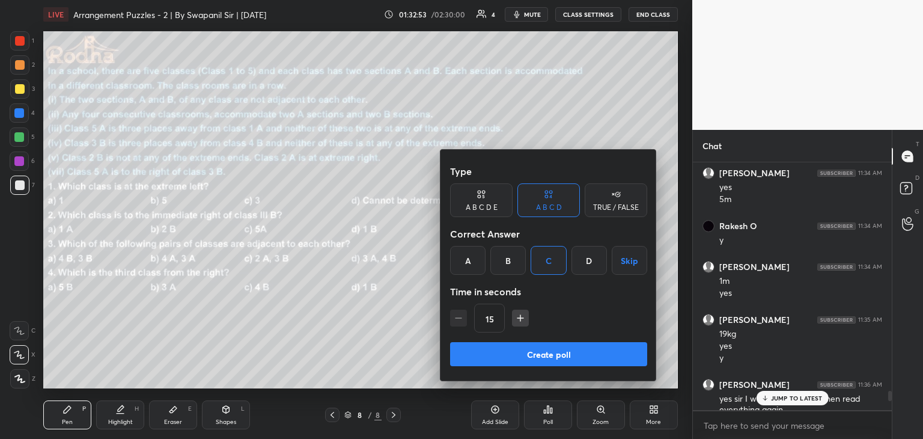
click at [534, 357] on button "Create poll" at bounding box center [548, 354] width 197 height 24
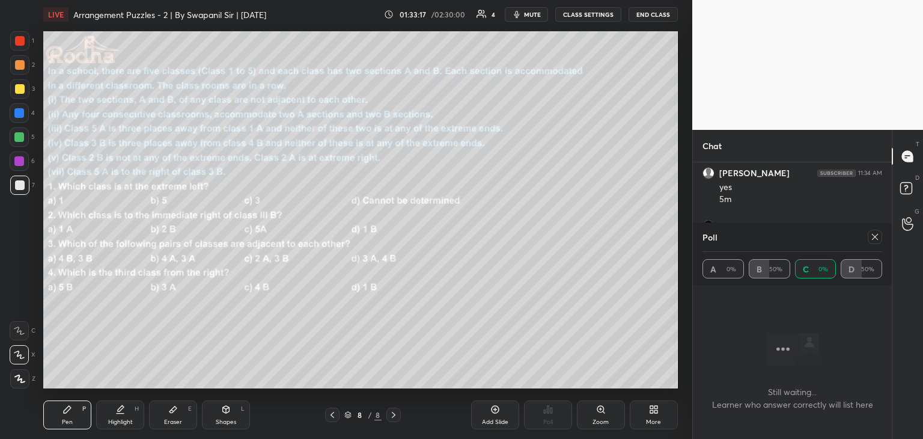
drag, startPoint x: 875, startPoint y: 237, endPoint x: 883, endPoint y: 242, distance: 9.0
click at [876, 236] on icon at bounding box center [876, 237] width 10 height 10
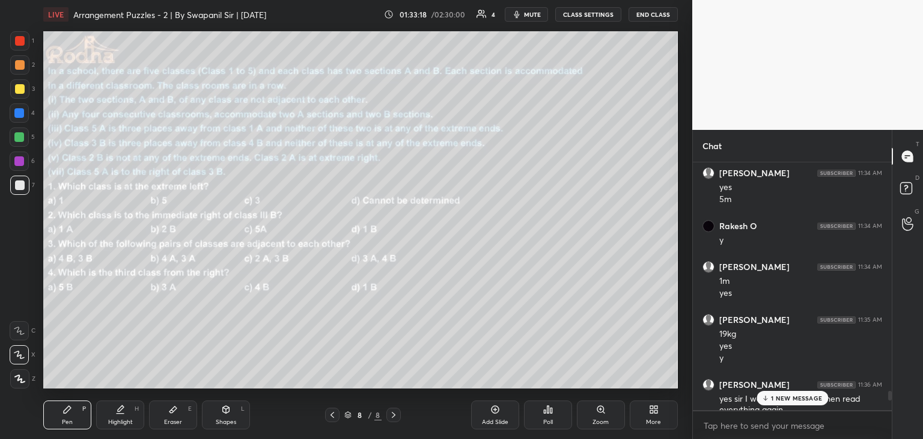
click at [788, 395] on p "1 NEW MESSAGE" at bounding box center [796, 397] width 51 height 7
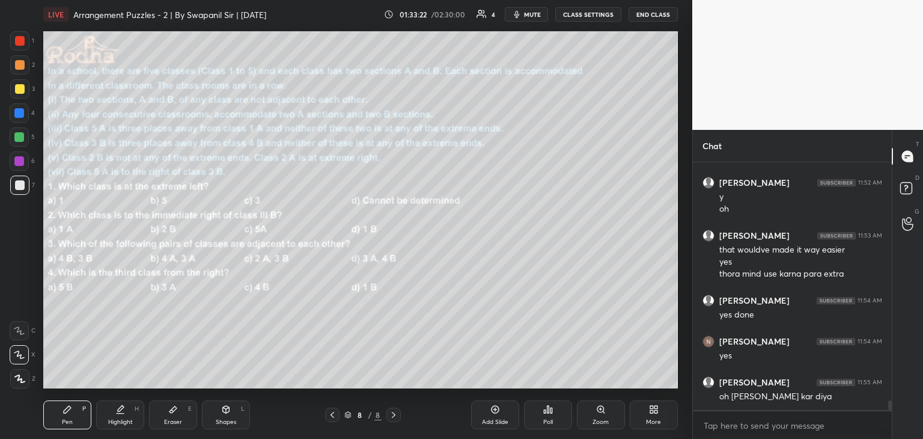
click at [395, 417] on icon at bounding box center [394, 415] width 10 height 10
click at [390, 419] on icon at bounding box center [394, 415] width 10 height 10
click at [498, 419] on div "Add Slide" at bounding box center [495, 422] width 26 height 6
click at [330, 421] on div at bounding box center [332, 415] width 14 height 14
click at [396, 417] on icon at bounding box center [394, 415] width 10 height 10
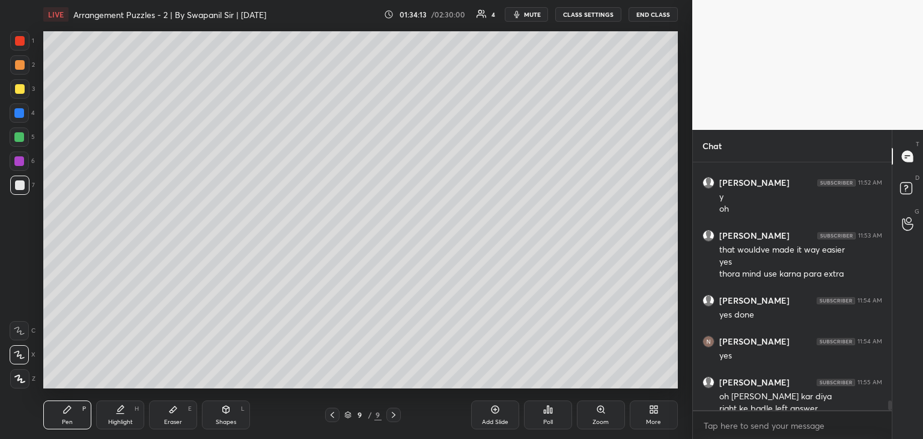
scroll to position [6006, 0]
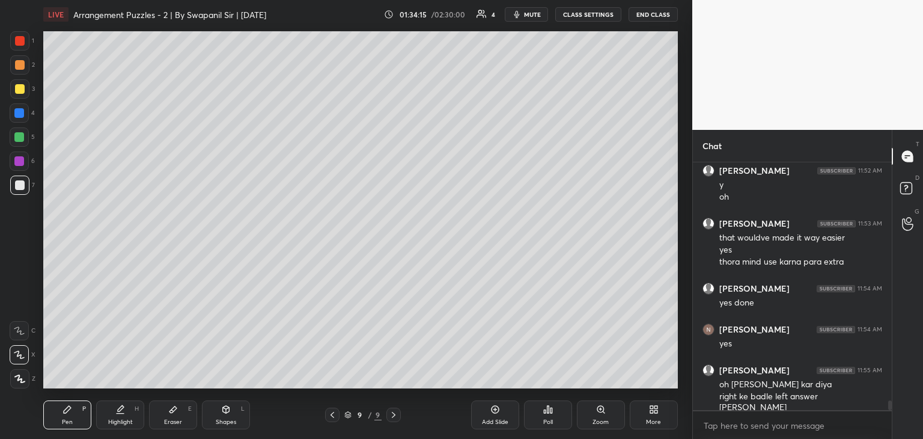
click at [652, 417] on div "More" at bounding box center [654, 414] width 48 height 29
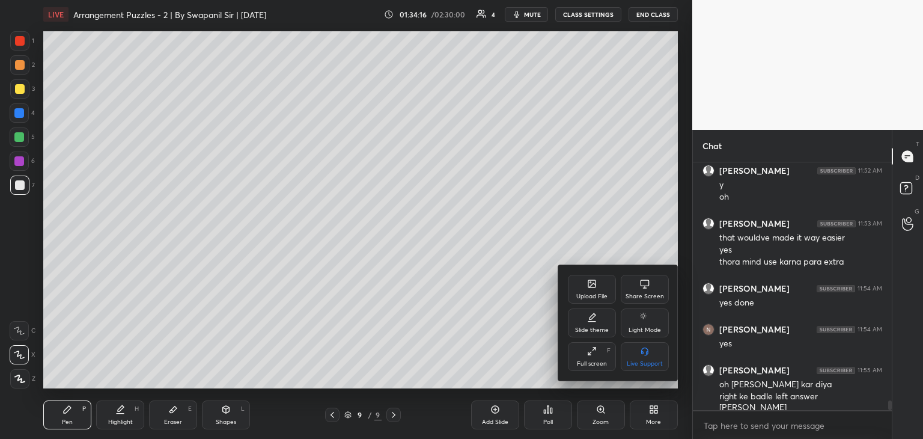
click at [593, 287] on icon at bounding box center [592, 283] width 7 height 7
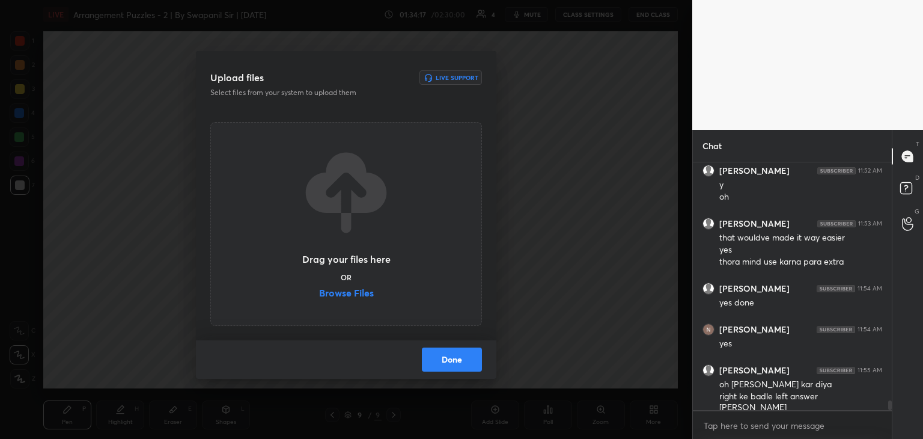
click at [344, 293] on label "Browse Files" at bounding box center [346, 294] width 55 height 13
click at [319, 293] on input "Browse Files" at bounding box center [319, 294] width 0 height 13
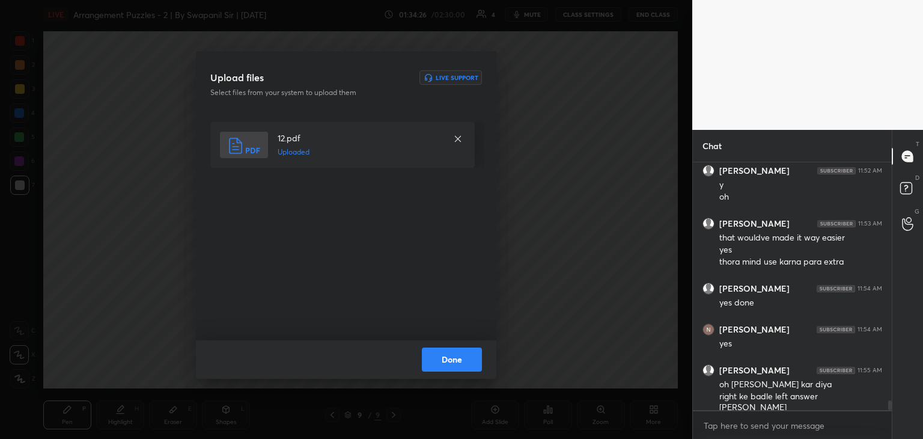
drag, startPoint x: 443, startPoint y: 359, endPoint x: 455, endPoint y: 357, distance: 11.6
click at [444, 359] on button "Done" at bounding box center [452, 359] width 60 height 24
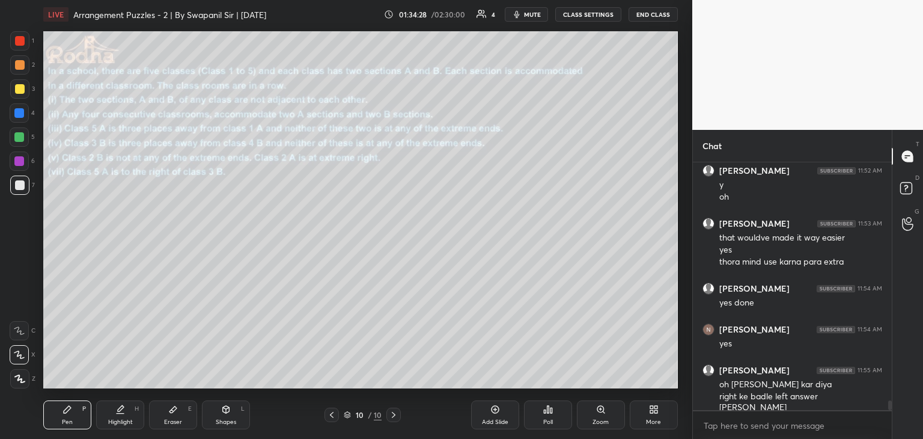
click at [329, 419] on icon at bounding box center [332, 415] width 10 height 10
click at [337, 413] on div at bounding box center [332, 415] width 14 height 14
click at [394, 416] on icon at bounding box center [394, 415] width 10 height 10
click at [394, 413] on icon at bounding box center [394, 415] width 10 height 10
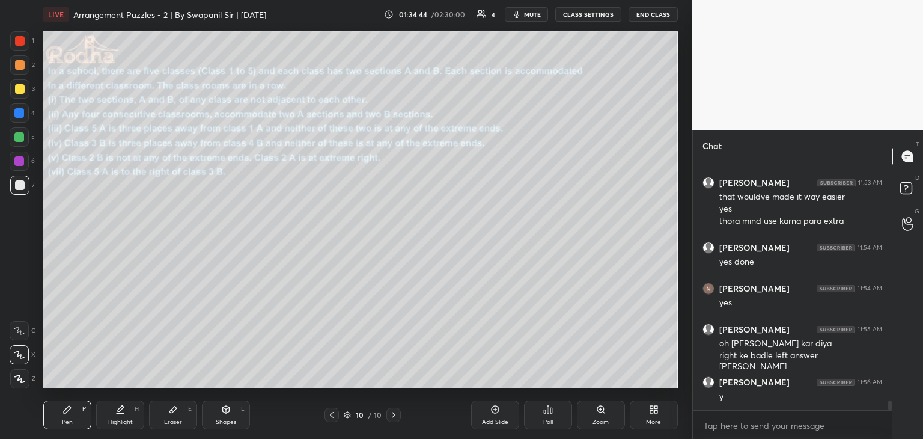
click at [337, 417] on div at bounding box center [332, 415] width 14 height 14
click at [335, 415] on icon at bounding box center [332, 415] width 10 height 10
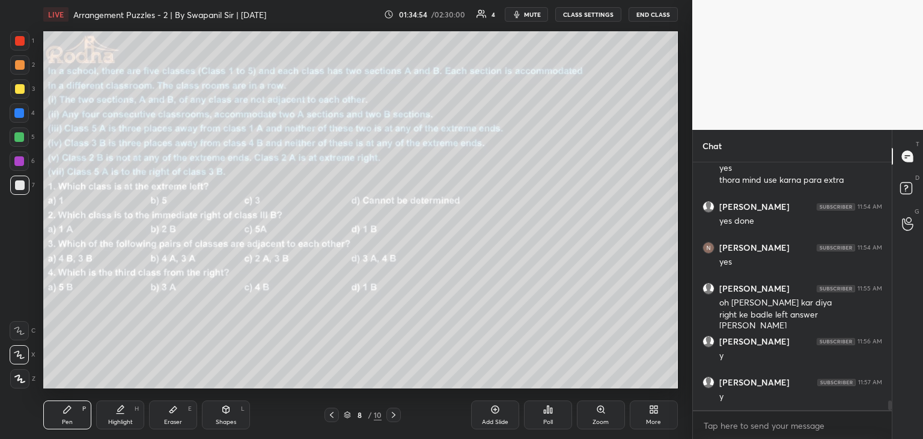
click at [393, 418] on icon at bounding box center [394, 415] width 10 height 10
click at [395, 417] on icon at bounding box center [394, 415] width 10 height 10
click at [226, 420] on div "Shapes" at bounding box center [226, 422] width 20 height 6
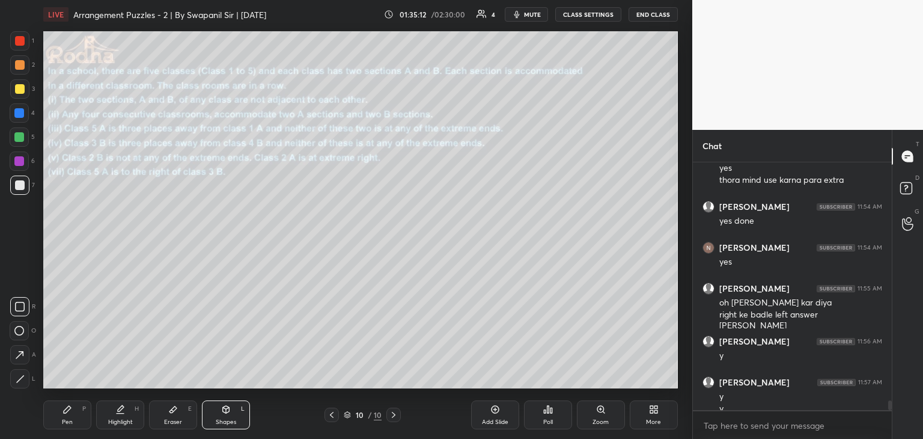
scroll to position [6100, 0]
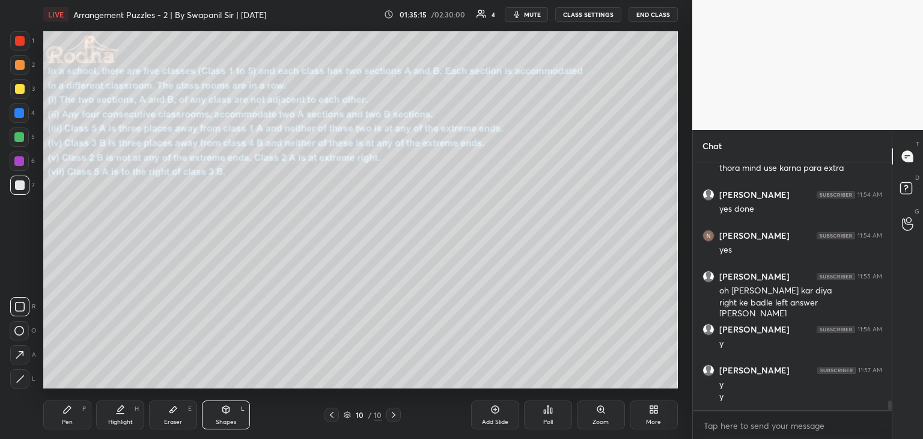
drag, startPoint x: 68, startPoint y: 414, endPoint x: 81, endPoint y: 390, distance: 27.4
click at [70, 414] on div "Pen P" at bounding box center [67, 414] width 48 height 29
click at [224, 415] on div "Shapes L" at bounding box center [226, 414] width 48 height 29
click at [17, 42] on div at bounding box center [20, 41] width 10 height 10
click at [67, 427] on div "Pen P" at bounding box center [67, 414] width 48 height 29
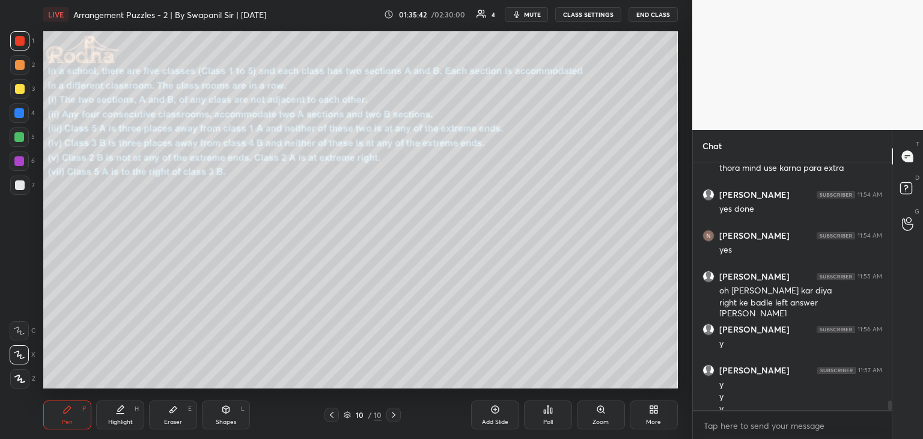
scroll to position [6112, 0]
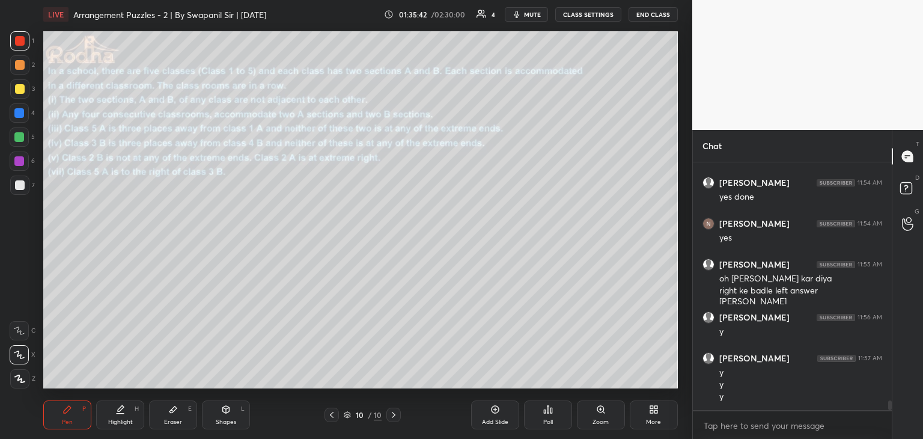
click at [236, 421] on div "Shapes L" at bounding box center [226, 414] width 48 height 29
click at [17, 378] on icon at bounding box center [20, 379] width 9 height 9
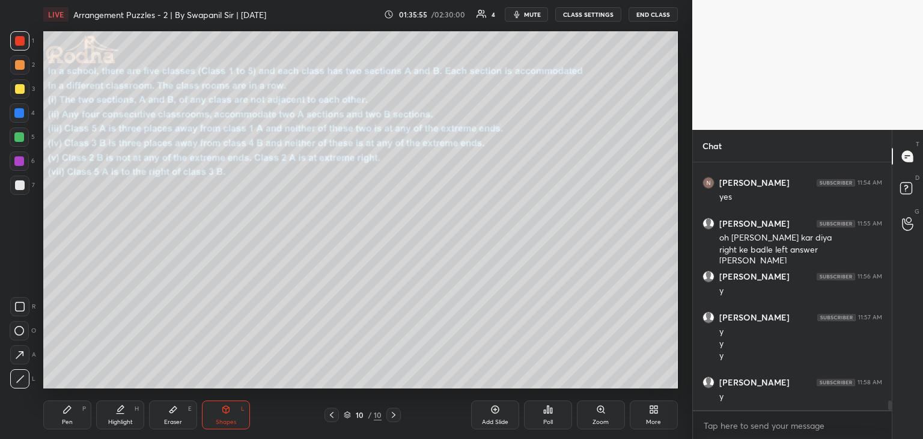
scroll to position [6194, 0]
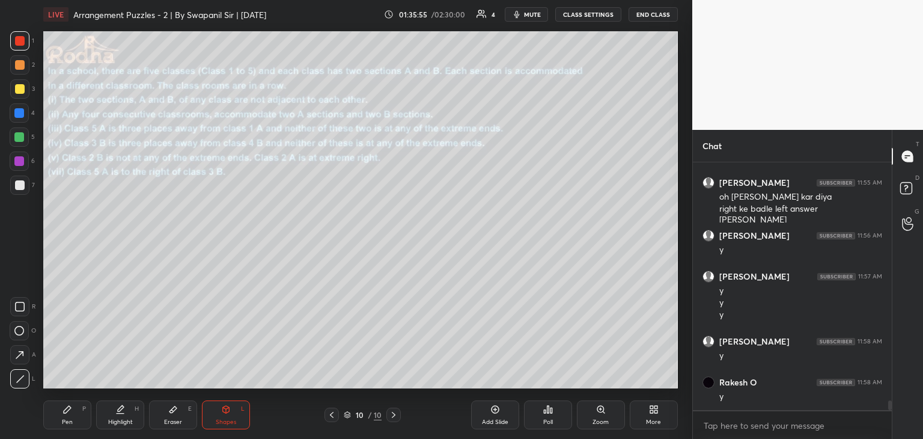
click at [63, 419] on div "Pen P" at bounding box center [67, 414] width 48 height 29
click at [17, 91] on div at bounding box center [20, 89] width 10 height 10
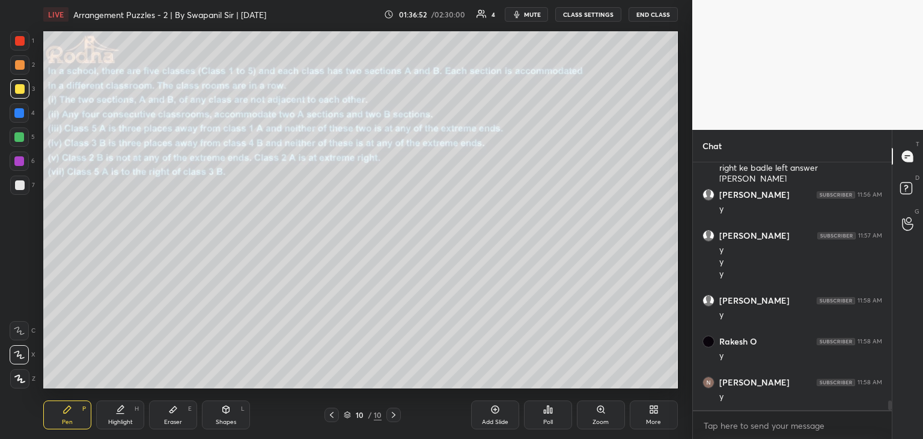
click at [19, 117] on div at bounding box center [19, 113] width 10 height 10
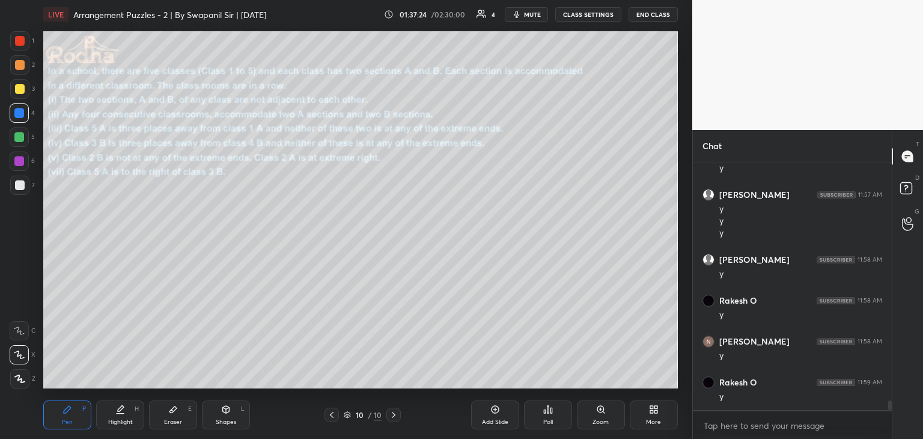
scroll to position [6287, 0]
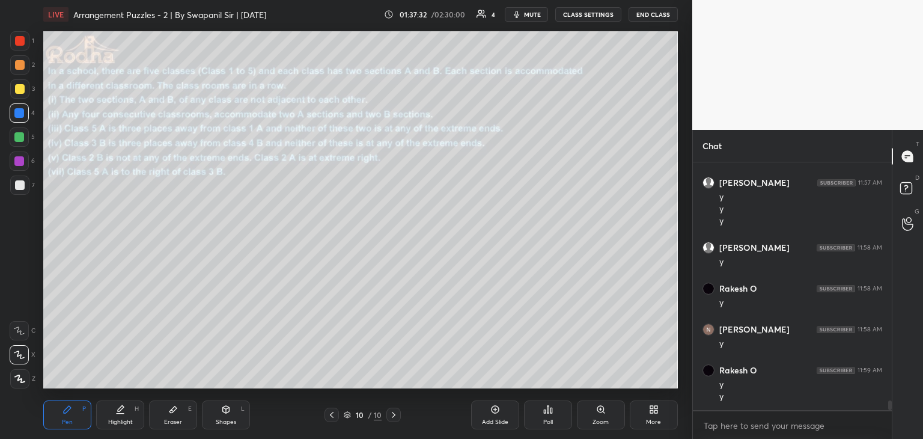
drag, startPoint x: 18, startPoint y: 90, endPoint x: 20, endPoint y: 101, distance: 11.6
click at [17, 91] on div at bounding box center [20, 89] width 10 height 10
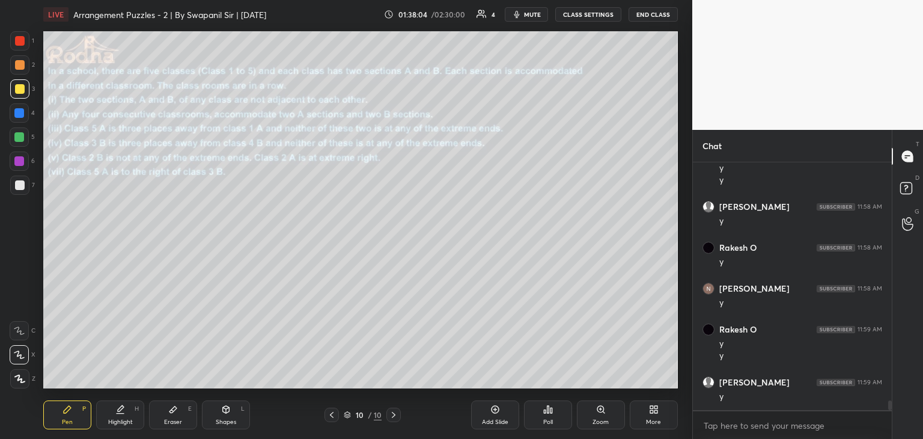
click at [16, 90] on div at bounding box center [20, 89] width 10 height 10
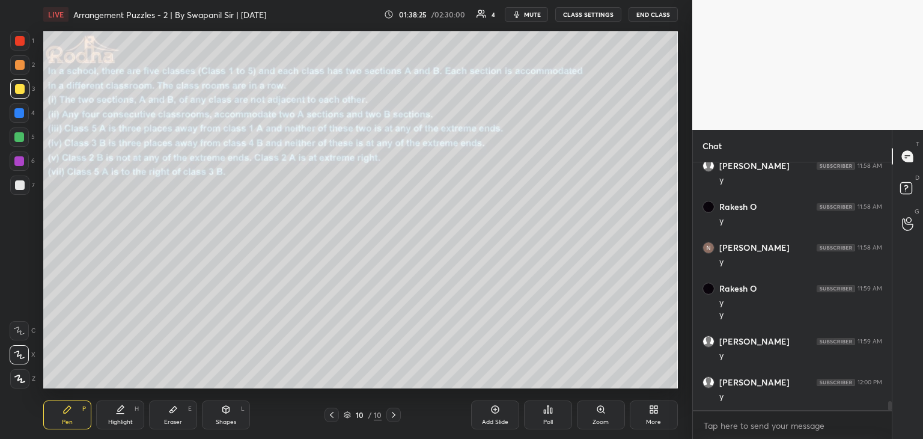
scroll to position [6410, 0]
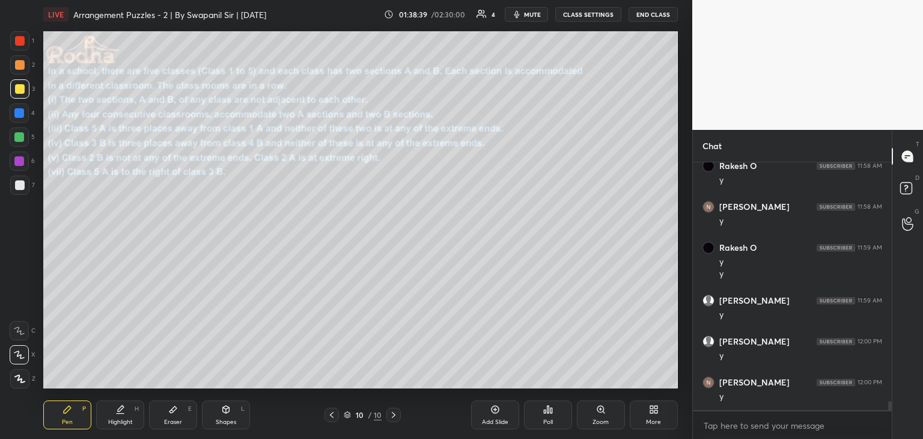
click at [19, 115] on div at bounding box center [19, 113] width 10 height 10
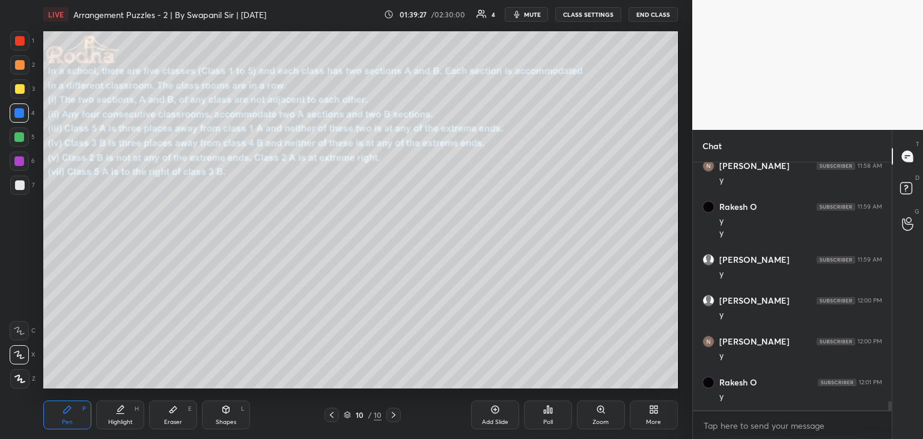
click at [227, 417] on div "Shapes L" at bounding box center [226, 414] width 48 height 29
click at [388, 415] on div at bounding box center [394, 415] width 14 height 14
drag, startPoint x: 22, startPoint y: 380, endPoint x: 43, endPoint y: 366, distance: 25.2
click at [22, 381] on icon at bounding box center [20, 379] width 9 height 9
click at [21, 159] on div at bounding box center [19, 161] width 10 height 10
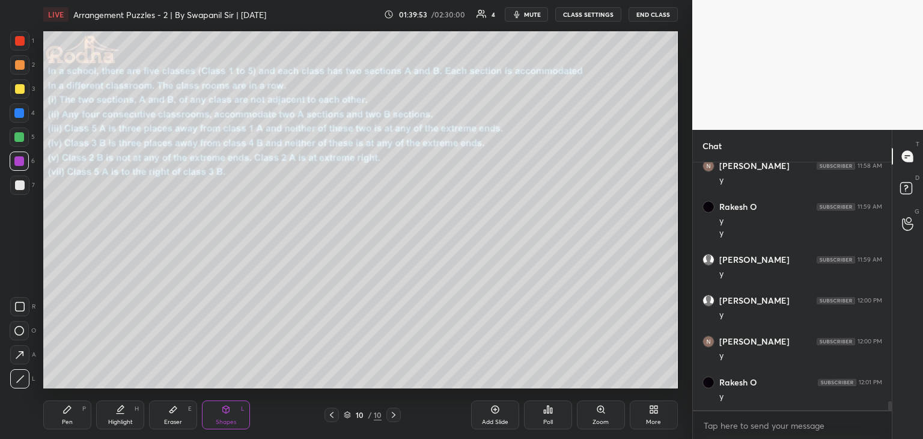
click at [64, 424] on div "Pen" at bounding box center [67, 422] width 11 height 6
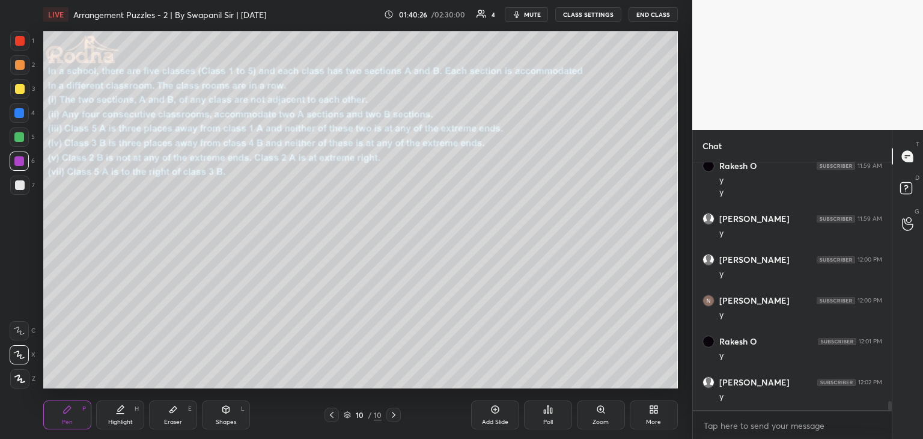
scroll to position [6533, 0]
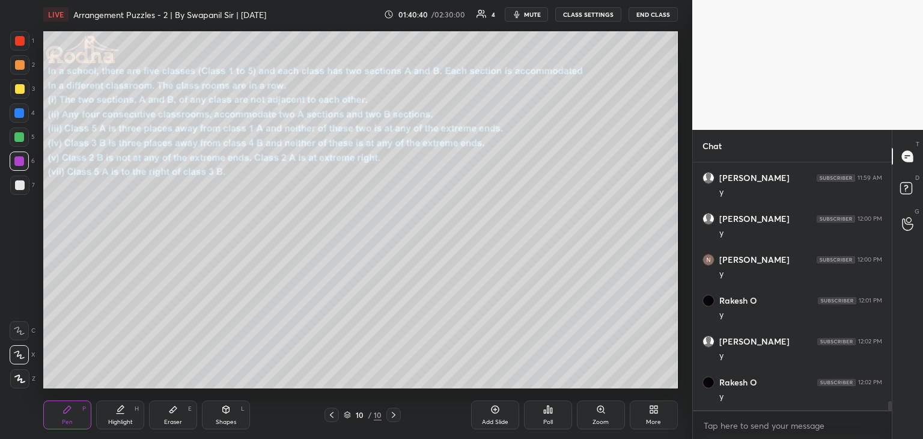
click at [14, 141] on div at bounding box center [19, 136] width 19 height 19
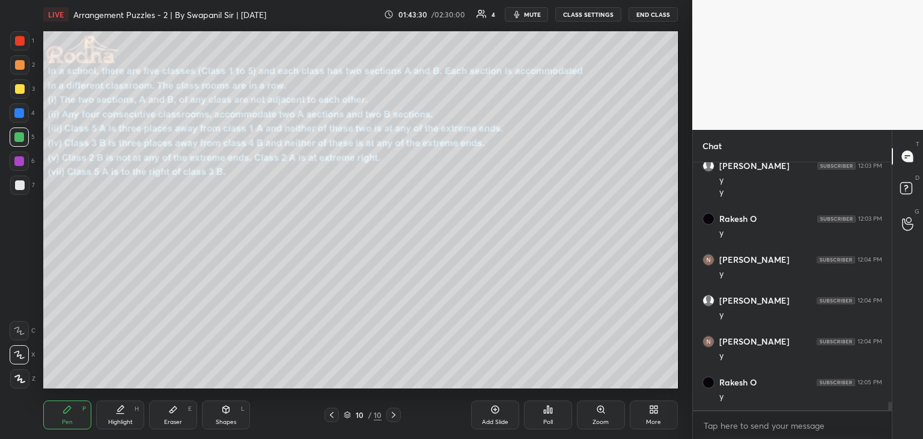
scroll to position [6831, 0]
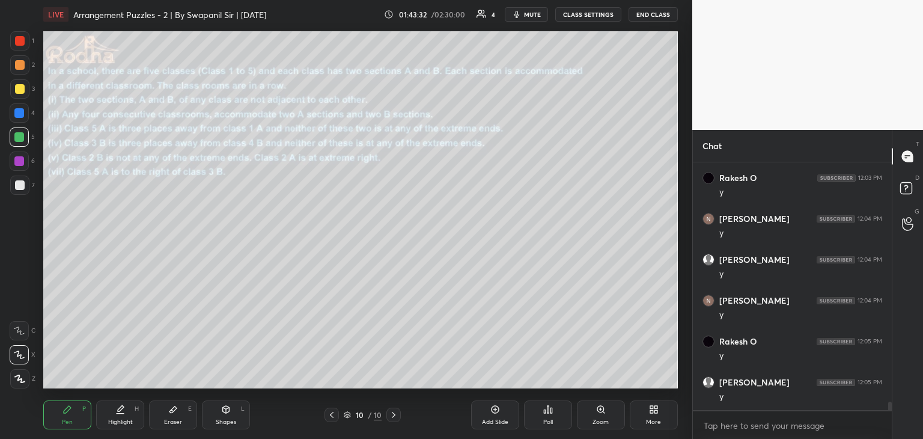
drag, startPoint x: 176, startPoint y: 418, endPoint x: 224, endPoint y: 393, distance: 54.9
click at [177, 419] on div "Eraser" at bounding box center [173, 422] width 18 height 6
click at [59, 416] on div "Pen P" at bounding box center [67, 414] width 48 height 29
click at [17, 85] on div at bounding box center [20, 89] width 10 height 10
click at [192, 424] on div "Eraser E" at bounding box center [173, 414] width 48 height 29
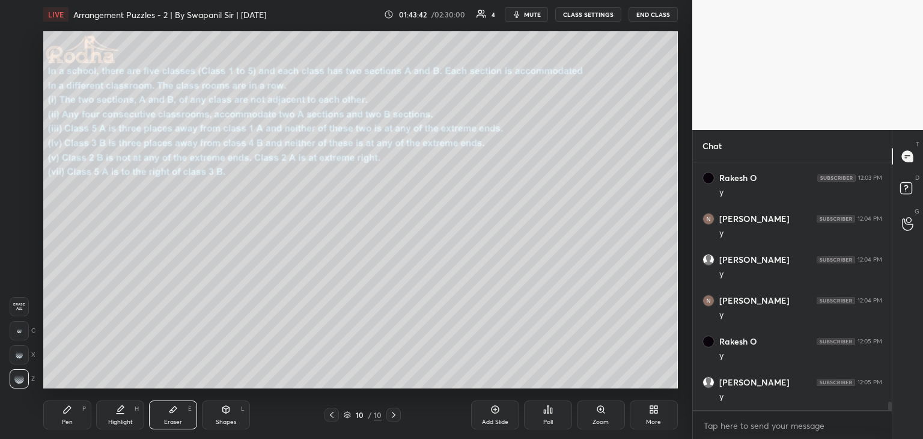
drag, startPoint x: 19, startPoint y: 329, endPoint x: 29, endPoint y: 325, distance: 10.8
click at [22, 329] on div at bounding box center [19, 330] width 19 height 19
click at [61, 420] on div "Pen P" at bounding box center [67, 414] width 48 height 29
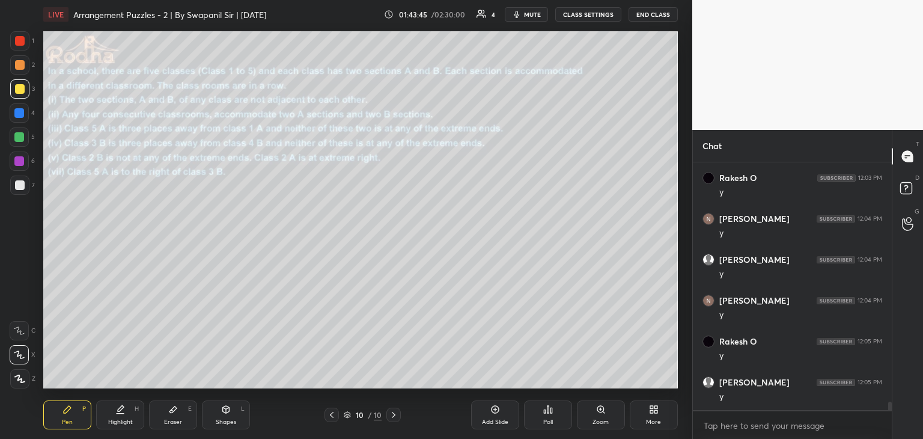
click at [49, 414] on div "Pen P" at bounding box center [67, 414] width 48 height 29
drag, startPoint x: 17, startPoint y: 140, endPoint x: 32, endPoint y: 142, distance: 15.2
click at [17, 139] on div at bounding box center [19, 137] width 10 height 10
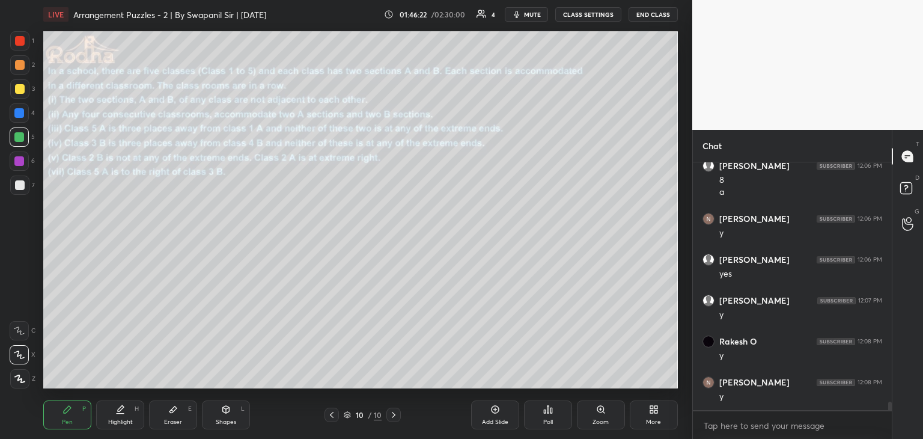
scroll to position [7129, 0]
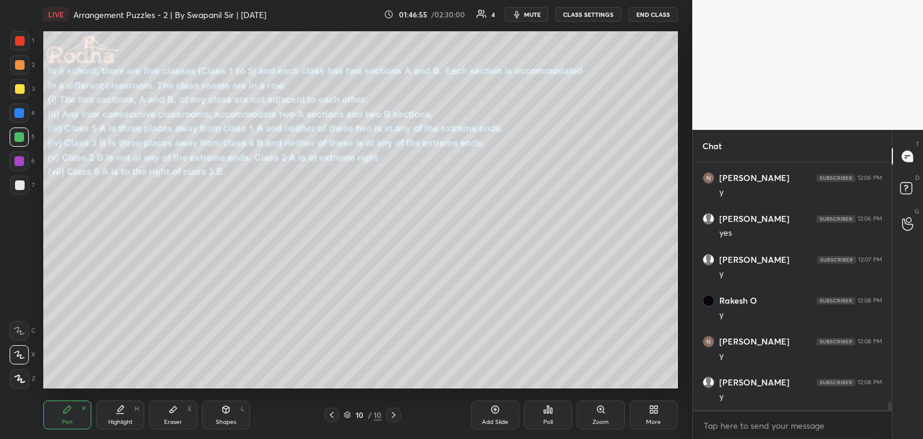
click at [171, 421] on div "Eraser" at bounding box center [173, 422] width 18 height 6
click at [53, 414] on div "Pen P" at bounding box center [67, 414] width 48 height 29
drag, startPoint x: 175, startPoint y: 412, endPoint x: 198, endPoint y: 390, distance: 31.9
click at [178, 410] on div "Eraser E" at bounding box center [173, 414] width 48 height 29
drag, startPoint x: 65, startPoint y: 419, endPoint x: 132, endPoint y: 389, distance: 73.2
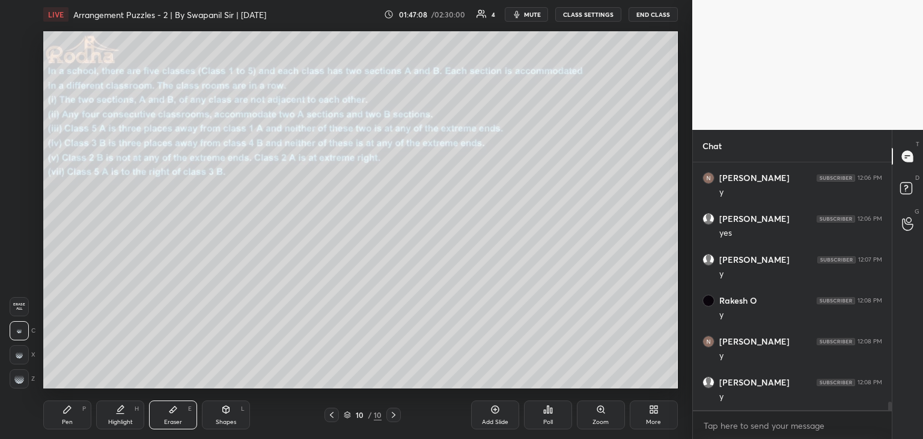
click at [67, 419] on div "Pen" at bounding box center [67, 422] width 11 height 6
click at [182, 414] on div "Eraser E" at bounding box center [173, 414] width 48 height 29
click at [21, 378] on rect at bounding box center [20, 378] width 1 height 1
click at [80, 417] on div "Pen P" at bounding box center [67, 414] width 48 height 29
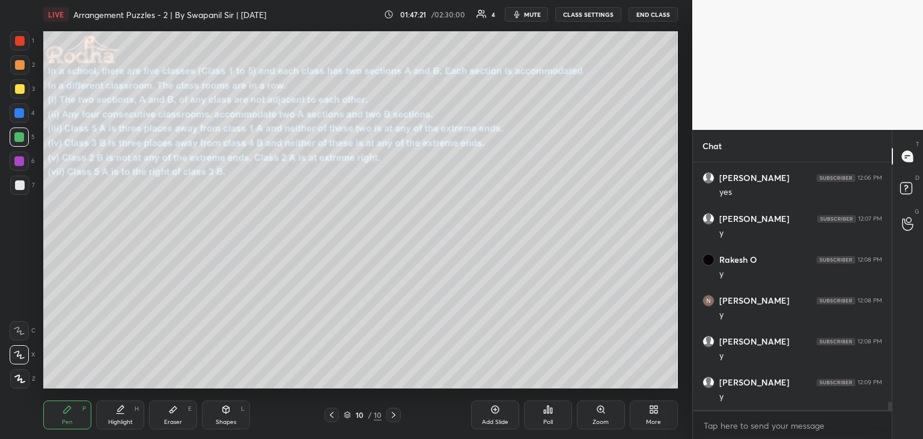
click at [168, 419] on div "Eraser" at bounding box center [173, 422] width 18 height 6
click at [84, 409] on div "Pen P" at bounding box center [67, 414] width 48 height 29
click at [179, 415] on div "Eraser E" at bounding box center [173, 414] width 48 height 29
click at [65, 412] on icon at bounding box center [67, 409] width 7 height 7
click at [188, 418] on div "Eraser E" at bounding box center [173, 414] width 48 height 29
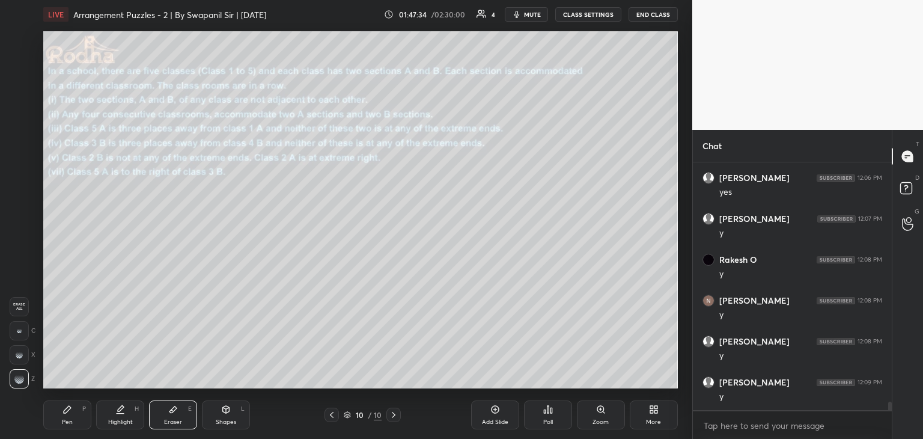
click at [72, 417] on div "Pen P" at bounding box center [67, 414] width 48 height 29
click at [154, 419] on div "Eraser E" at bounding box center [173, 414] width 48 height 29
click at [63, 416] on div "Pen P" at bounding box center [67, 414] width 48 height 29
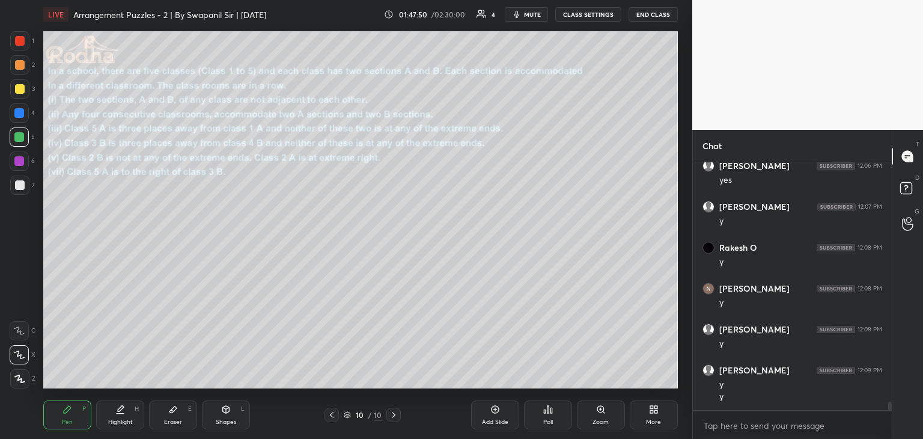
click at [173, 416] on div "Eraser E" at bounding box center [173, 414] width 48 height 29
click at [77, 412] on div "Pen P" at bounding box center [67, 414] width 48 height 29
drag, startPoint x: 171, startPoint y: 420, endPoint x: 255, endPoint y: 392, distance: 88.8
click at [171, 420] on div "Eraser" at bounding box center [173, 422] width 18 height 6
drag, startPoint x: 69, startPoint y: 414, endPoint x: 133, endPoint y: 395, distance: 66.6
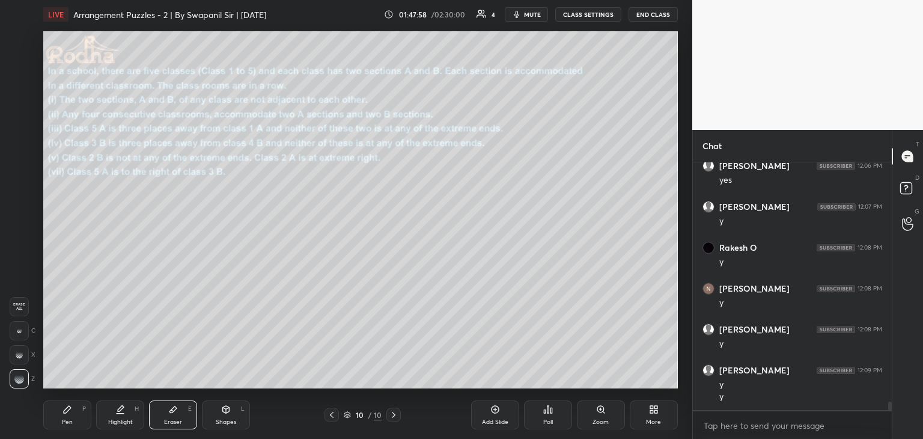
click at [72, 413] on icon at bounding box center [68, 410] width 10 height 10
click at [17, 64] on div at bounding box center [20, 65] width 10 height 10
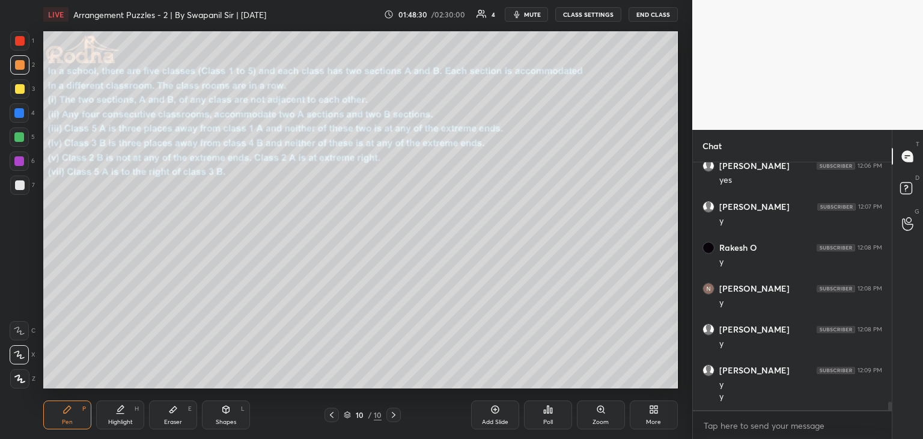
click at [176, 422] on div "Eraser" at bounding box center [173, 422] width 18 height 6
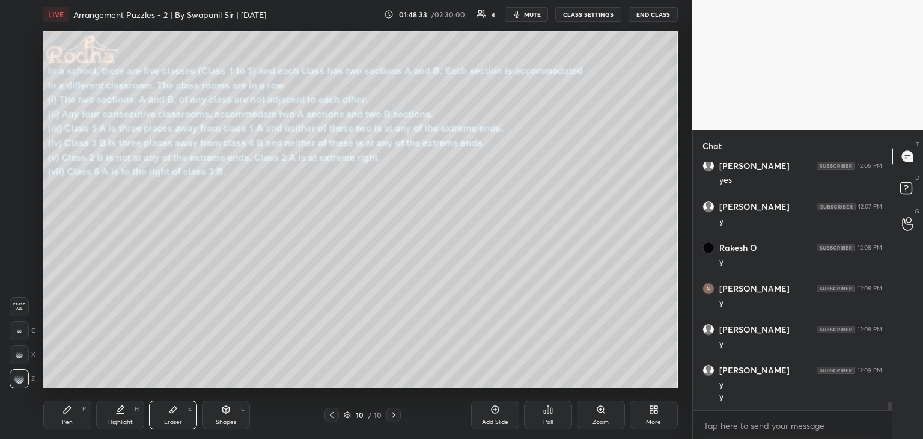
click at [73, 418] on div "Pen P" at bounding box center [67, 414] width 48 height 29
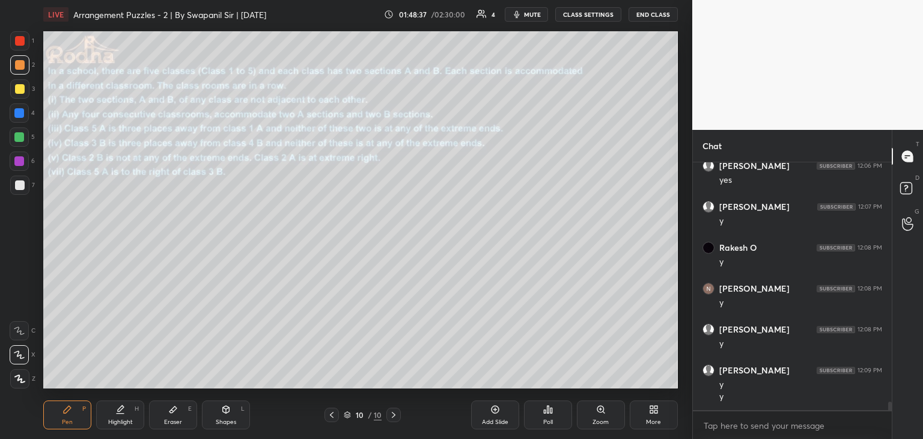
drag, startPoint x: 17, startPoint y: 356, endPoint x: 23, endPoint y: 351, distance: 7.2
click at [19, 355] on icon at bounding box center [19, 354] width 10 height 7
click at [185, 416] on div "Eraser E" at bounding box center [173, 414] width 48 height 29
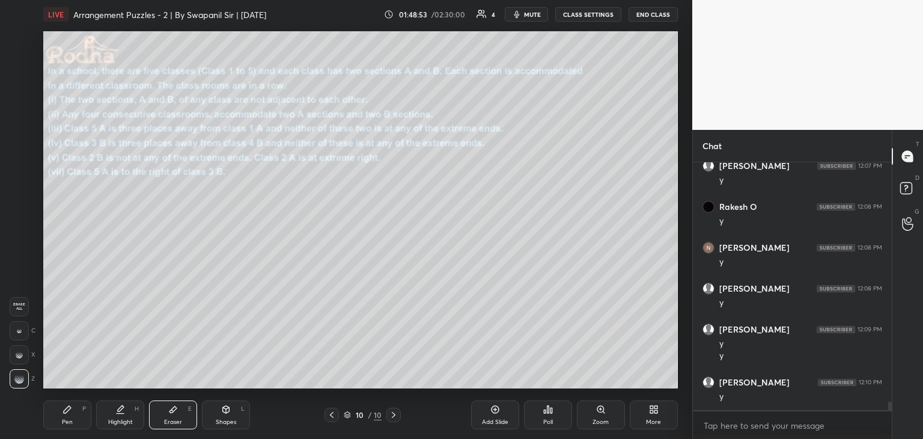
click at [70, 415] on div "Pen P" at bounding box center [67, 414] width 48 height 29
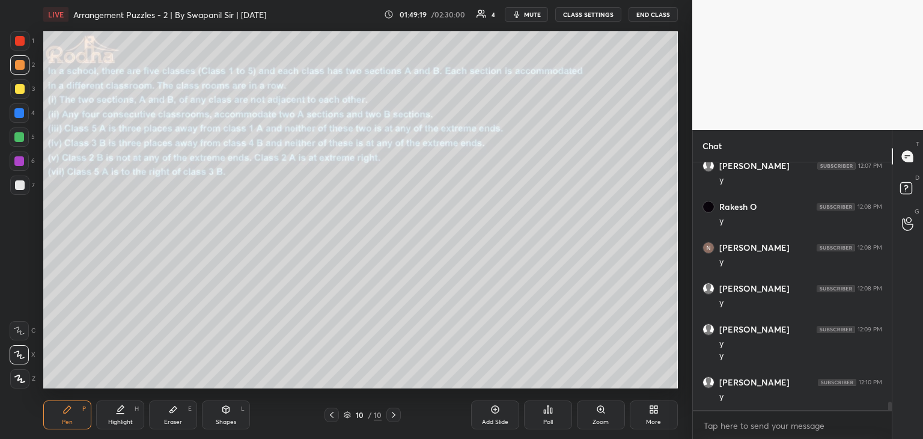
scroll to position [7264, 0]
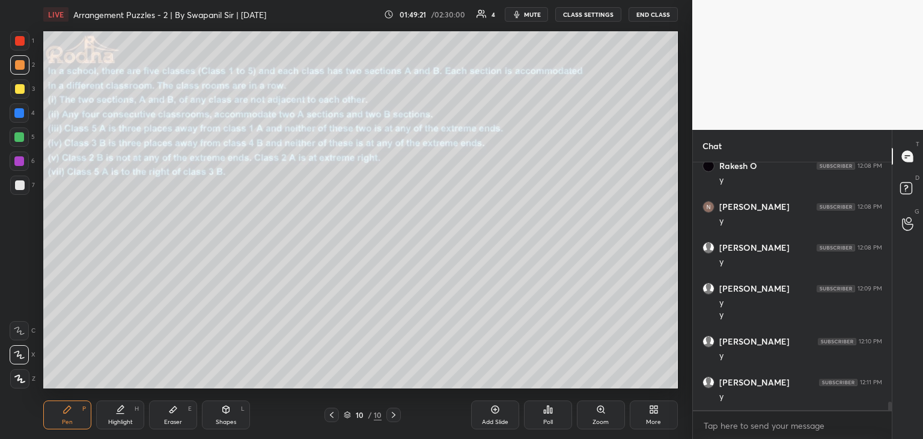
click at [171, 415] on div "Eraser E" at bounding box center [173, 414] width 48 height 29
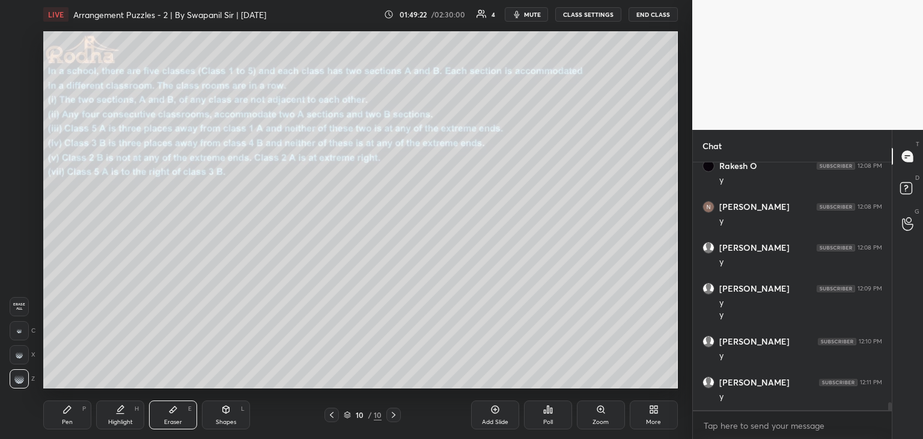
scroll to position [7305, 0]
click at [76, 412] on div "Pen P" at bounding box center [67, 414] width 48 height 29
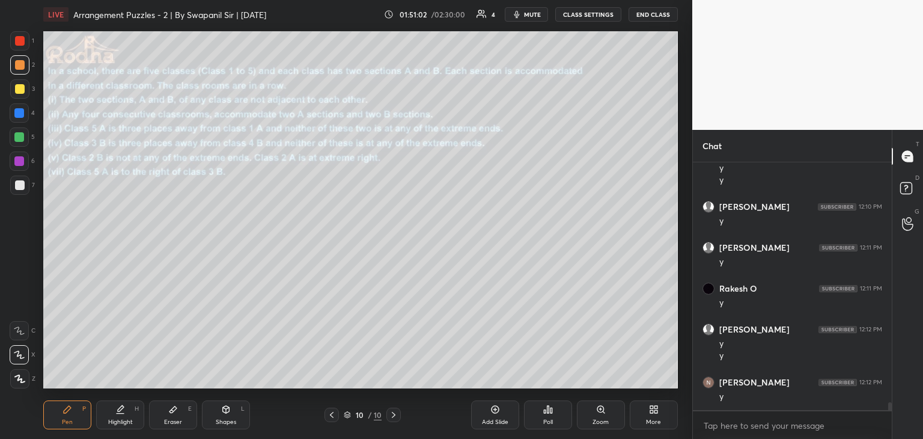
scroll to position [7439, 0]
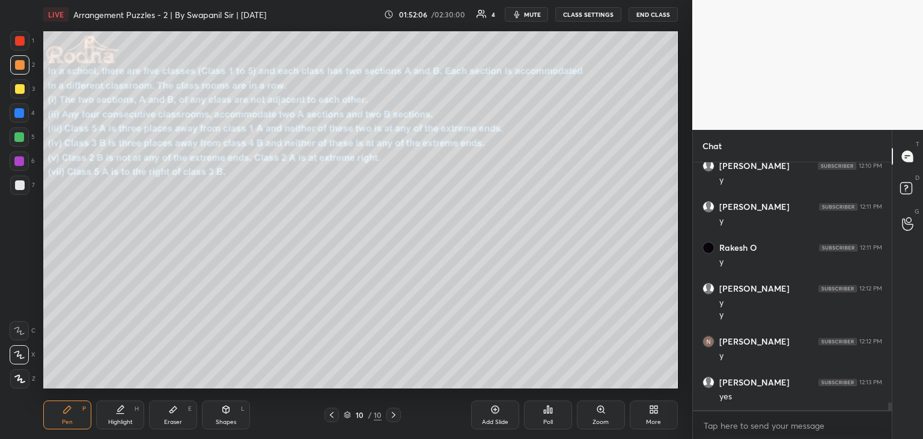
click at [18, 138] on div at bounding box center [19, 137] width 10 height 10
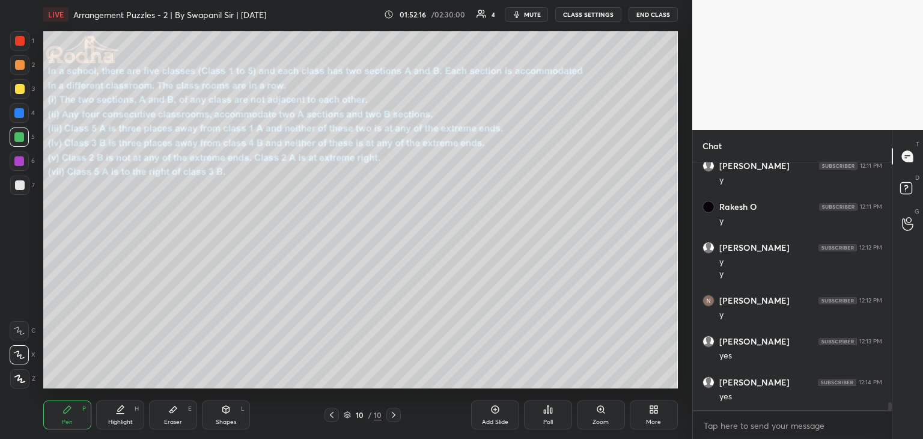
scroll to position [7521, 0]
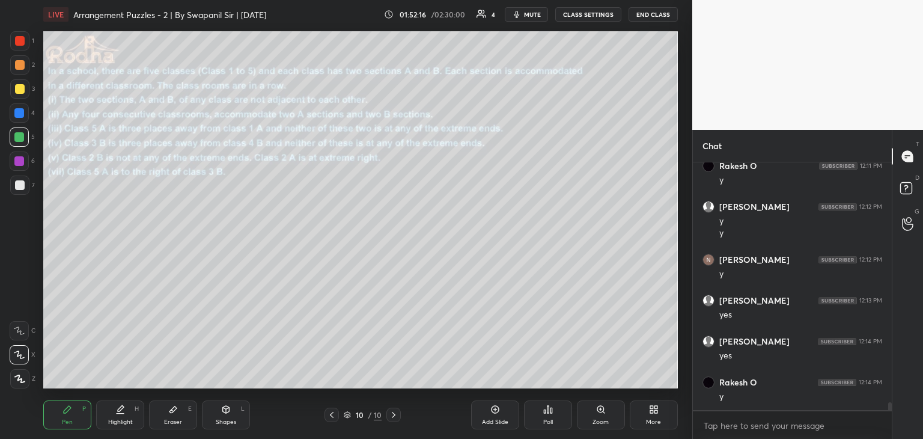
drag, startPoint x: 19, startPoint y: 136, endPoint x: 28, endPoint y: 138, distance: 9.1
click at [19, 136] on div at bounding box center [19, 137] width 10 height 10
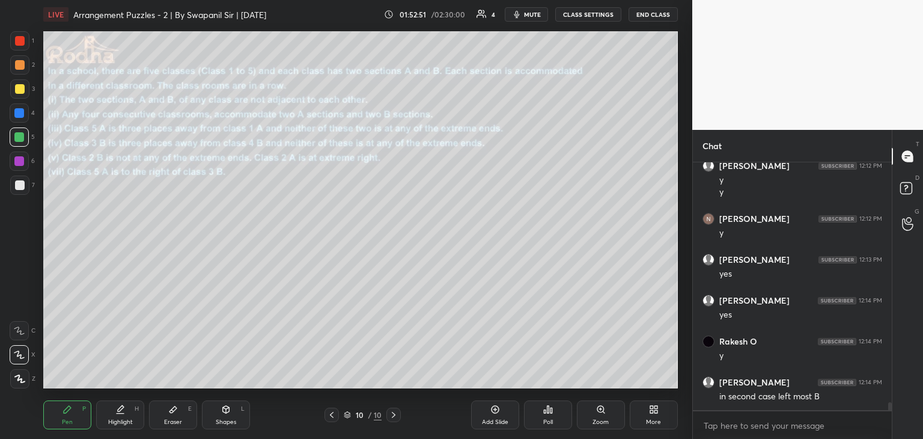
drag, startPoint x: 173, startPoint y: 412, endPoint x: 197, endPoint y: 396, distance: 29.4
click at [174, 412] on icon at bounding box center [173, 410] width 10 height 10
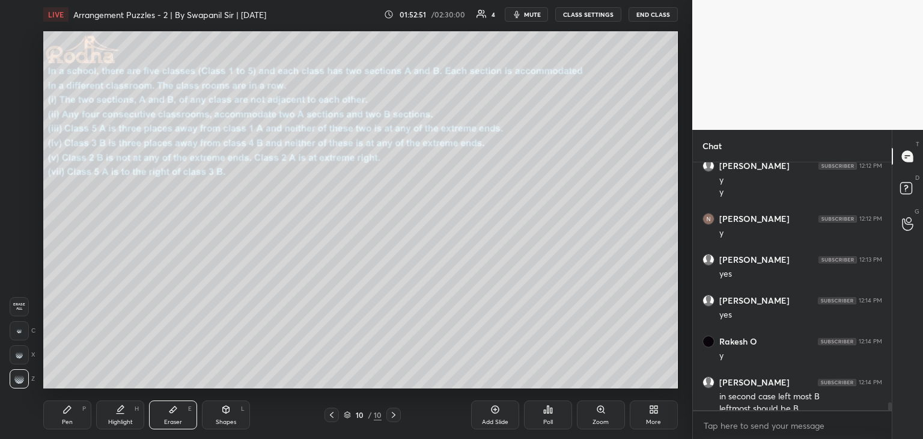
scroll to position [7574, 0]
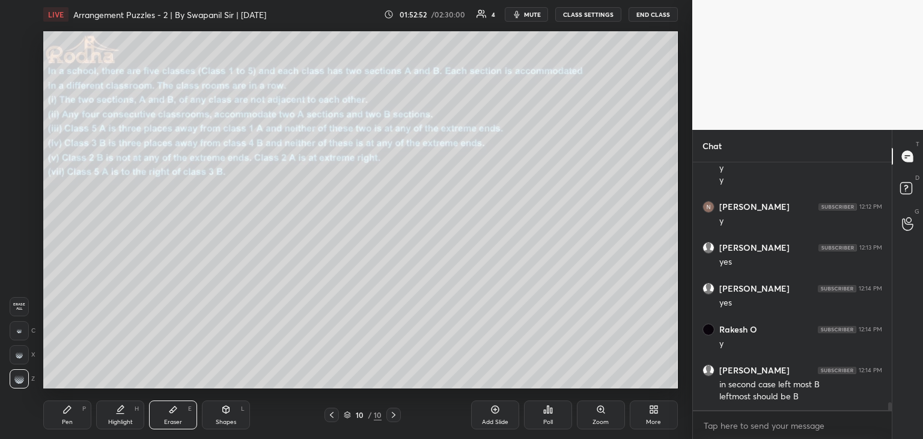
drag, startPoint x: 60, startPoint y: 420, endPoint x: 127, endPoint y: 390, distance: 73.7
click at [63, 419] on div "Pen P" at bounding box center [67, 414] width 48 height 29
click at [179, 413] on div "Eraser E" at bounding box center [173, 414] width 48 height 29
click at [72, 407] on icon at bounding box center [68, 410] width 10 height 10
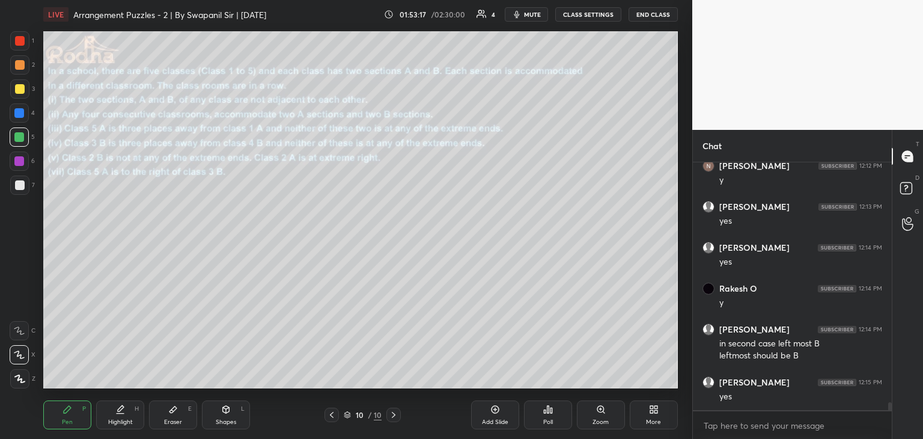
click at [19, 188] on div at bounding box center [20, 185] width 10 height 10
click at [174, 419] on div "Eraser" at bounding box center [173, 422] width 18 height 6
click at [69, 419] on div "Pen" at bounding box center [67, 422] width 11 height 6
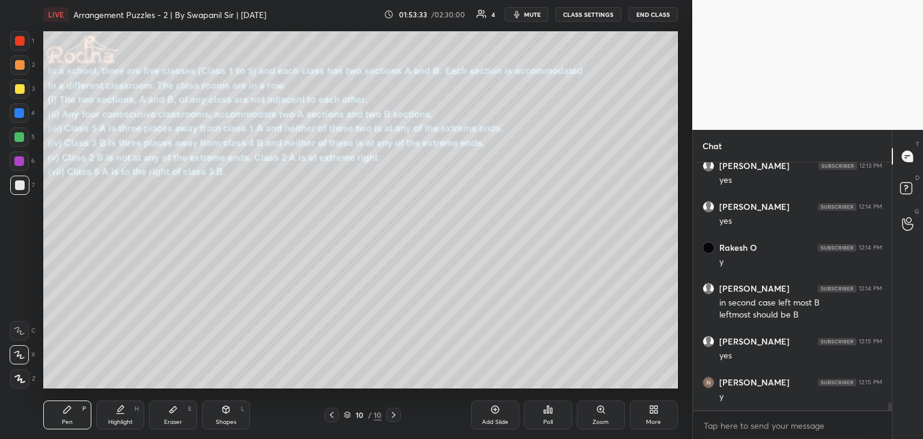
scroll to position [7697, 0]
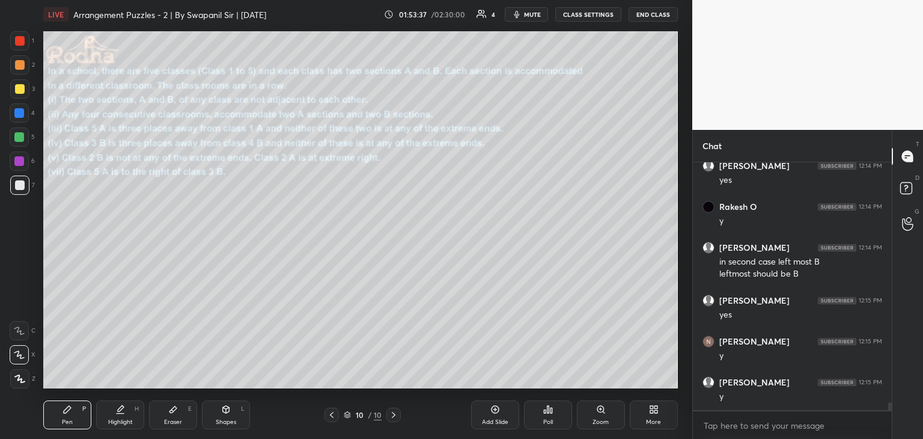
drag, startPoint x: 180, startPoint y: 420, endPoint x: 201, endPoint y: 410, distance: 23.7
click at [181, 419] on div "Eraser" at bounding box center [173, 422] width 18 height 6
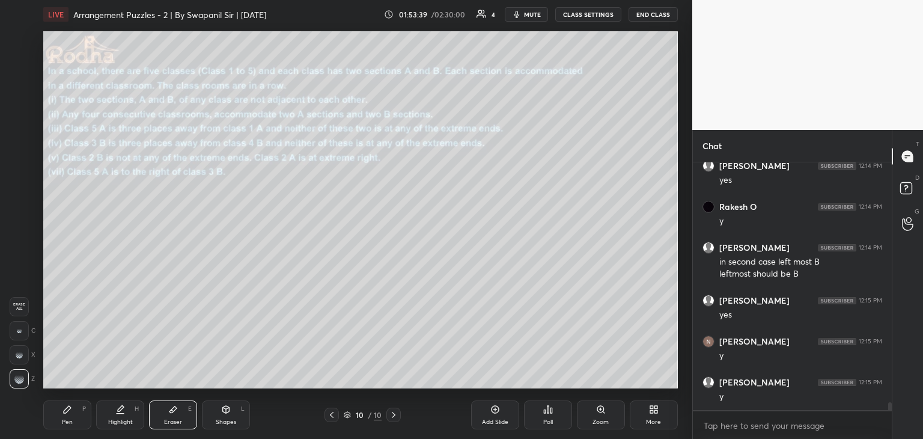
click at [61, 415] on div "Pen P" at bounding box center [67, 414] width 48 height 29
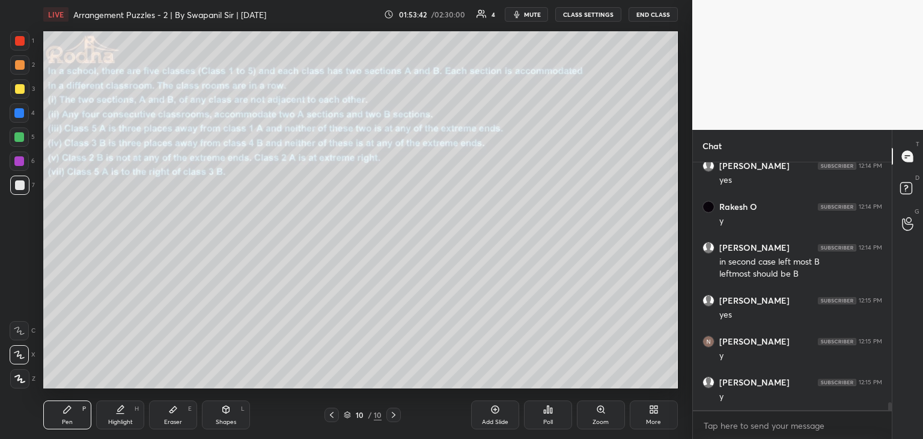
click at [185, 416] on div "Eraser E" at bounding box center [173, 414] width 48 height 29
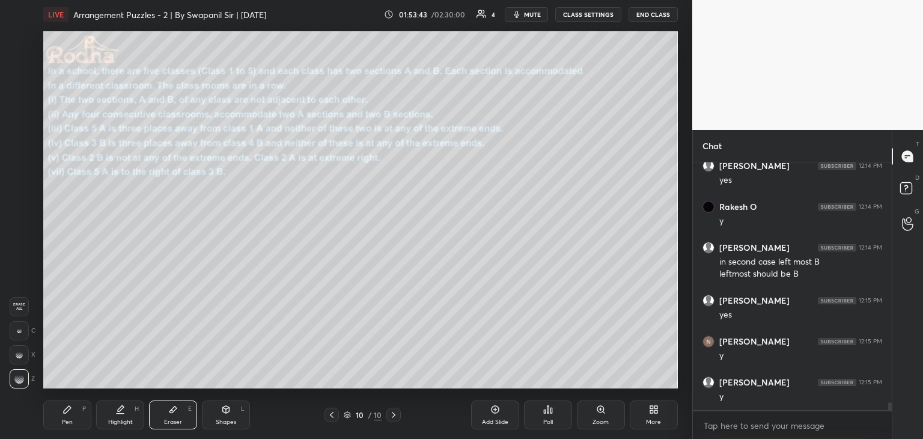
click at [66, 417] on div "Pen P" at bounding box center [67, 414] width 48 height 29
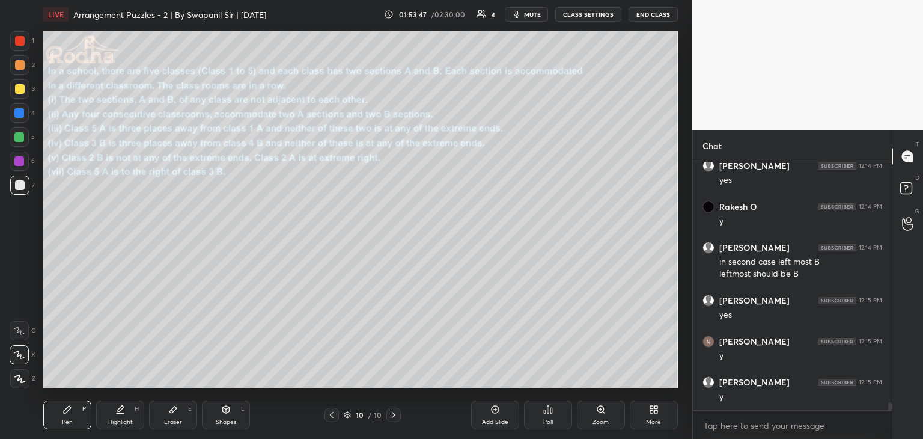
click at [174, 420] on div "Eraser" at bounding box center [173, 422] width 18 height 6
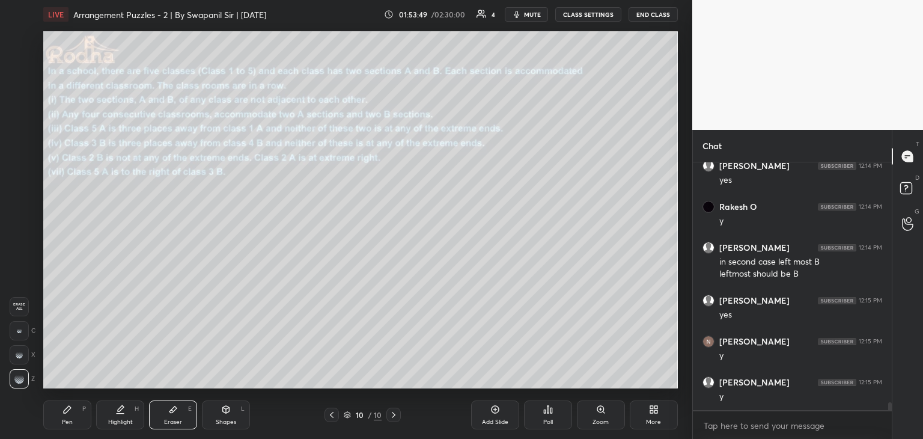
click at [55, 417] on div "Pen P" at bounding box center [67, 414] width 48 height 29
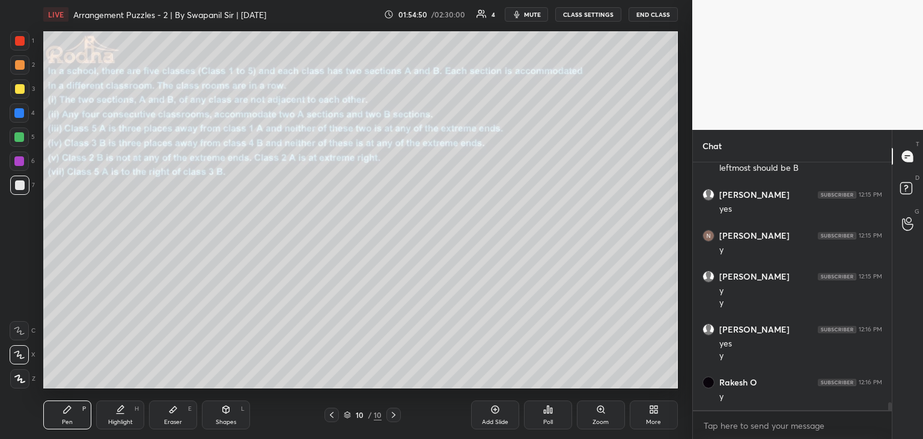
scroll to position [7843, 0]
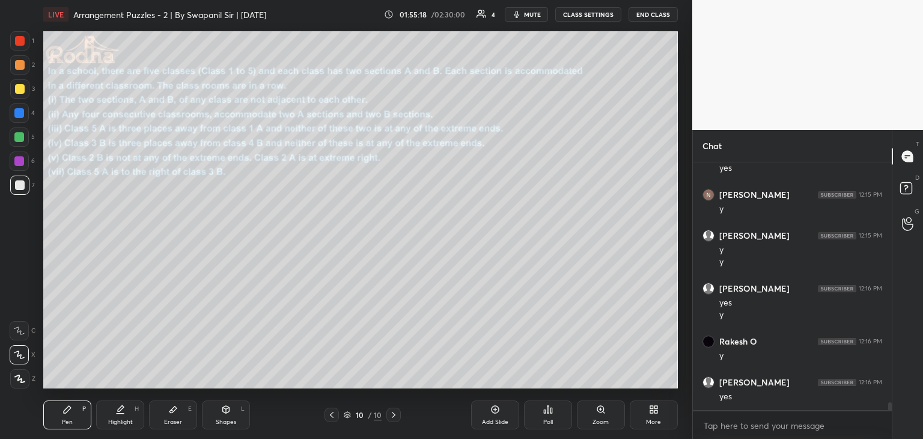
click at [331, 414] on icon at bounding box center [332, 415] width 10 height 10
click at [332, 413] on icon at bounding box center [332, 415] width 4 height 6
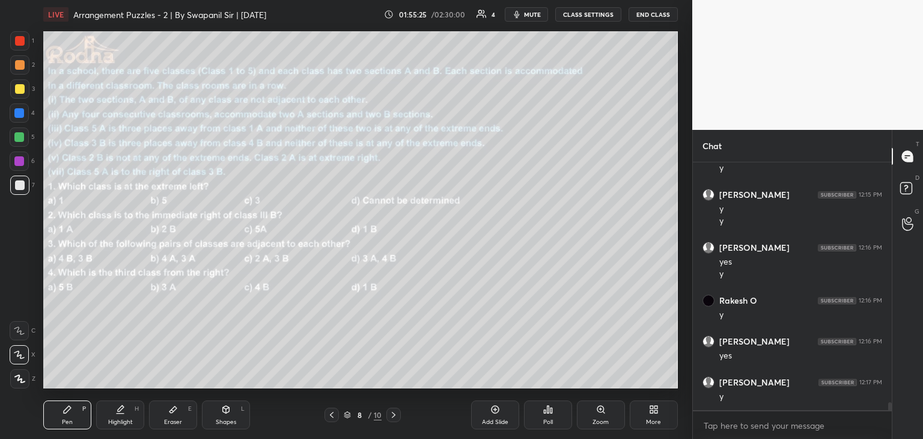
click at [390, 415] on icon at bounding box center [394, 415] width 10 height 10
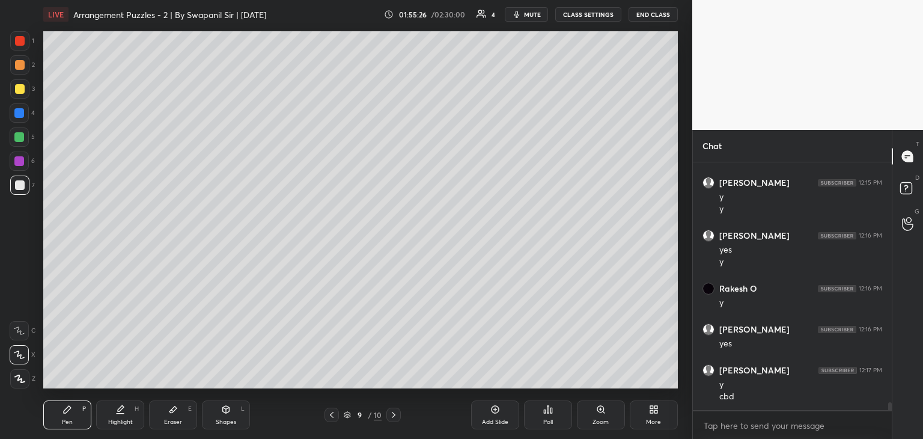
click at [390, 415] on icon at bounding box center [394, 415] width 10 height 10
click at [333, 418] on icon at bounding box center [332, 415] width 10 height 10
click at [334, 417] on icon at bounding box center [332, 415] width 10 height 10
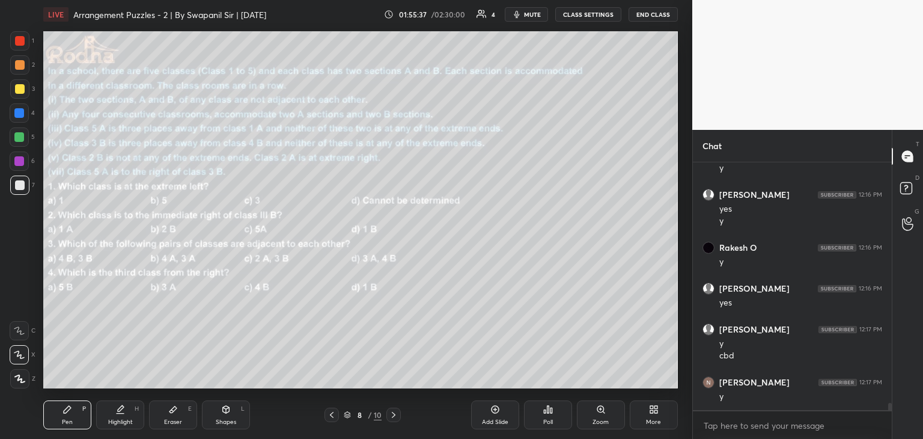
click at [394, 414] on icon at bounding box center [394, 415] width 4 height 6
click at [394, 415] on icon at bounding box center [394, 415] width 4 height 6
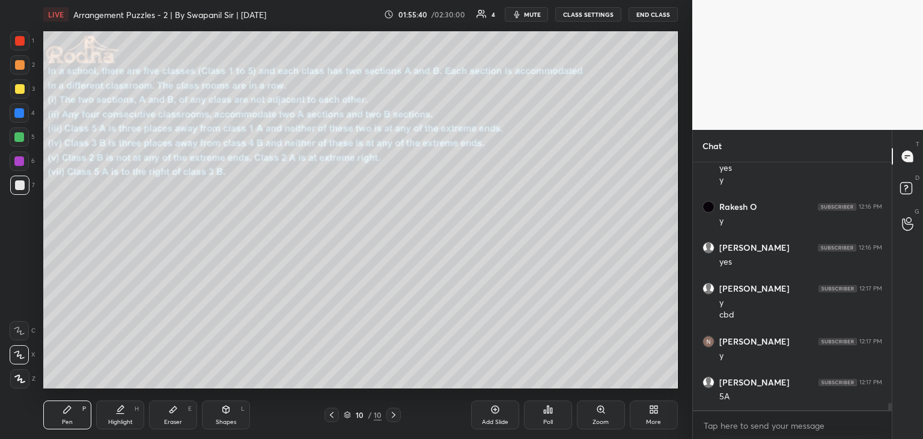
click at [332, 414] on icon at bounding box center [332, 415] width 10 height 10
click at [334, 413] on icon at bounding box center [332, 415] width 10 height 10
click at [387, 412] on div at bounding box center [394, 415] width 14 height 14
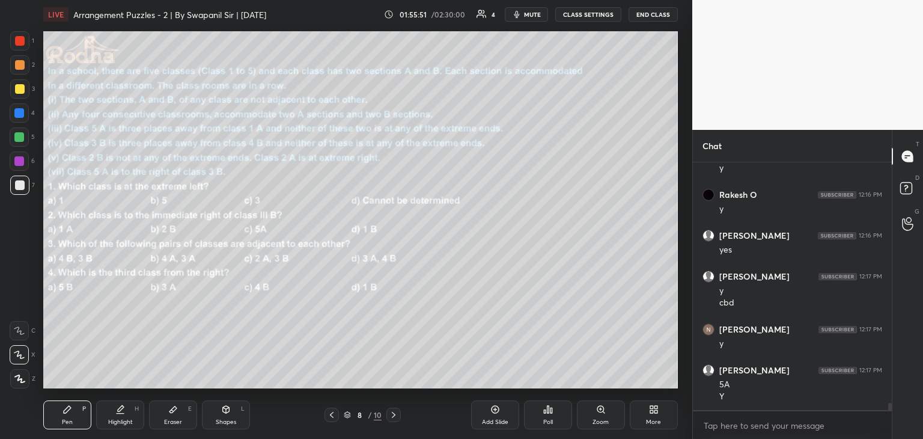
scroll to position [8002, 0]
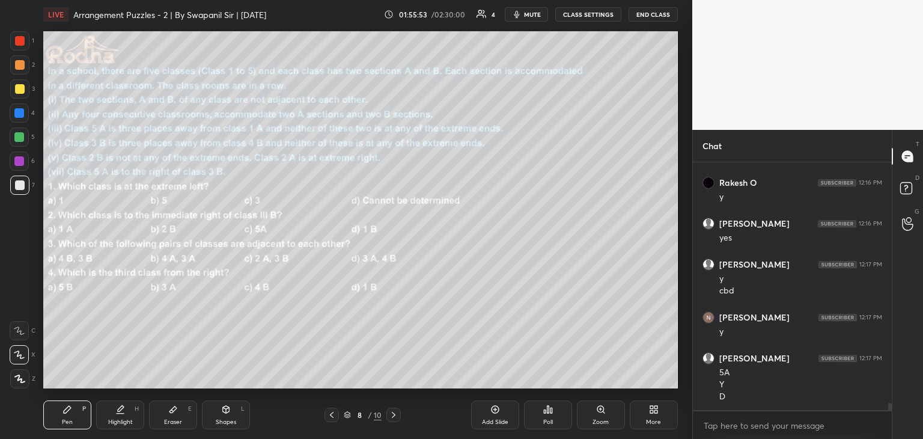
click at [394, 419] on icon at bounding box center [394, 415] width 10 height 10
click at [394, 420] on div at bounding box center [394, 415] width 14 height 14
click at [331, 415] on icon at bounding box center [332, 415] width 10 height 10
click at [333, 415] on icon at bounding box center [332, 415] width 10 height 10
click at [392, 412] on icon at bounding box center [394, 415] width 10 height 10
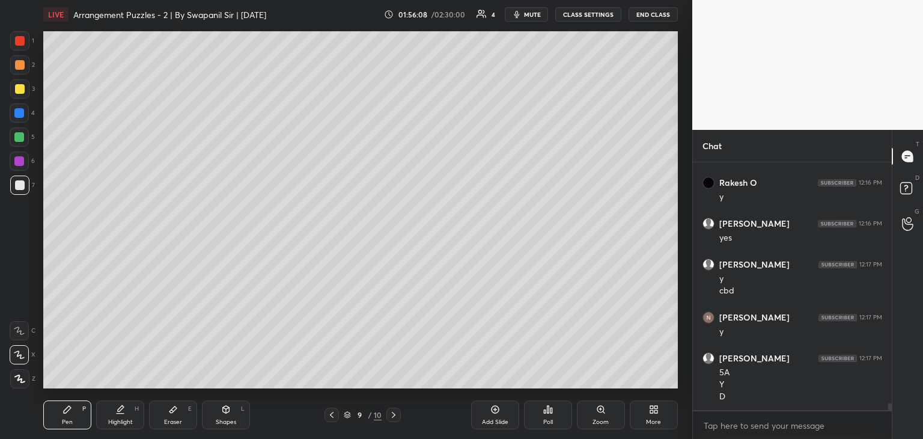
click at [393, 414] on icon at bounding box center [394, 415] width 10 height 10
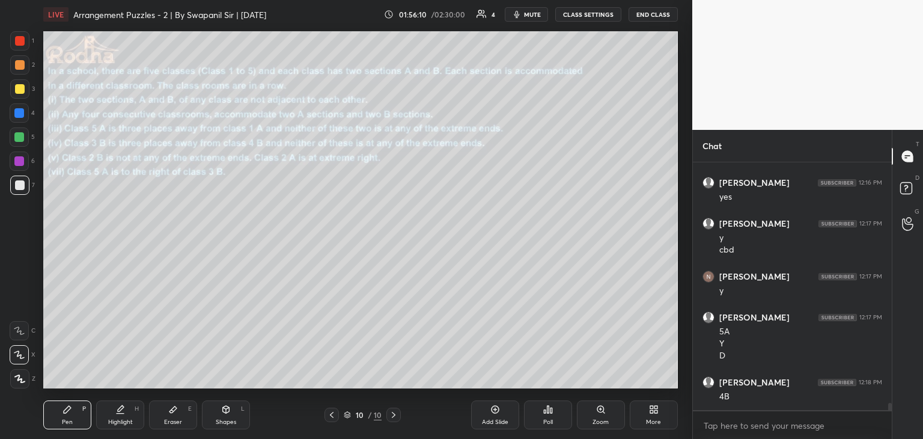
click at [329, 418] on icon at bounding box center [332, 415] width 10 height 10
click at [332, 418] on icon at bounding box center [332, 415] width 10 height 10
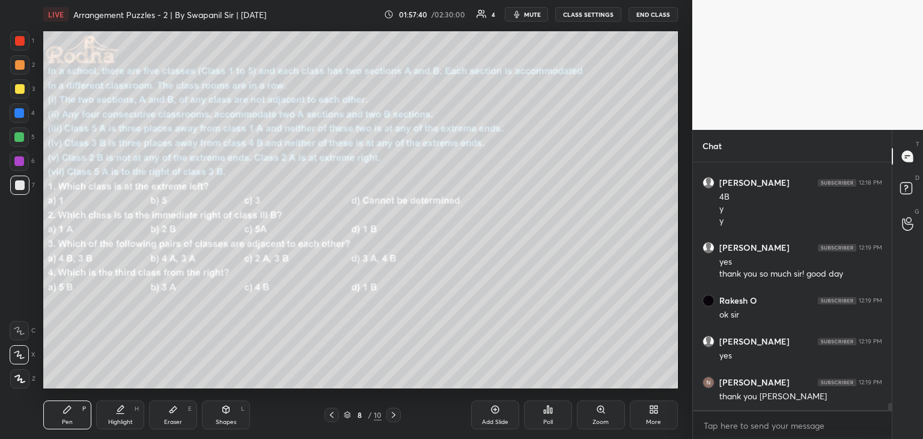
scroll to position [8283, 0]
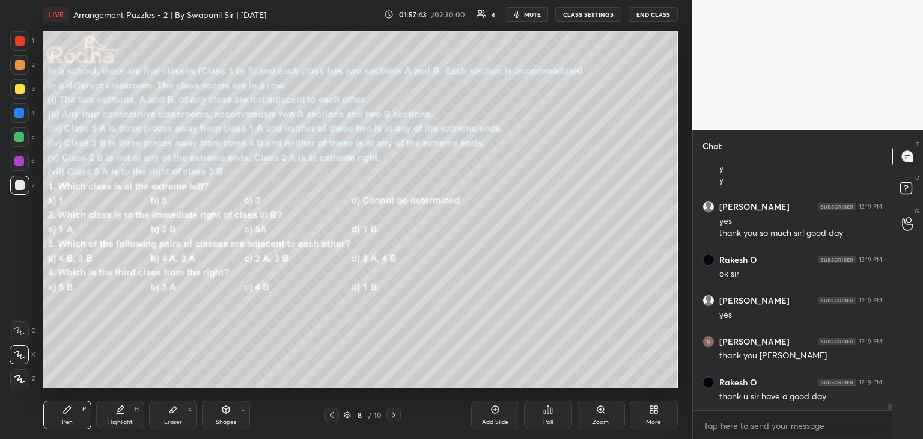
click at [657, 17] on button "END CLASS" at bounding box center [653, 14] width 49 height 14
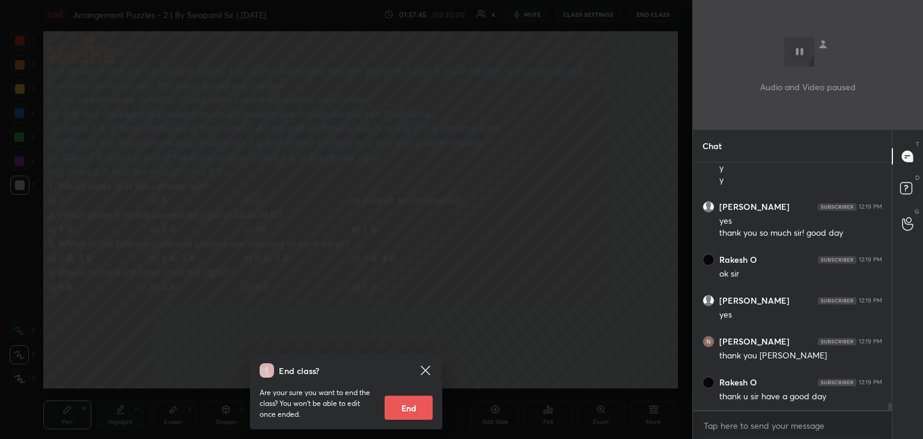
click at [409, 412] on button "End" at bounding box center [409, 408] width 48 height 24
type textarea "x"
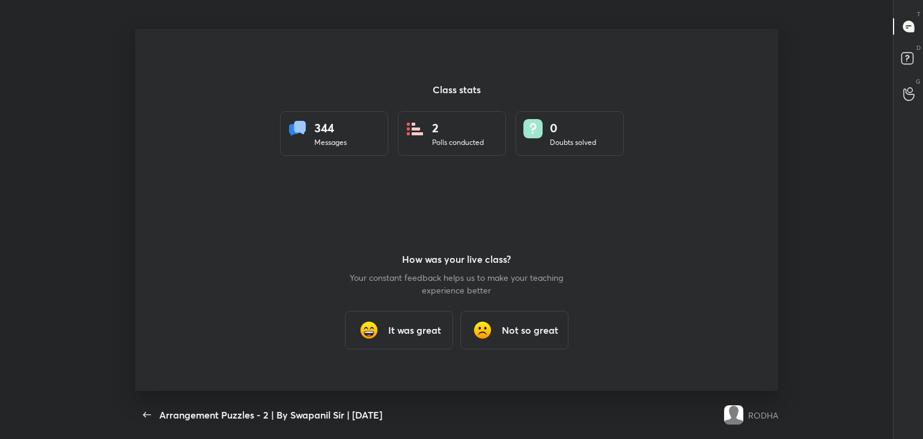
scroll to position [0, 0]
